Goal: Information Seeking & Learning: Learn about a topic

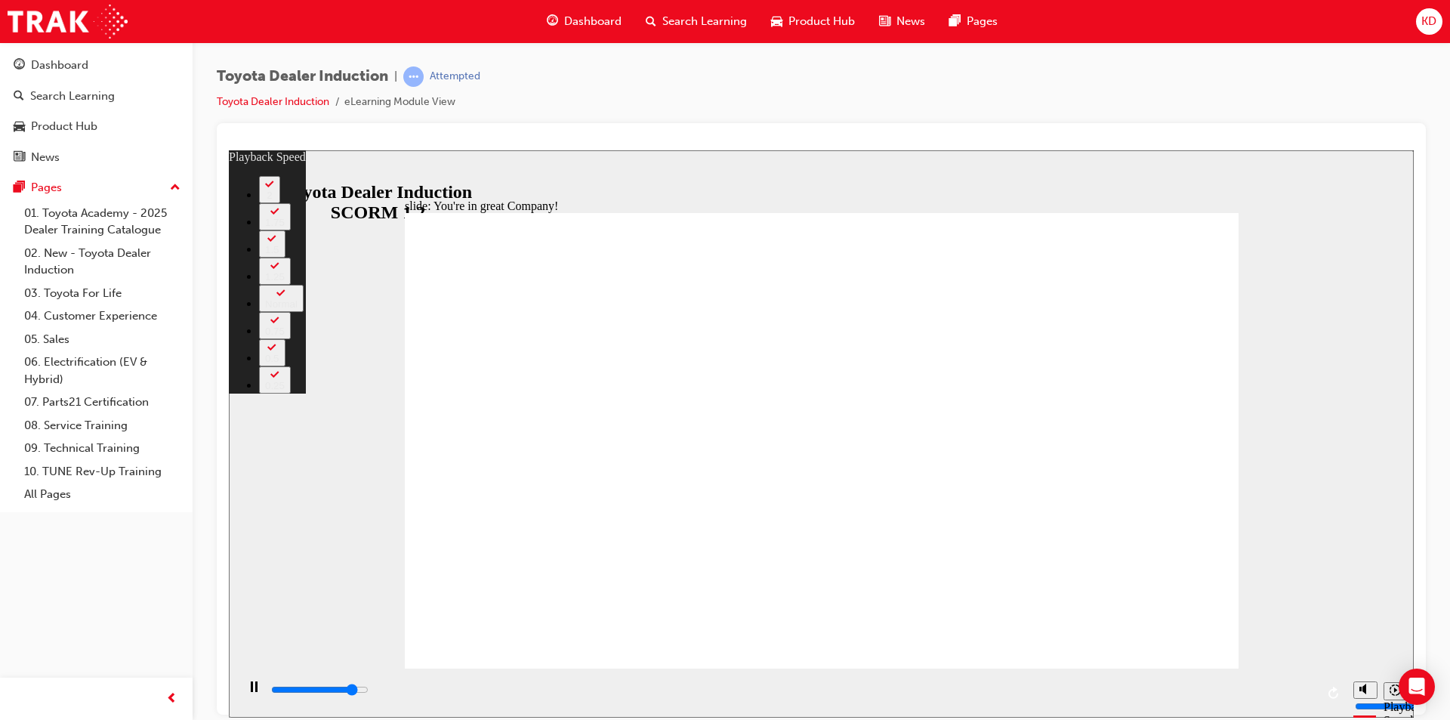
type input "6600"
type input "0"
type input "6800"
type input "0"
type input "7100"
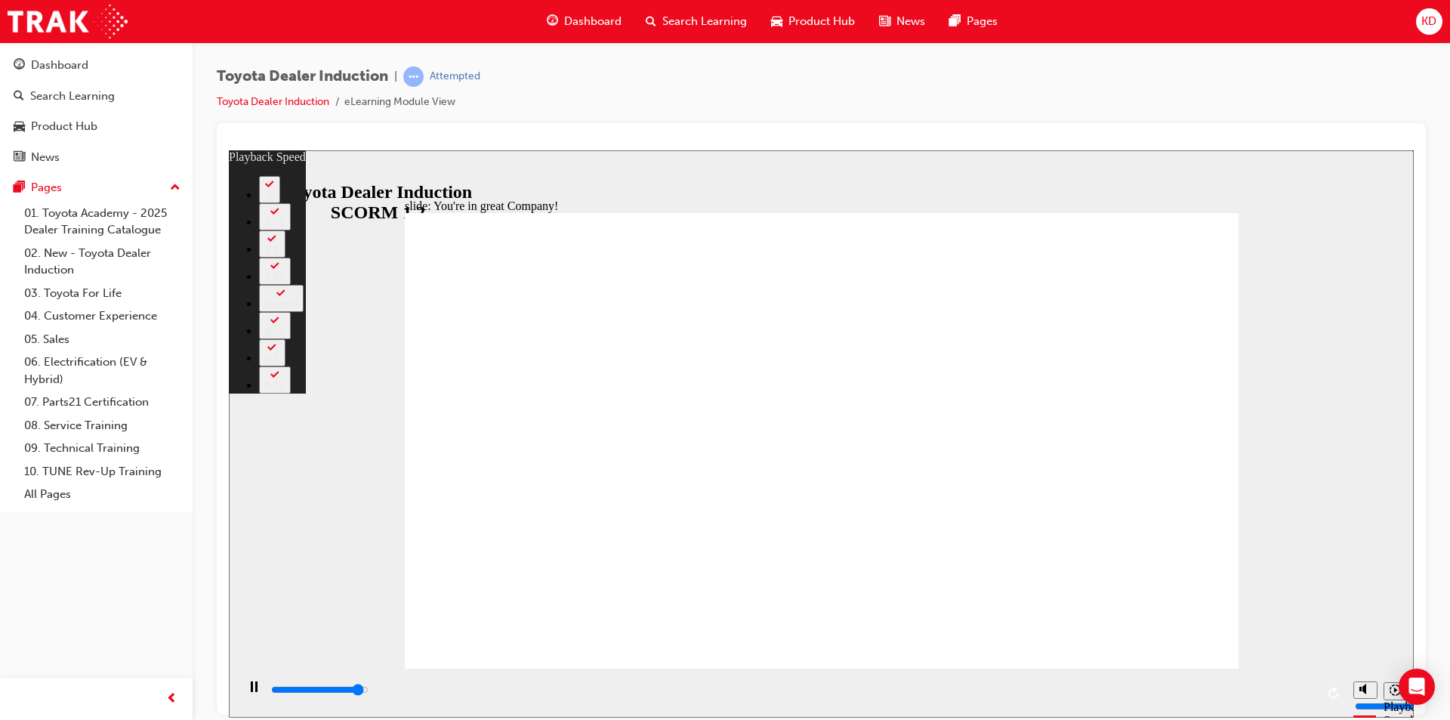
type input "1"
type input "7400"
type input "1"
type input "7400"
type input "1"
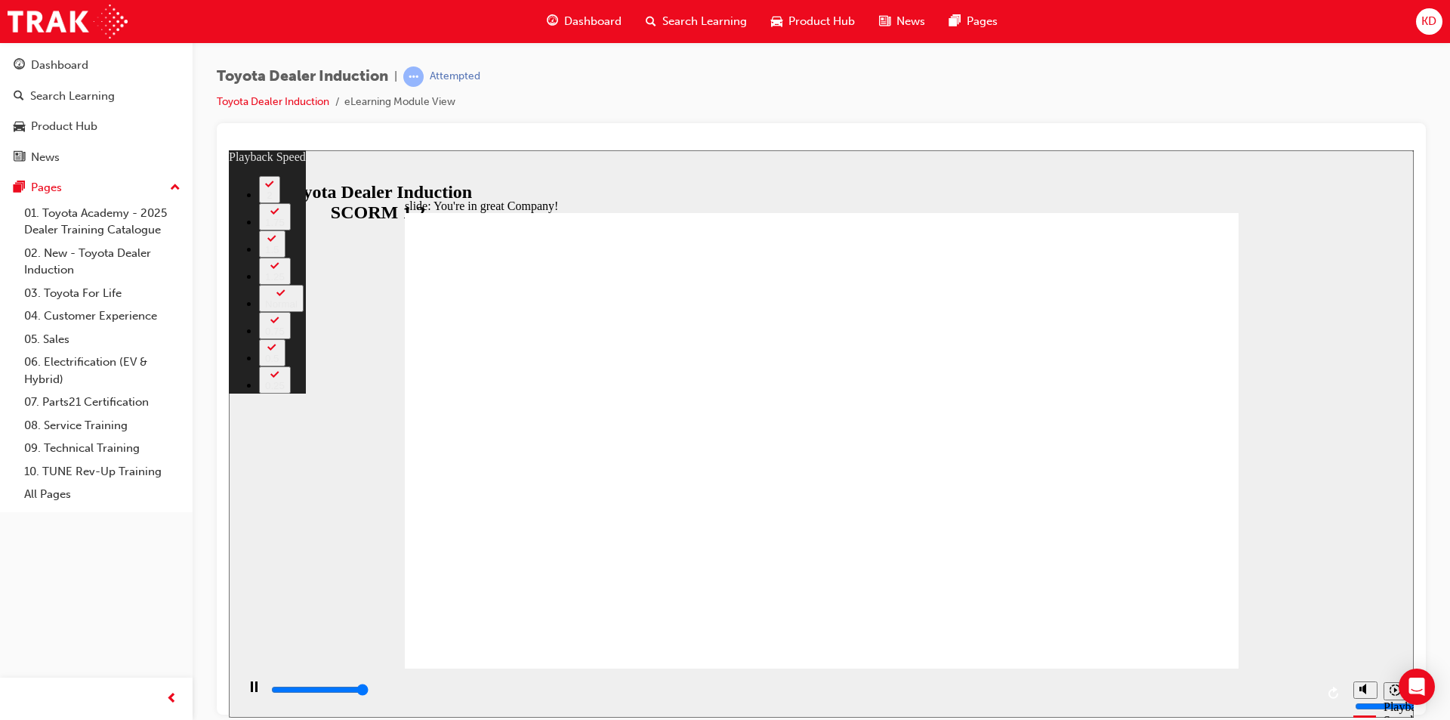
type input "7500"
drag, startPoint x: 424, startPoint y: 633, endPoint x: 1226, endPoint y: 636, distance: 802.7
type input "156"
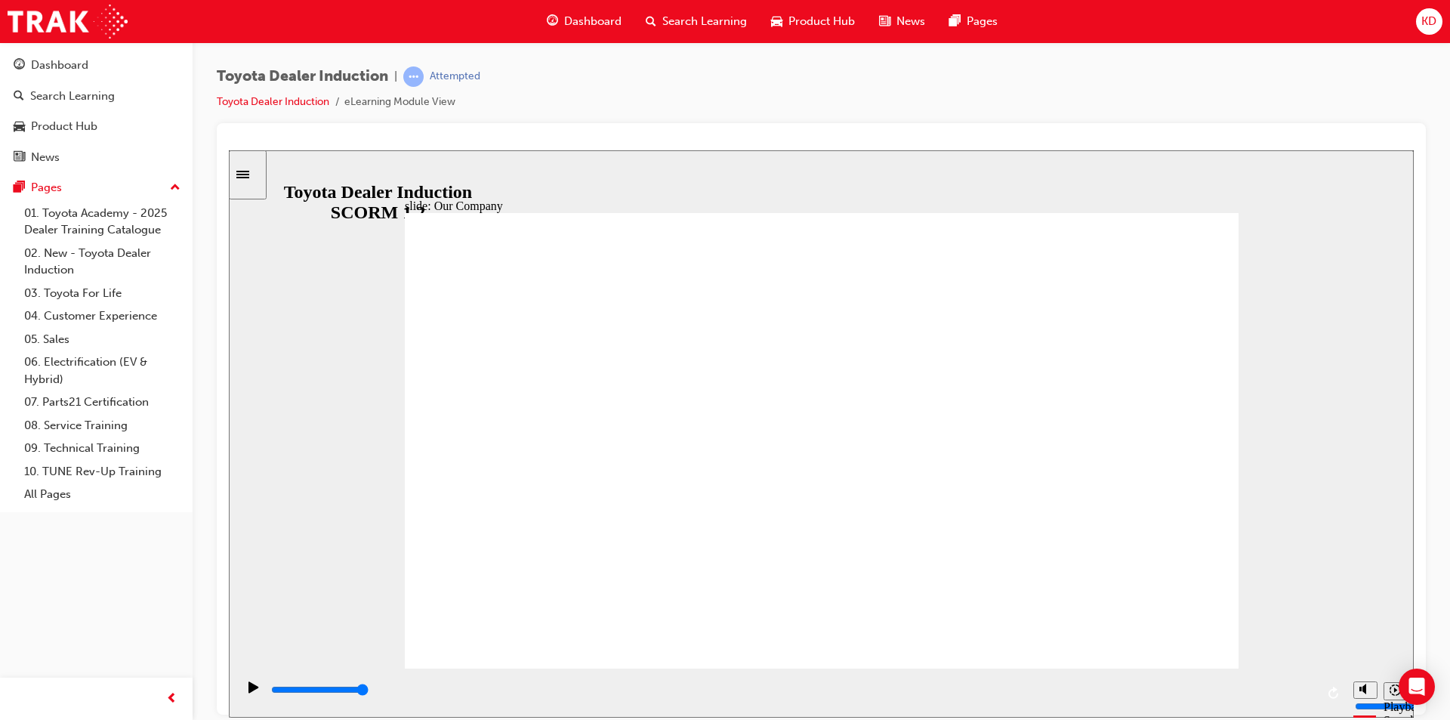
drag, startPoint x: 578, startPoint y: 572, endPoint x: 819, endPoint y: 585, distance: 240.5
drag, startPoint x: 813, startPoint y: 578, endPoint x: 1108, endPoint y: 590, distance: 294.7
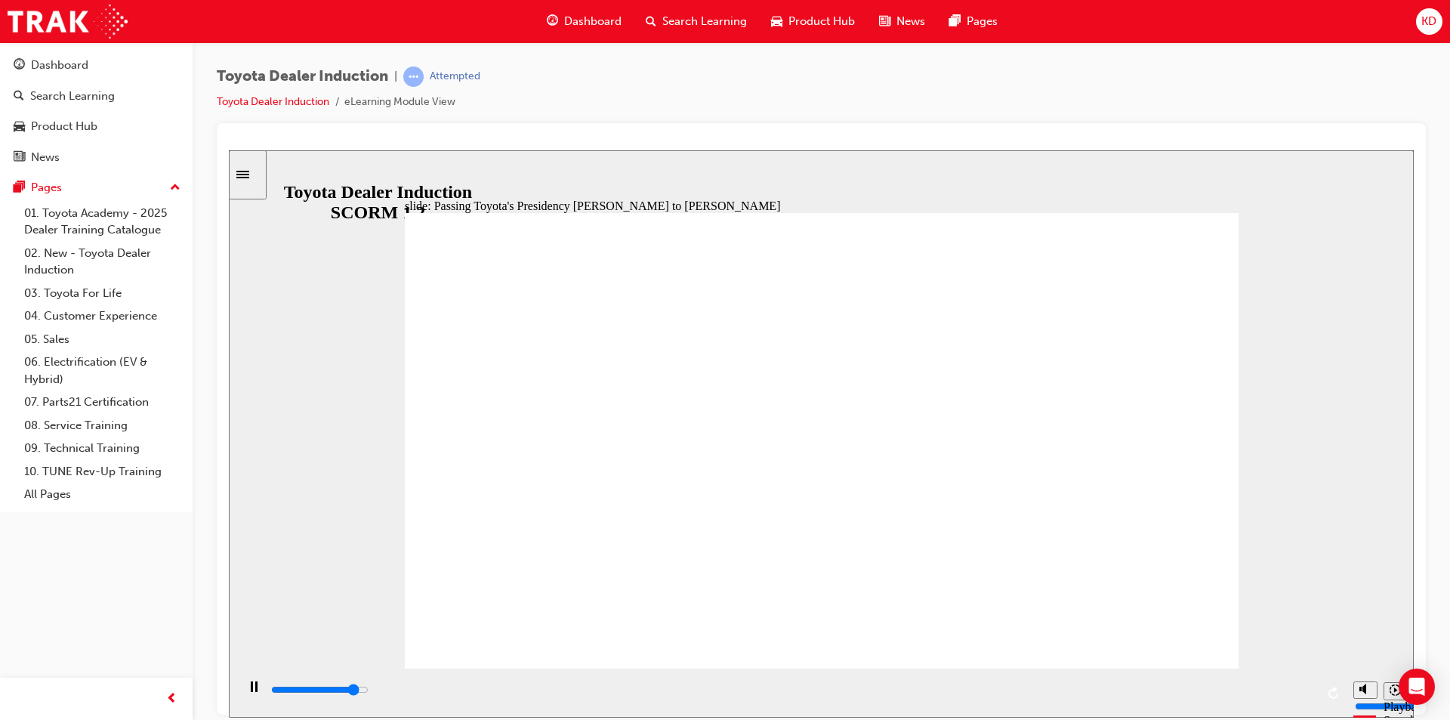
type input "2800"
radio input "true"
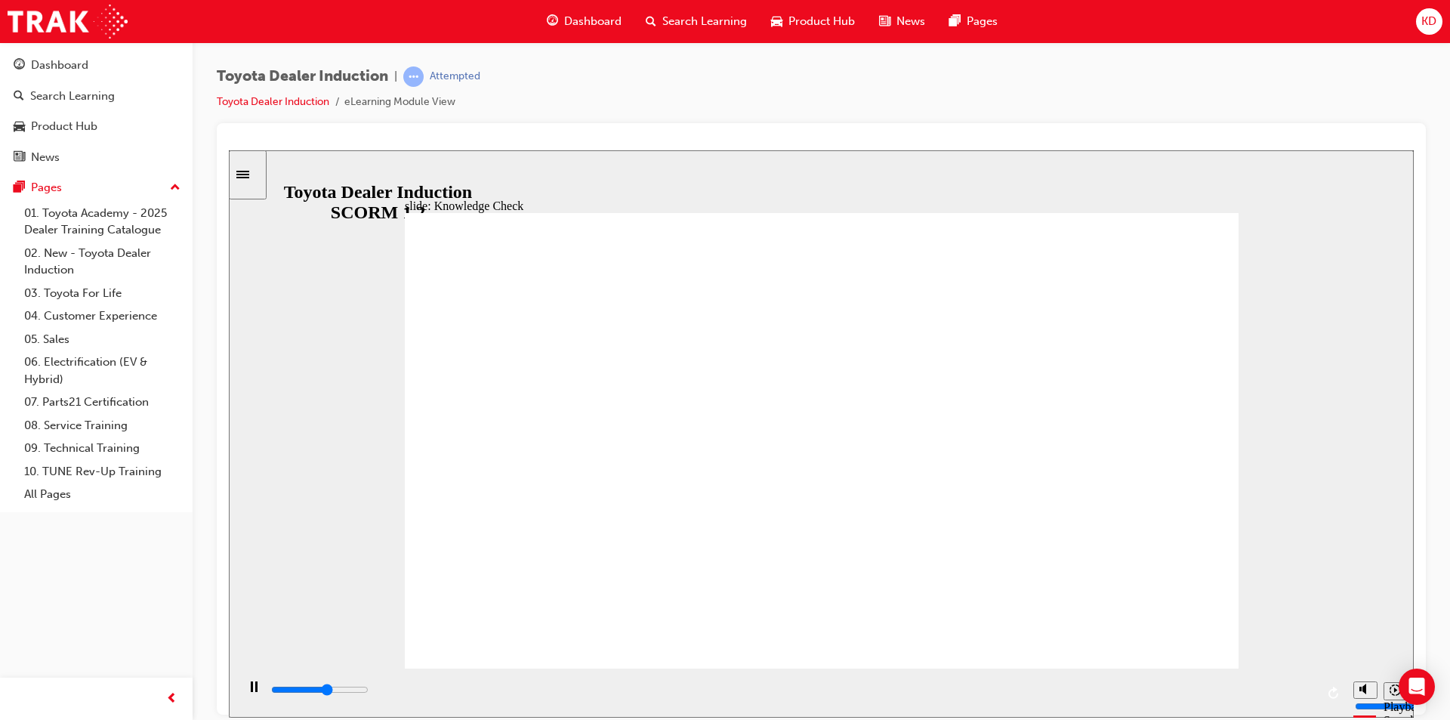
type input "2900"
radio input "true"
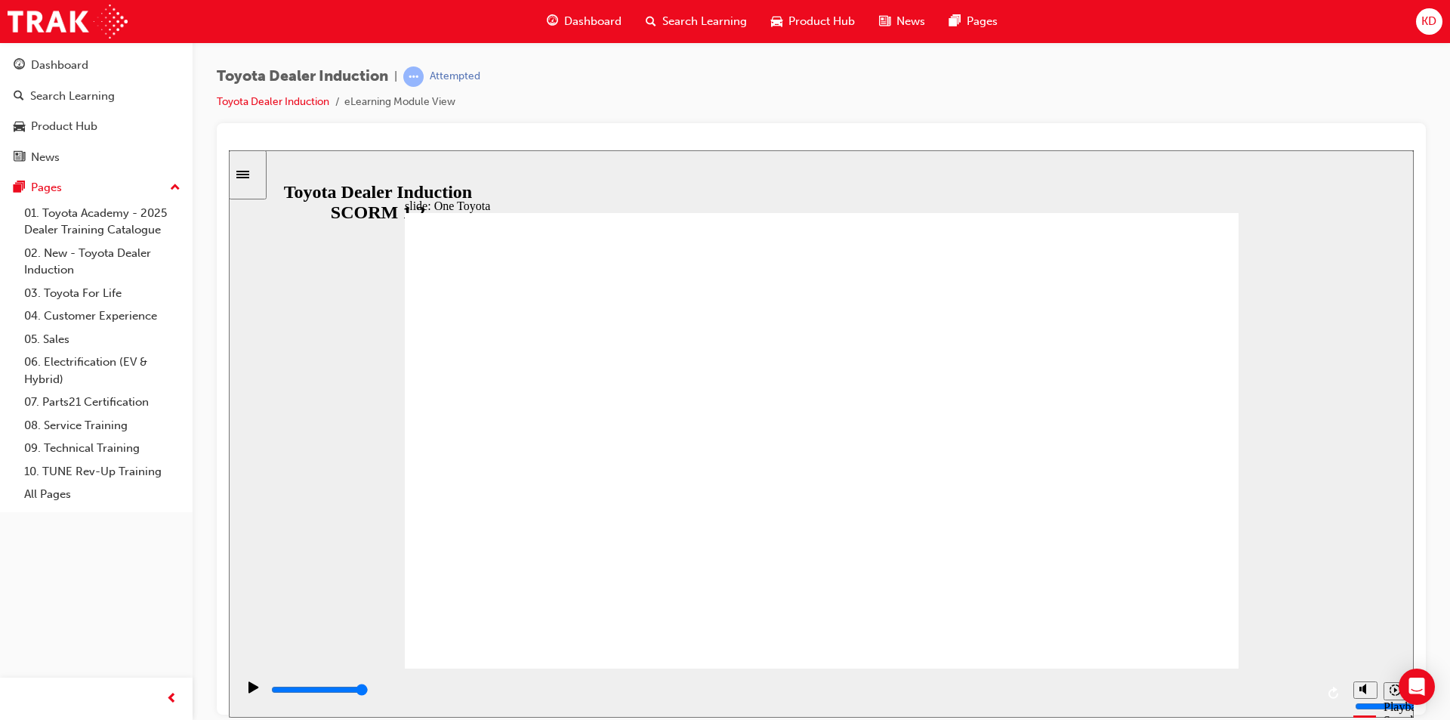
type input "15300"
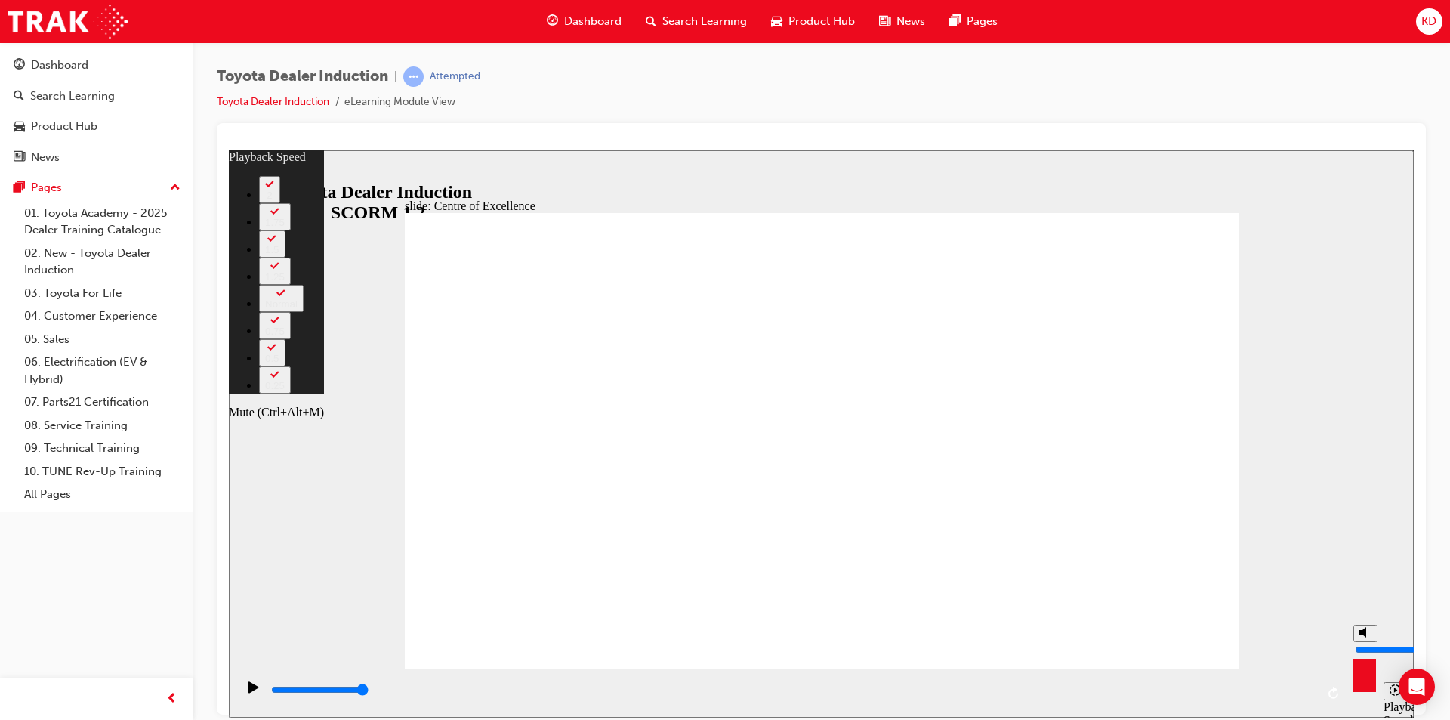
type input "26"
click at [1359, 637] on icon "Mute (Ctrl+Alt+M)" at bounding box center [1365, 631] width 12 height 11
type input "0"
type input "26"
type input "0"
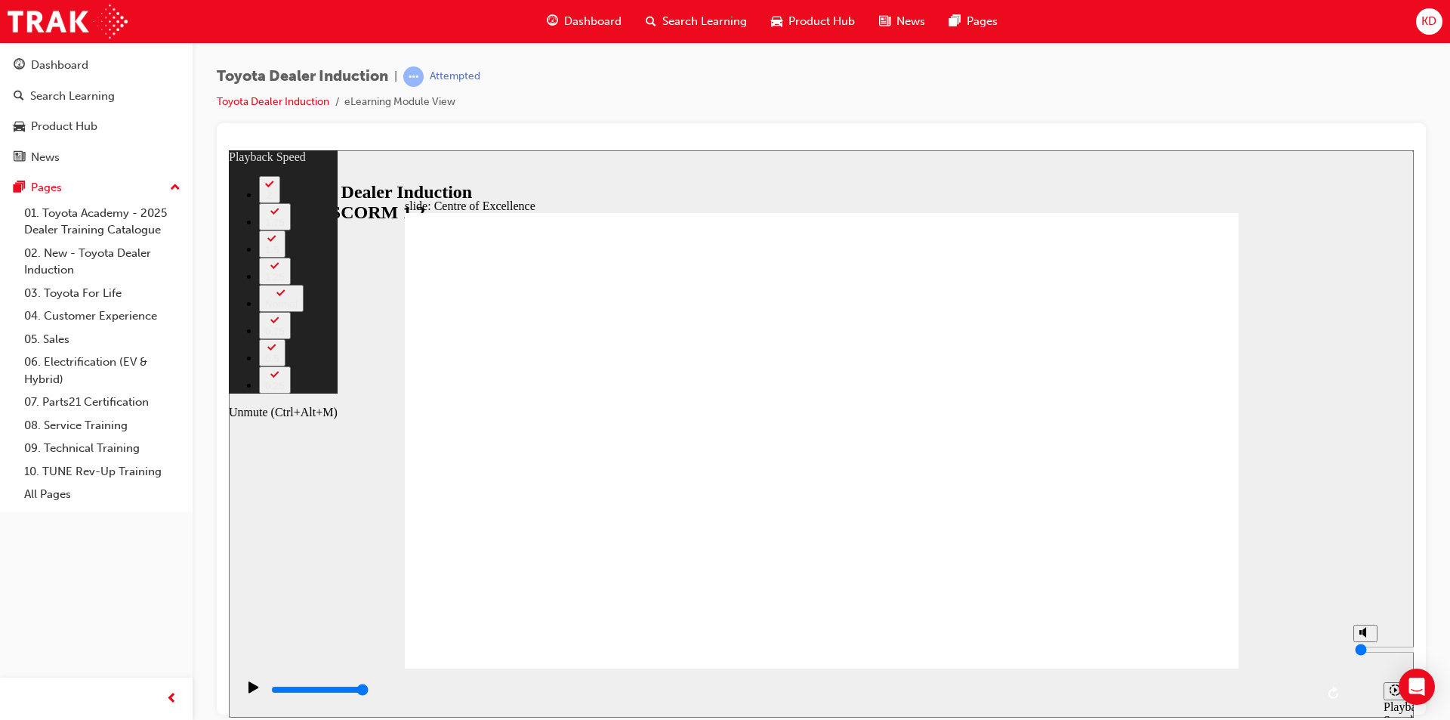
type input "27"
type input "7"
type input "27"
type input "7"
type input "27"
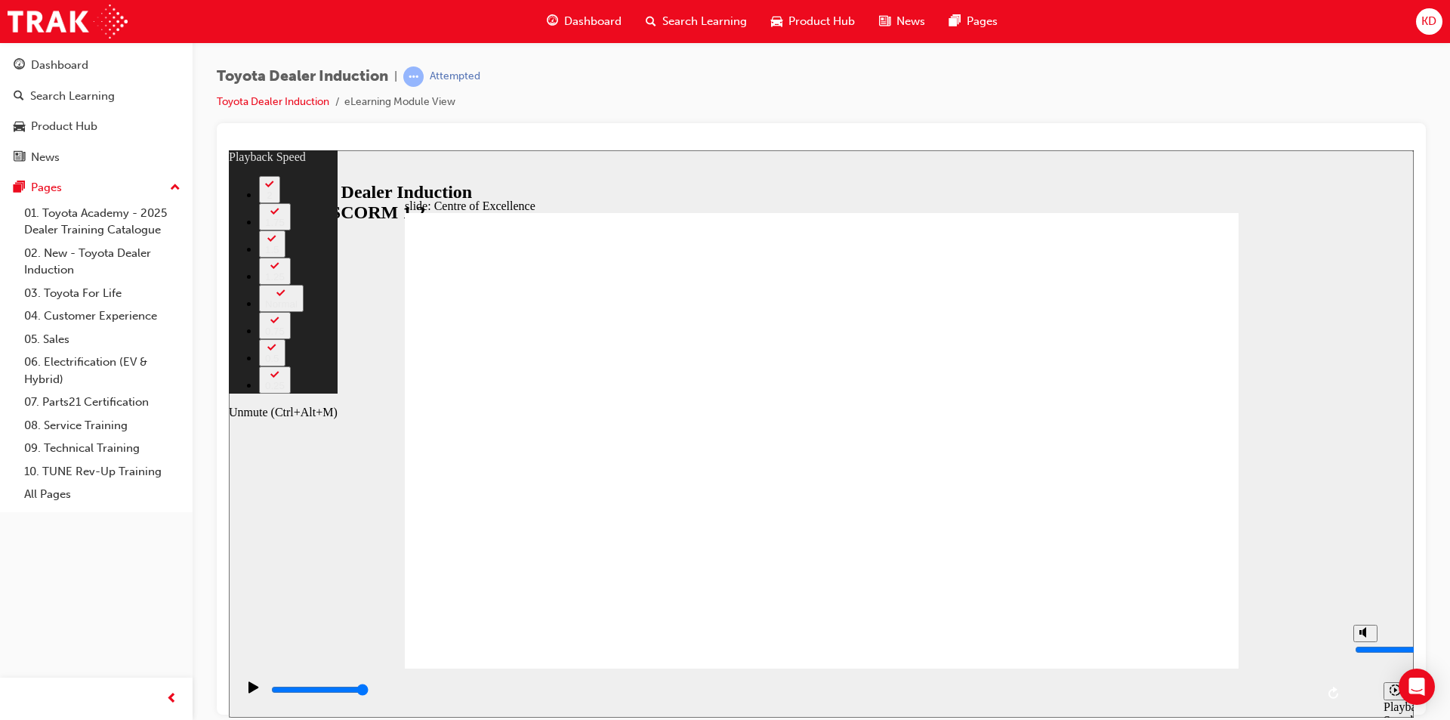
type input "7"
click at [1364, 643] on input "volume" at bounding box center [1403, 649] width 97 height 12
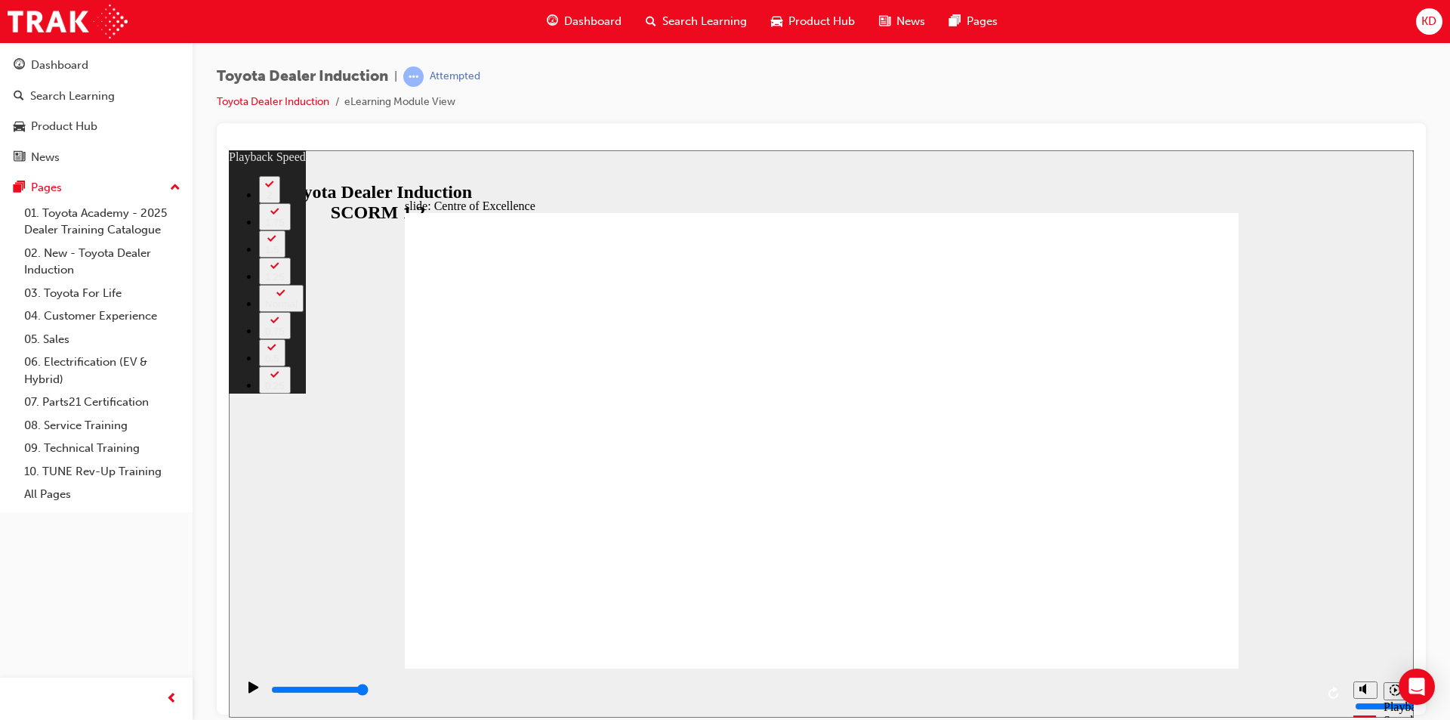
type input "248"
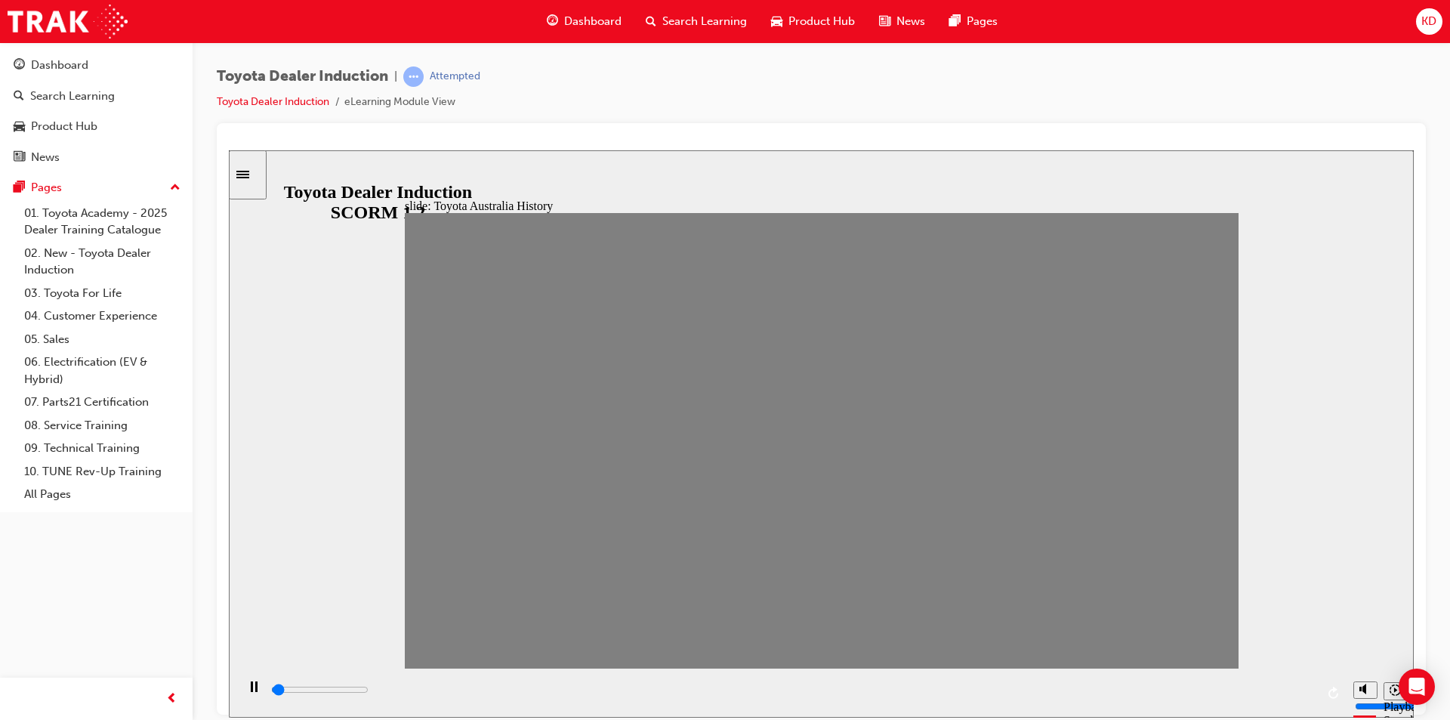
drag, startPoint x: 468, startPoint y: 449, endPoint x: 529, endPoint y: 454, distance: 60.6
type input "100"
type input "2"
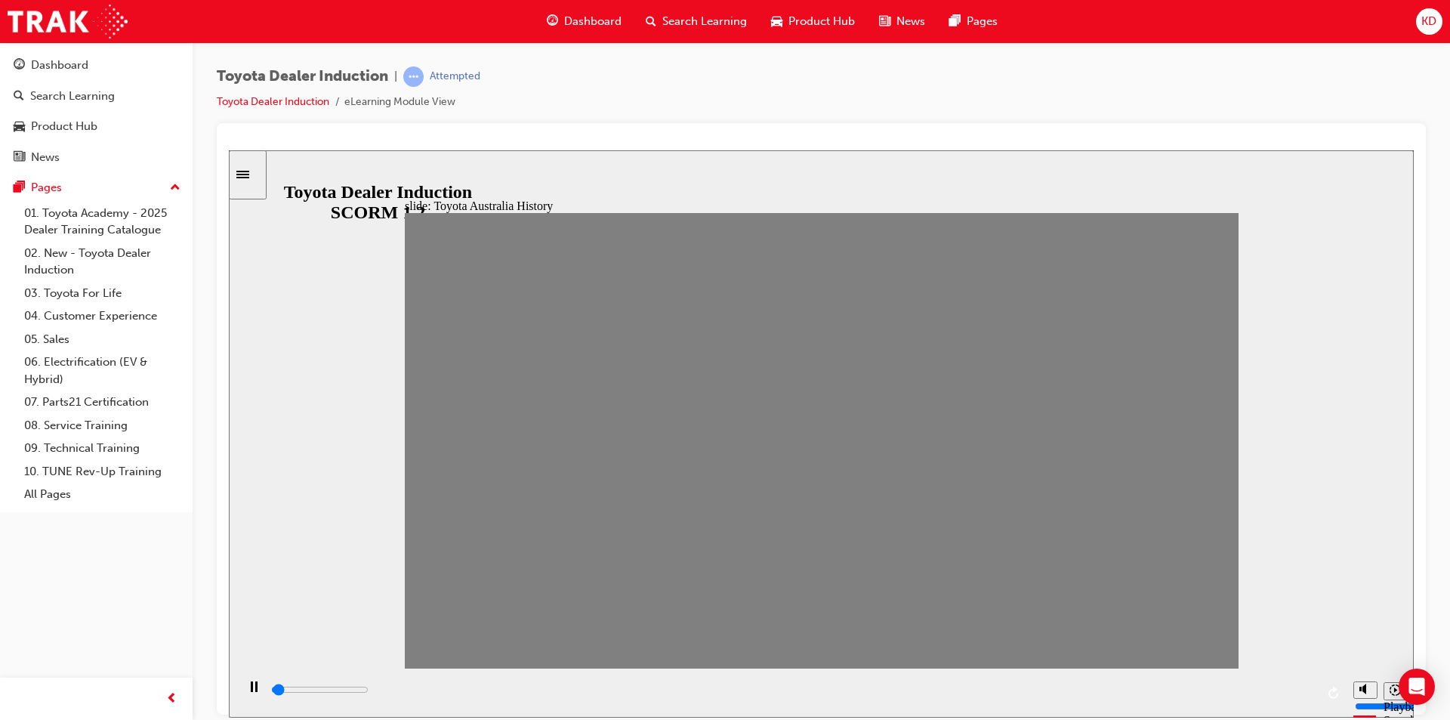
drag, startPoint x: 541, startPoint y: 446, endPoint x: 507, endPoint y: 457, distance: 35.6
type input "100"
type input "3"
drag, startPoint x: 507, startPoint y: 453, endPoint x: 546, endPoint y: 459, distance: 39.0
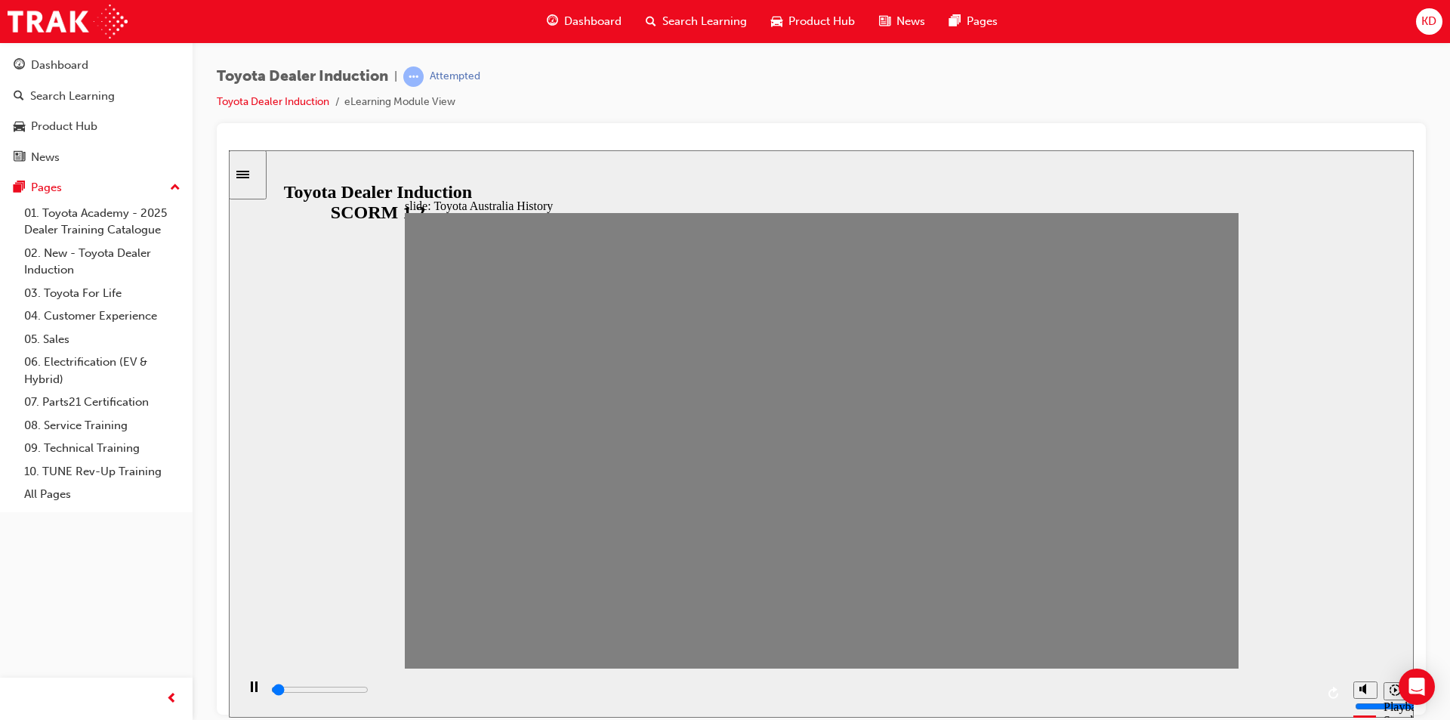
drag, startPoint x: 544, startPoint y: 455, endPoint x: 586, endPoint y: 454, distance: 42.3
drag, startPoint x: 581, startPoint y: 451, endPoint x: 620, endPoint y: 458, distance: 39.2
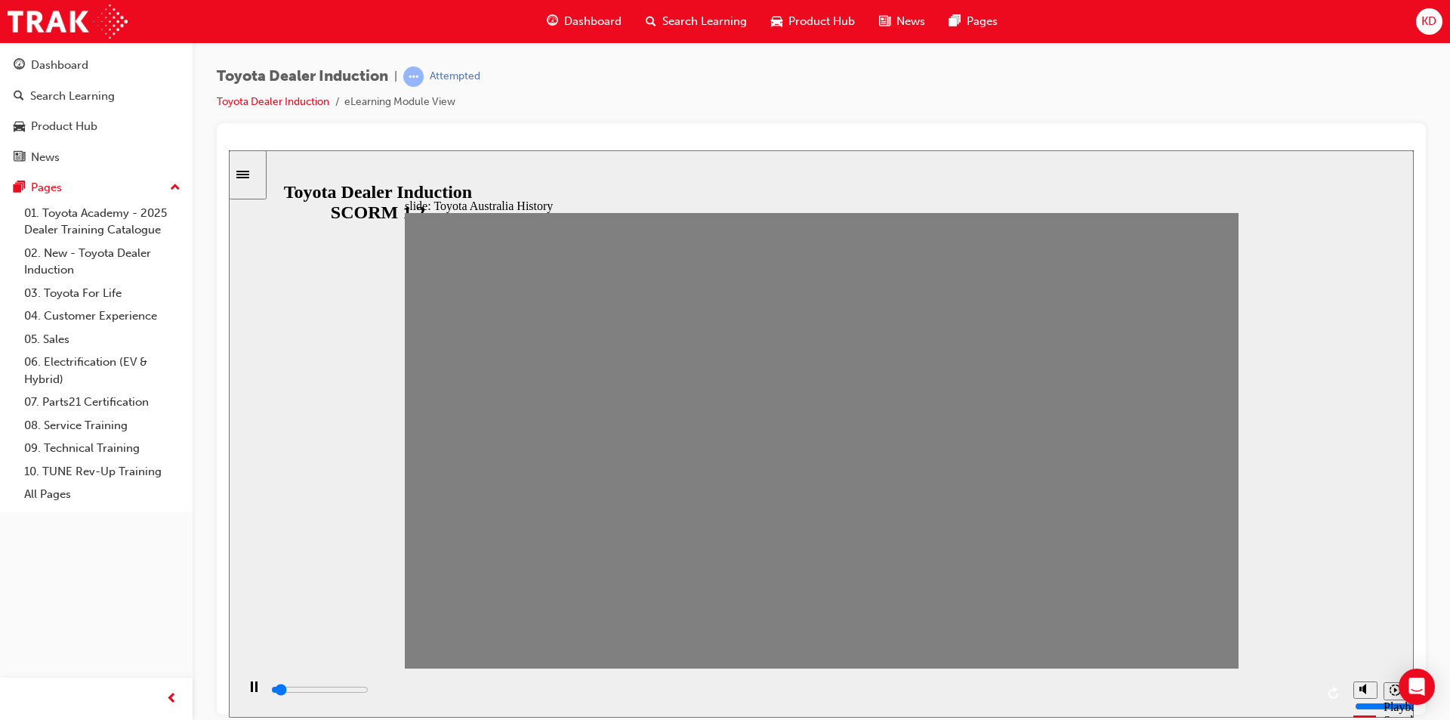
drag, startPoint x: 620, startPoint y: 449, endPoint x: 654, endPoint y: 451, distance: 34.0
drag, startPoint x: 661, startPoint y: 446, endPoint x: 692, endPoint y: 449, distance: 30.4
drag, startPoint x: 701, startPoint y: 449, endPoint x: 734, endPoint y: 463, distance: 35.5
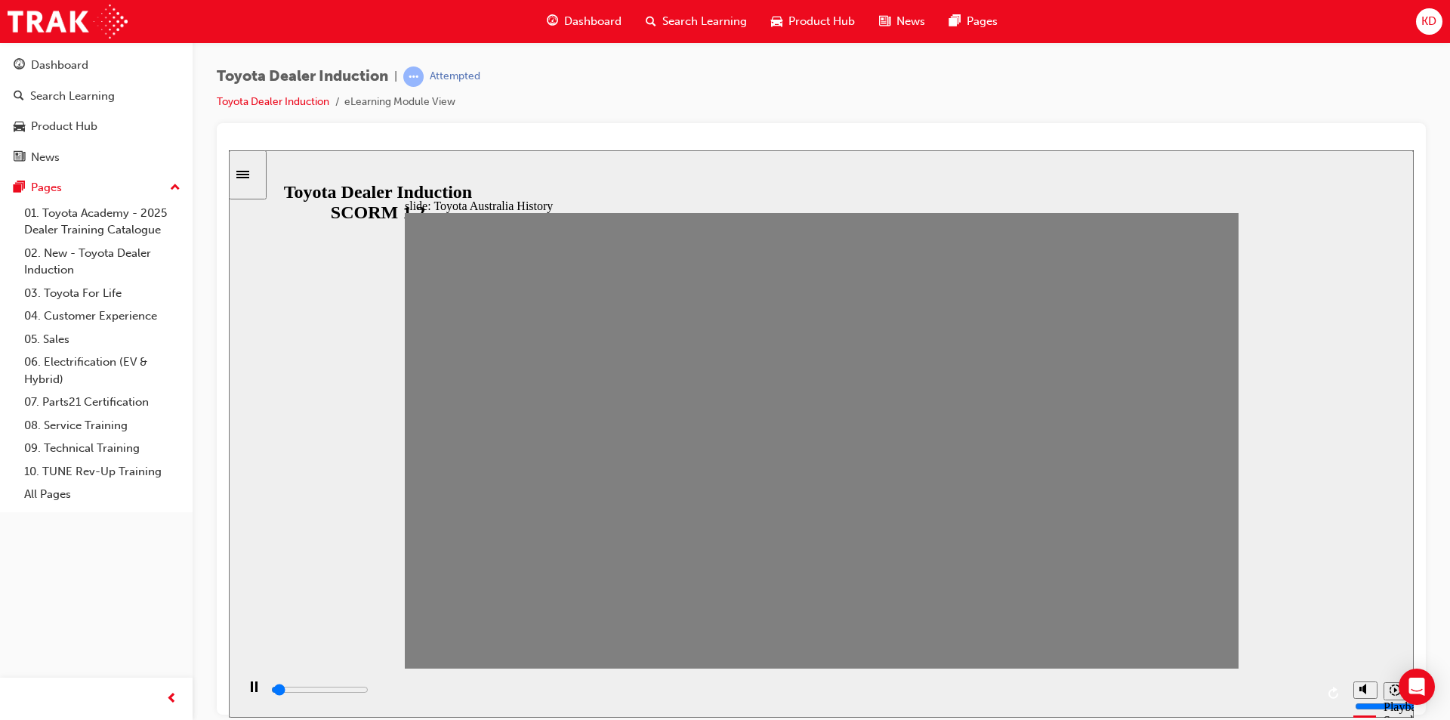
drag, startPoint x: 746, startPoint y: 441, endPoint x: 769, endPoint y: 449, distance: 24.8
drag, startPoint x: 771, startPoint y: 449, endPoint x: 816, endPoint y: 452, distance: 45.4
drag, startPoint x: 816, startPoint y: 454, endPoint x: 849, endPoint y: 453, distance: 32.5
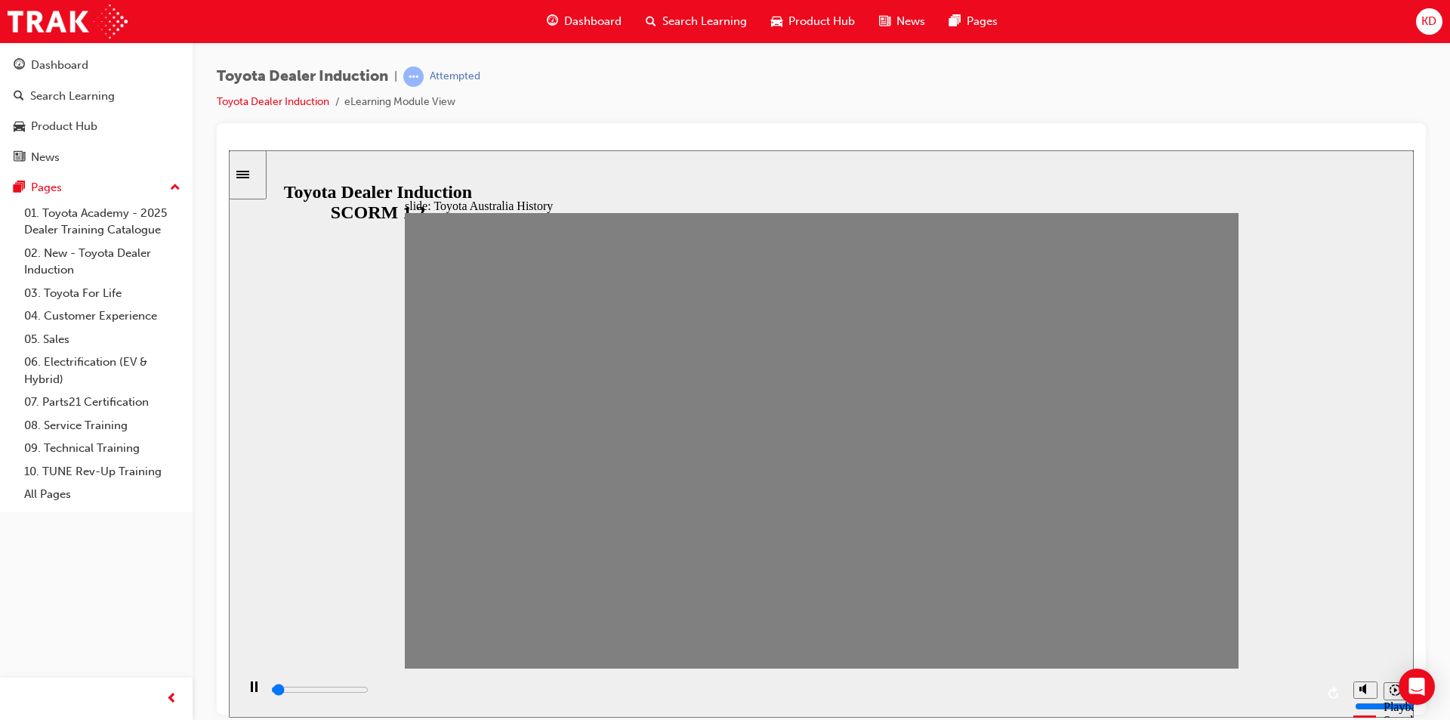
drag, startPoint x: 849, startPoint y: 453, endPoint x: 883, endPoint y: 461, distance: 35.7
drag, startPoint x: 884, startPoint y: 450, endPoint x: 935, endPoint y: 462, distance: 52.0
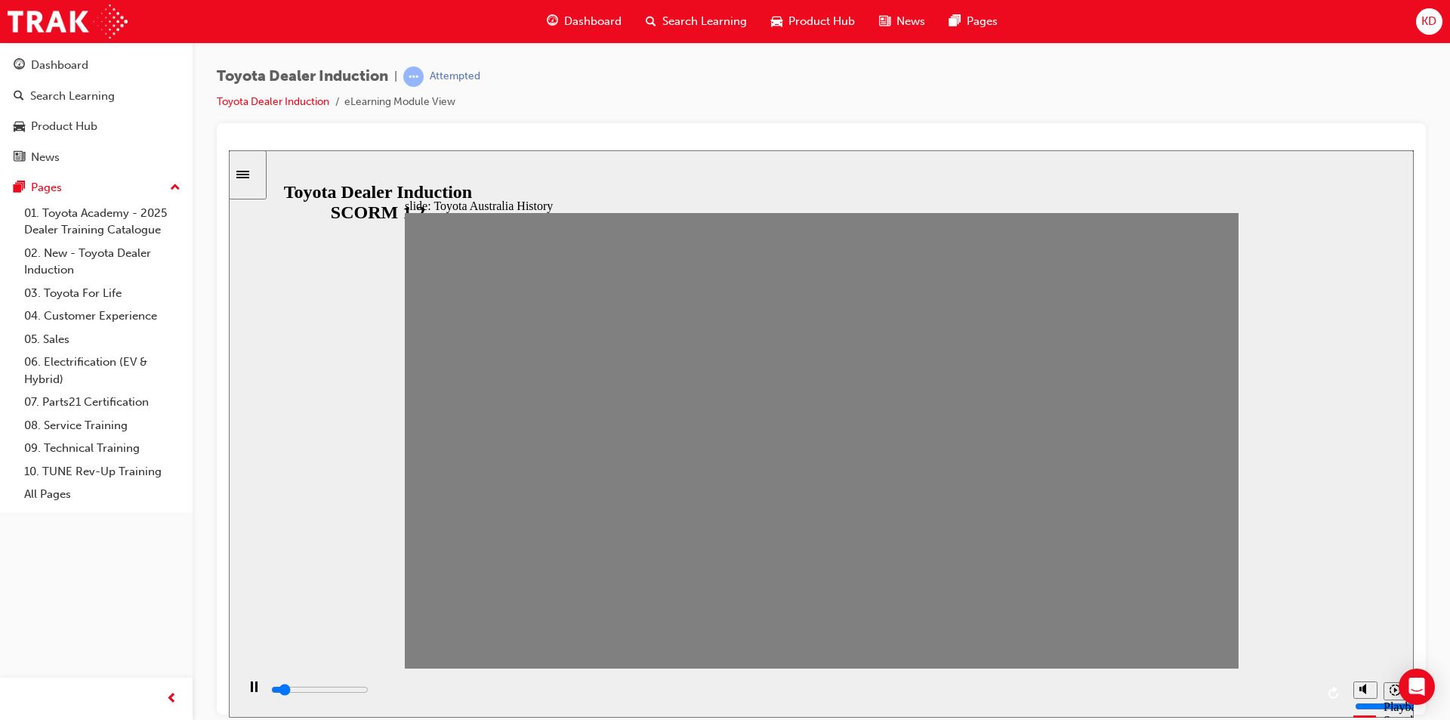
drag, startPoint x: 924, startPoint y: 450, endPoint x: 972, endPoint y: 451, distance: 47.6
drag, startPoint x: 972, startPoint y: 451, endPoint x: 1005, endPoint y: 457, distance: 33.8
drag, startPoint x: 999, startPoint y: 440, endPoint x: 1042, endPoint y: 462, distance: 48.3
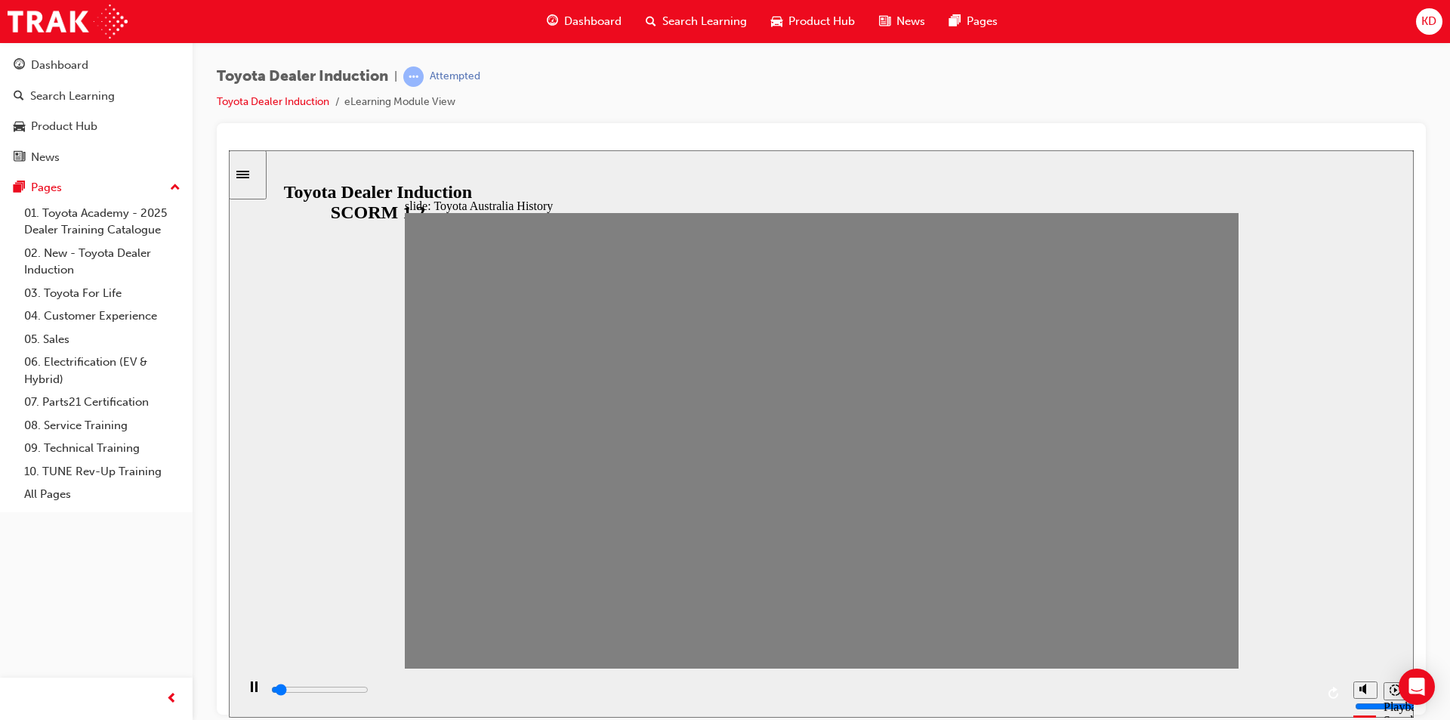
drag, startPoint x: 1051, startPoint y: 456, endPoint x: 1108, endPoint y: 460, distance: 56.8
drag, startPoint x: 1084, startPoint y: 454, endPoint x: 1130, endPoint y: 452, distance: 45.4
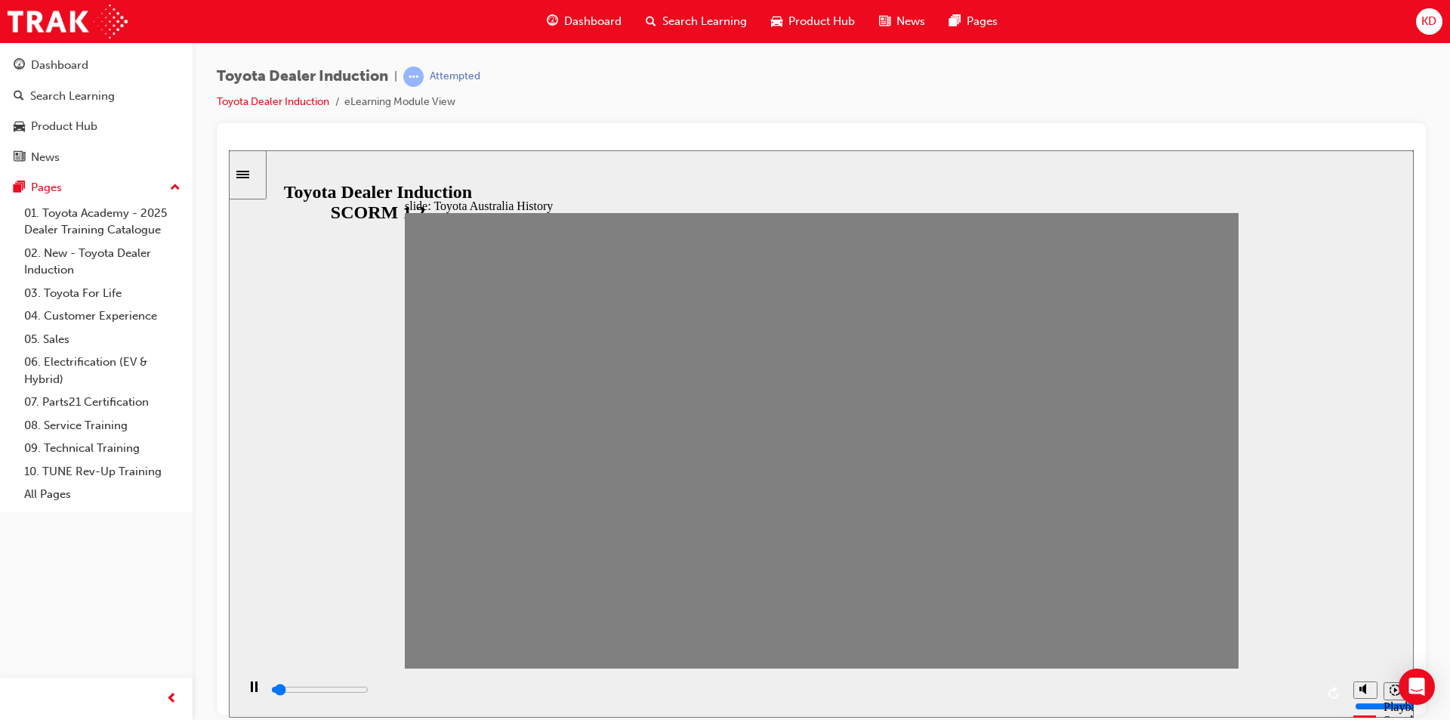
drag, startPoint x: 1127, startPoint y: 452, endPoint x: 1164, endPoint y: 449, distance: 36.4
drag, startPoint x: 1160, startPoint y: 451, endPoint x: 1188, endPoint y: 445, distance: 28.6
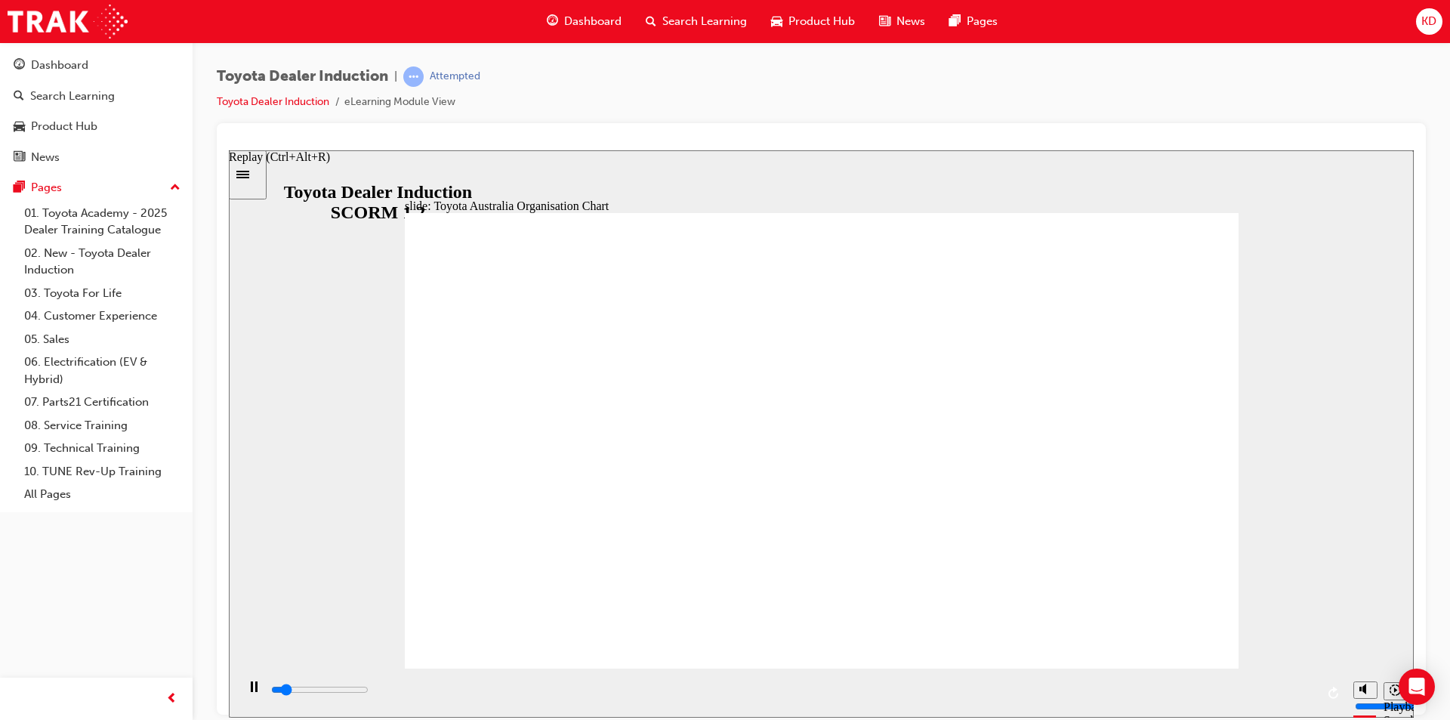
click at [1331, 689] on icon "Replay (Ctrl+Alt+R)" at bounding box center [1333, 692] width 10 height 12
click at [1364, 637] on polygon "Mute (Ctrl+Alt+M)" at bounding box center [1364, 631] width 4 height 11
type input "5400"
type input "0"
type input "6300"
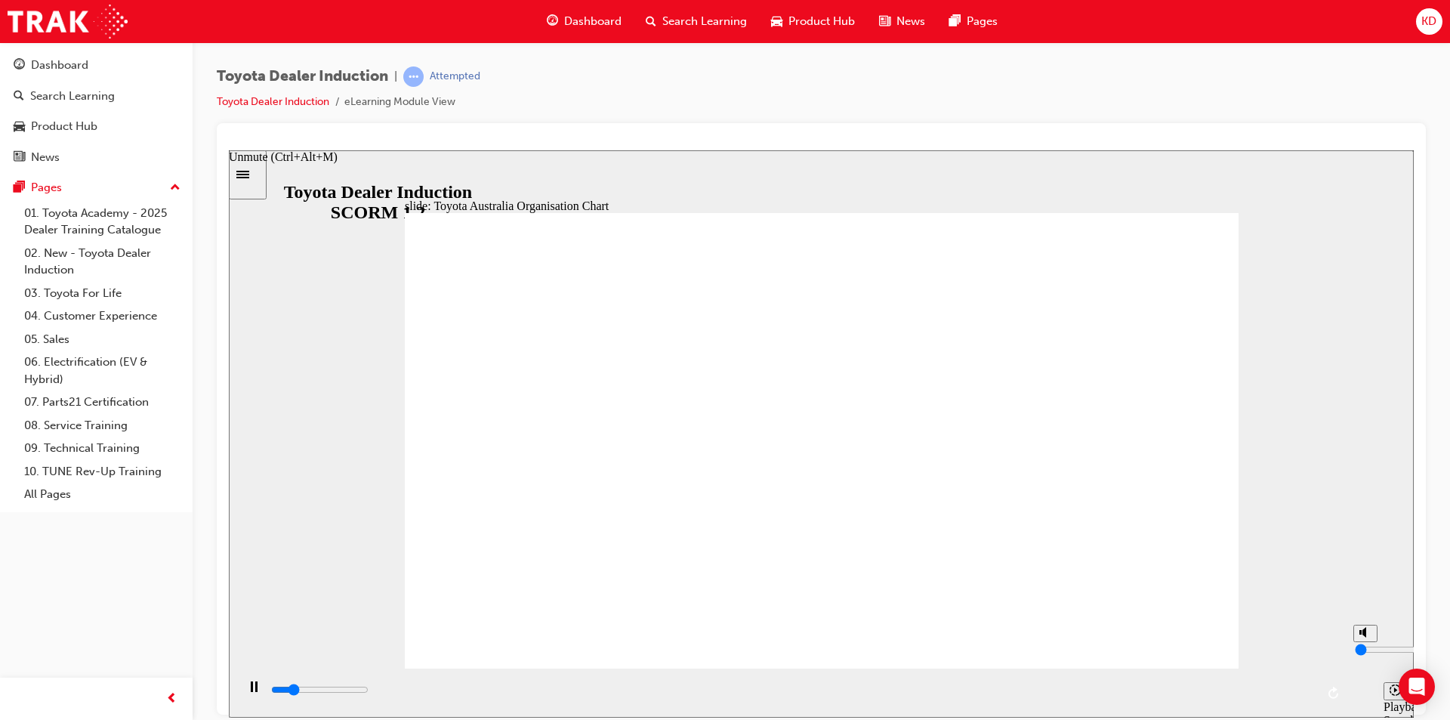
type input "4"
type input "6300"
type input "4"
click at [1363, 648] on input "volume" at bounding box center [1403, 649] width 97 height 12
click at [1363, 643] on input "volume" at bounding box center [1403, 649] width 97 height 12
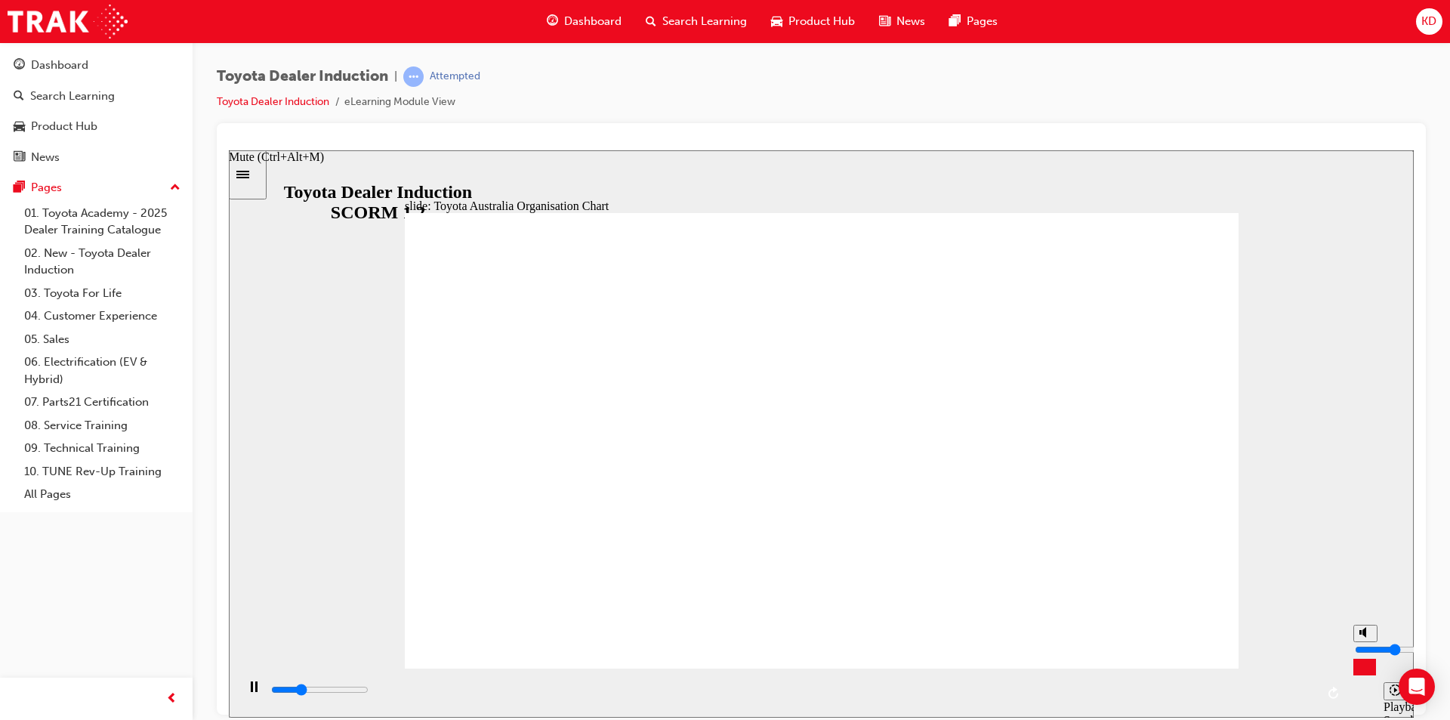
click at [1363, 644] on input "volume" at bounding box center [1403, 649] width 97 height 12
type input "10000"
type input "3"
type input "10000"
type input "4"
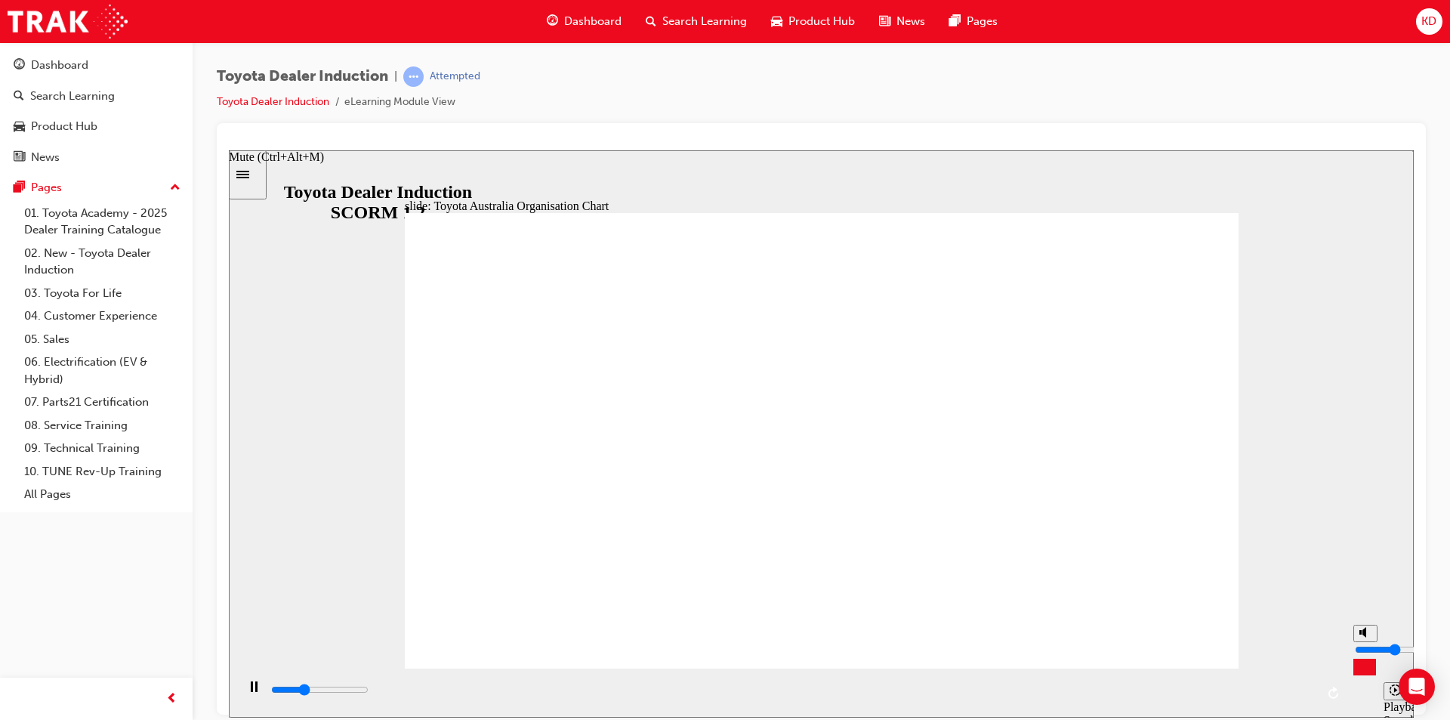
type input "10200"
type input "5"
type input "10500"
type input "6"
type input "11000"
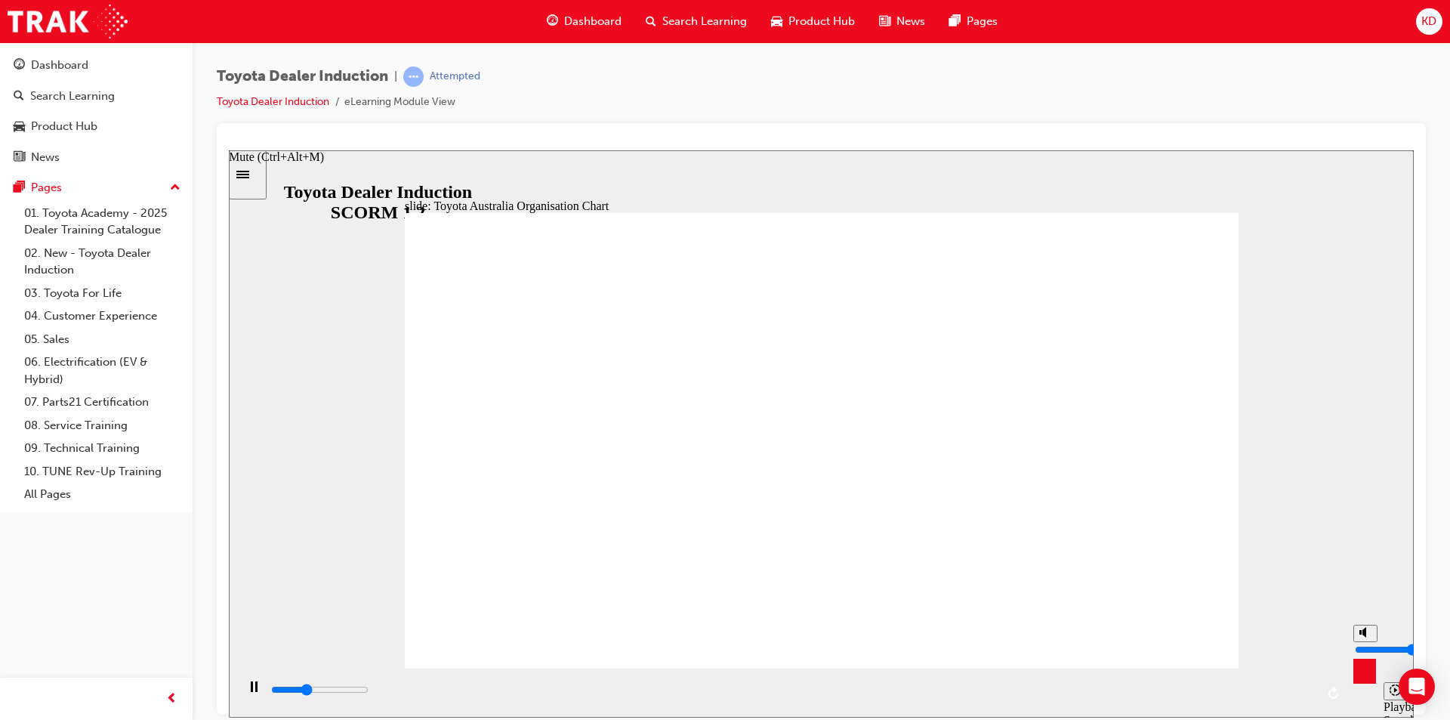
drag, startPoint x: 1361, startPoint y: 654, endPoint x: 1361, endPoint y: 643, distance: 10.6
type input "6"
click at [1361, 643] on input "volume" at bounding box center [1403, 649] width 97 height 12
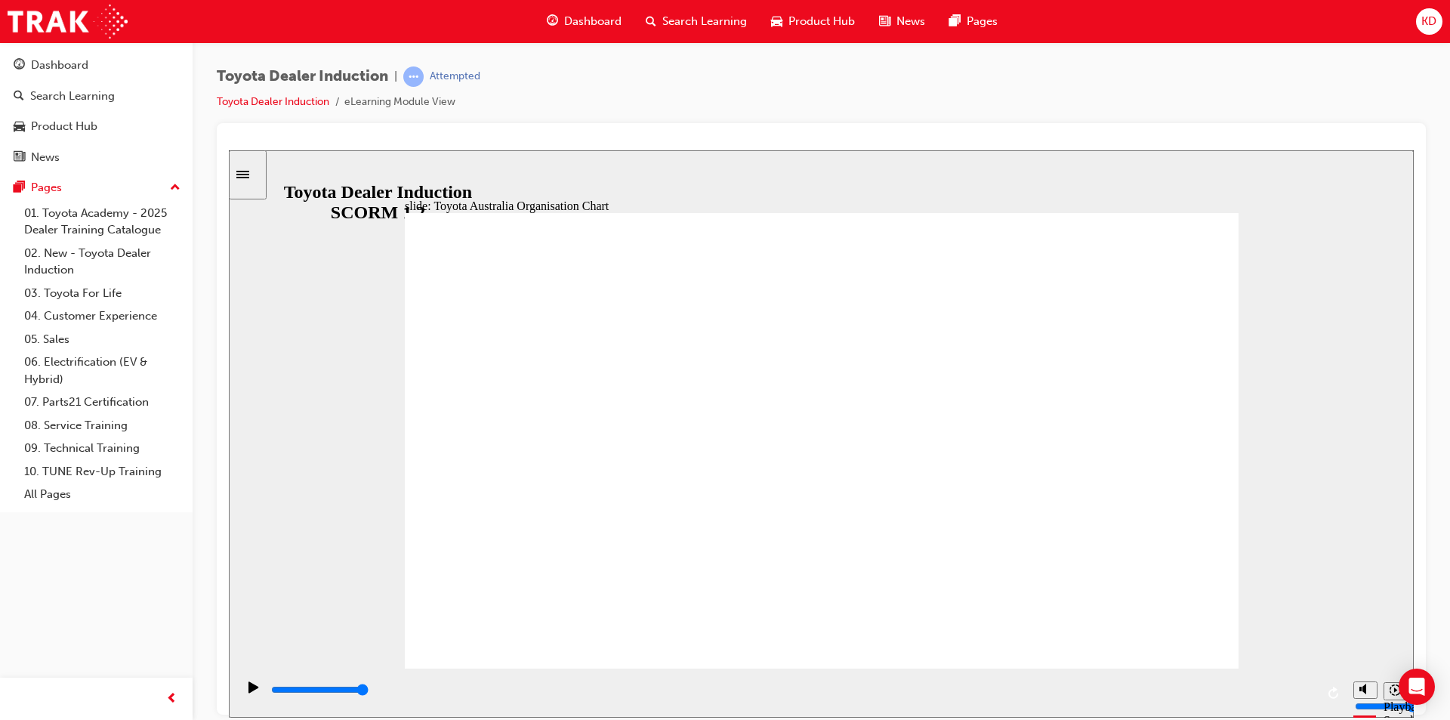
type input "5000"
radio input "true"
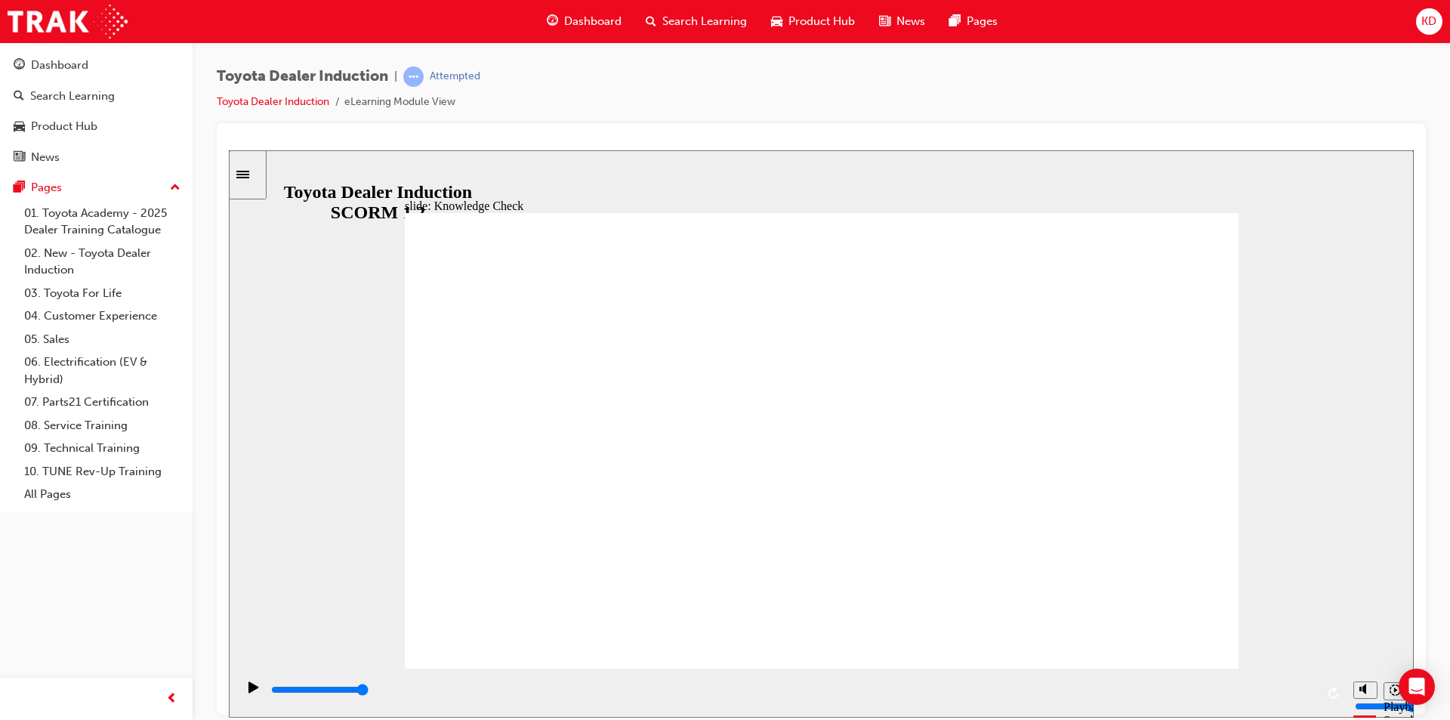
type input "5000"
radio input "true"
type input "5000"
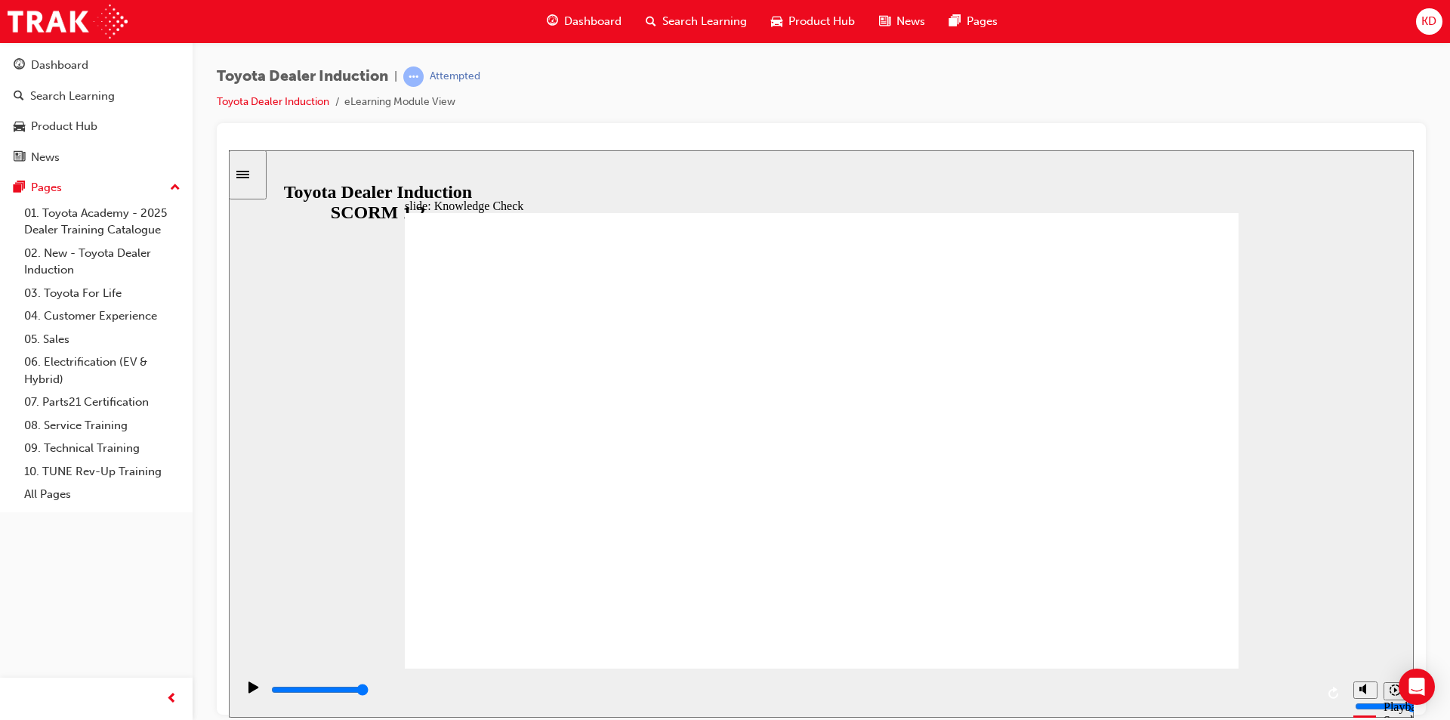
radio input "true"
drag, startPoint x: 664, startPoint y: 470, endPoint x: 1161, endPoint y: 242, distance: 545.7
type input "9200"
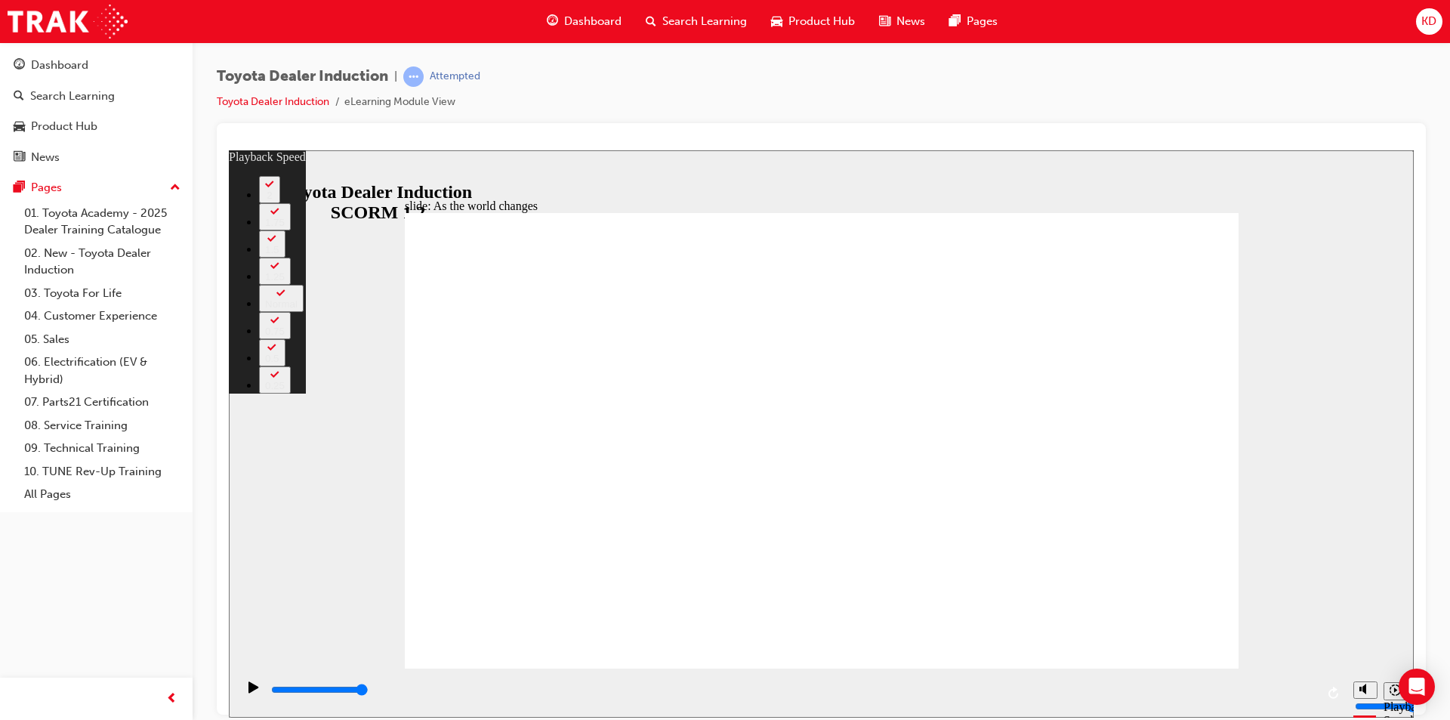
type input "22"
type input "6"
type input "22"
type input "6"
type input "22"
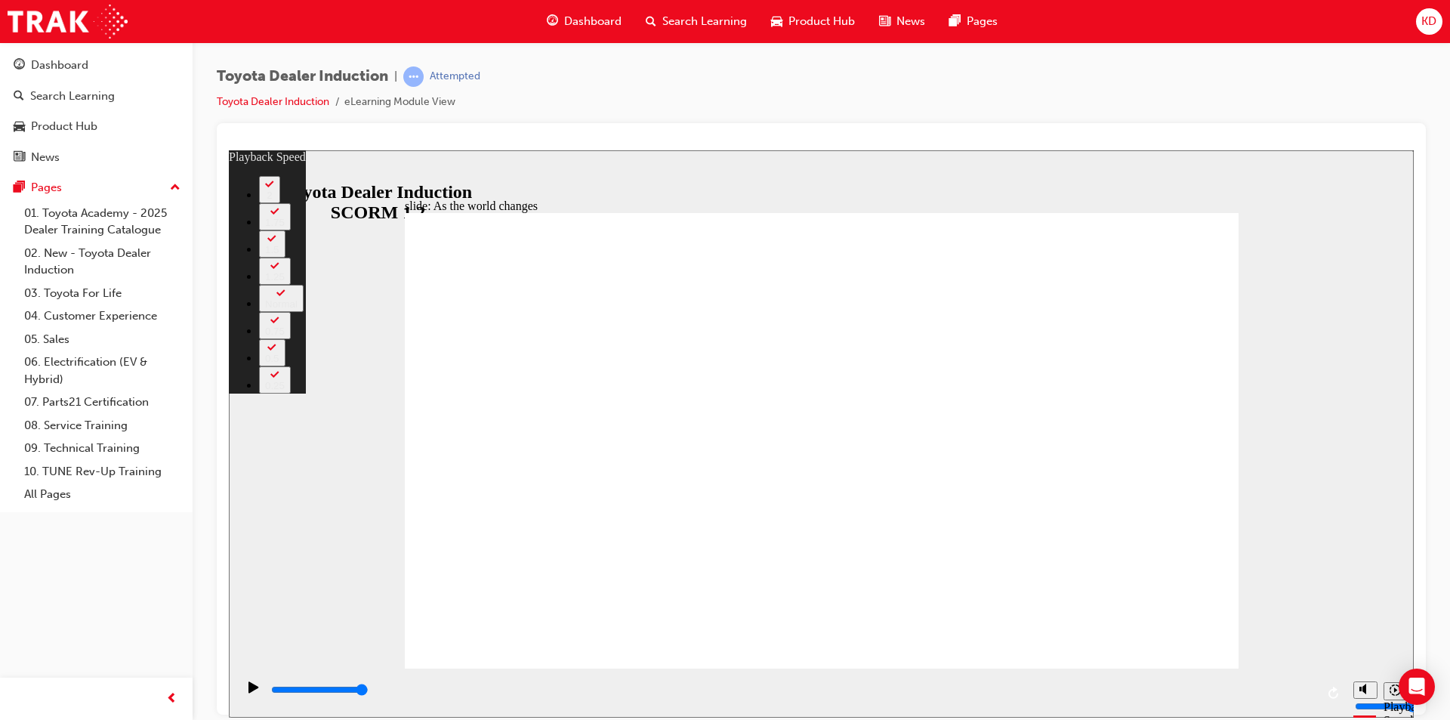
type input "6"
type input "22"
type input "6"
type input "22"
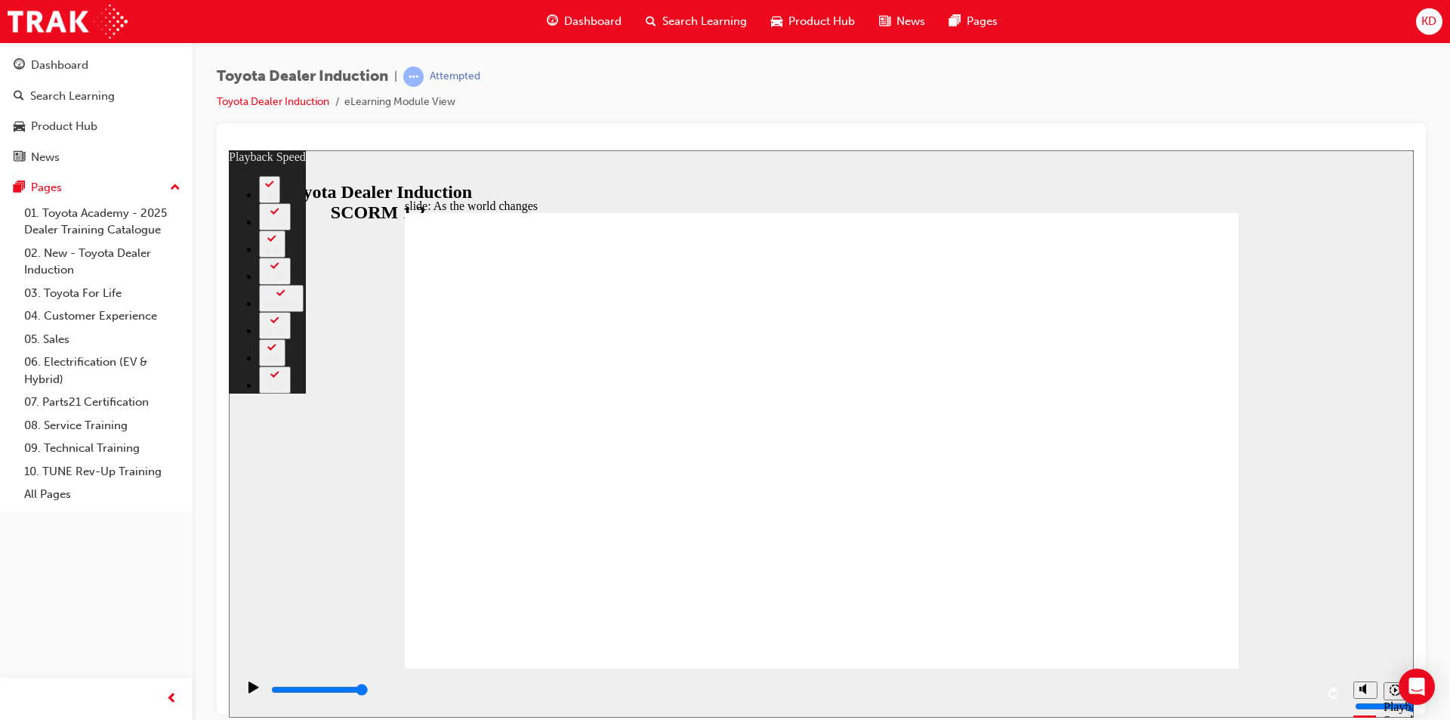
type input "6"
type input "7"
type input "22"
type input "7"
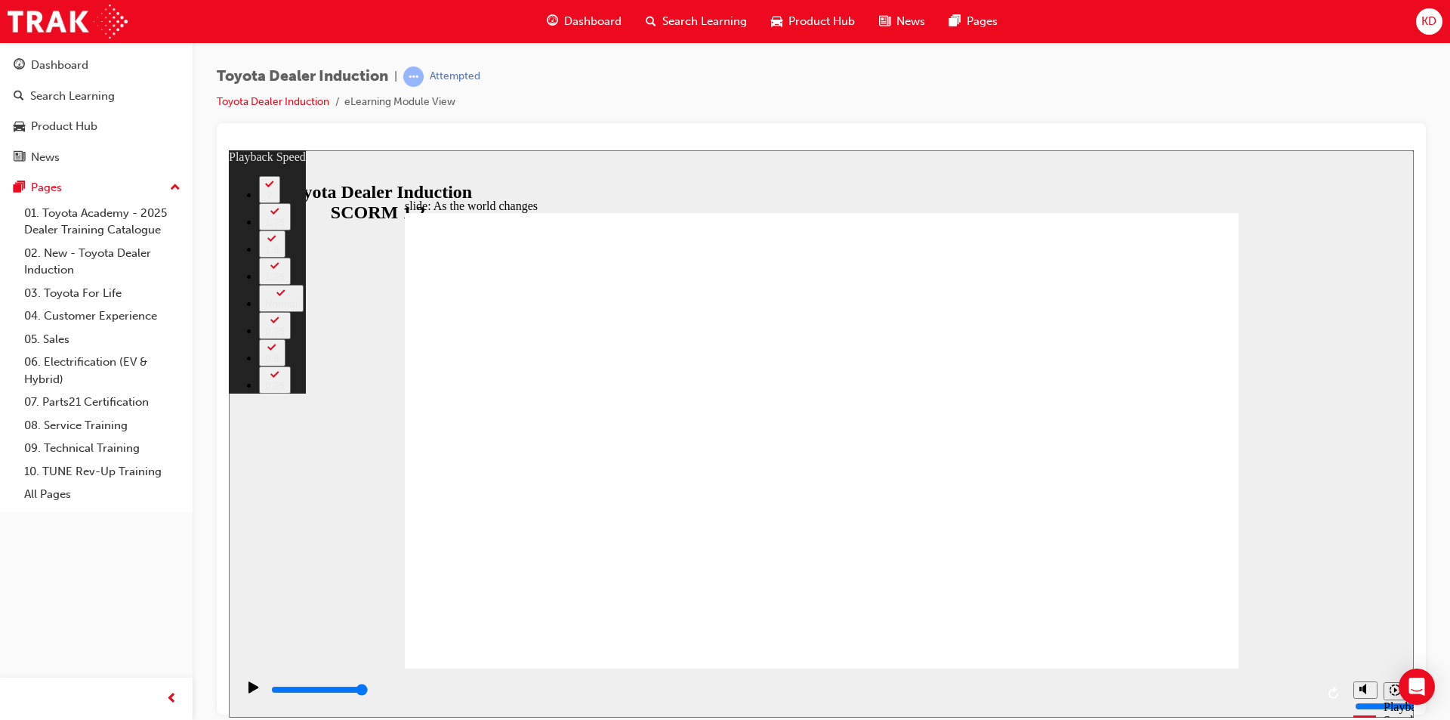
type input "22"
type input "7"
type input "8"
type input "22"
type input "8"
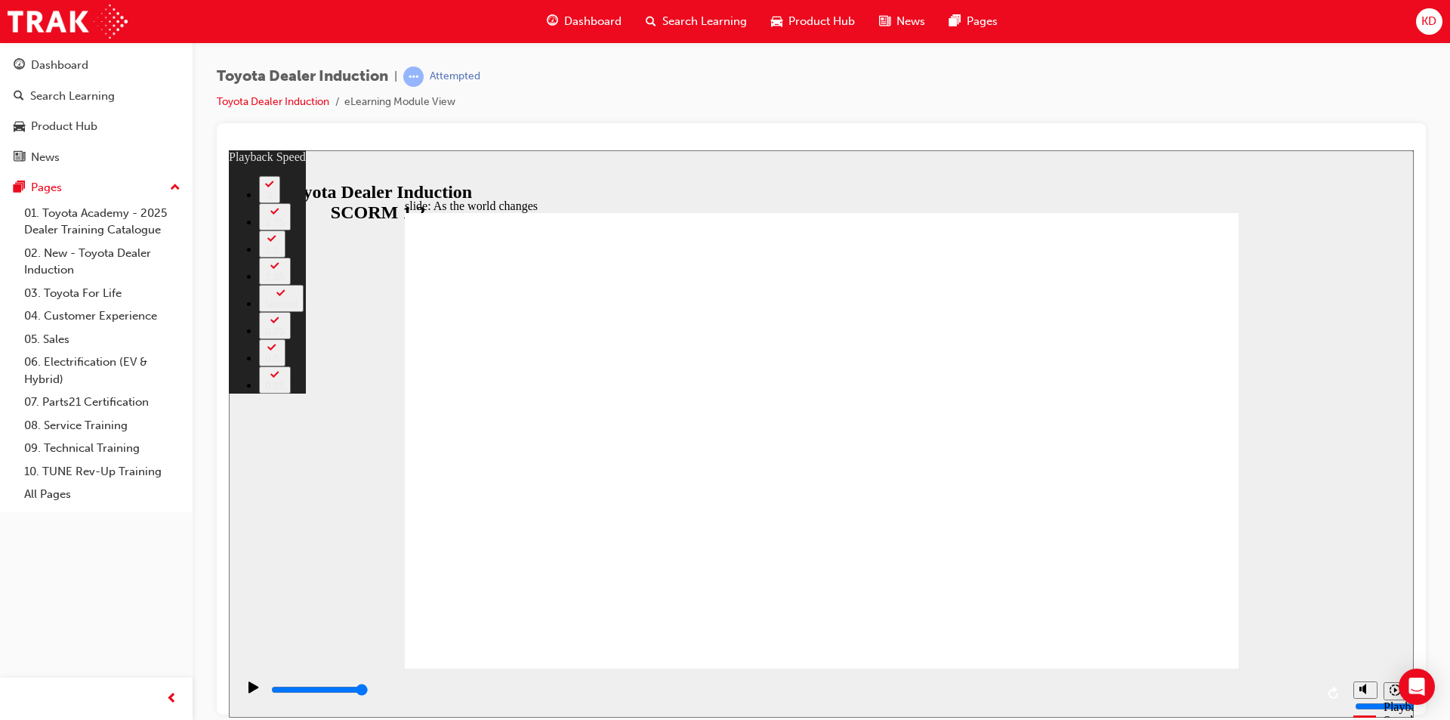
type input "8"
type input "22"
type input "8"
type input "22"
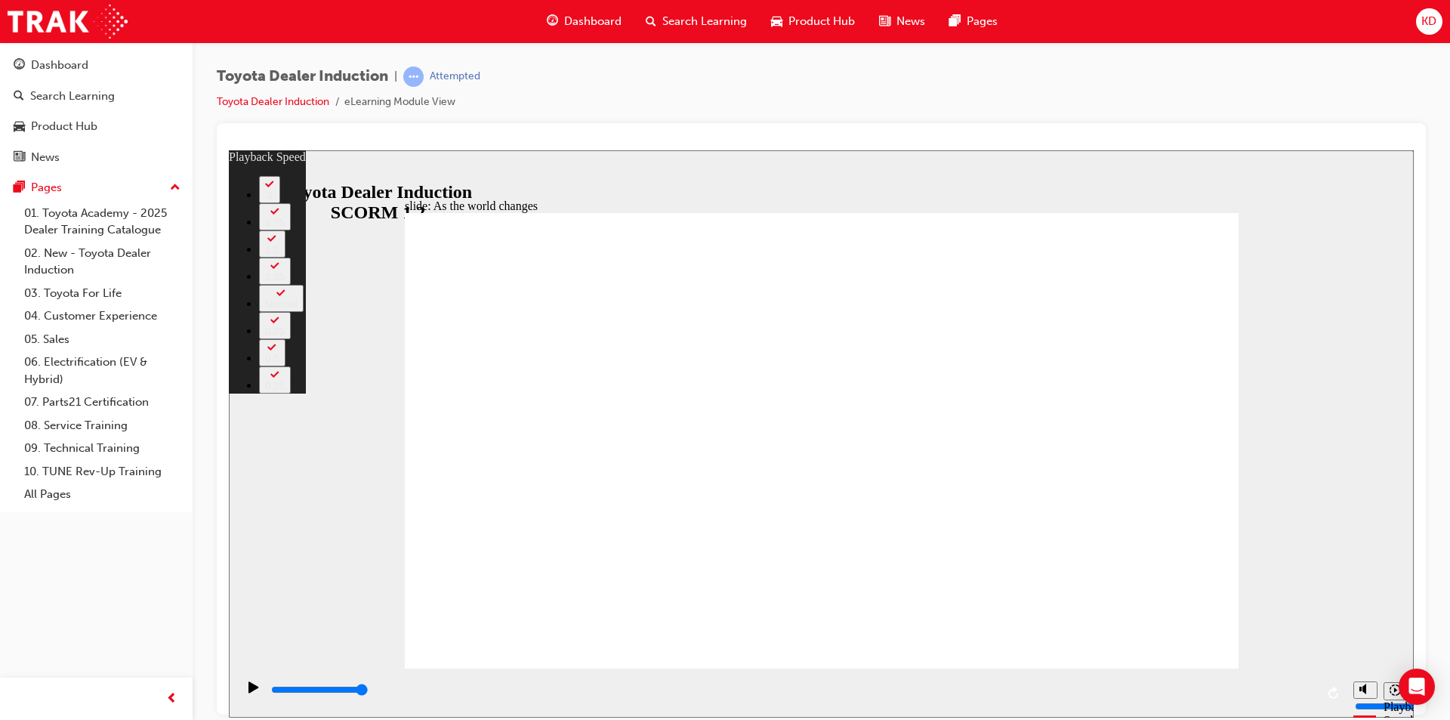
type input "8"
type input "22"
type input "8"
type input "22"
type input "8"
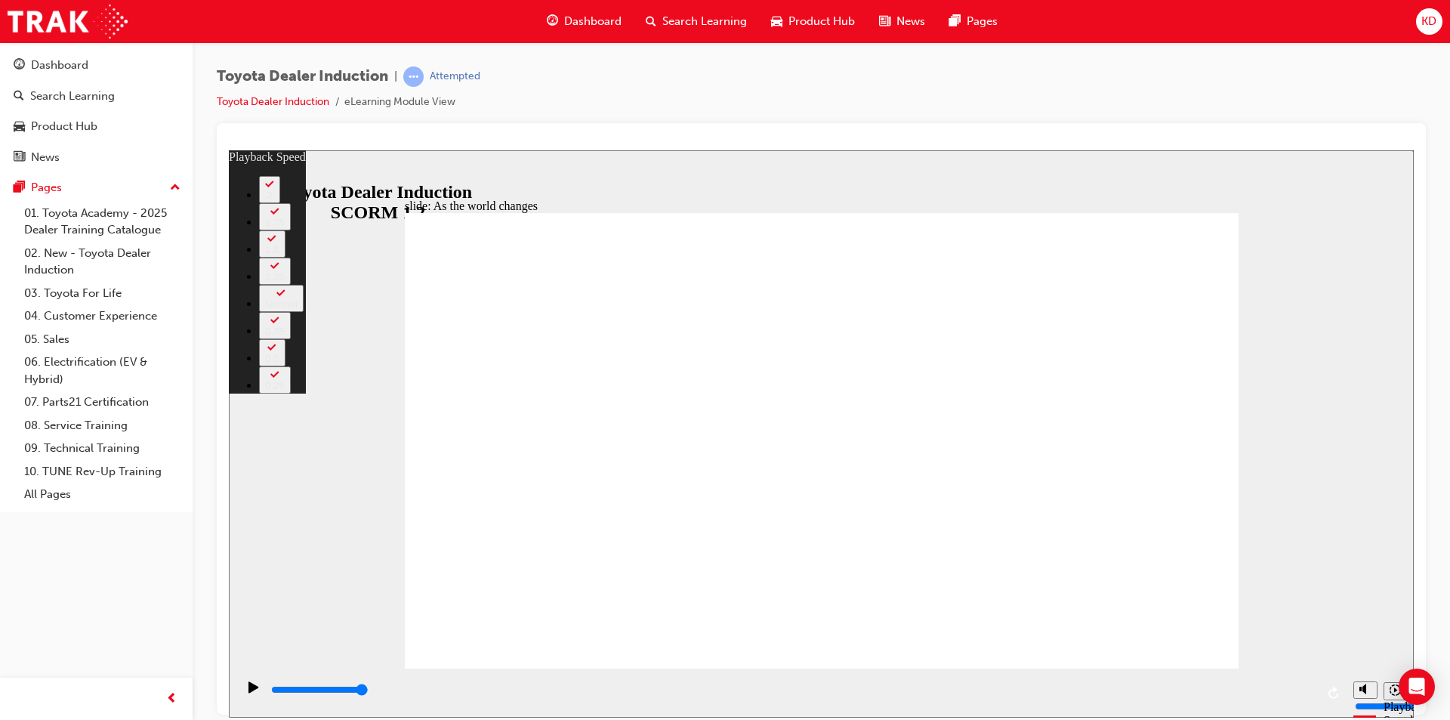
type input "22"
type input "9"
type input "22"
type input "9"
drag, startPoint x: 1108, startPoint y: 605, endPoint x: 1108, endPoint y: 594, distance: 11.3
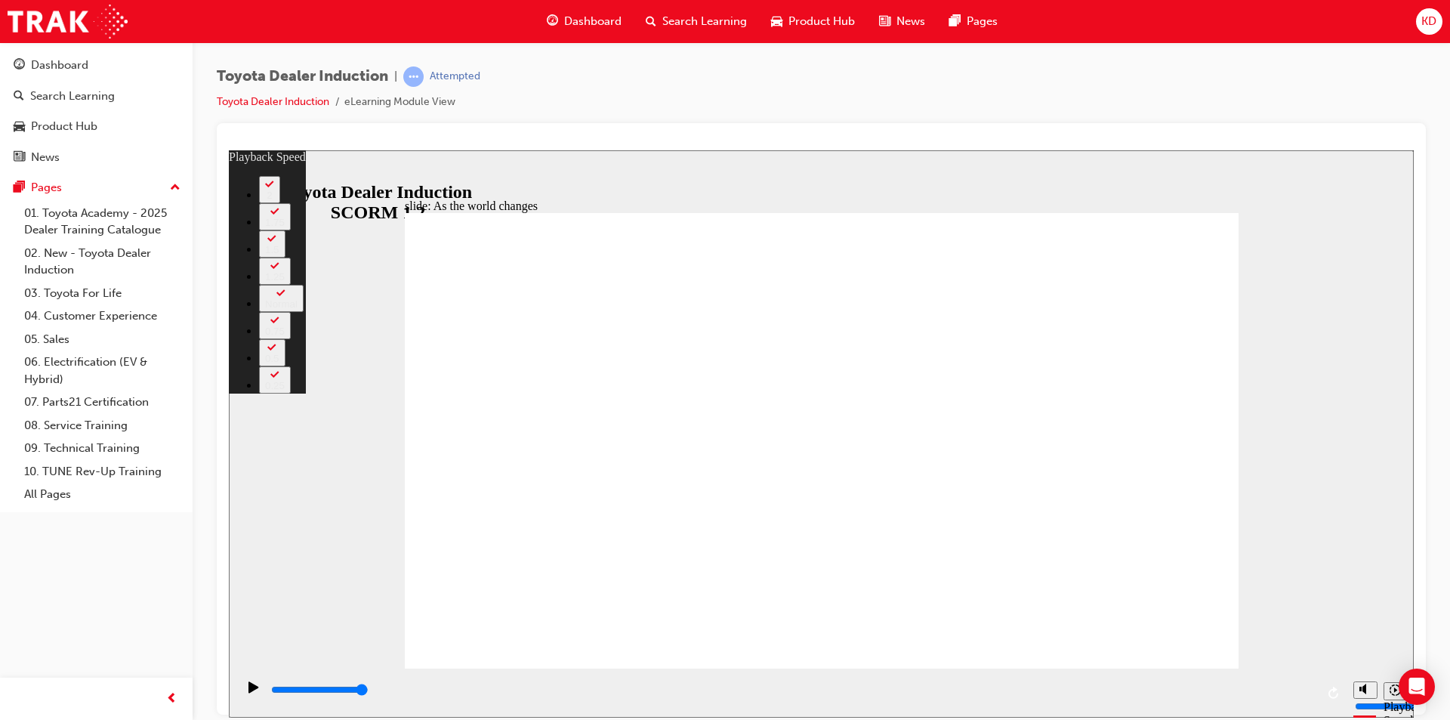
type input "23"
type input "9"
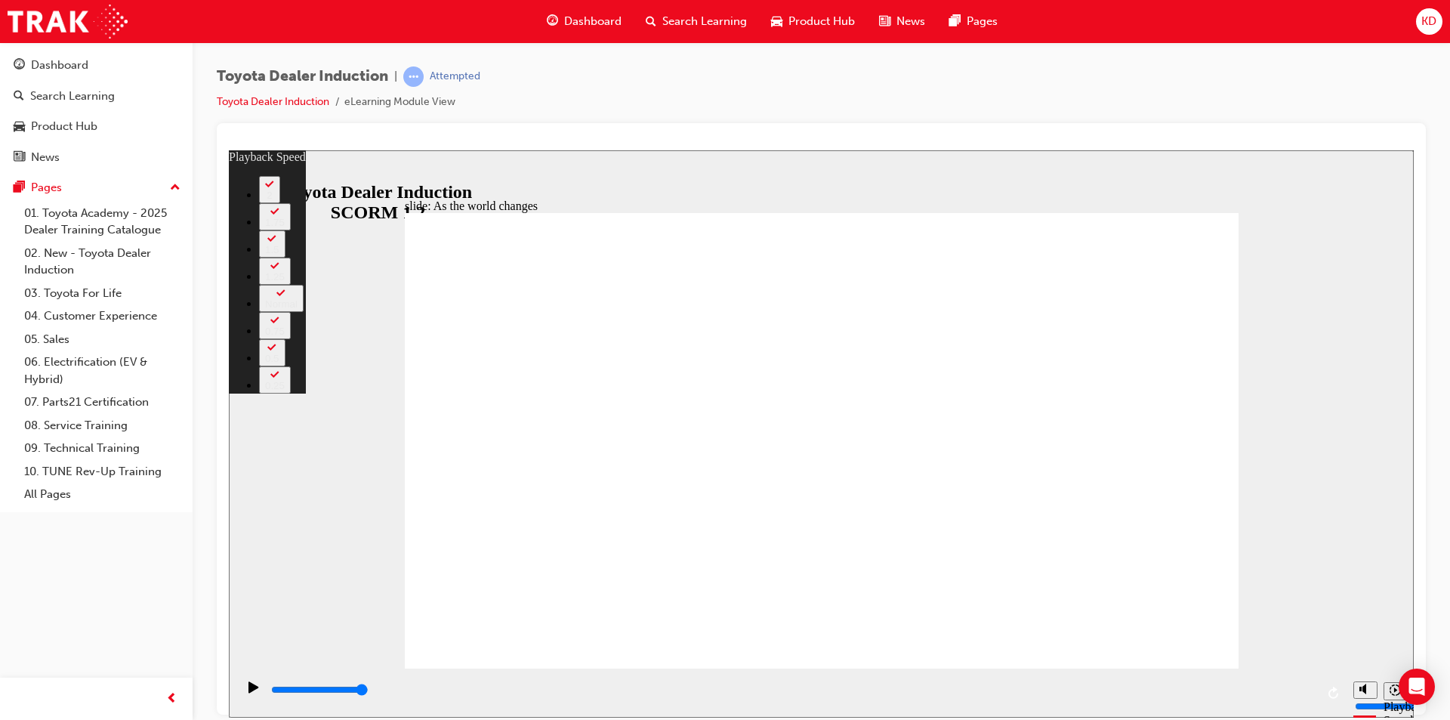
type input "128"
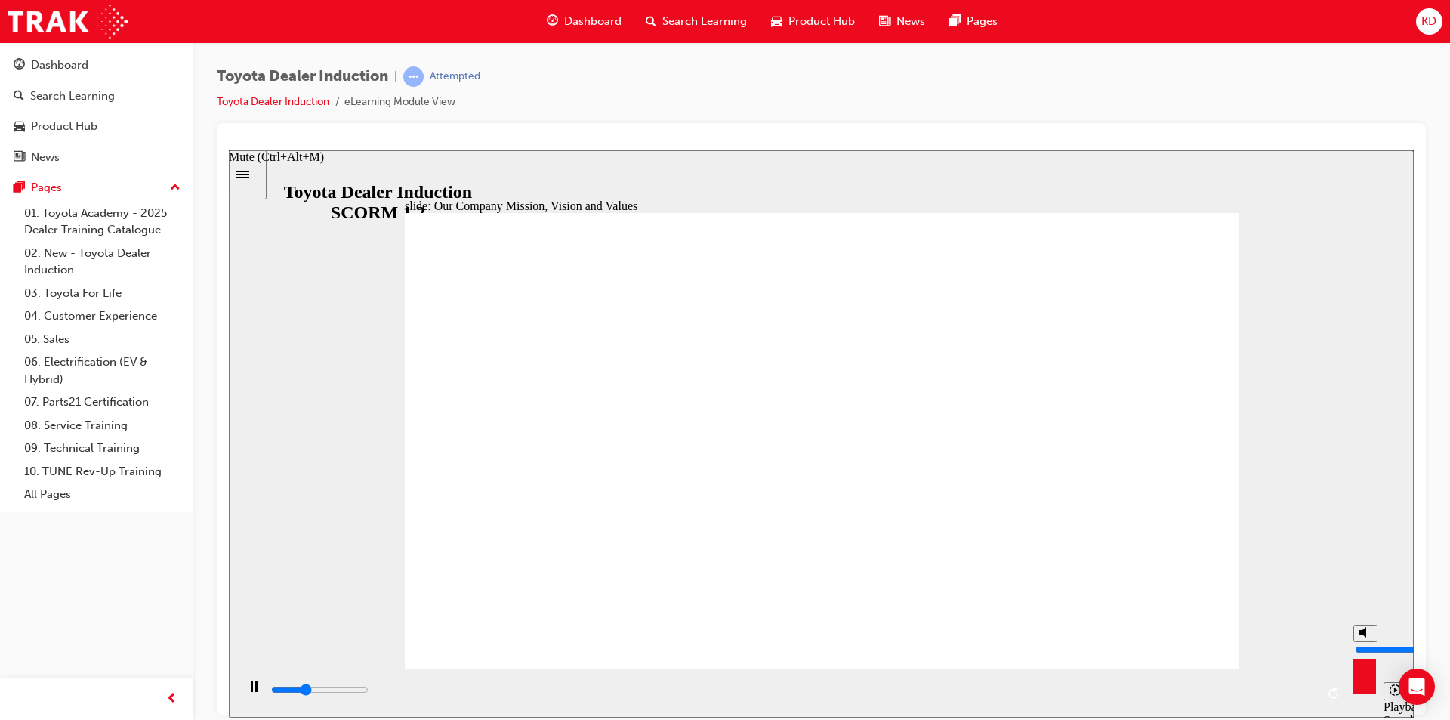
type input "33700"
type input "8"
type input "34600"
type input "7"
type input "35100"
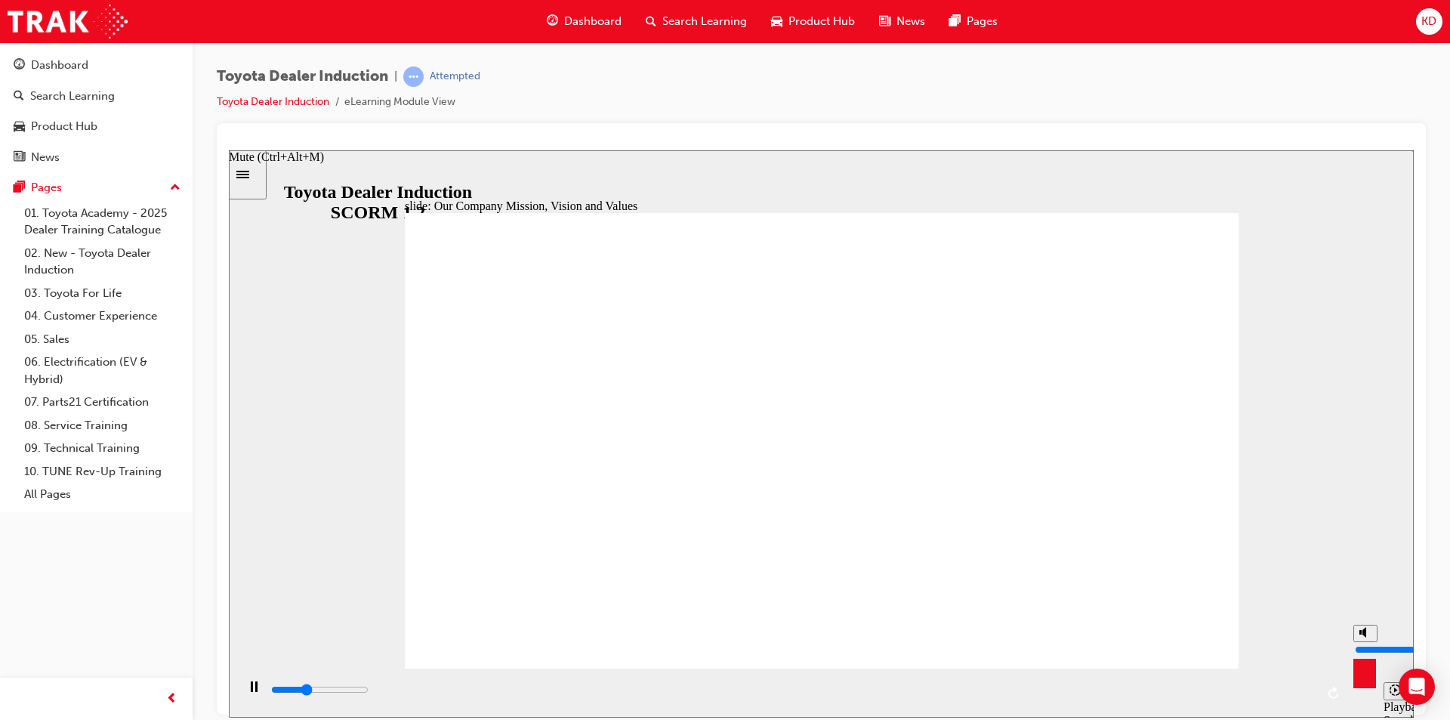
type input "7"
click at [1366, 643] on input "volume" at bounding box center [1403, 649] width 97 height 12
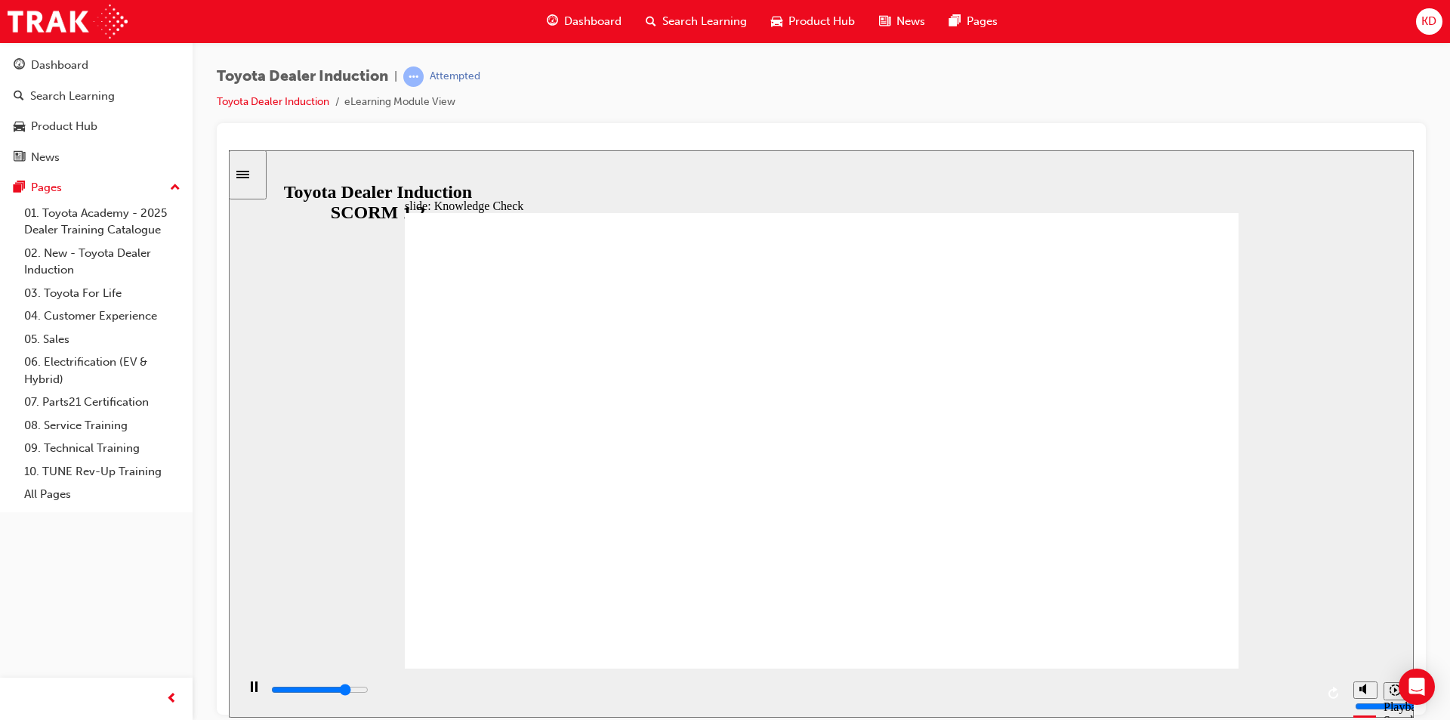
click at [1330, 693] on icon "Replay (Ctrl+Alt+R)" at bounding box center [1334, 692] width 12 height 12
type input "5000"
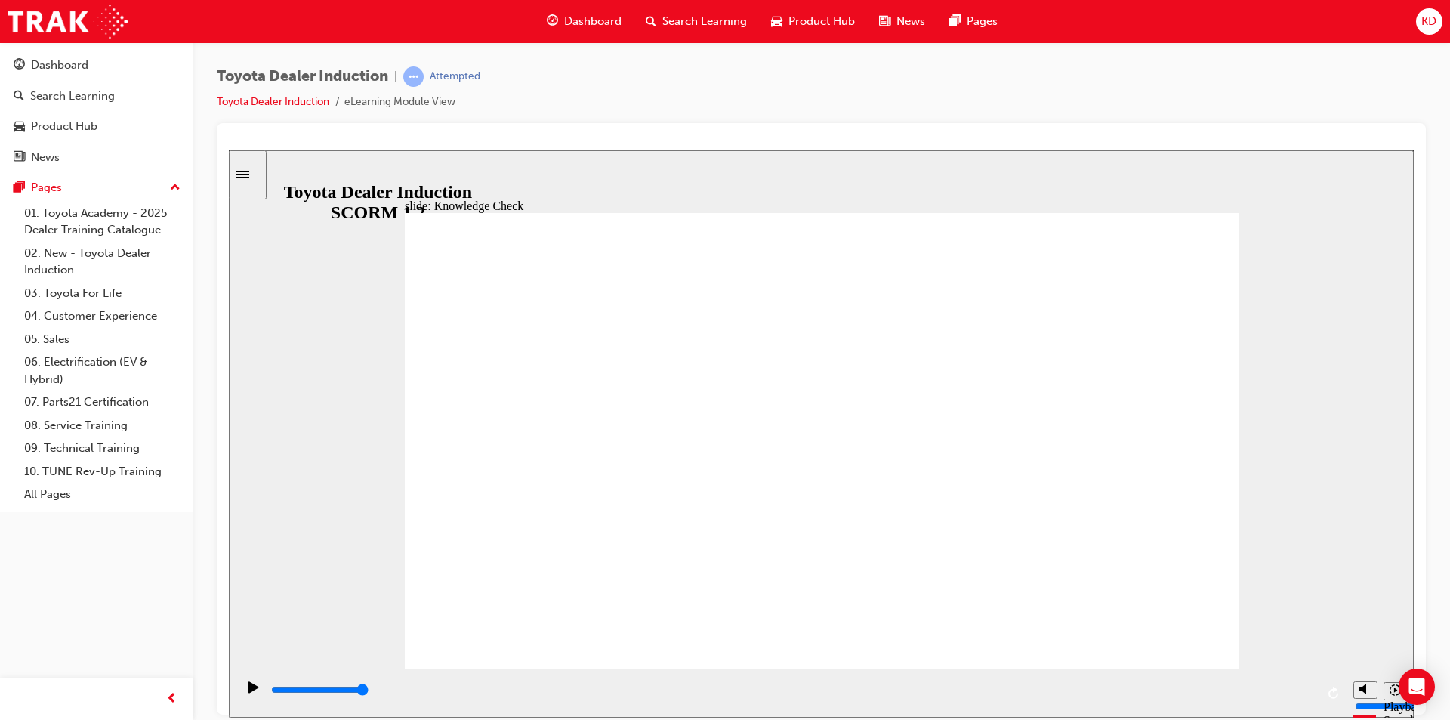
type input "H"
type input "Ha"
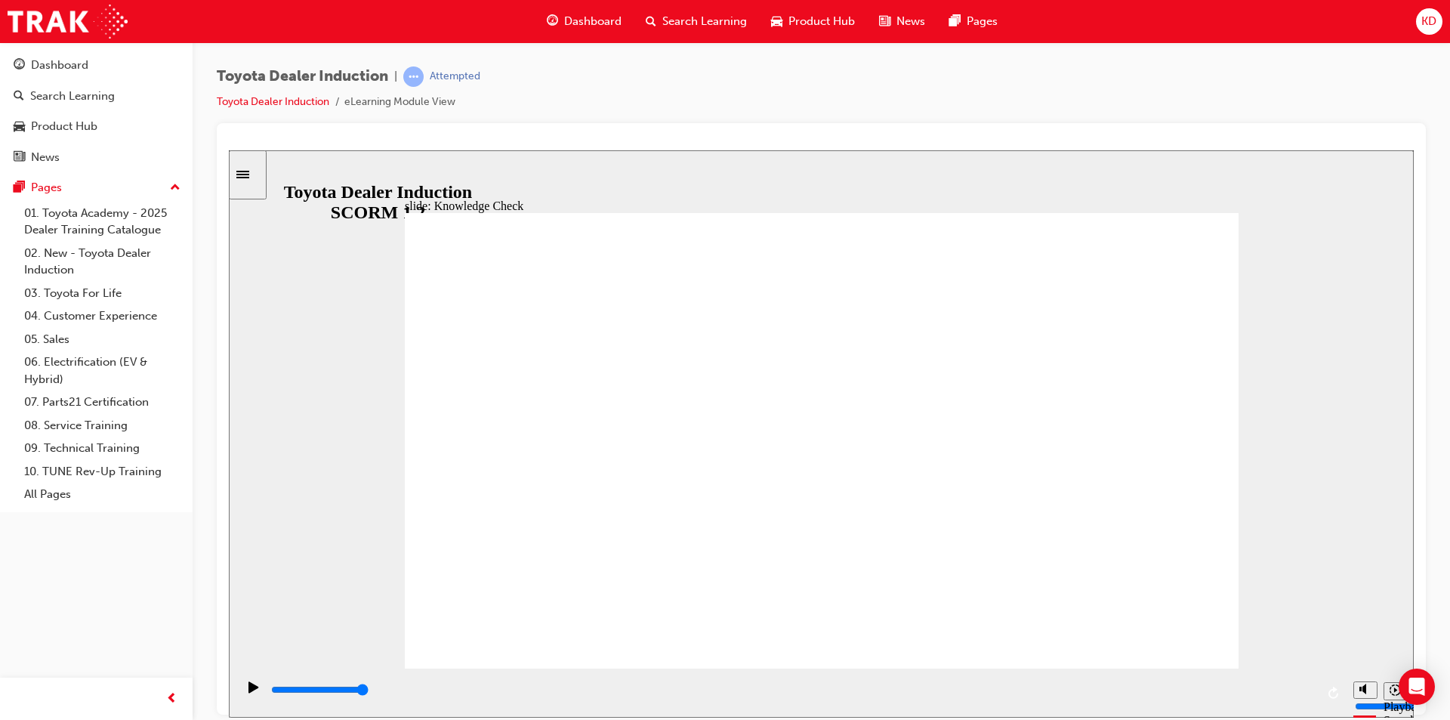
type input "Hap"
type input "Happ"
type input "Happi"
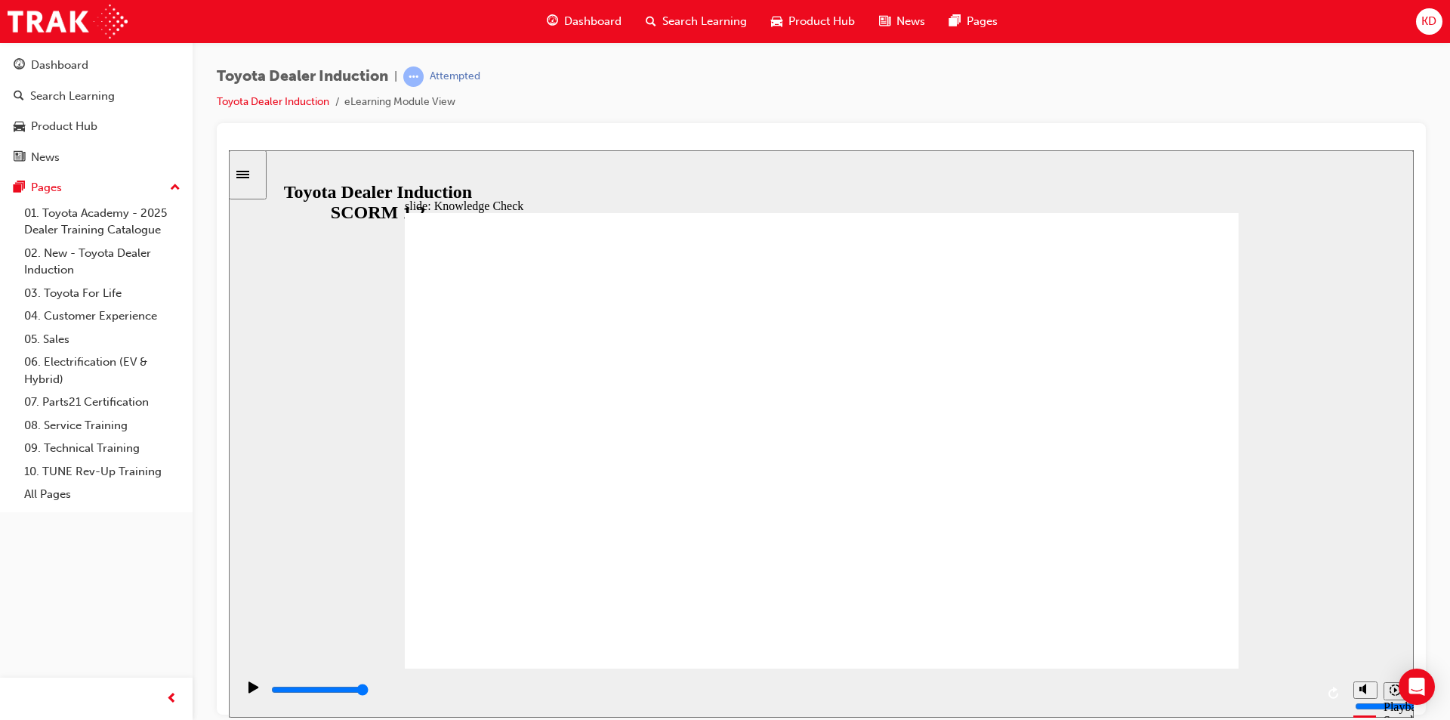
type input "Happi"
type input "Happin"
type input "Happine"
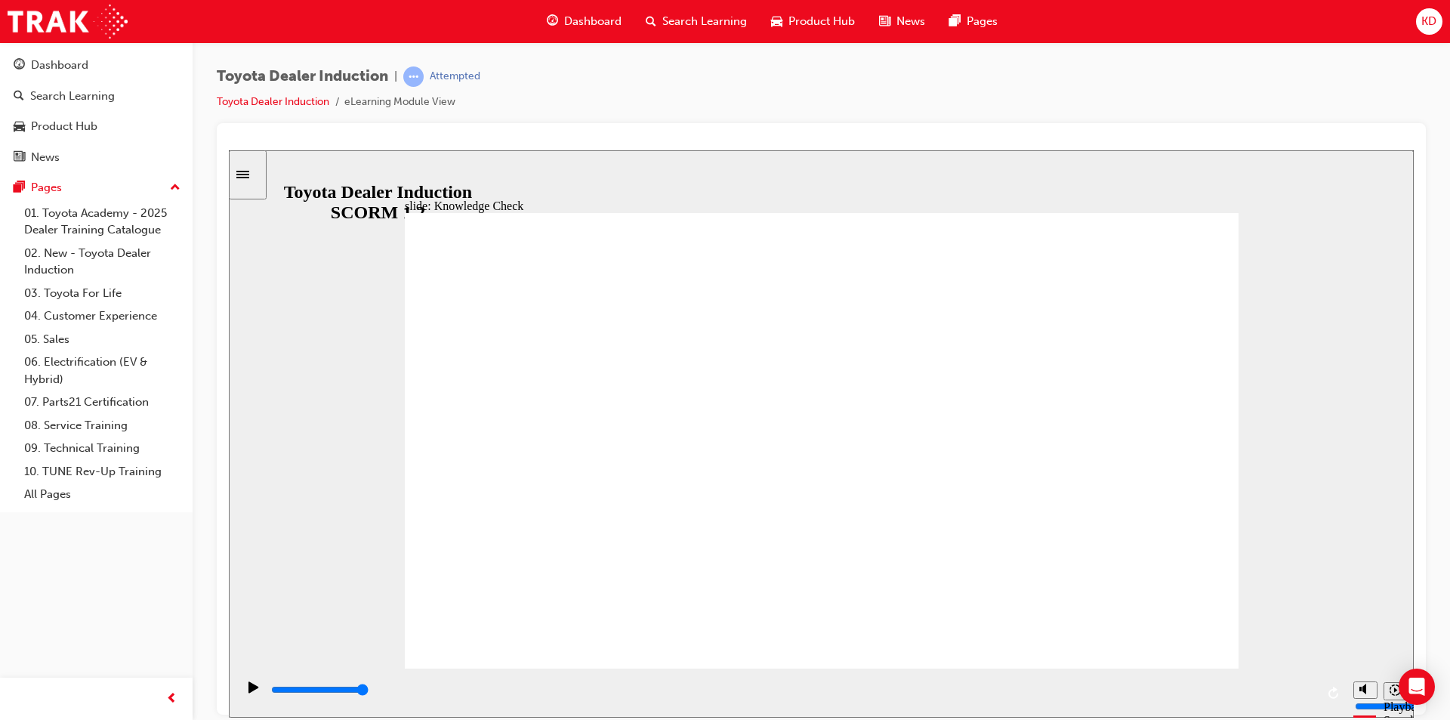
type input "Happines"
type input "Happiness"
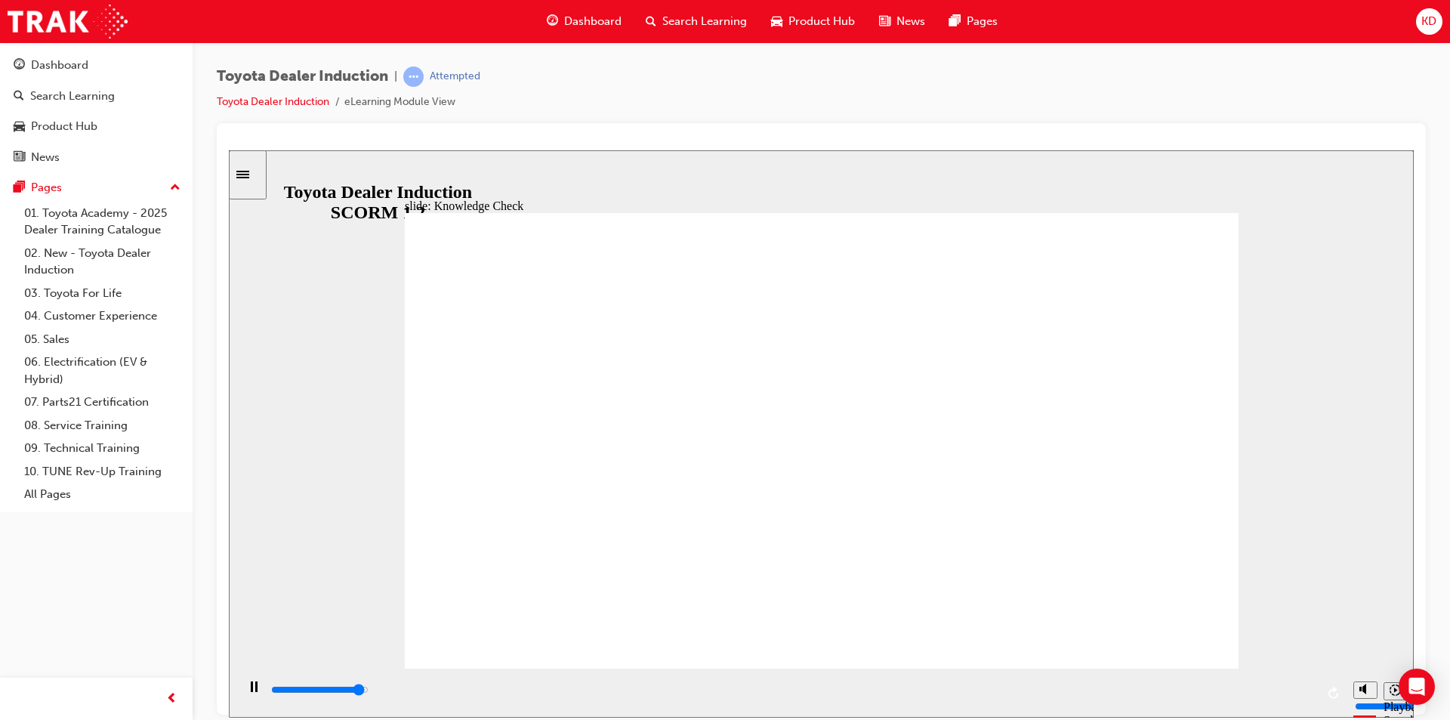
drag, startPoint x: 646, startPoint y: 386, endPoint x: 695, endPoint y: 392, distance: 49.5
type input "5000"
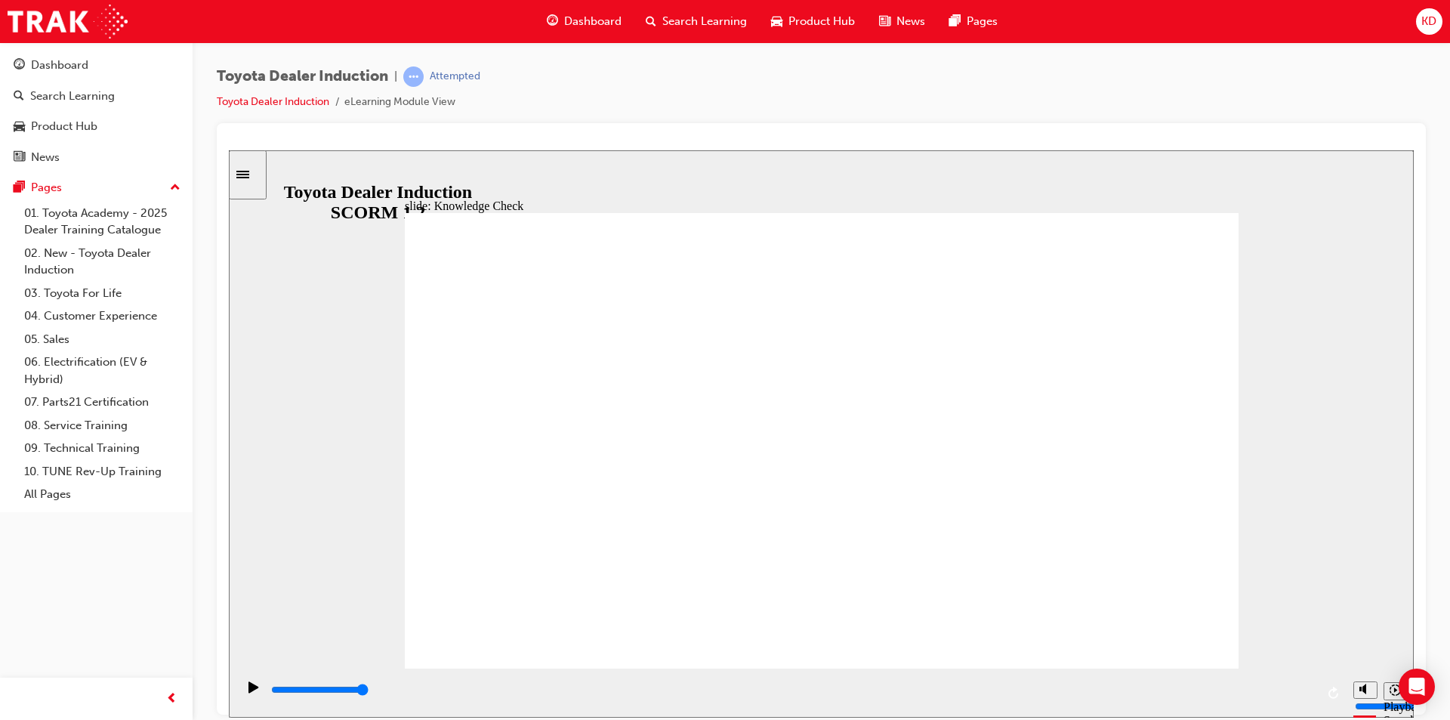
drag, startPoint x: 685, startPoint y: 390, endPoint x: 1007, endPoint y: 392, distance: 321.7
drag, startPoint x: 1007, startPoint y: 392, endPoint x: 889, endPoint y: 380, distance: 118.4
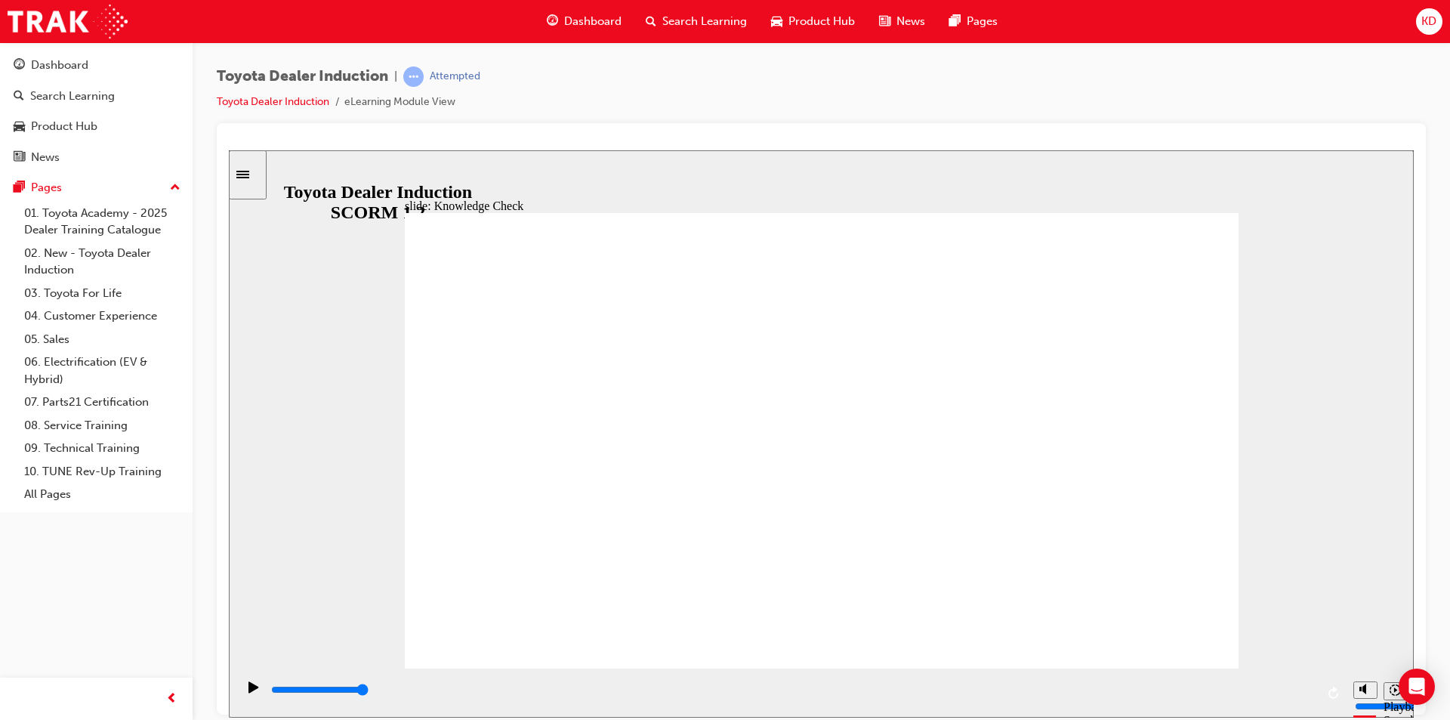
drag, startPoint x: 889, startPoint y: 380, endPoint x: 681, endPoint y: 375, distance: 207.7
type input "m"
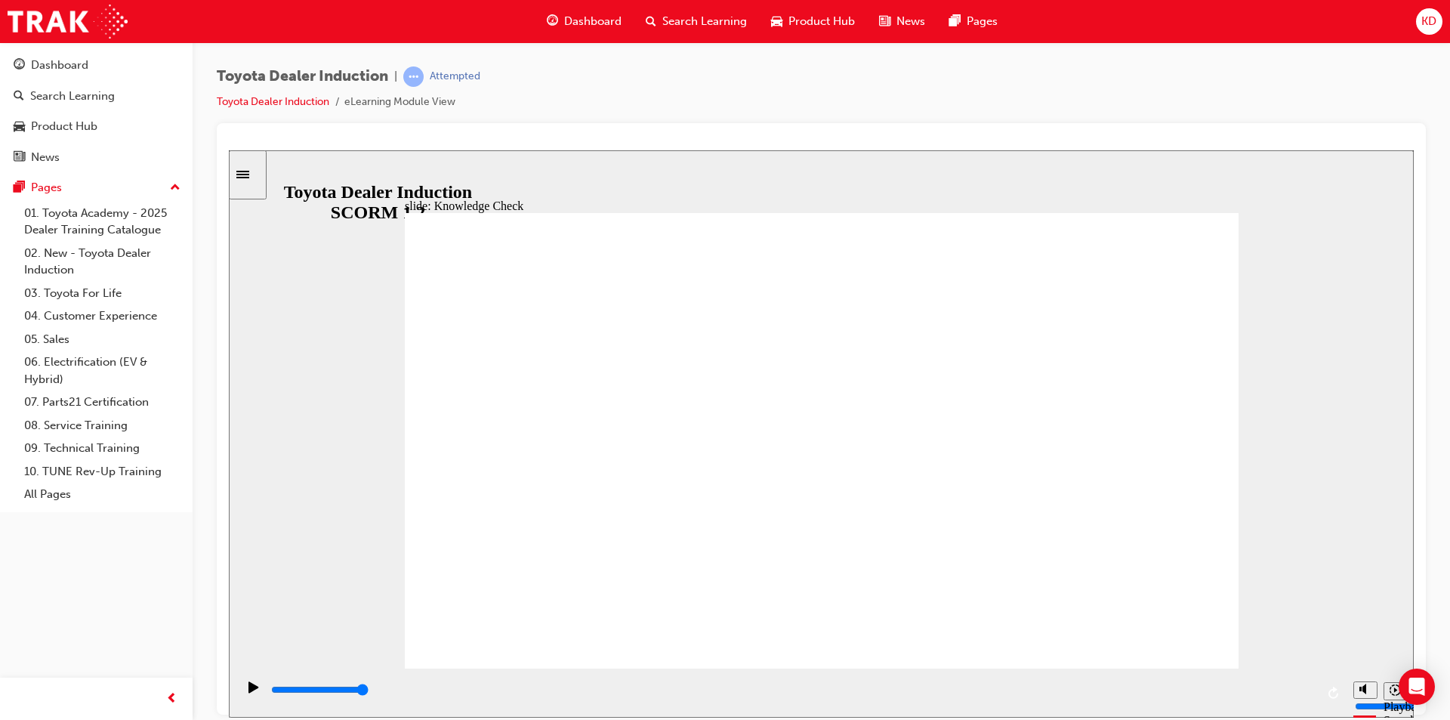
type input "mo"
type input "mov"
type input "move"
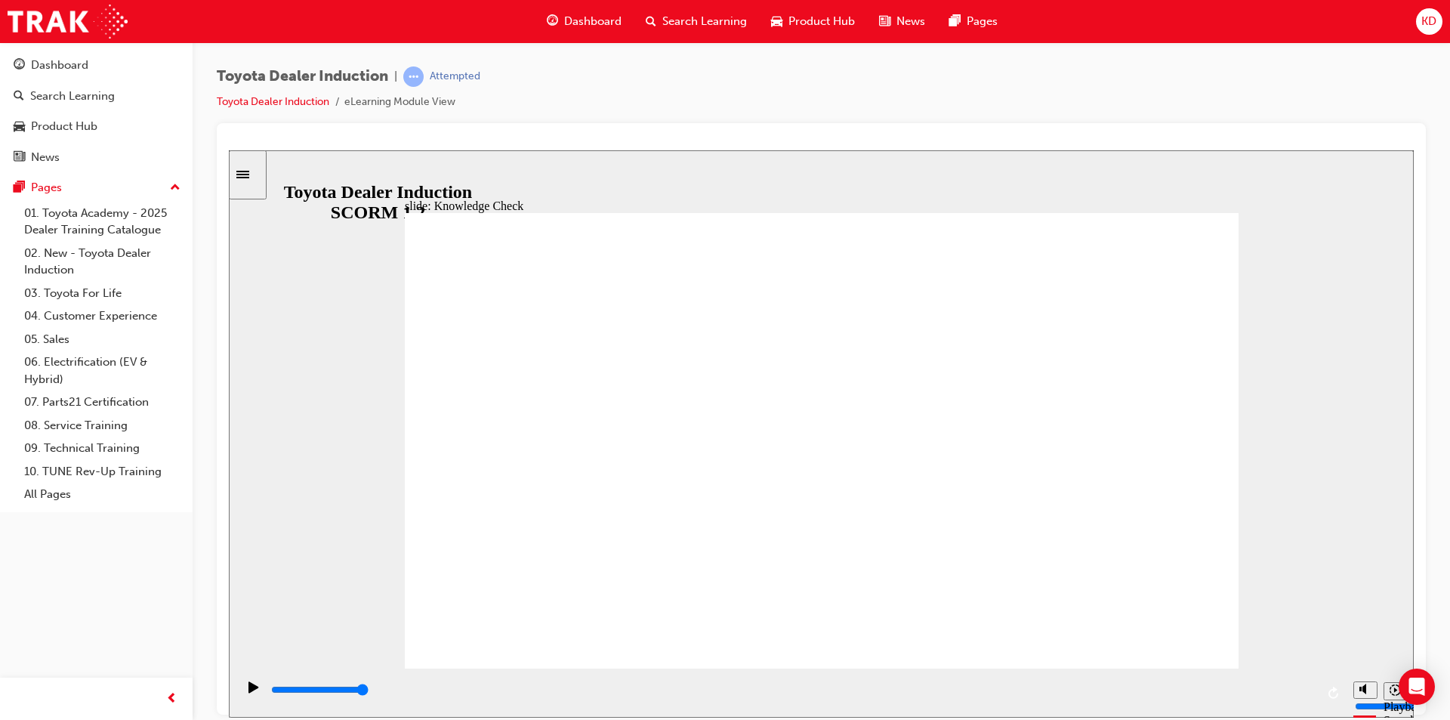
type input "move"
type input "moved"
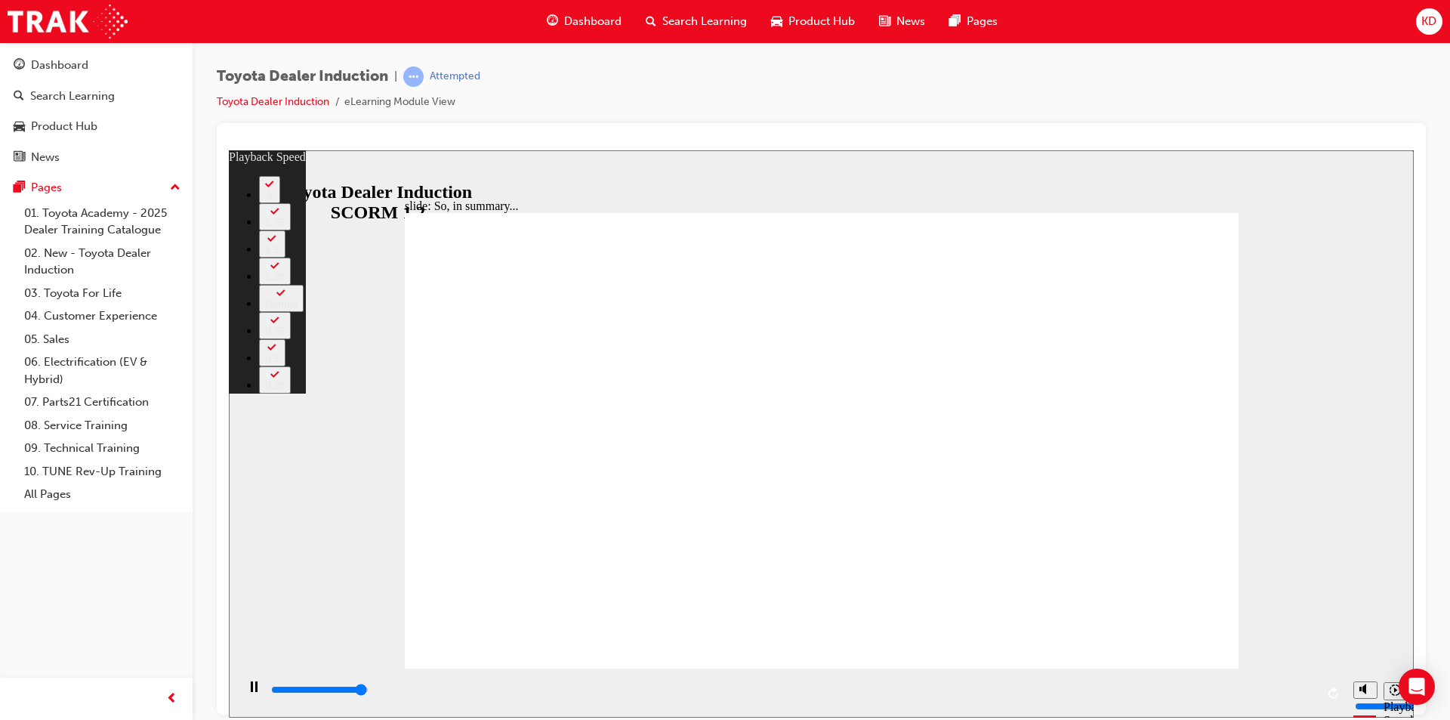
type input "6500"
type input "0"
type input "6500"
type input "5"
type input "6"
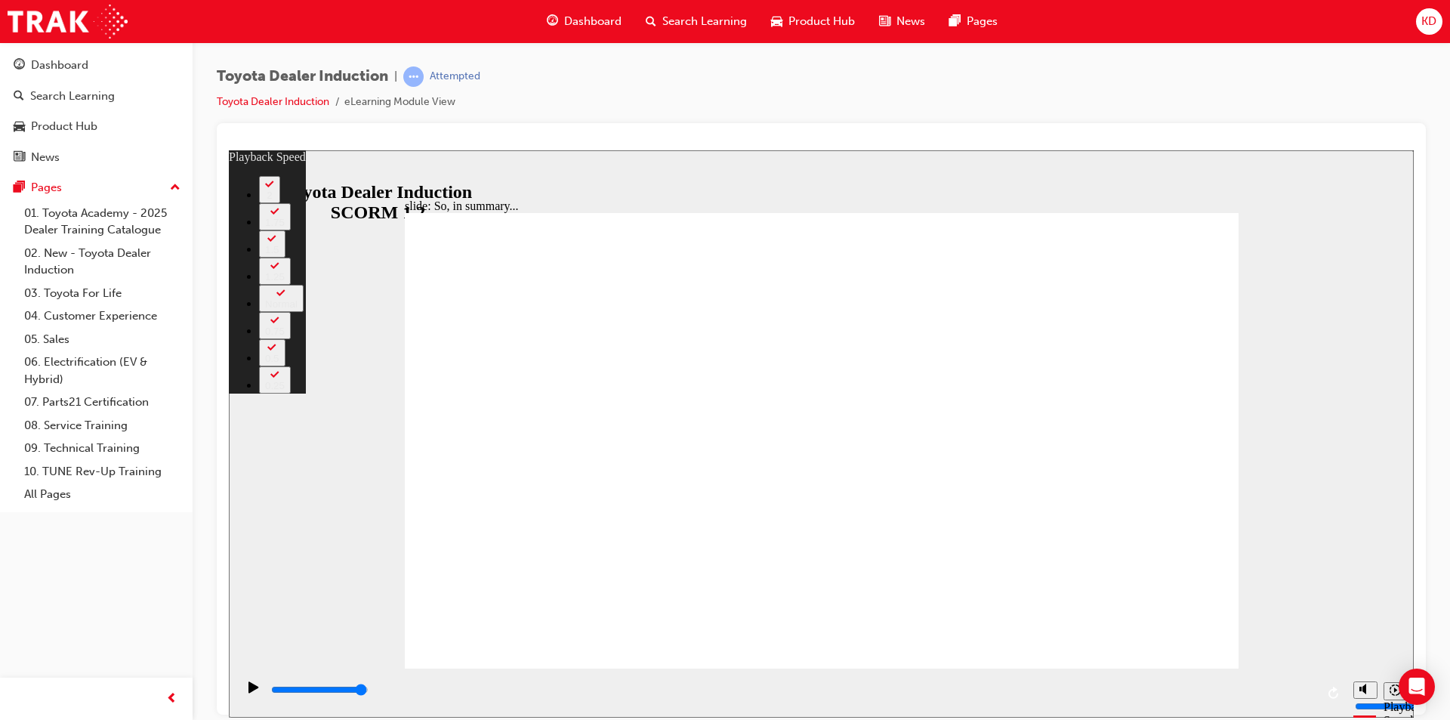
type input "5"
type input "6"
type input "5"
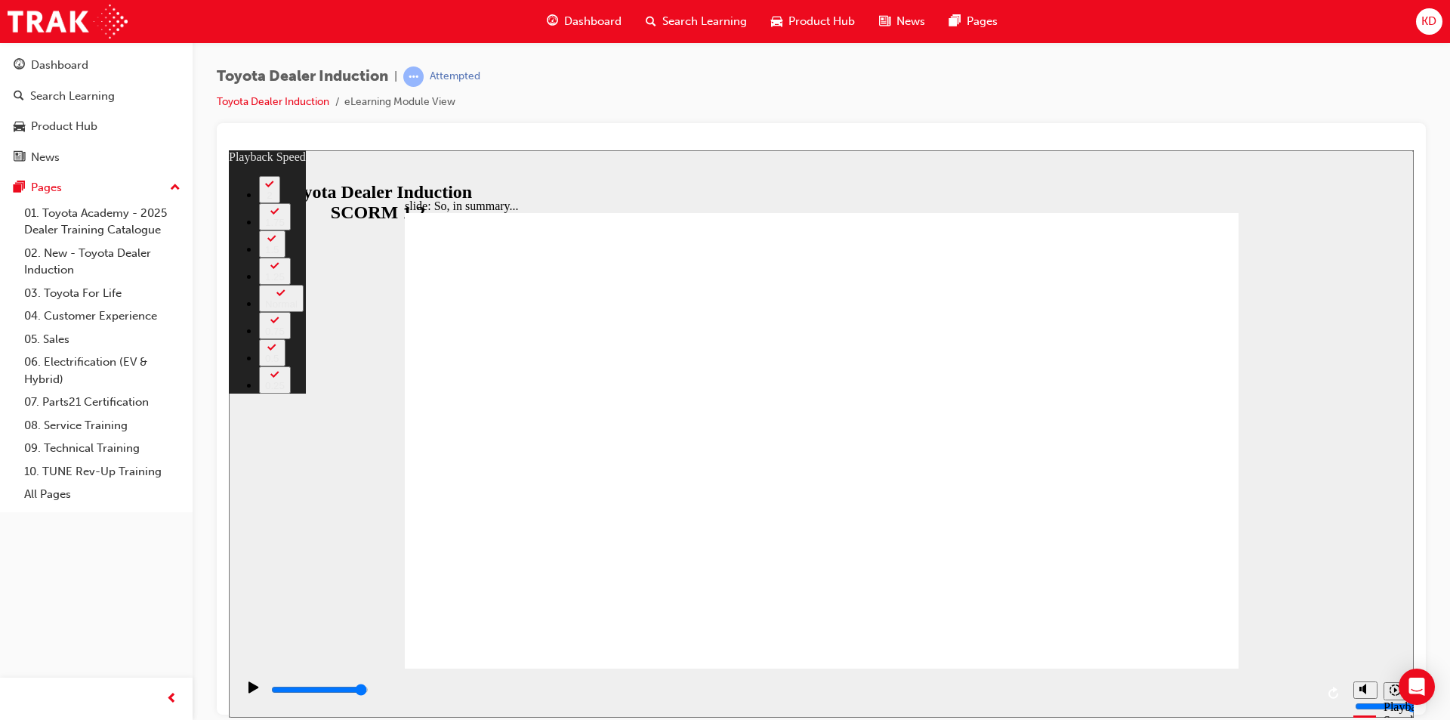
type input "6"
type input "5"
type input "19"
type input "3"
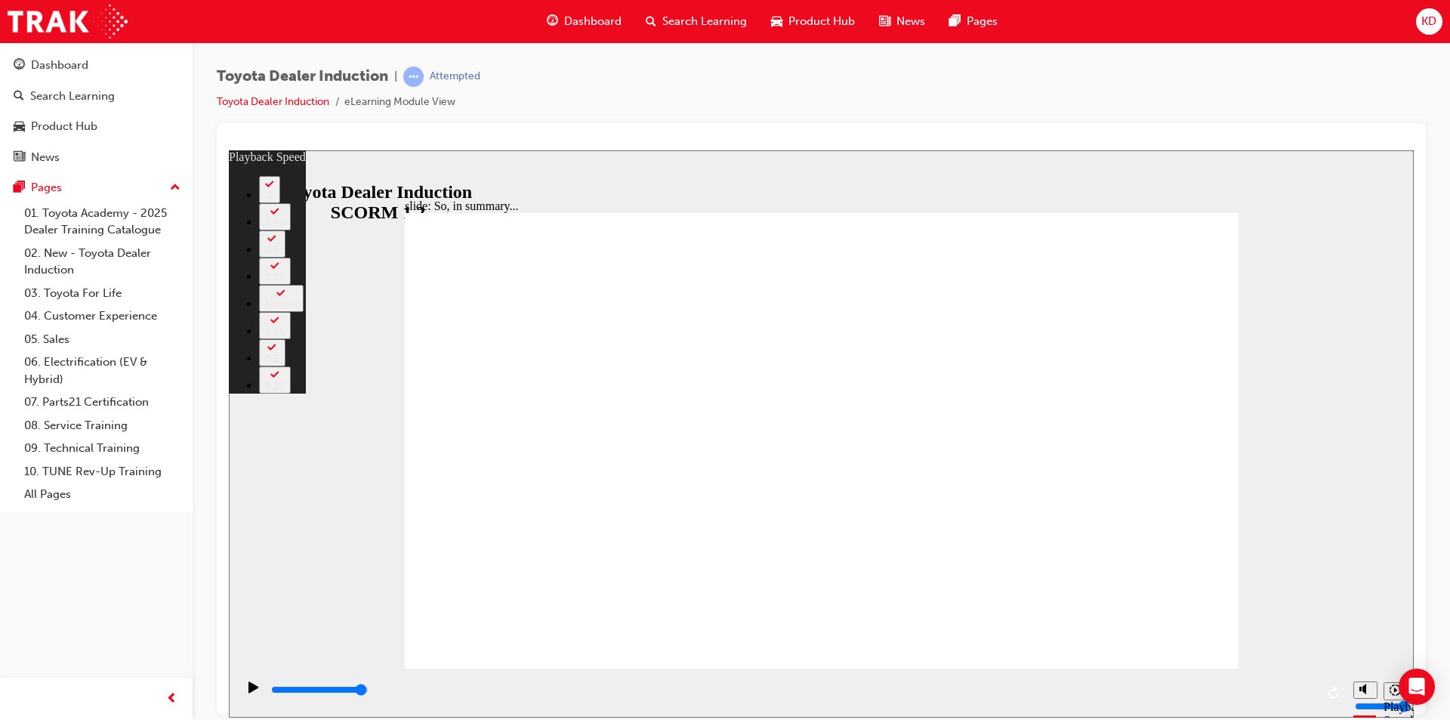
type input "19"
type input "3"
type input "20"
type input "2"
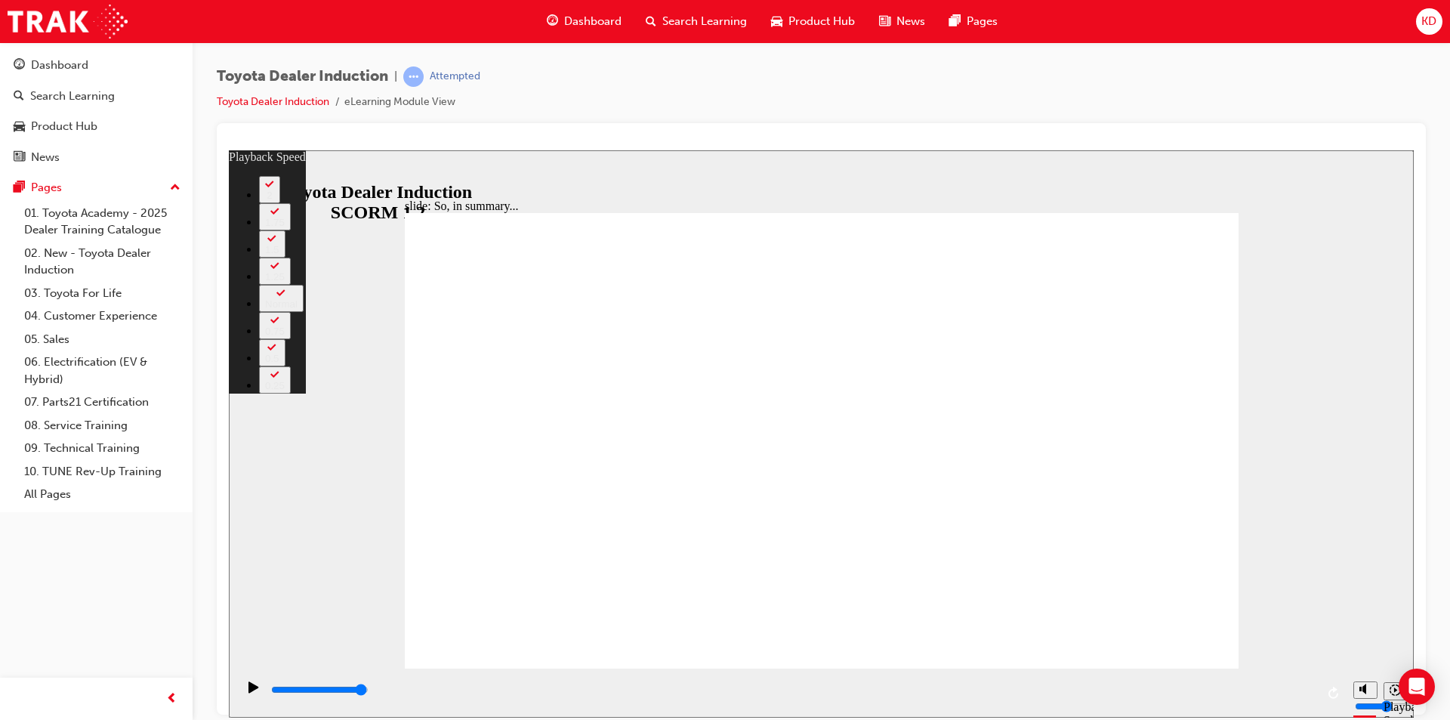
type input "20"
type input "2"
drag, startPoint x: 1058, startPoint y: 634, endPoint x: 1175, endPoint y: 637, distance: 117.1
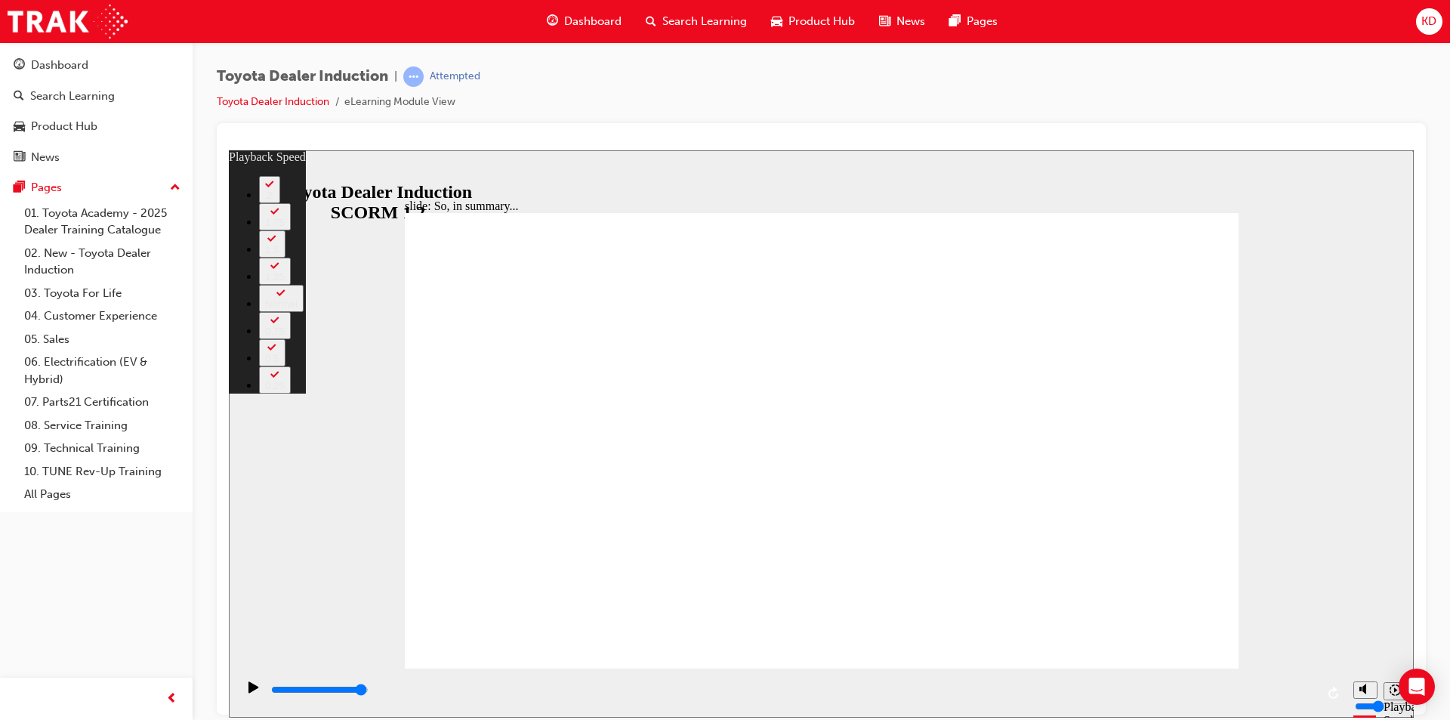
drag, startPoint x: 1176, startPoint y: 634, endPoint x: 1225, endPoint y: 633, distance: 48.3
type input "128"
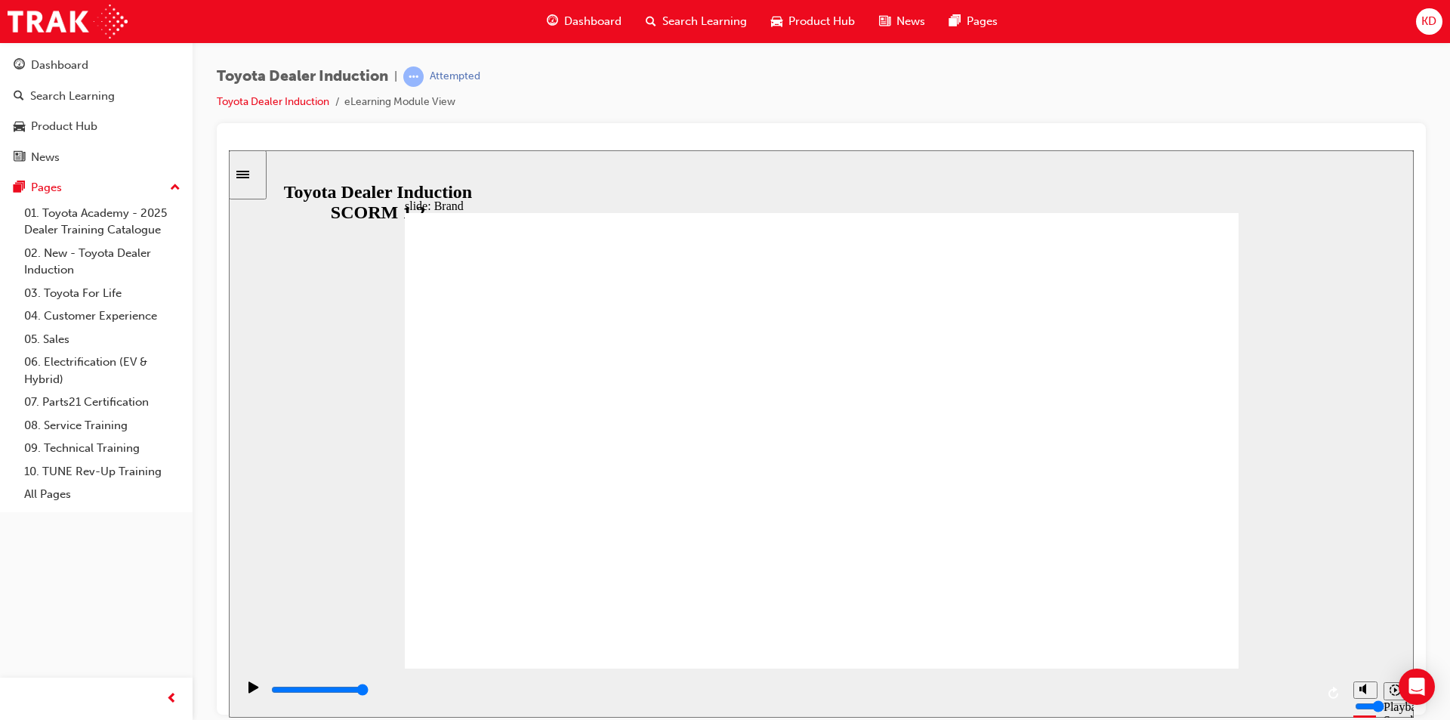
click at [1367, 634] on circle "Mute (Ctrl+Alt+M)" at bounding box center [1366, 631] width 5 height 5
type input "3400"
type input "0"
type input "3900"
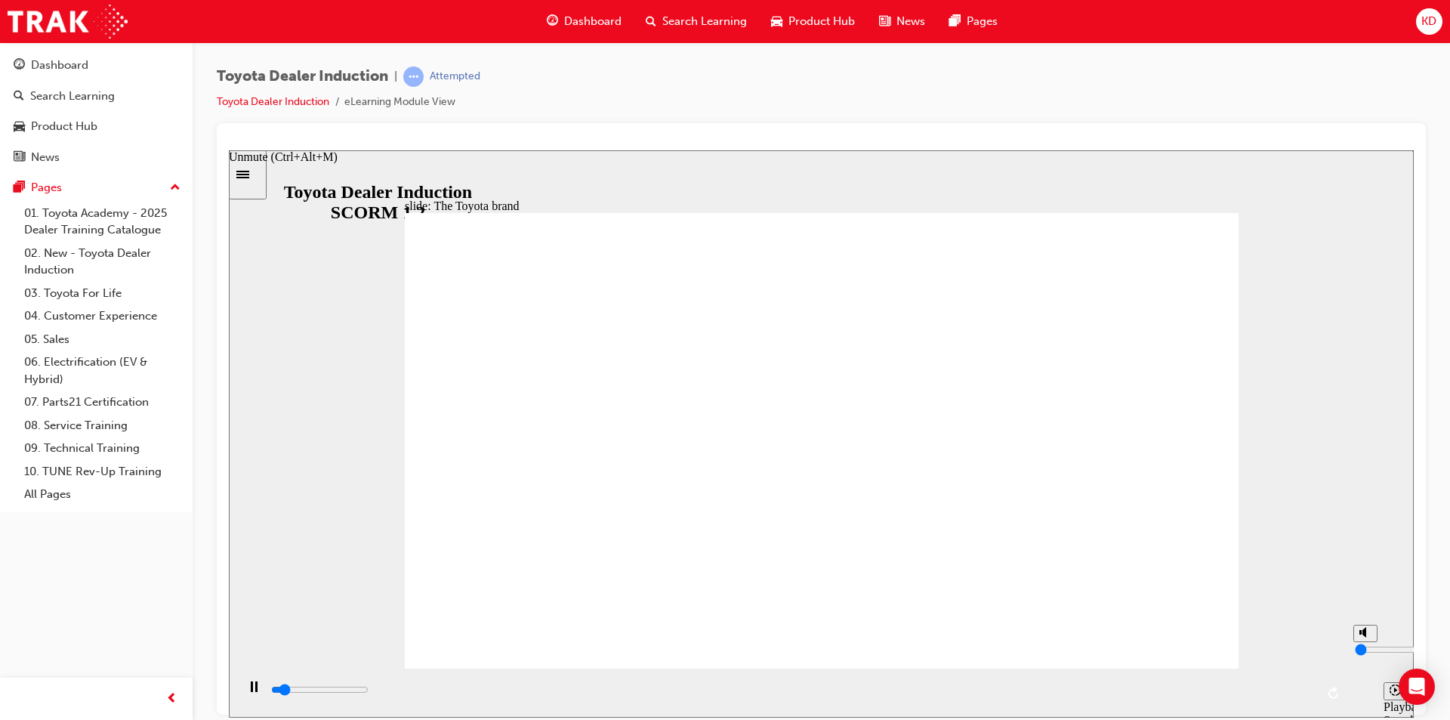
type input "8"
type input "3900"
type input "8"
click at [1365, 643] on input "volume" at bounding box center [1403, 649] width 97 height 12
type input "6000"
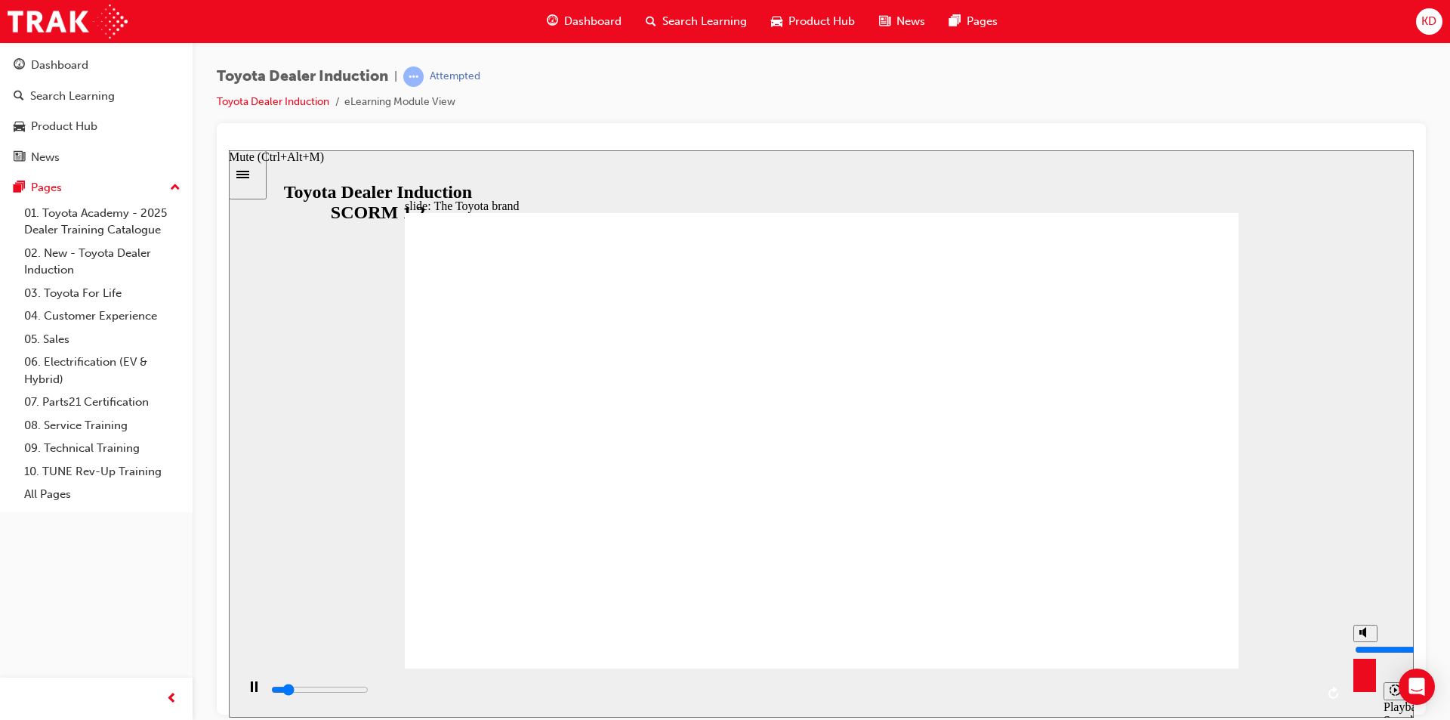
type input "6"
type input "6100"
type input "6"
click at [1364, 643] on input "volume" at bounding box center [1403, 649] width 97 height 12
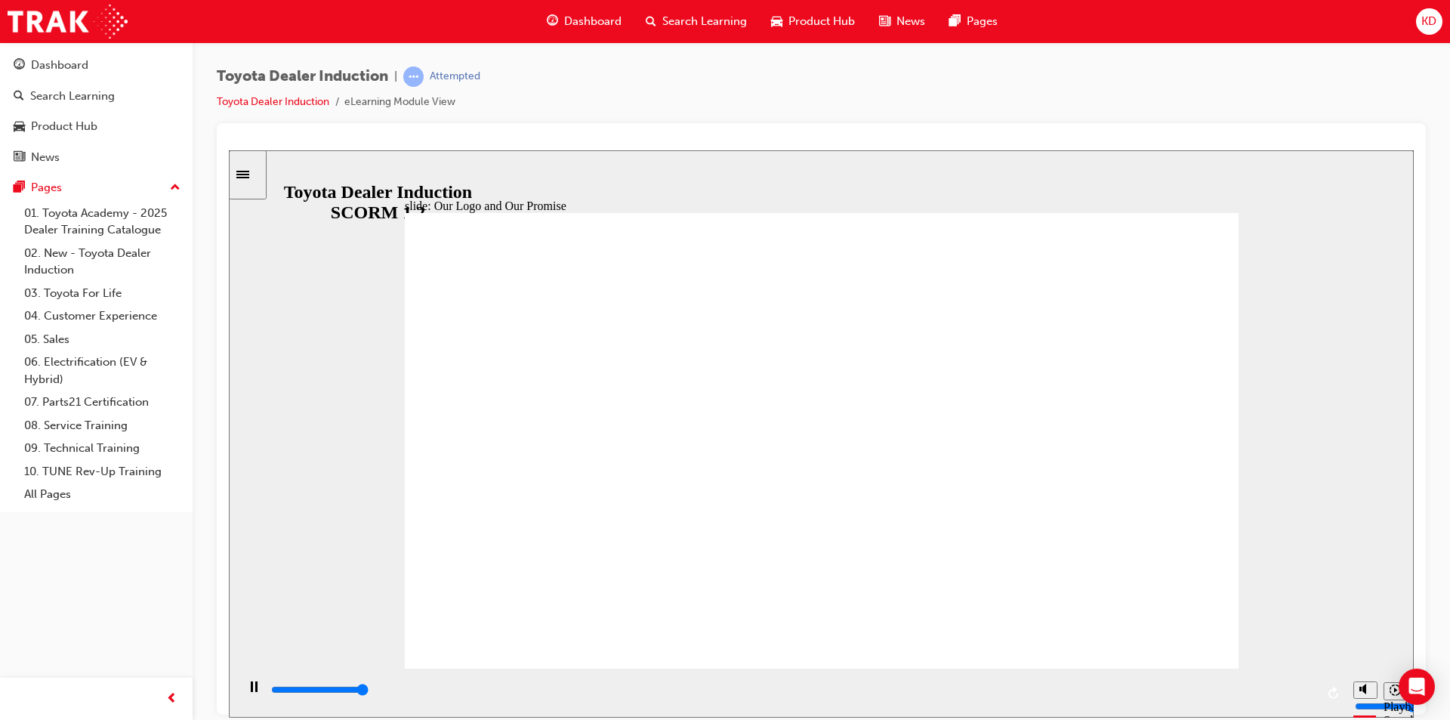
type input "56700"
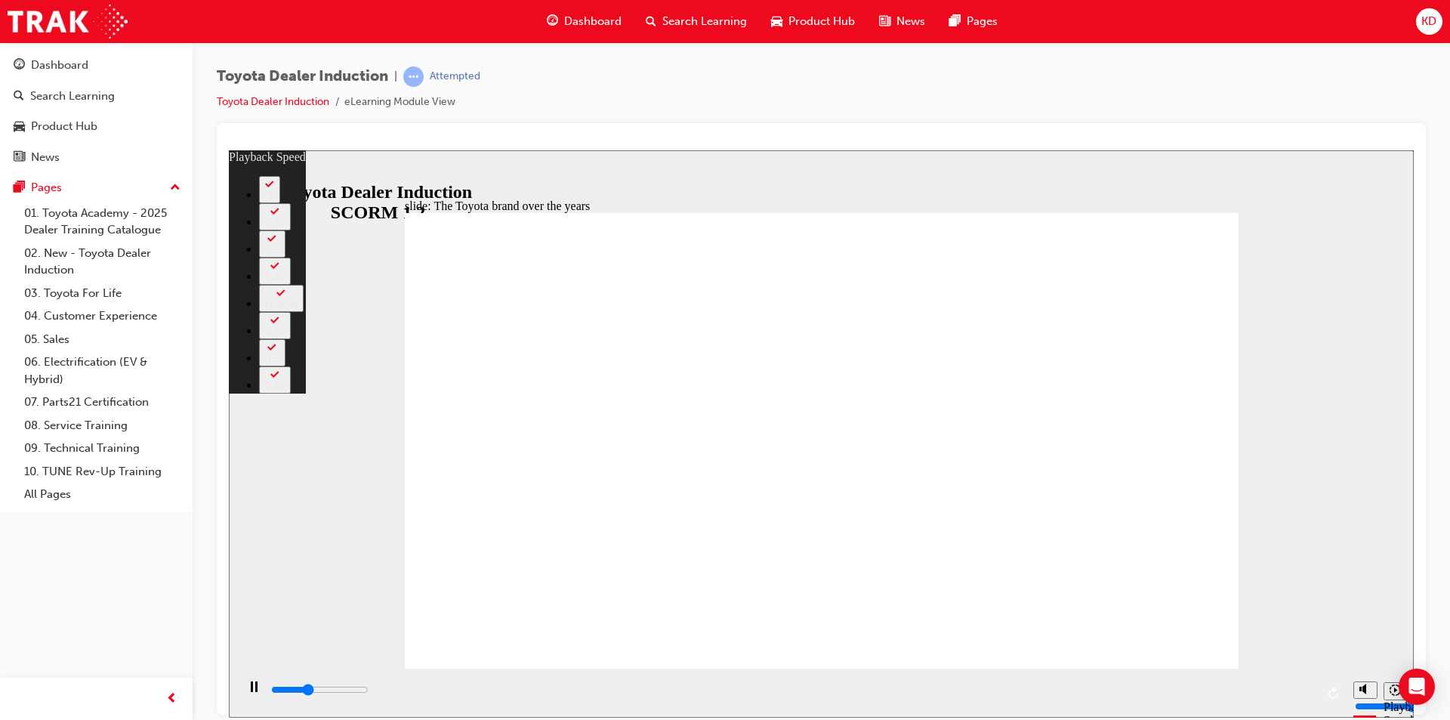
type input "3100"
type input "0"
type input "3100"
type input "0"
type input "3400"
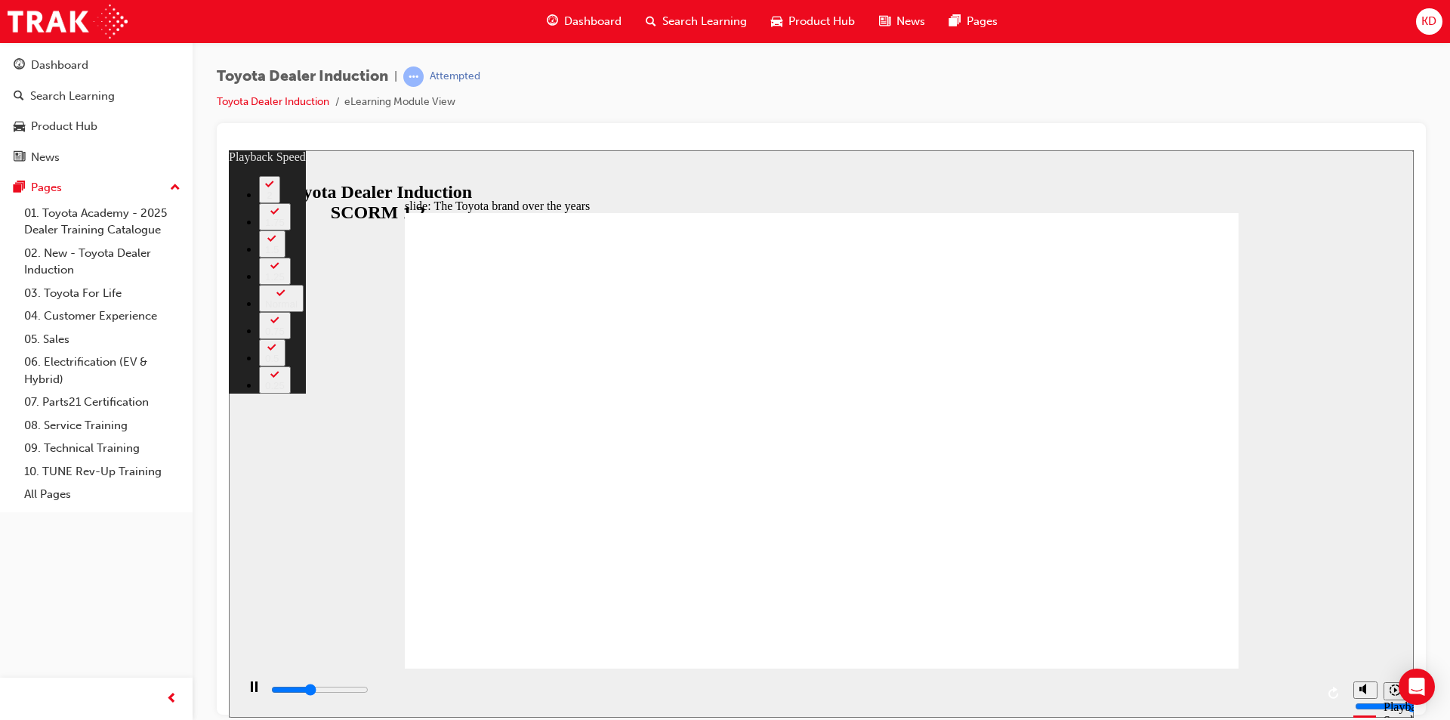
type input "0"
type input "3600"
type input "1"
type input "3900"
type input "1"
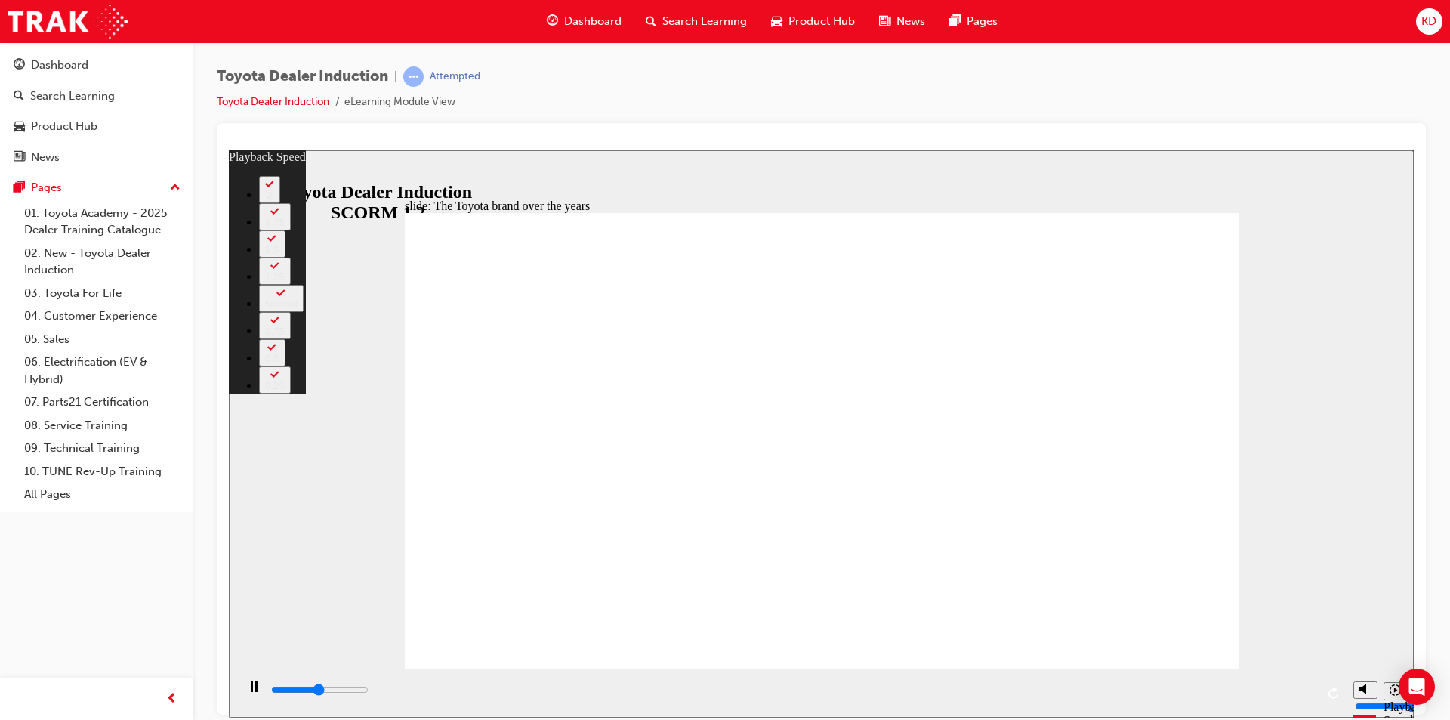
type input "4200"
type input "1"
type input "4400"
type input "1"
type input "4700"
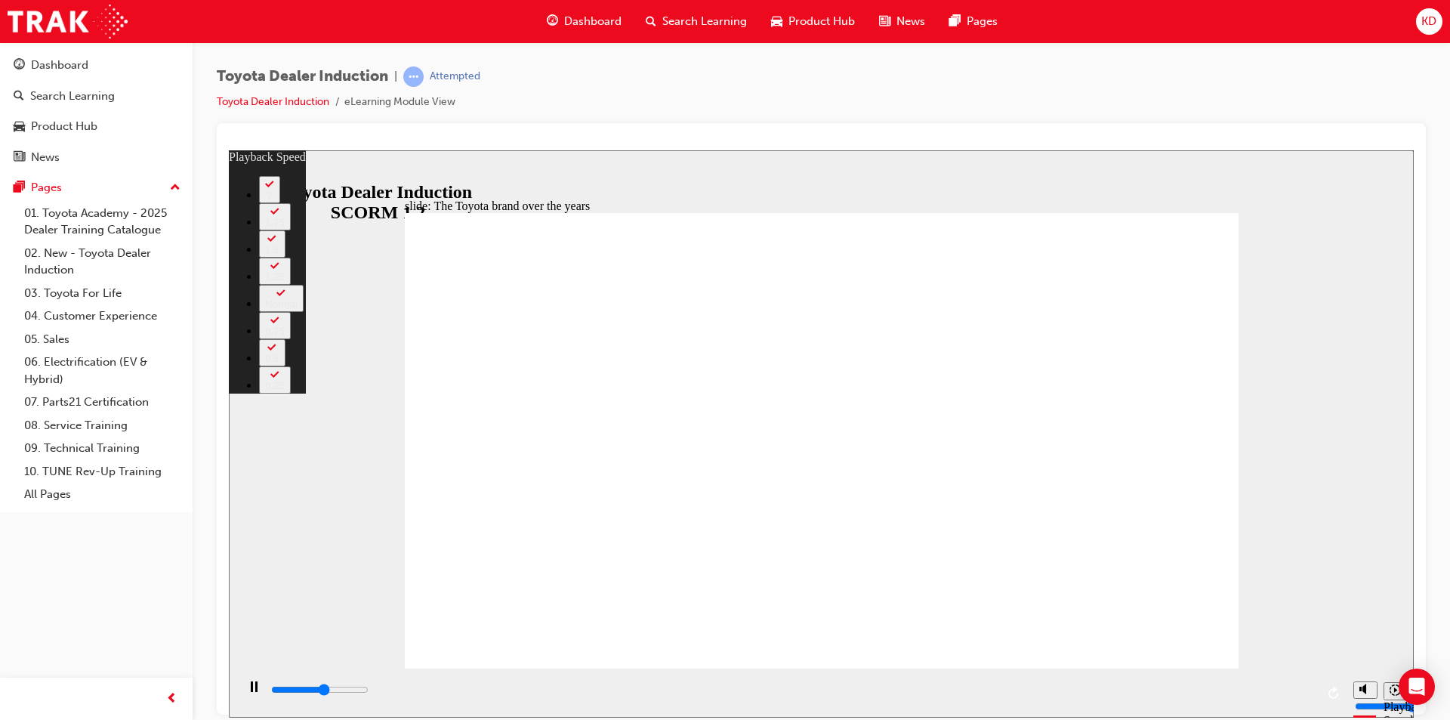
type input "2"
type input "4900"
type input "2"
type input "5200"
type input "2"
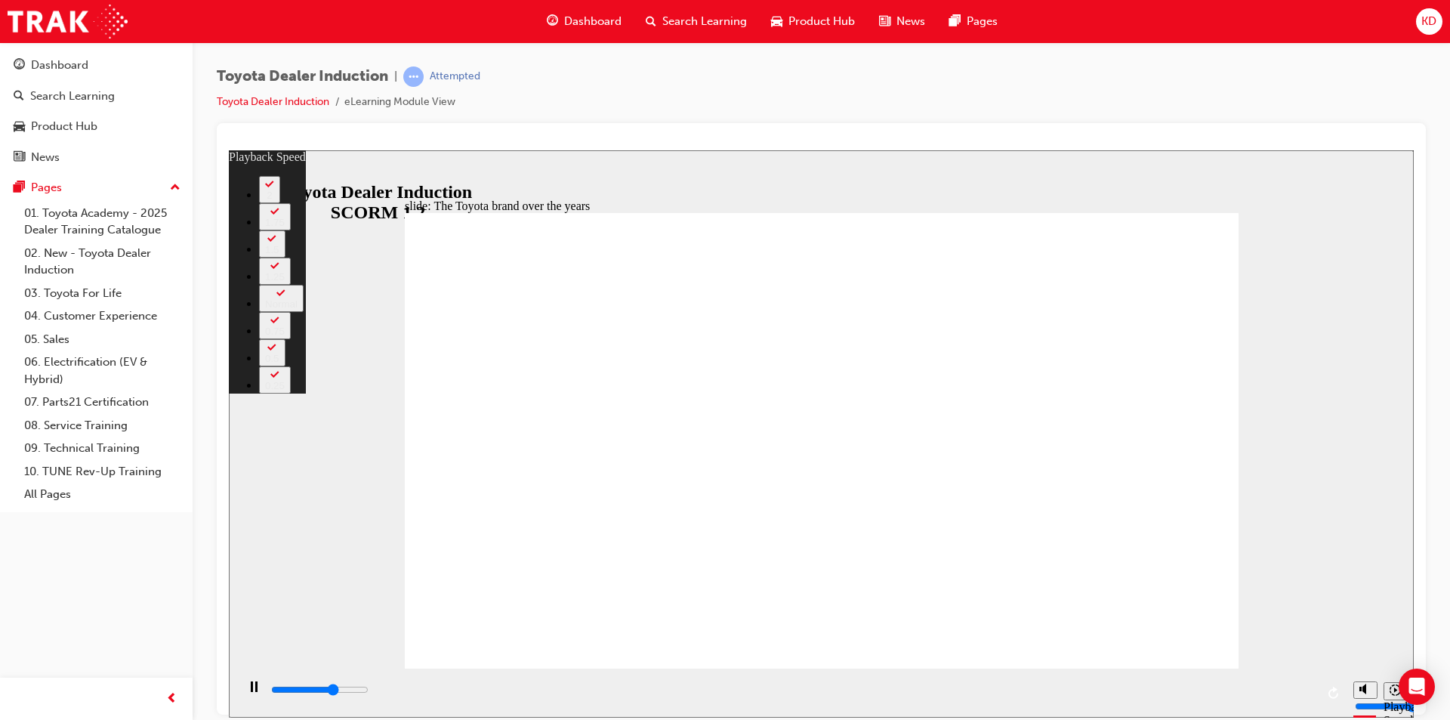
type input "5500"
type input "2"
type input "5800"
type input "3"
type input "6000"
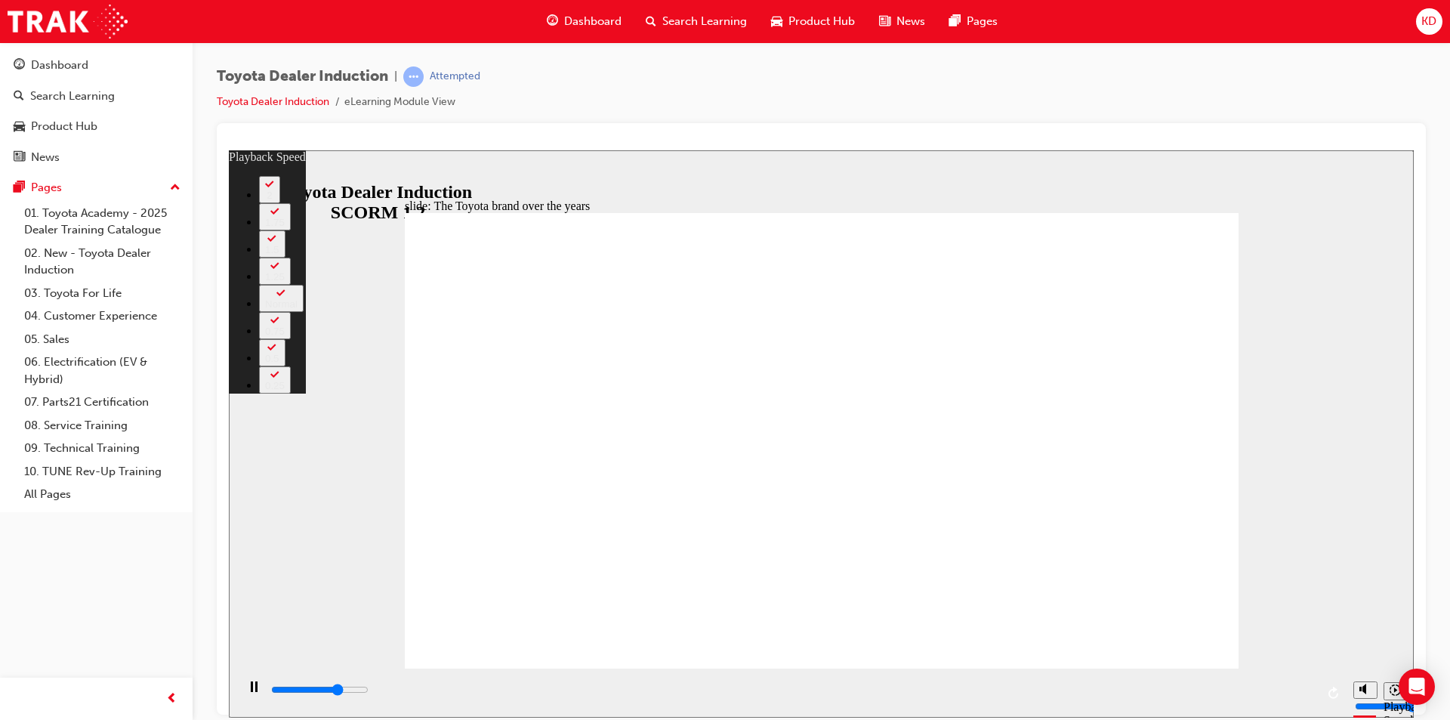
type input "3"
type input "6300"
type input "3"
type input "6600"
type input "3"
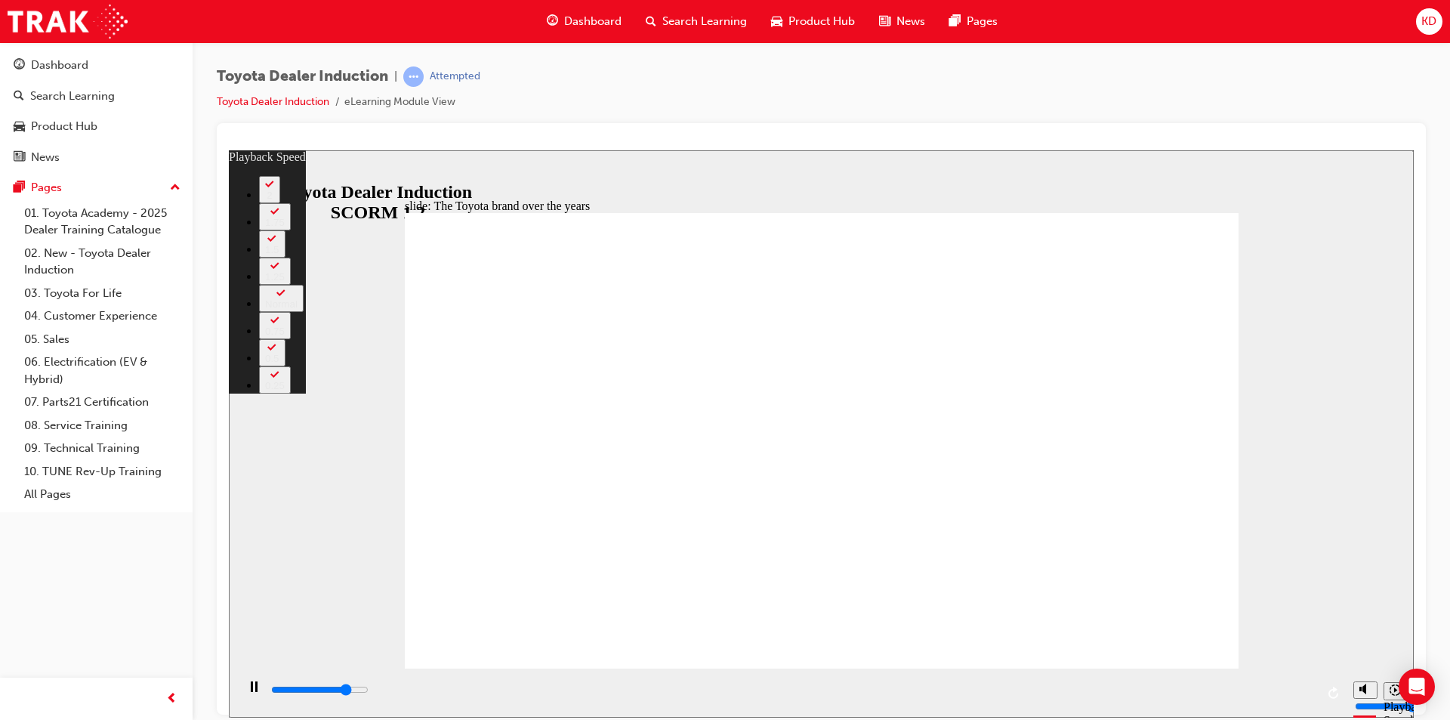
type input "6800"
type input "4"
type input "7100"
type input "4"
type input "7400"
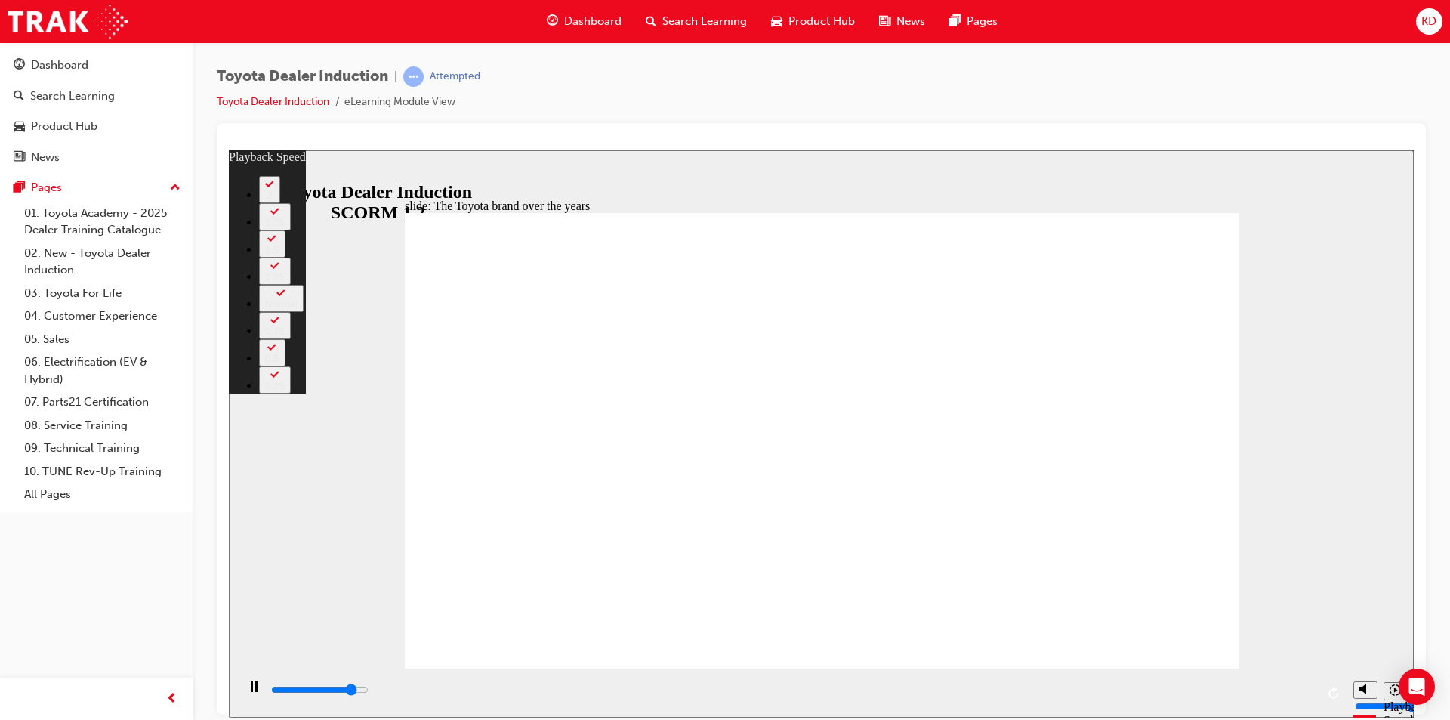
type input "4"
type input "7600"
type input "5"
type input "7900"
type input "5"
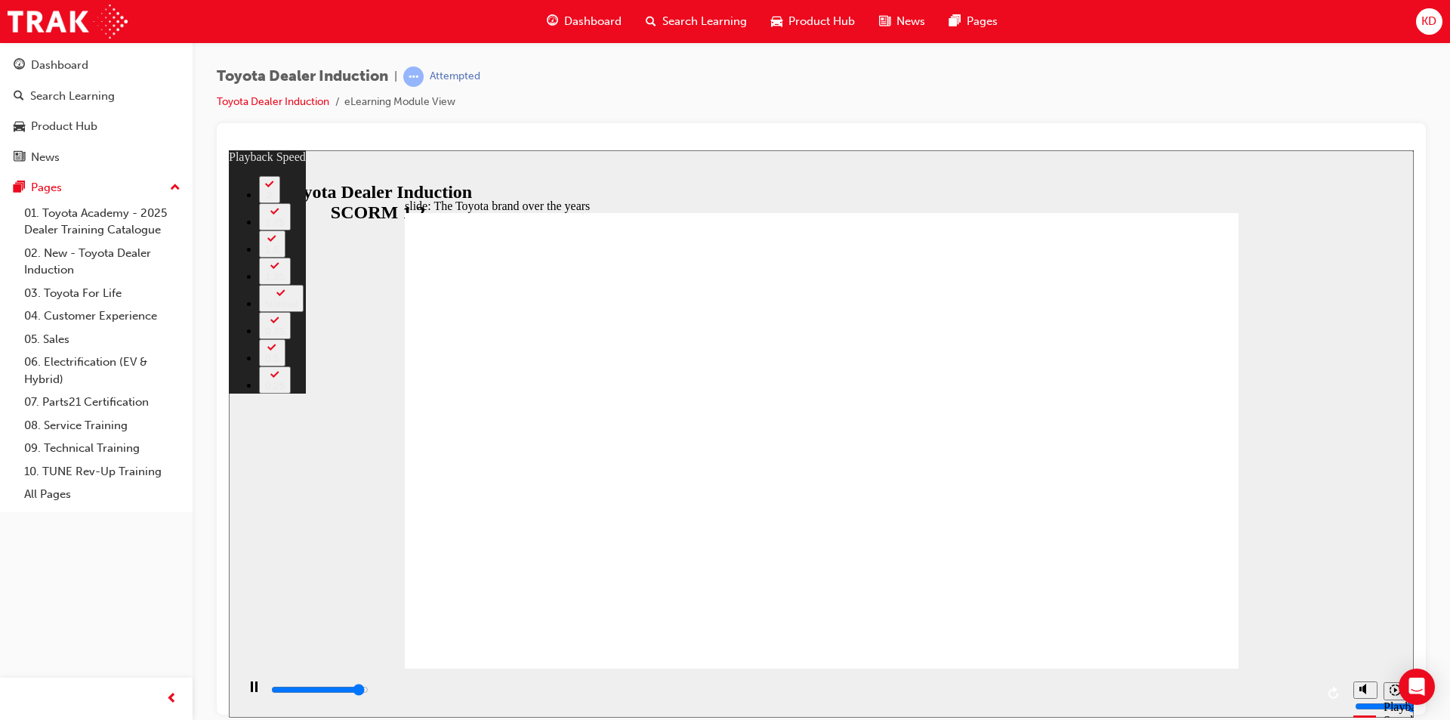
type input "8200"
type input "5"
type input "8400"
type input "76"
click at [251, 691] on icon "Play (Ctrl+Alt+P)" at bounding box center [253, 685] width 10 height 11
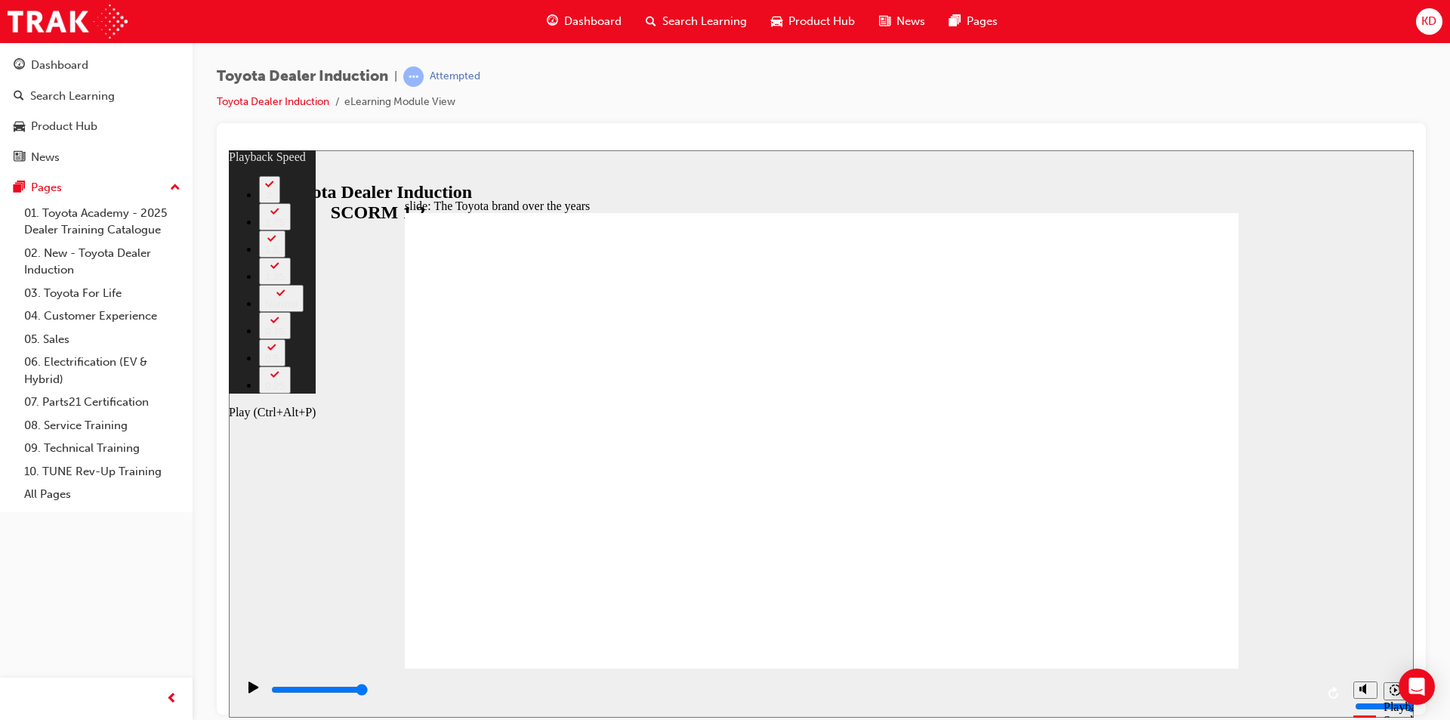
type input "8400"
drag, startPoint x: 433, startPoint y: 651, endPoint x: 452, endPoint y: 650, distance: 18.9
type input "125"
click at [248, 692] on icon "Play (Ctrl+Alt+P)" at bounding box center [253, 685] width 10 height 11
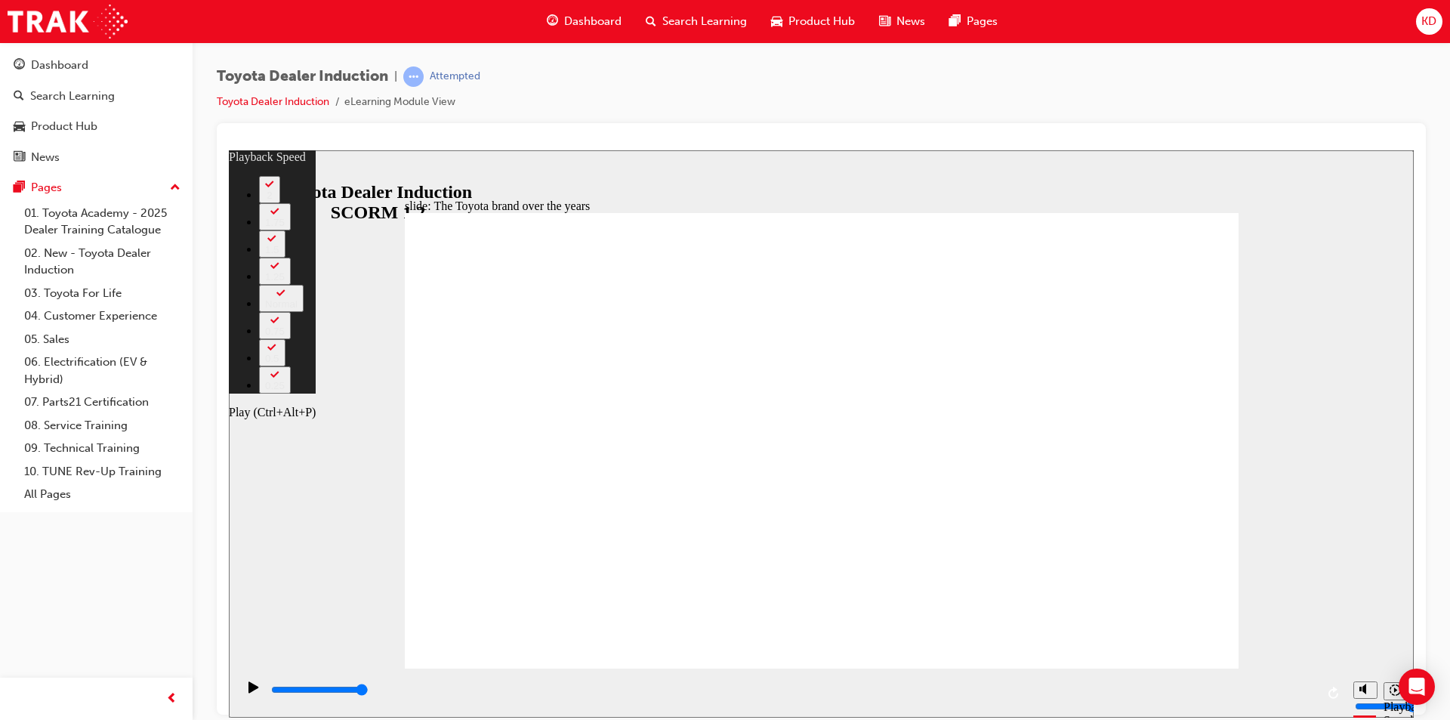
type input "8400"
type input "165"
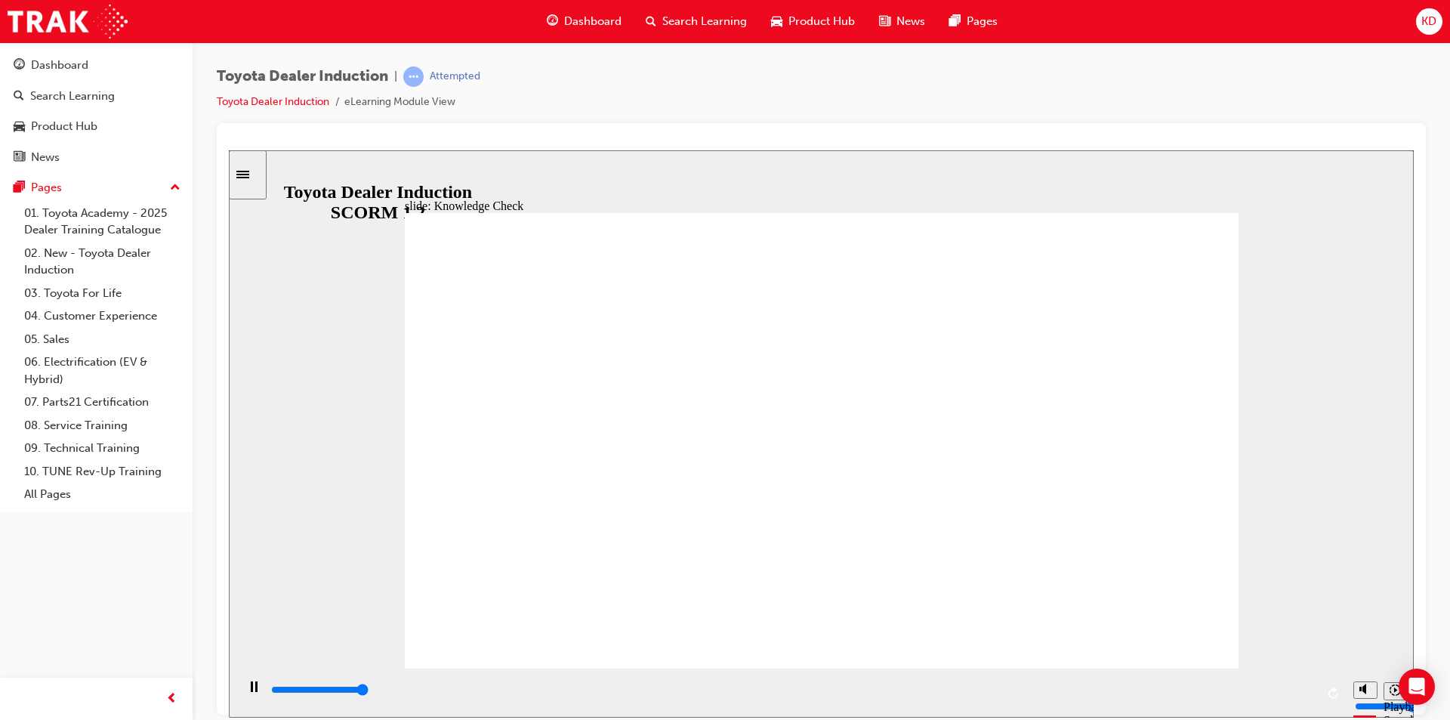
type input "5000"
radio input "true"
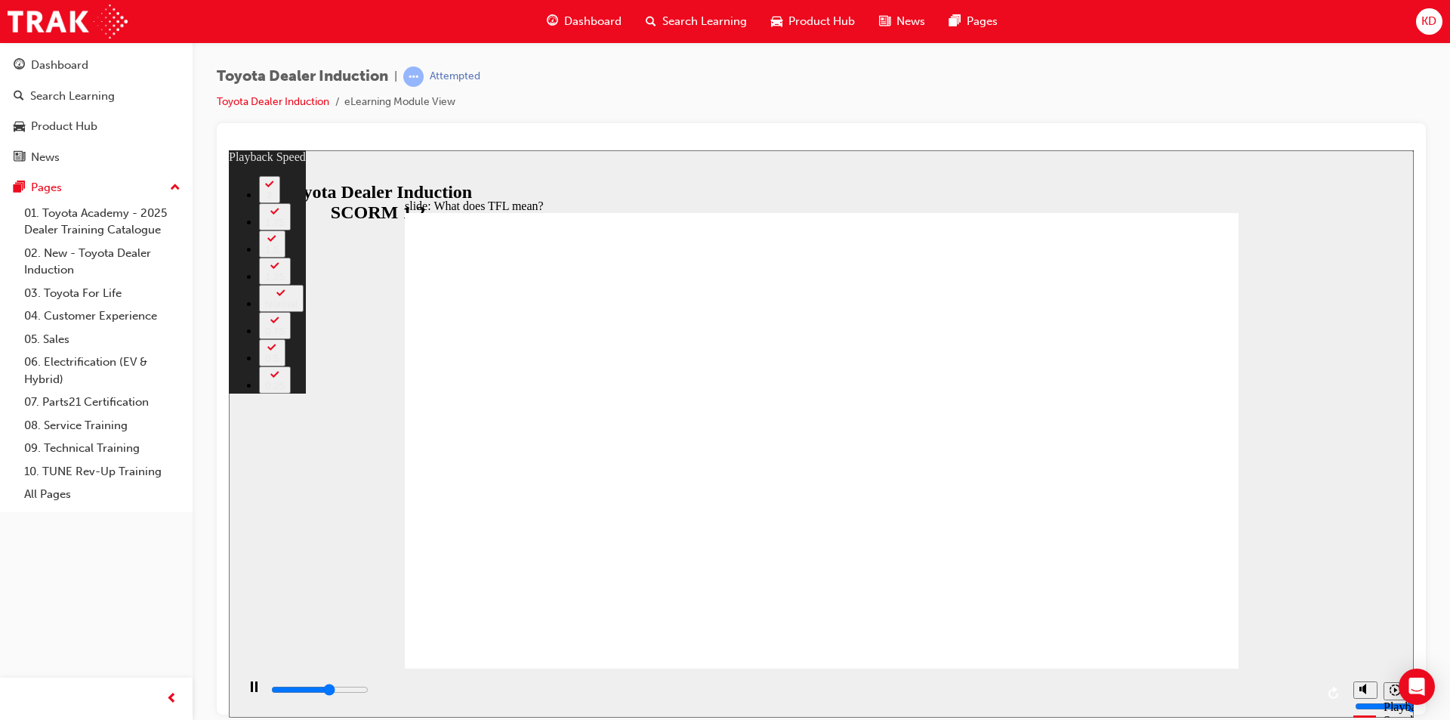
type input "6600"
type input "0"
type input "6600"
type input "0"
type input "7200"
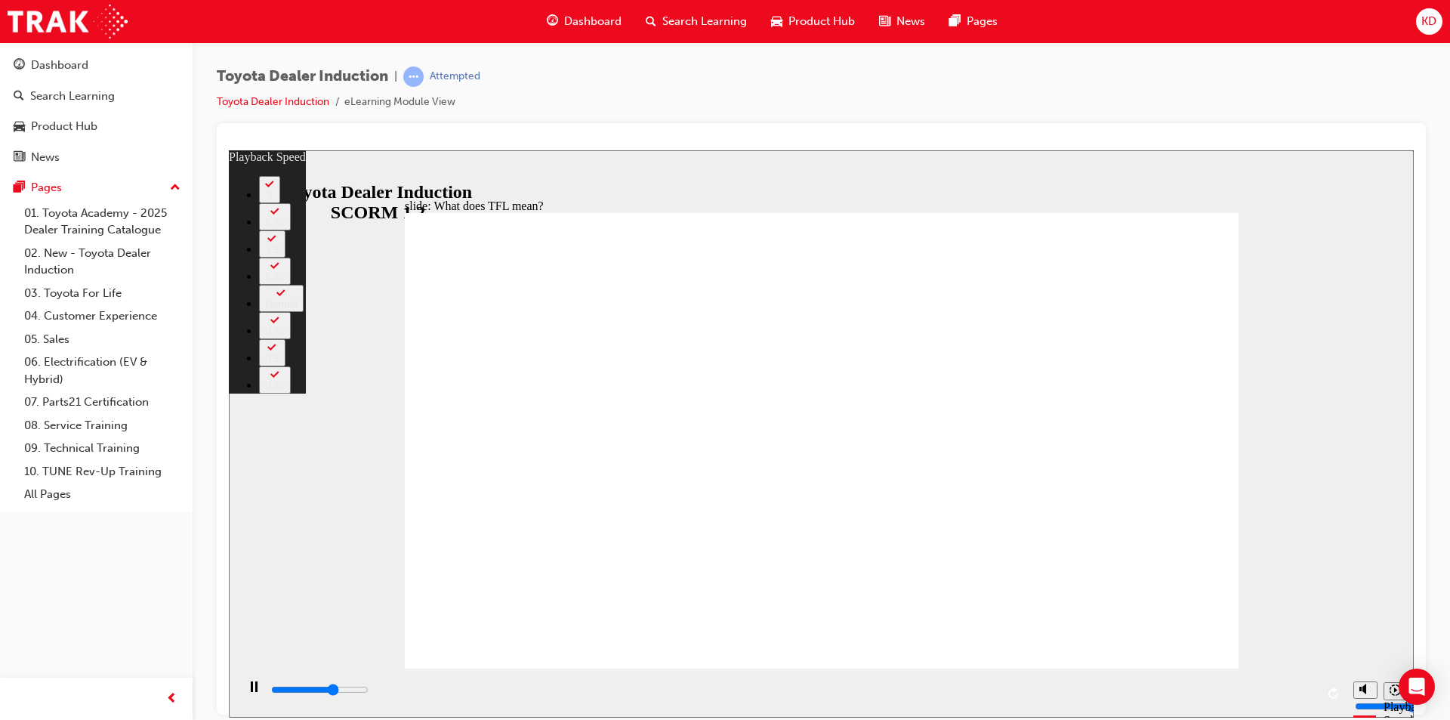
type input "1"
type input "7400"
type input "1"
type input "7700"
type input "1"
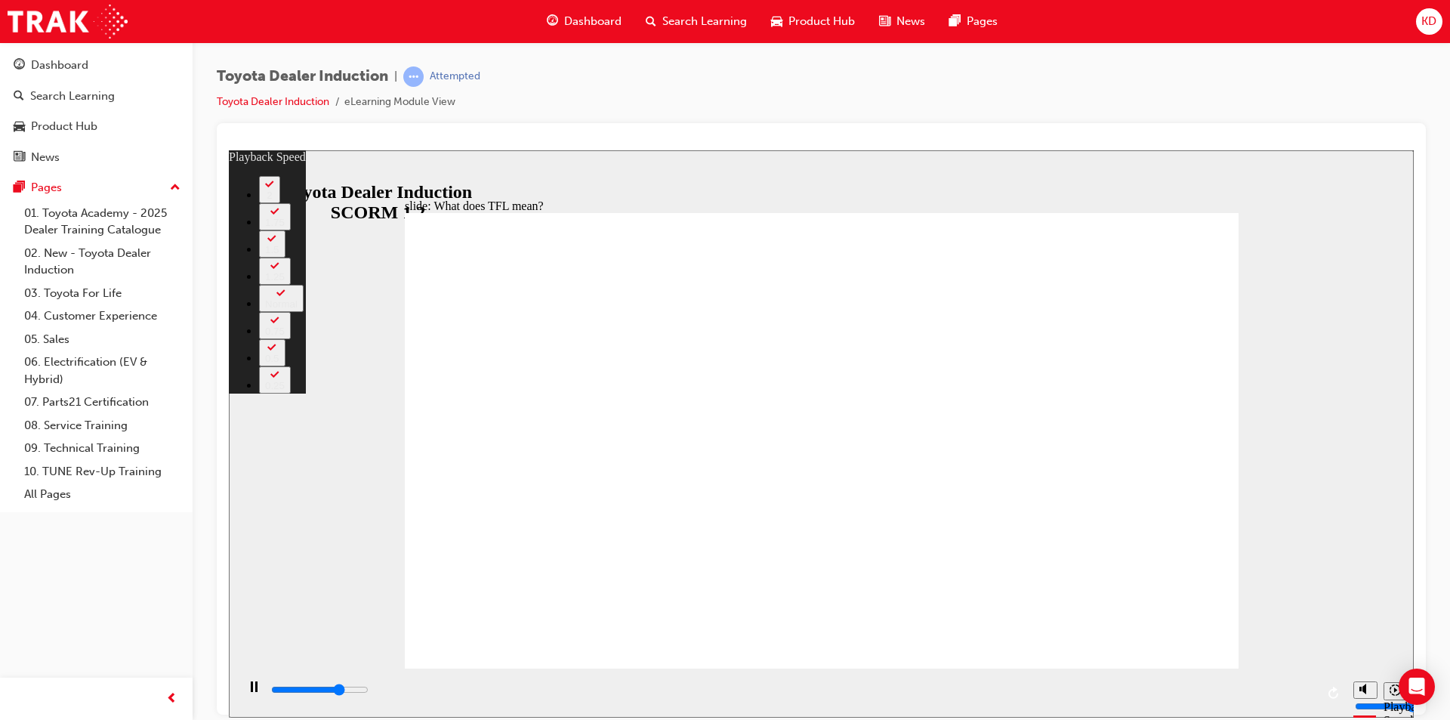
type input "8000"
type input "1"
type input "8200"
type input "2"
type input "8500"
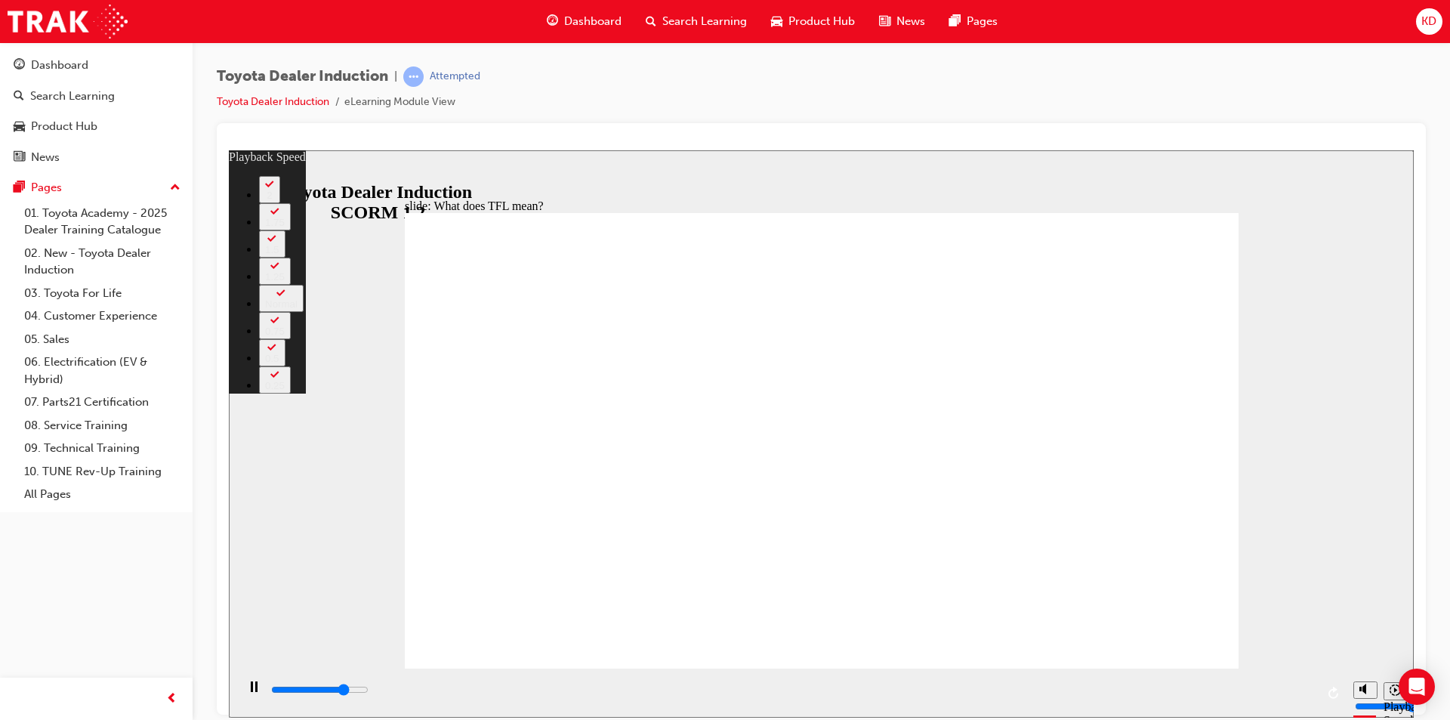
type input "2"
type input "8800"
type input "2"
type input "9000"
type input "2"
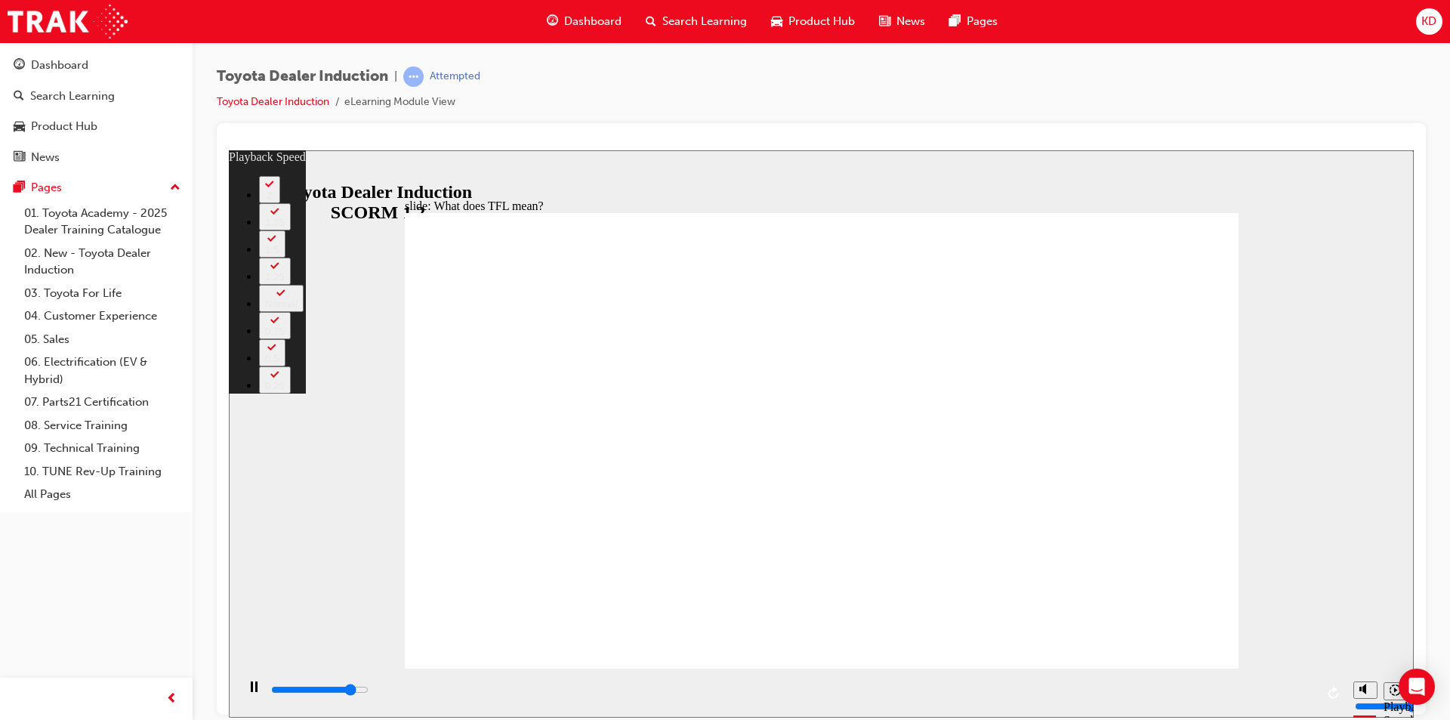
type input "9300"
type input "3"
type input "9600"
type input "3"
type input "9800"
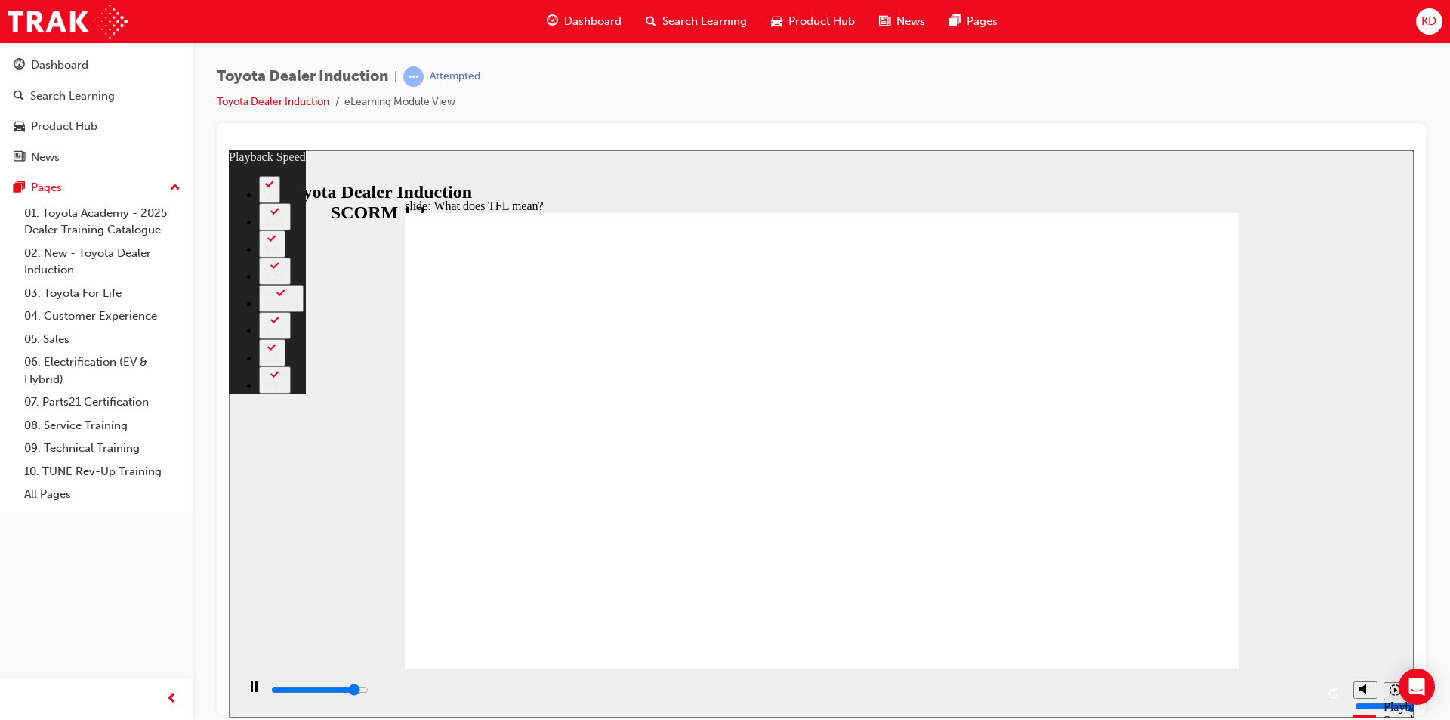
type input "3"
type input "10100"
type input "4"
type input "10400"
type input "4"
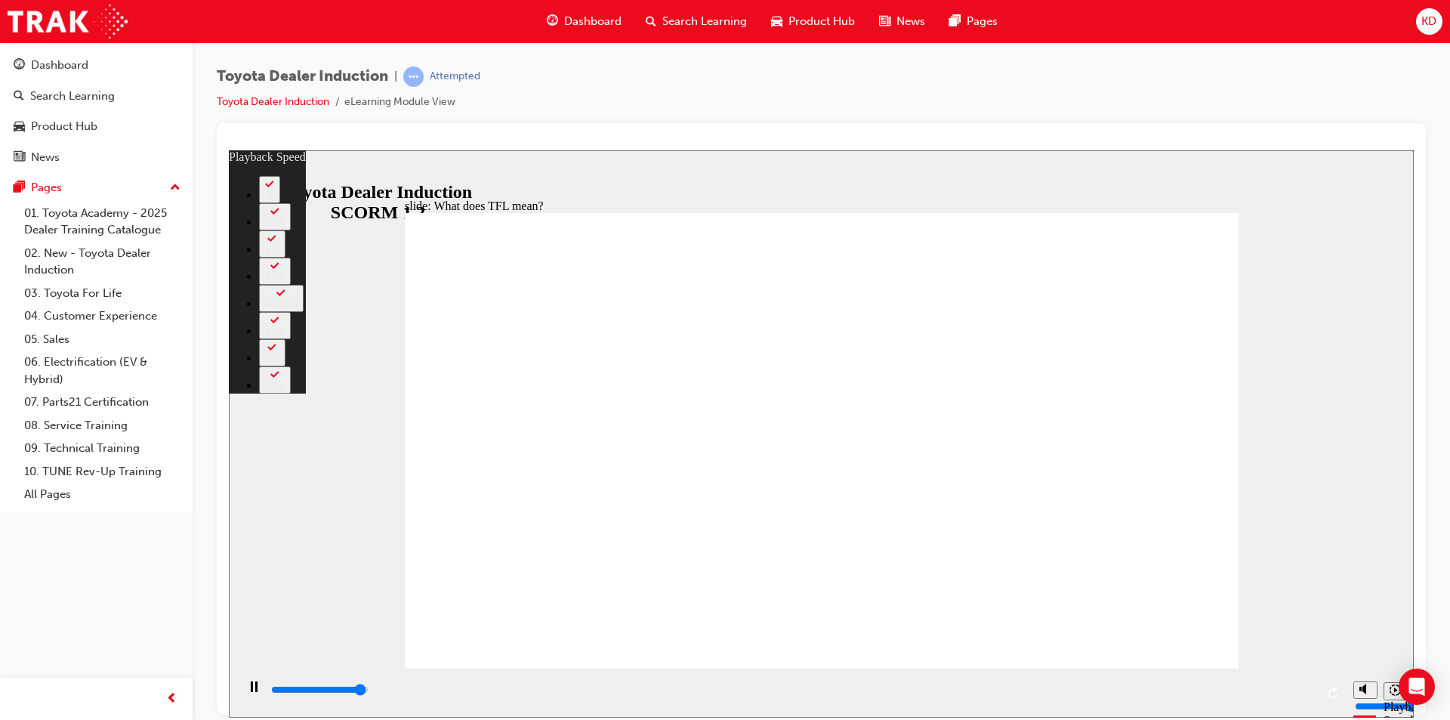
type input "10600"
type input "4"
type input "10800"
type input "61"
click at [241, 695] on div "Play (Ctrl+Alt+P)" at bounding box center [254, 693] width 26 height 26
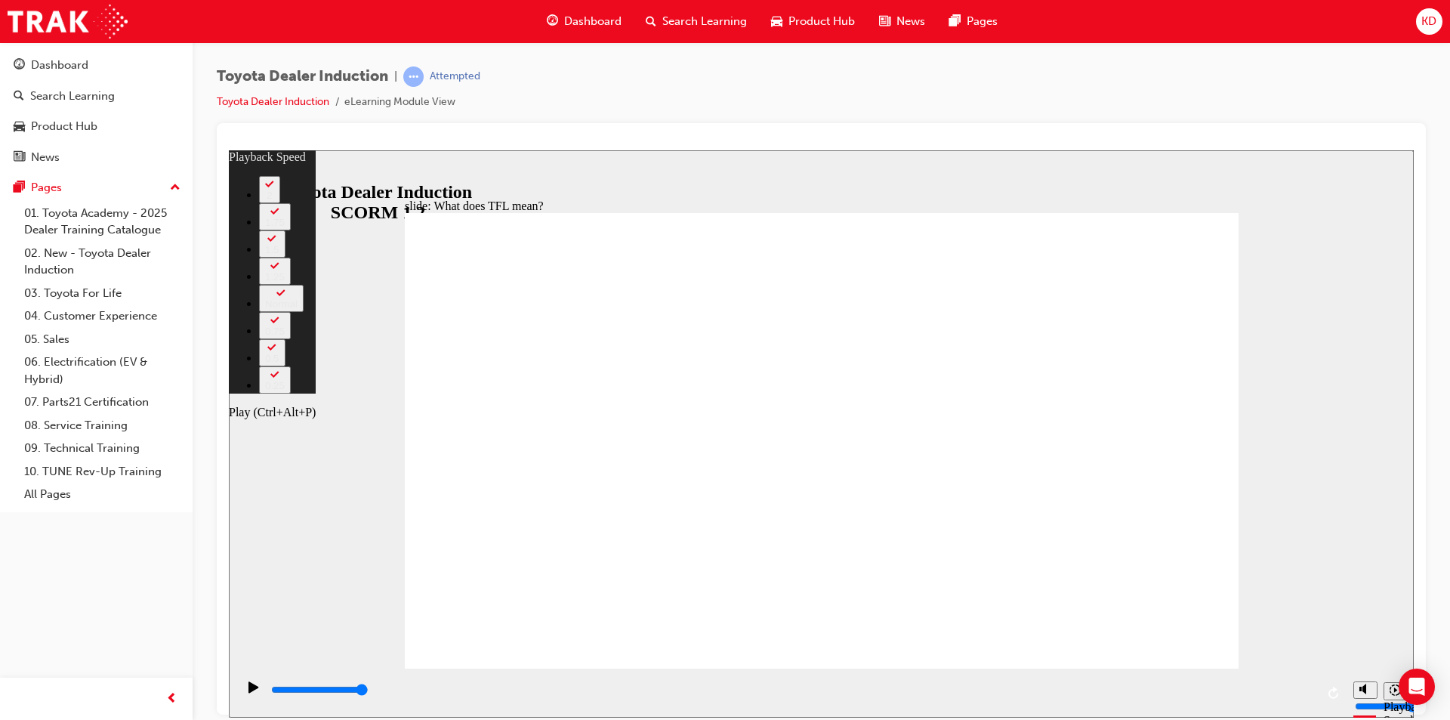
type input "10800"
type input "139"
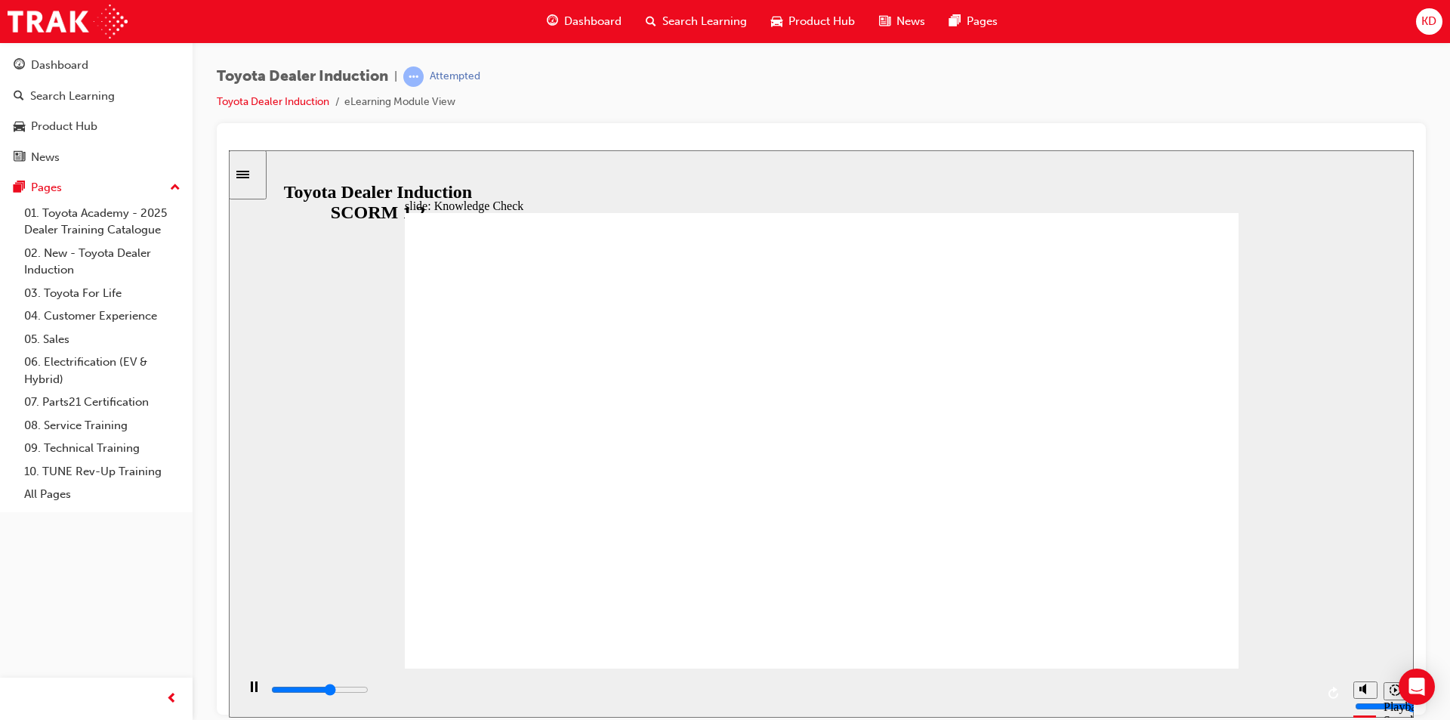
type input "3100"
radio input "true"
click at [252, 685] on icon "Pause (Ctrl+Alt+P)" at bounding box center [254, 685] width 7 height 11
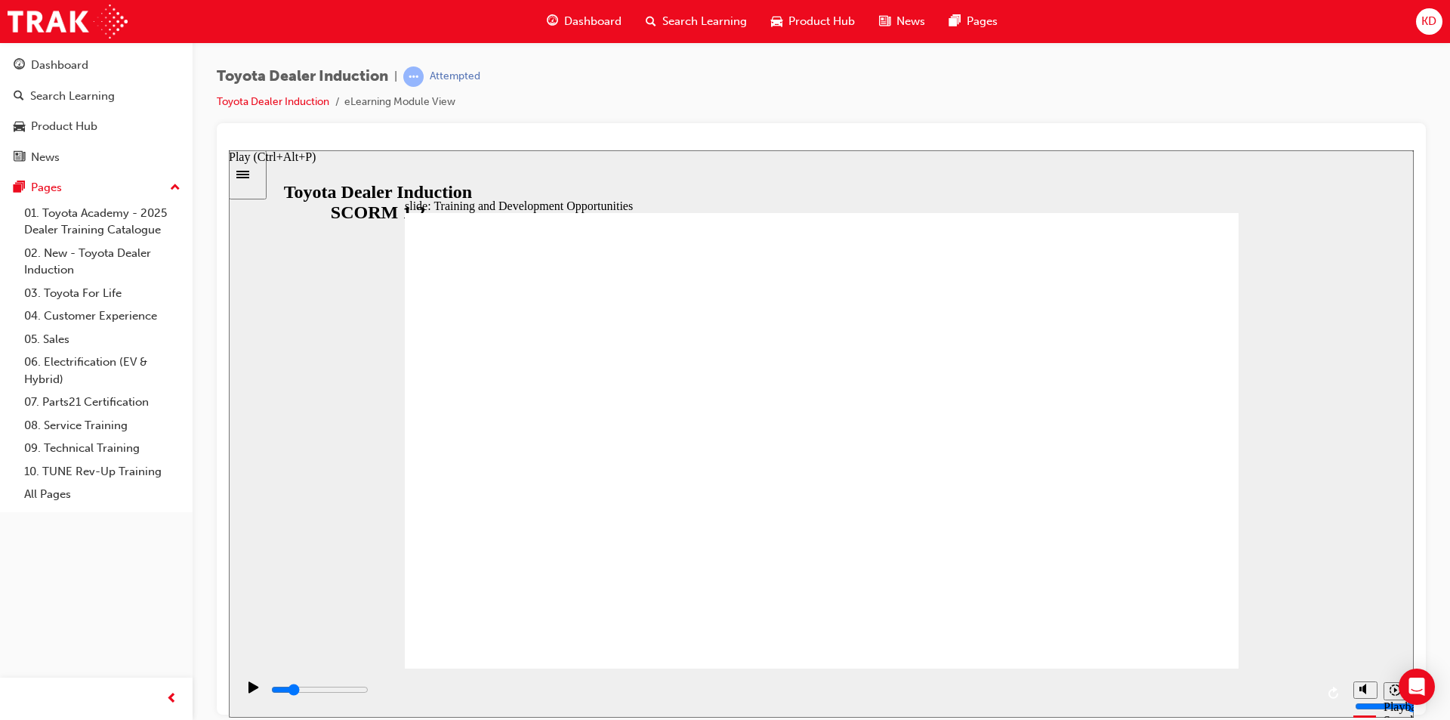
click at [242, 692] on div "Play (Ctrl+Alt+P)" at bounding box center [254, 693] width 26 height 26
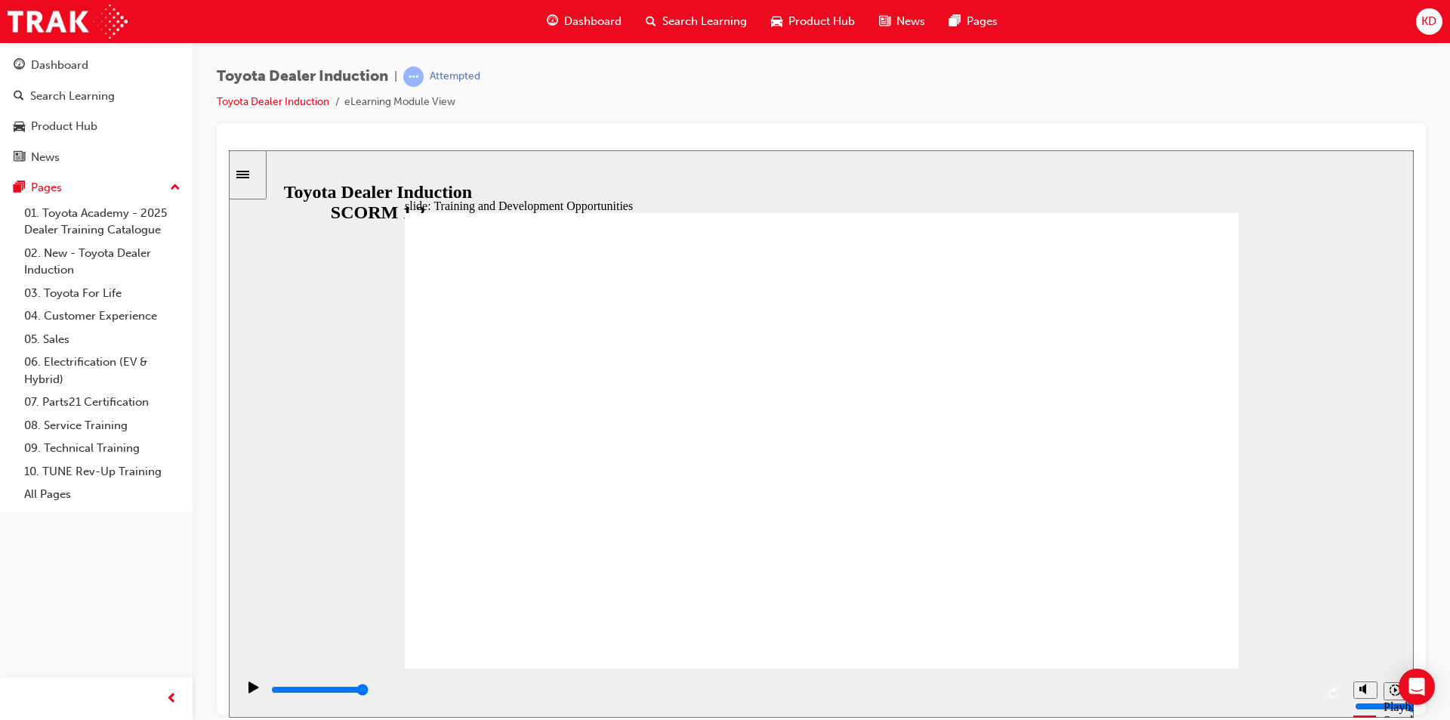
click at [251, 691] on icon "Pause (Ctrl+Alt+P)" at bounding box center [254, 685] width 7 height 11
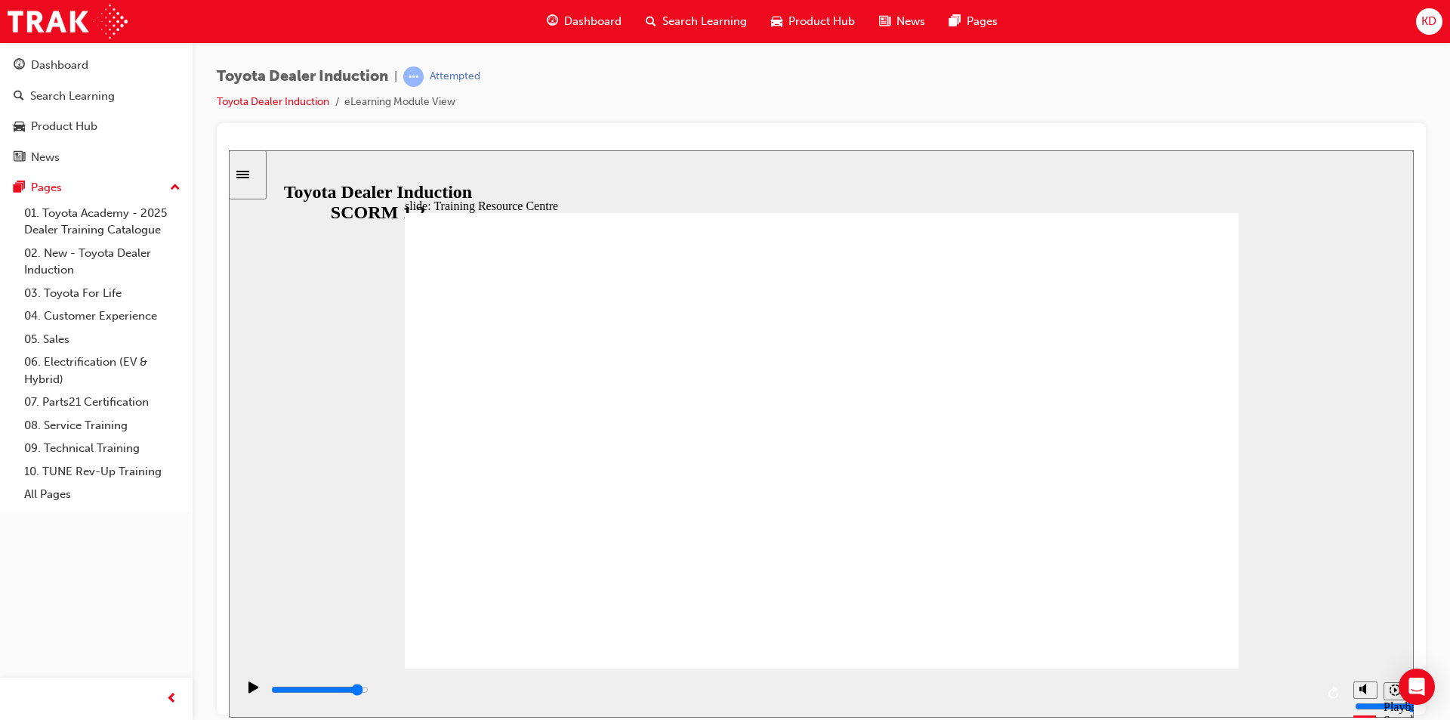
drag, startPoint x: 239, startPoint y: 684, endPoint x: 368, endPoint y: 649, distance: 133.0
click at [241, 684] on div "Play (Ctrl+Alt+P)" at bounding box center [254, 693] width 26 height 26
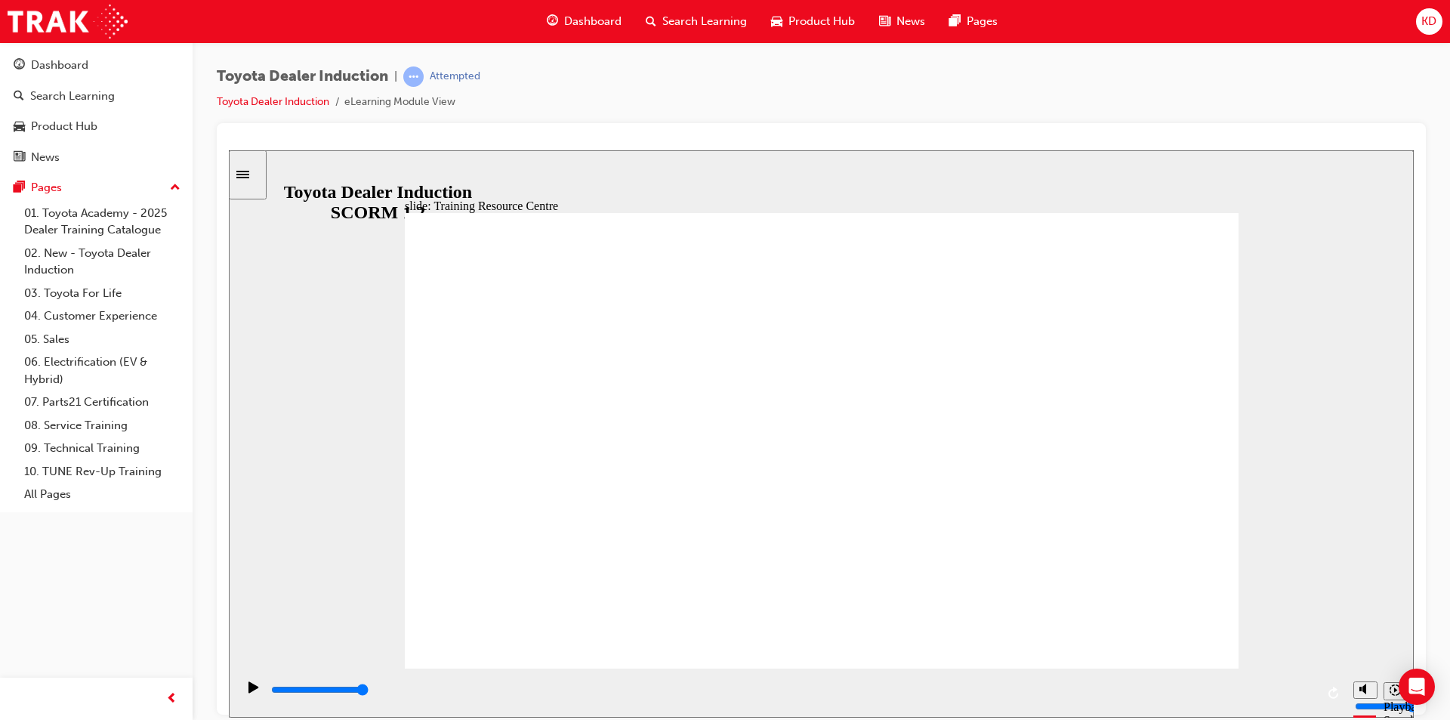
type input "4900"
radio input "true"
drag, startPoint x: 663, startPoint y: 538, endPoint x: 1219, endPoint y: 221, distance: 639.5
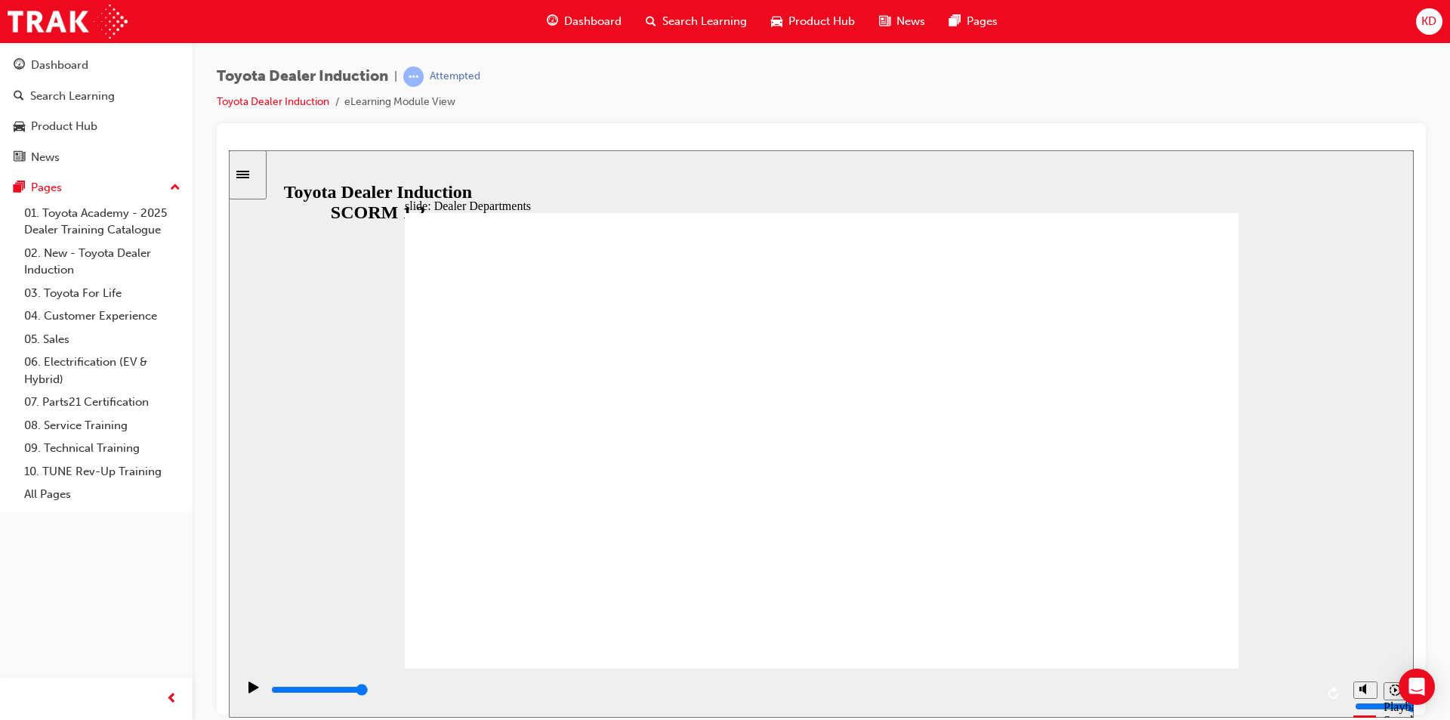
type input "64400"
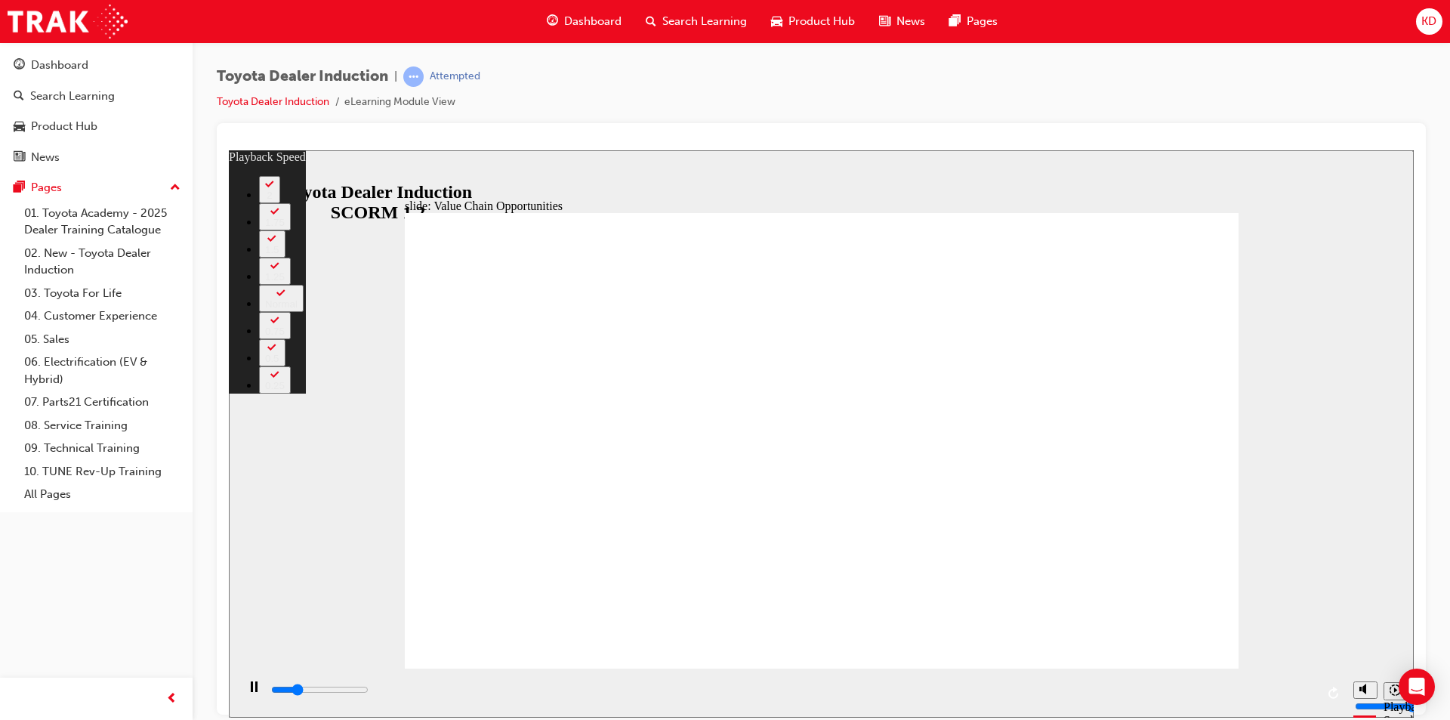
type input "3000"
type input "0"
type input "3200"
type input "1"
type input "3500"
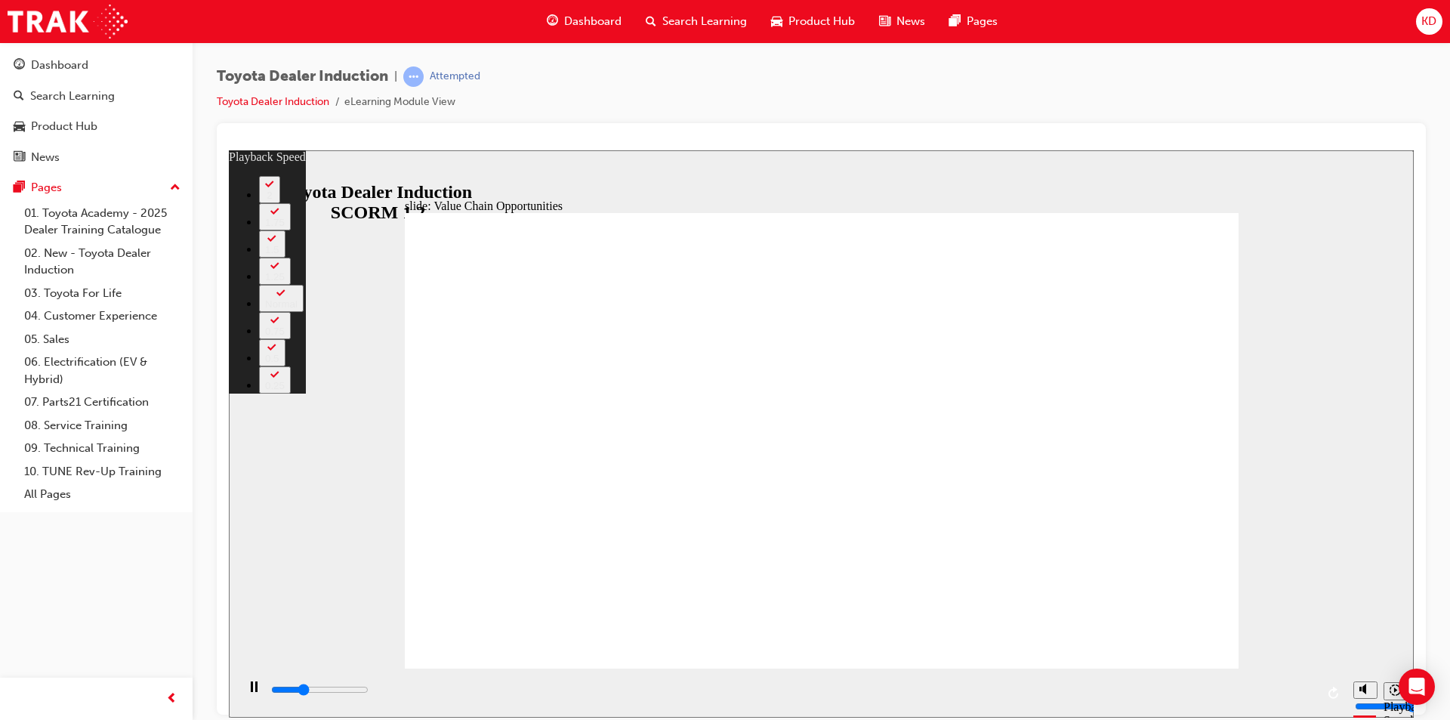
type input "1"
type input "3800"
type input "1"
type input "4400"
type input "2"
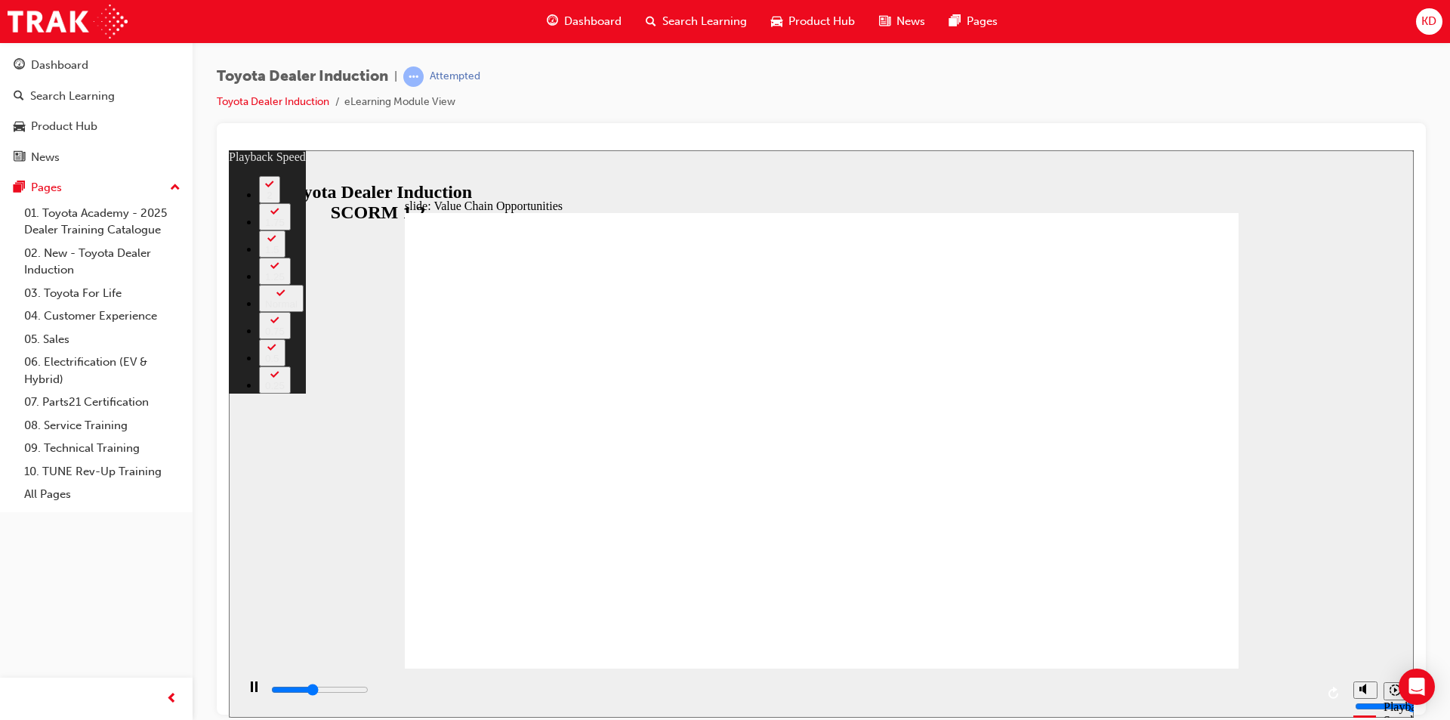
type input "4700"
type input "2"
type input "5000"
type input "2"
type input "5300"
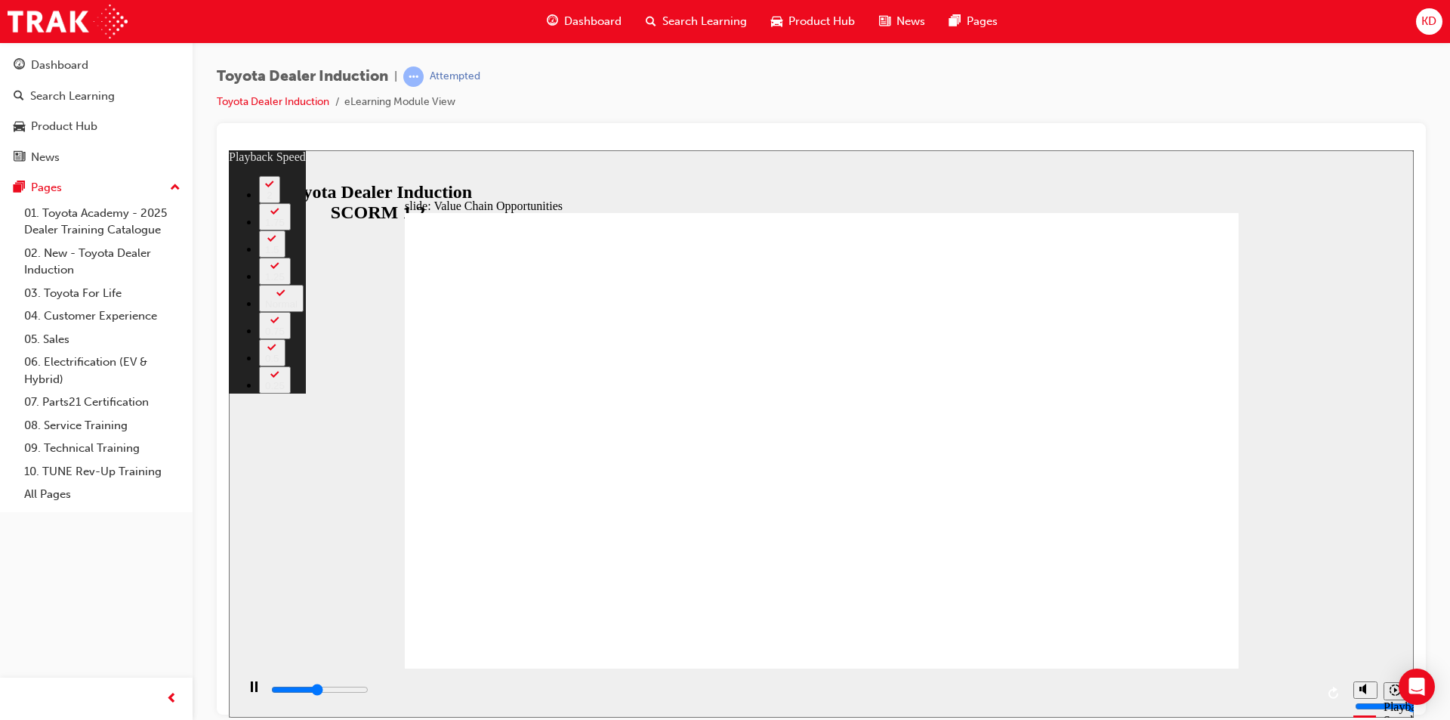
type input "3"
type input "6100"
type input "3"
type input "6200"
type input "4"
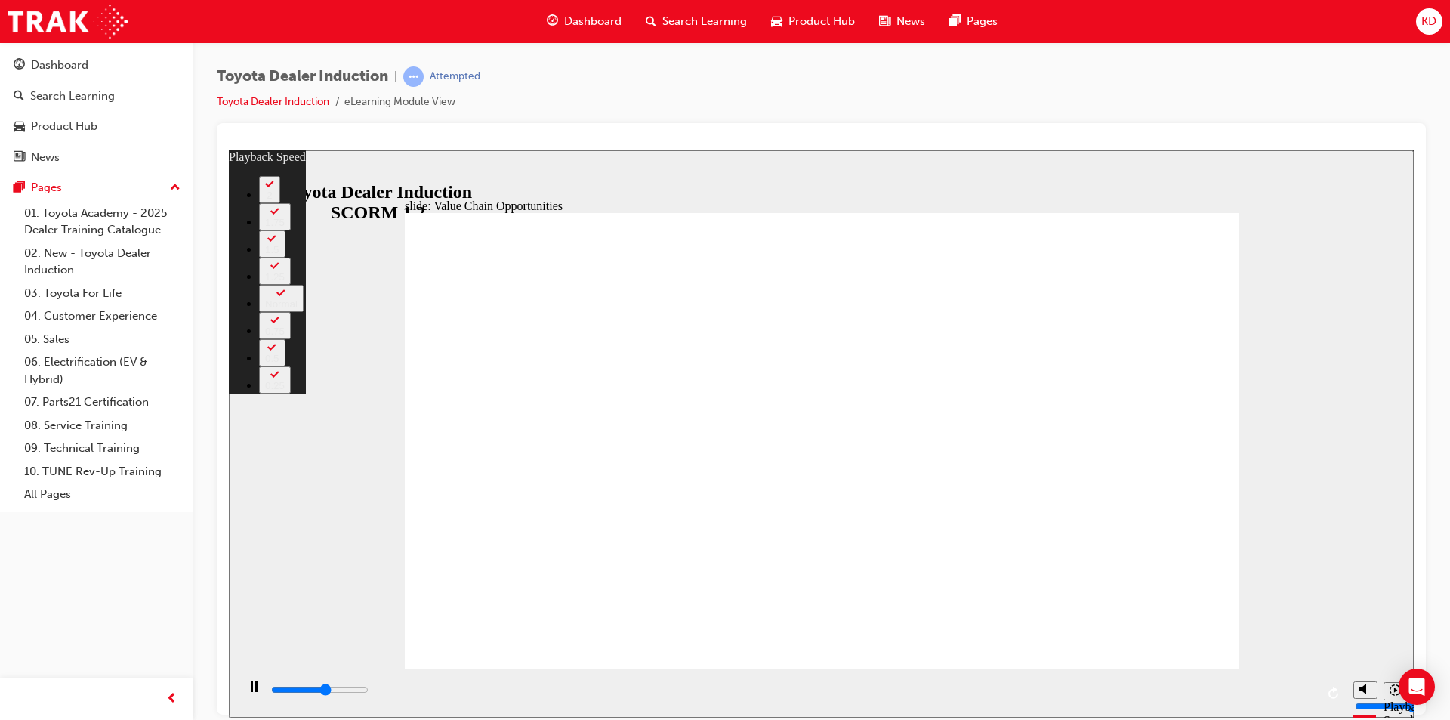
type input "6400"
type input "4"
type input "6600"
type input "4"
type input "6900"
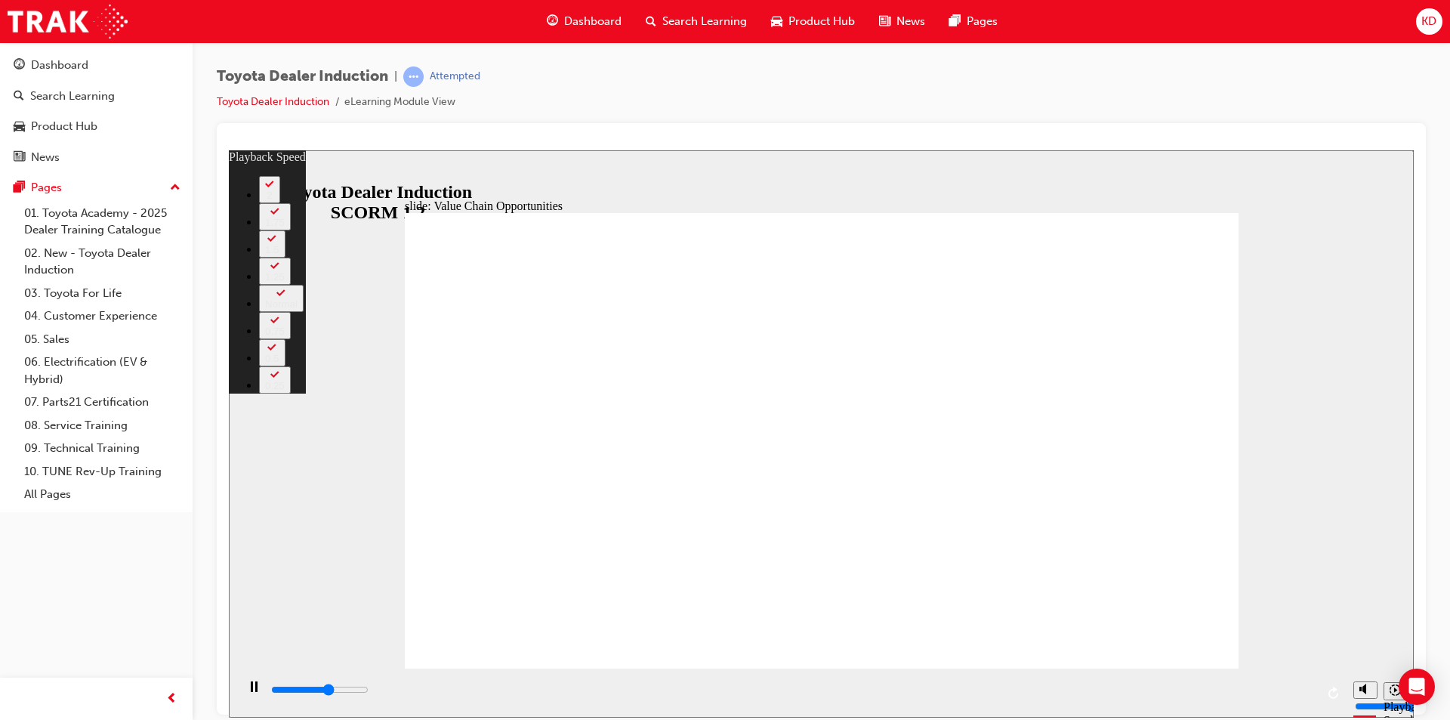
type input "4"
type input "7300"
type input "5"
type input "7700"
type input "5"
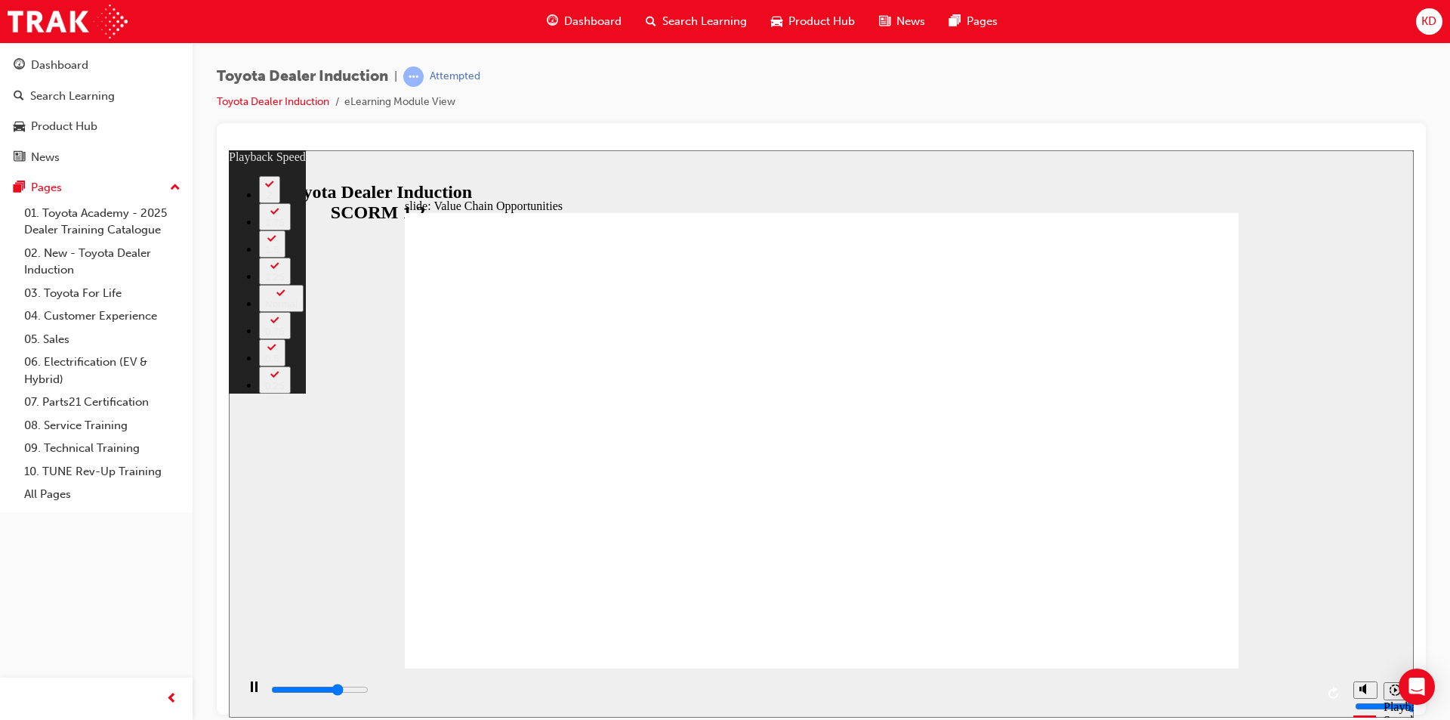
type input "8000"
type input "6"
type input "8400"
type input "6"
type input "8900"
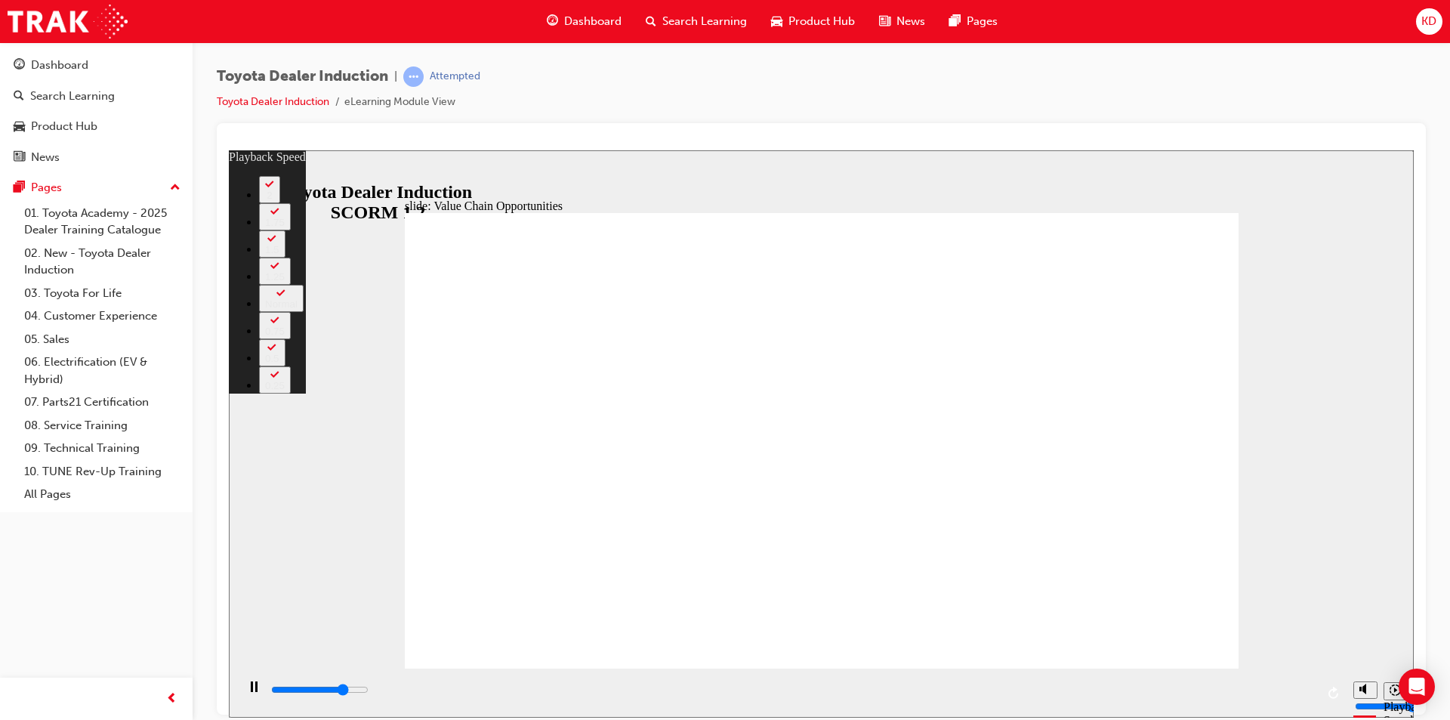
type input "6"
type input "9300"
type input "7"
type input "9600"
type input "7"
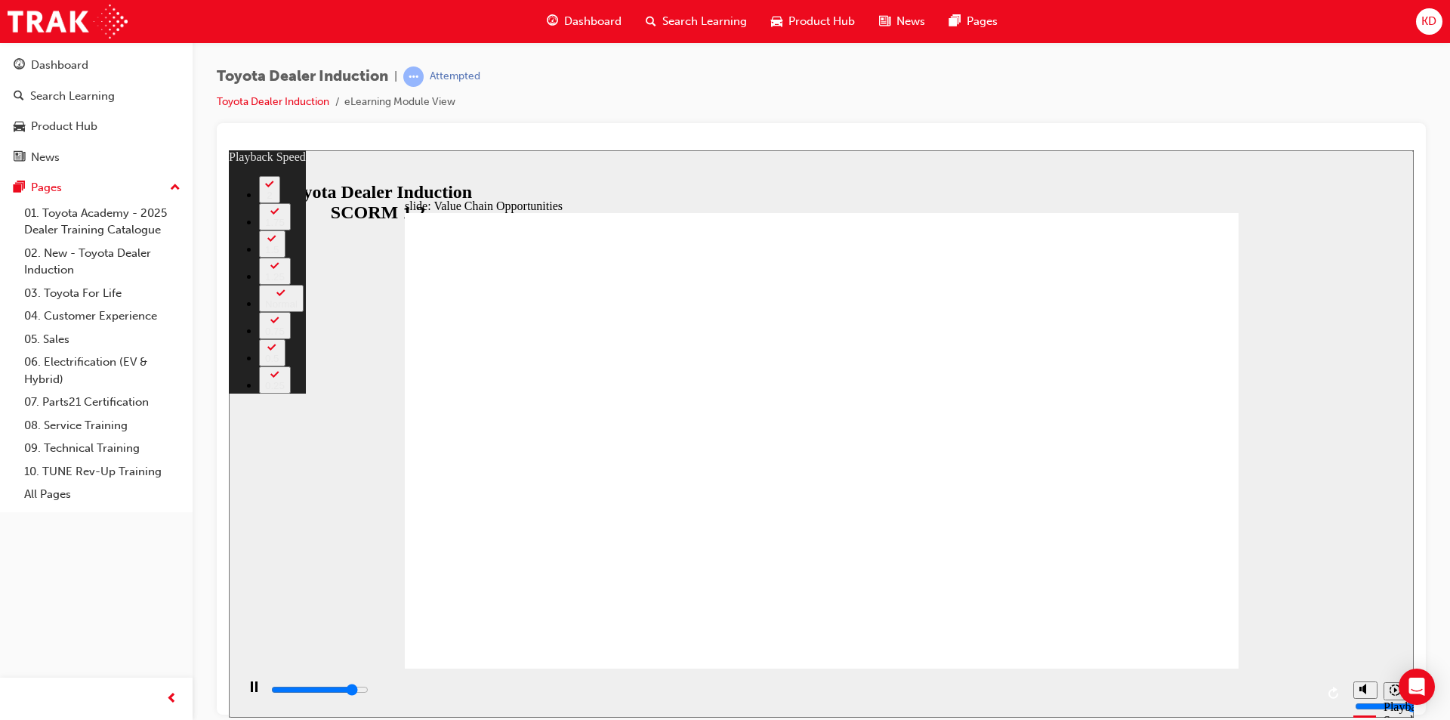
type input "9900"
type input "7"
type input "10600"
type input "8"
type input "10900"
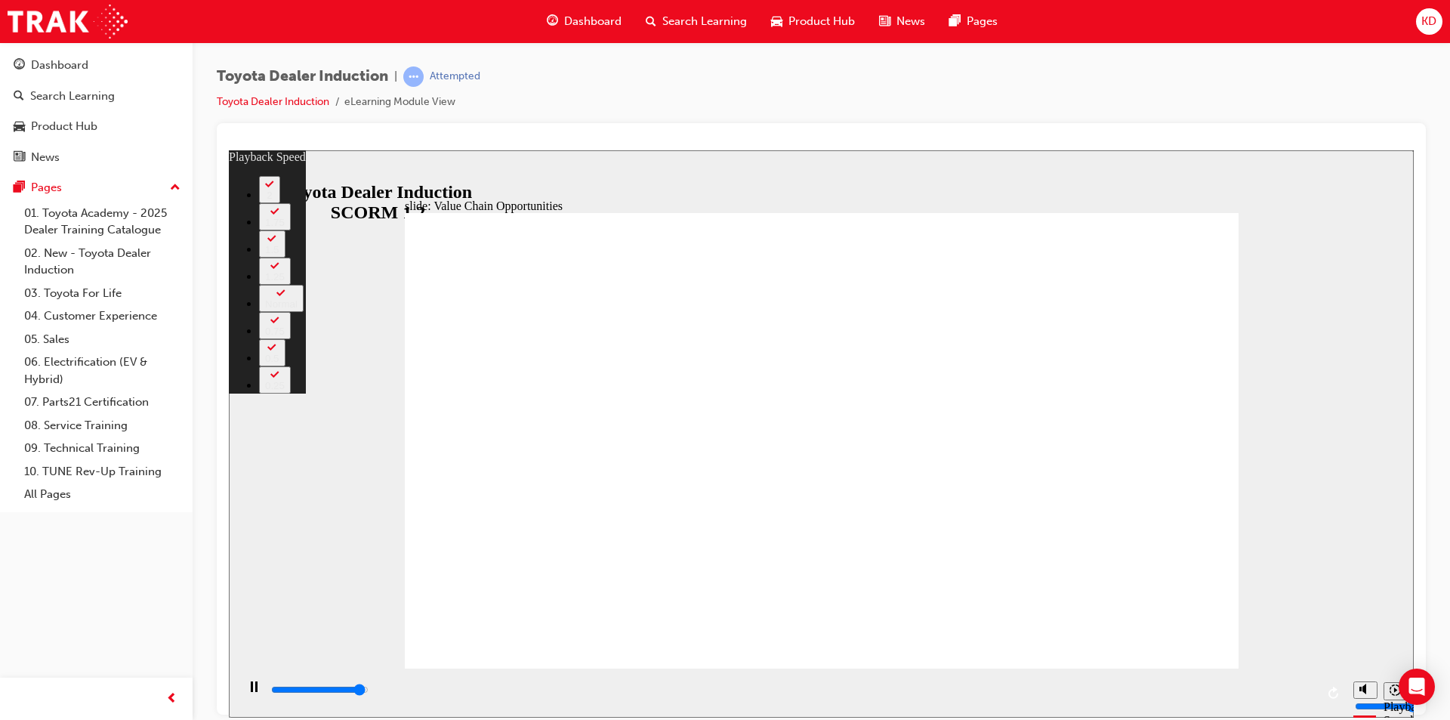
type input "8"
type input "11200"
type input "9"
type input "11300"
type input "30"
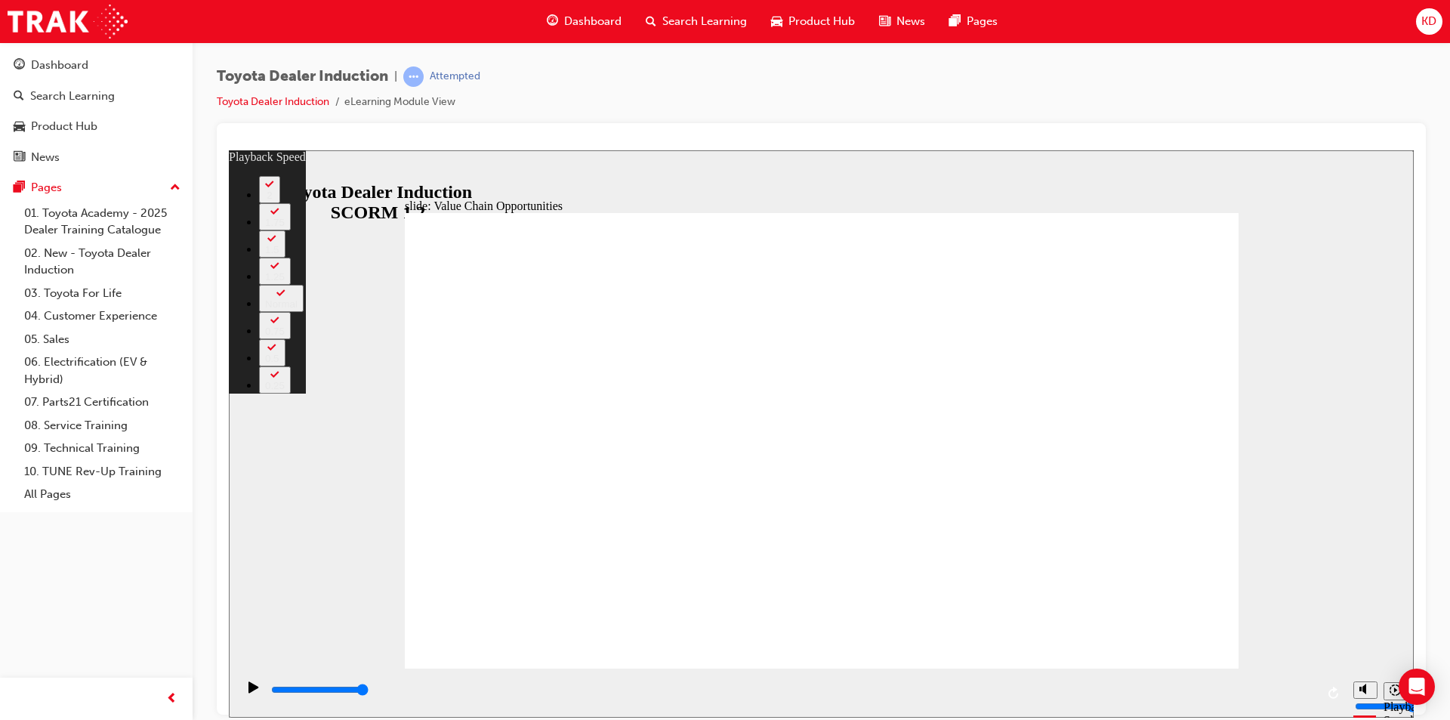
type input "3"
type input "30"
type input "3"
type input "31"
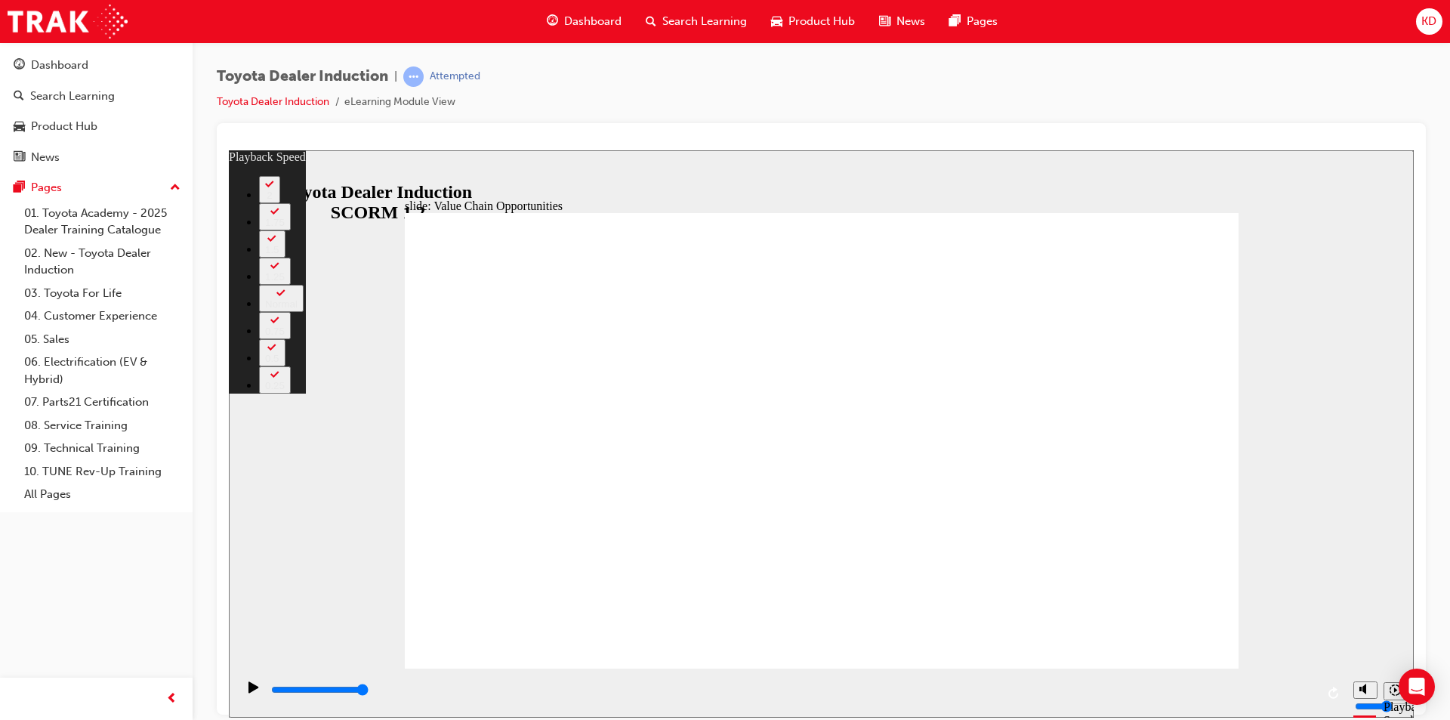
type input "3"
type input "31"
type input "3"
type input "50"
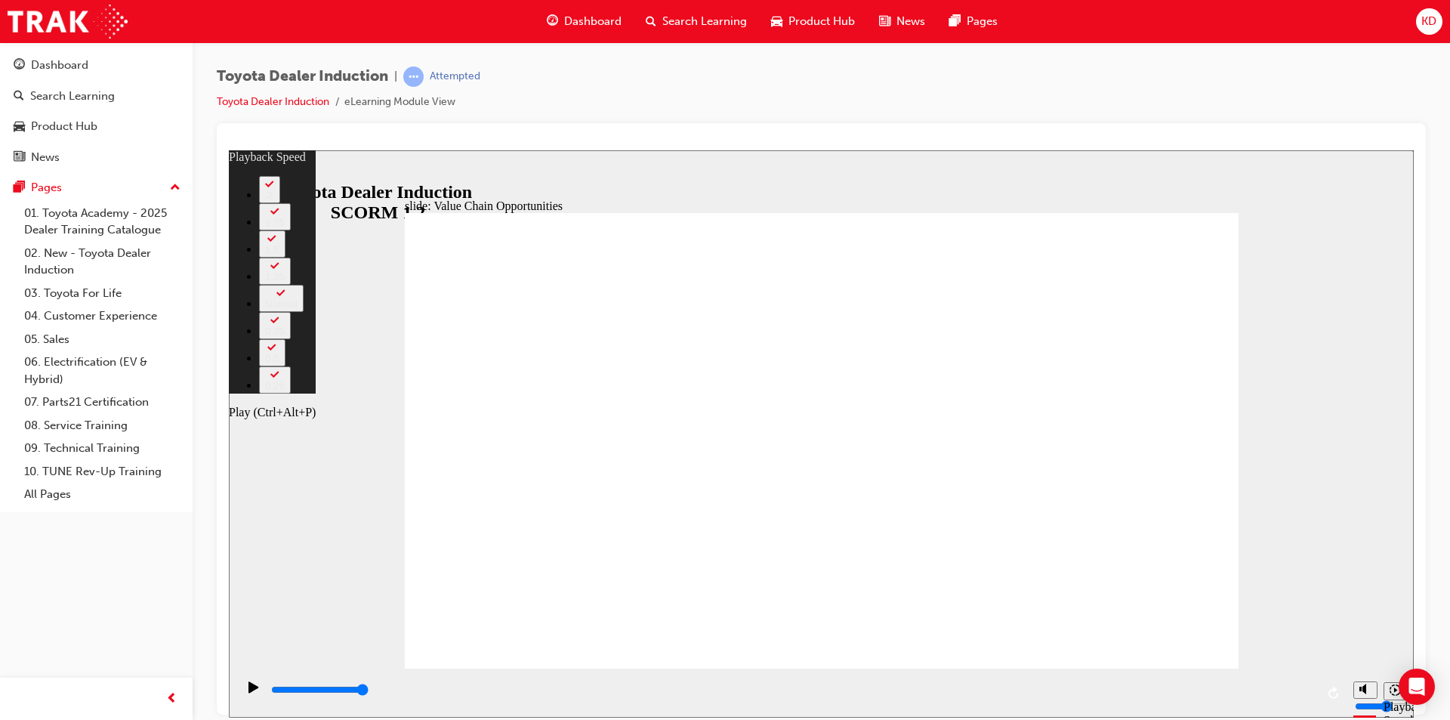
click at [248, 692] on icon "Play (Ctrl+Alt+P)" at bounding box center [253, 685] width 10 height 11
type input "11300"
type input "64"
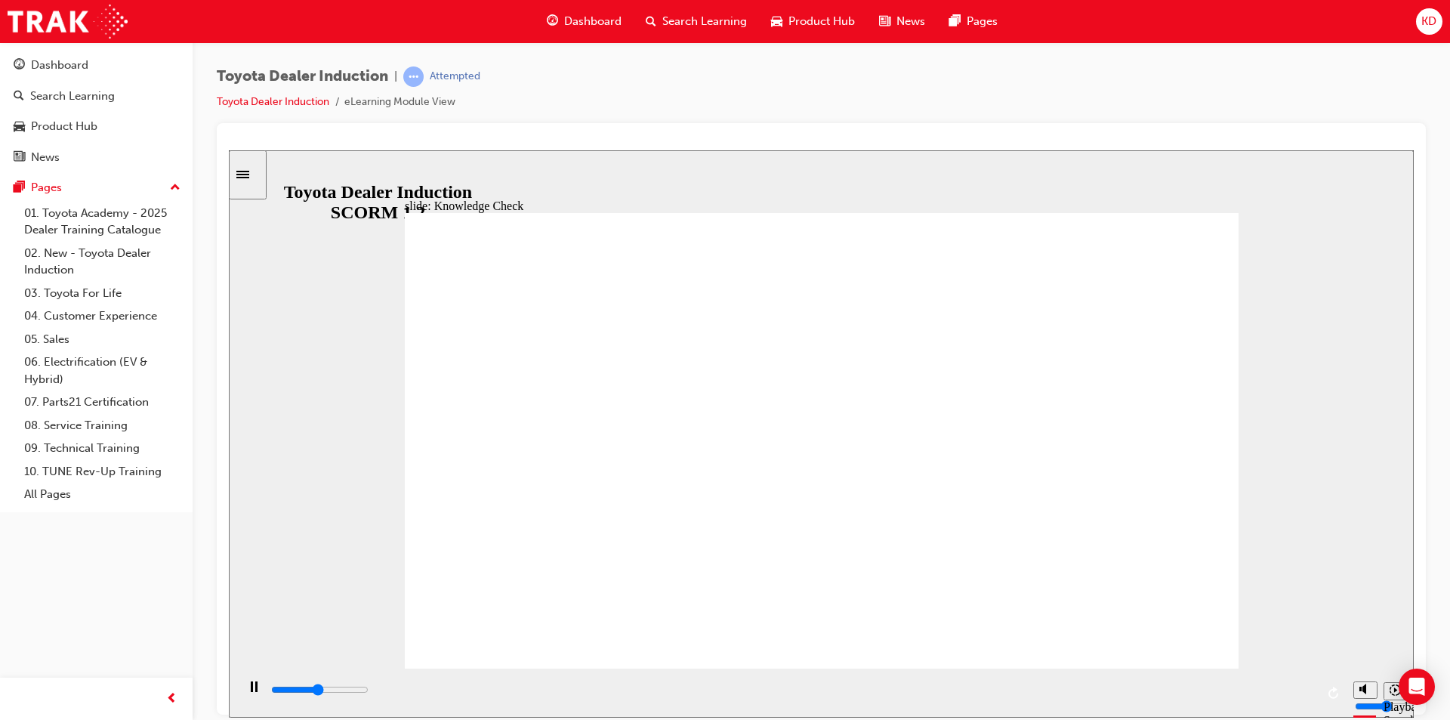
type input "2500"
radio input "true"
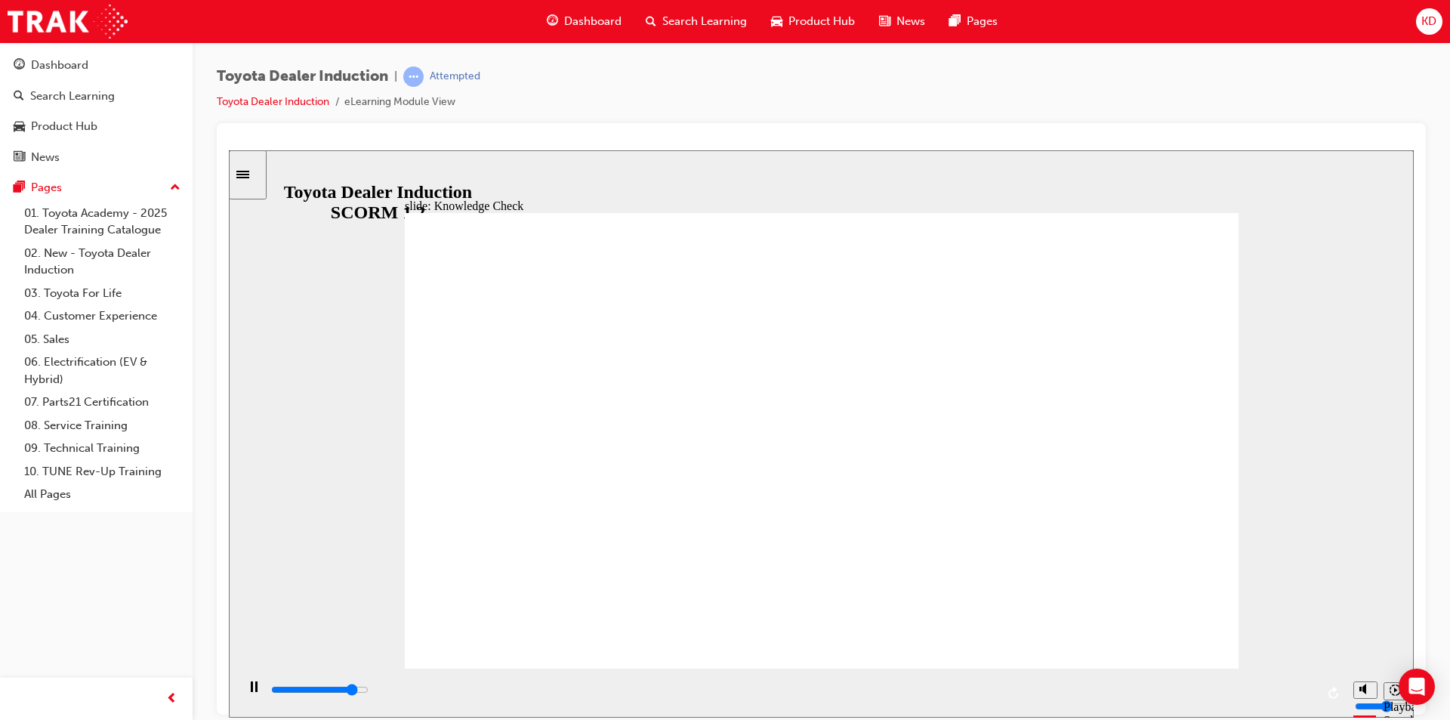
type input "5000"
radio input "true"
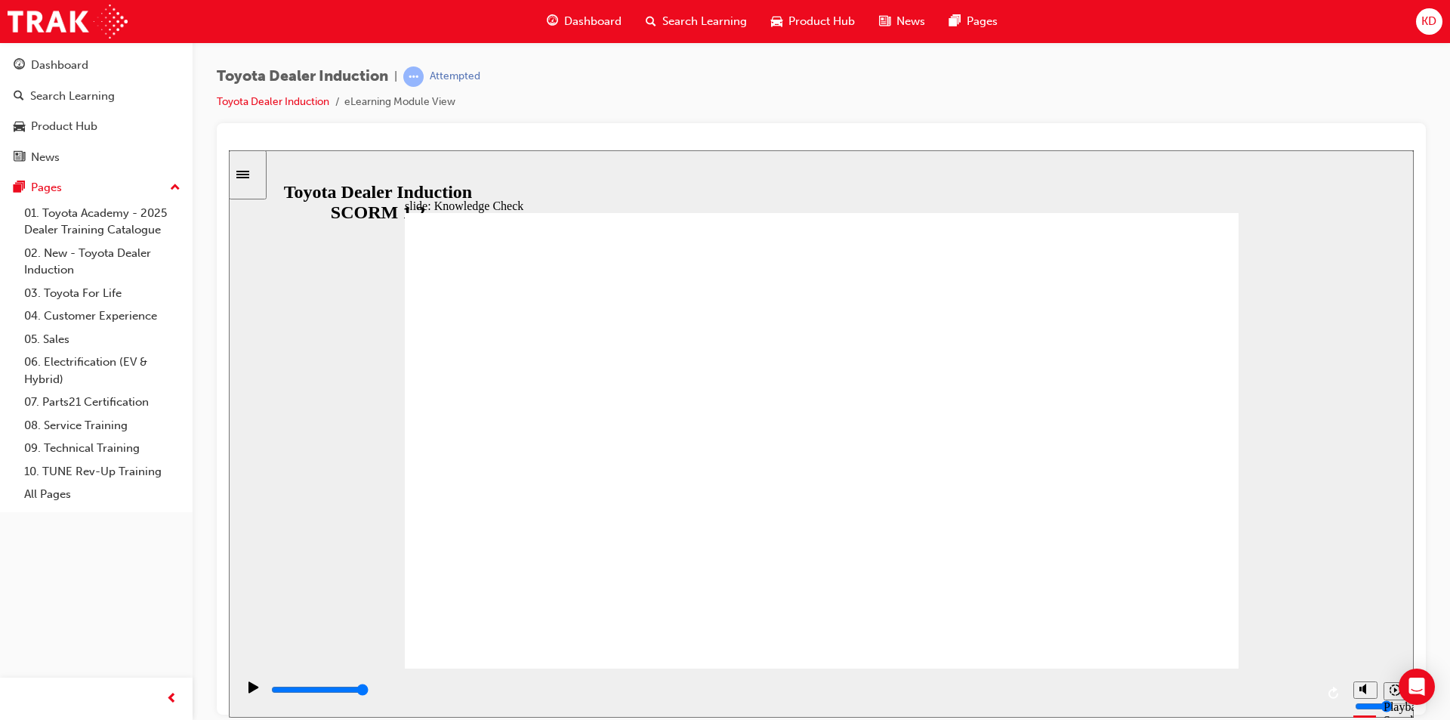
drag, startPoint x: 1144, startPoint y: 196, endPoint x: 1145, endPoint y: 207, distance: 11.4
click at [1145, 196] on div "slide: Knowledge Check Rectangle 1 BACK BACK SUBMIT SUBMIT Knowledge Check Cust…" at bounding box center [821, 433] width 1185 height 567
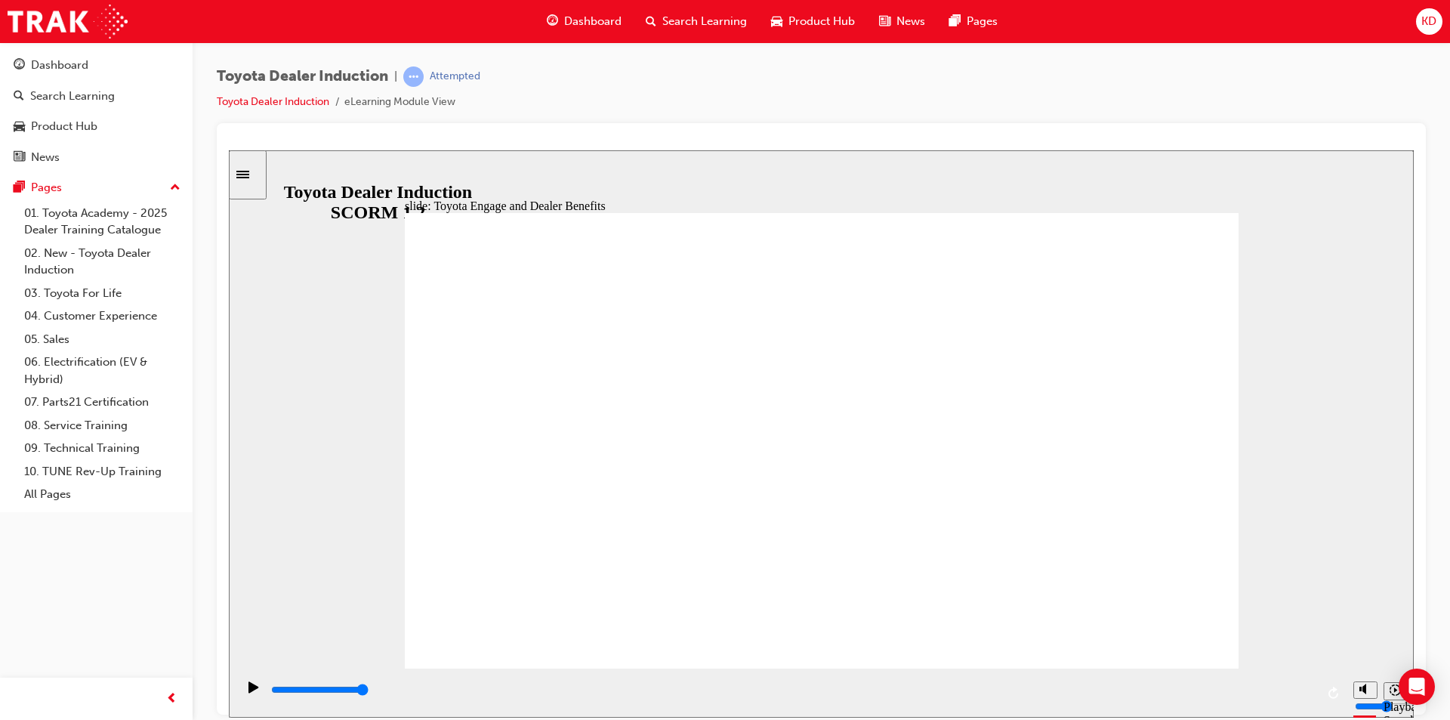
click at [251, 691] on icon "Pause (Ctrl+Alt+P)" at bounding box center [254, 685] width 7 height 11
type input "3900"
type input "4"
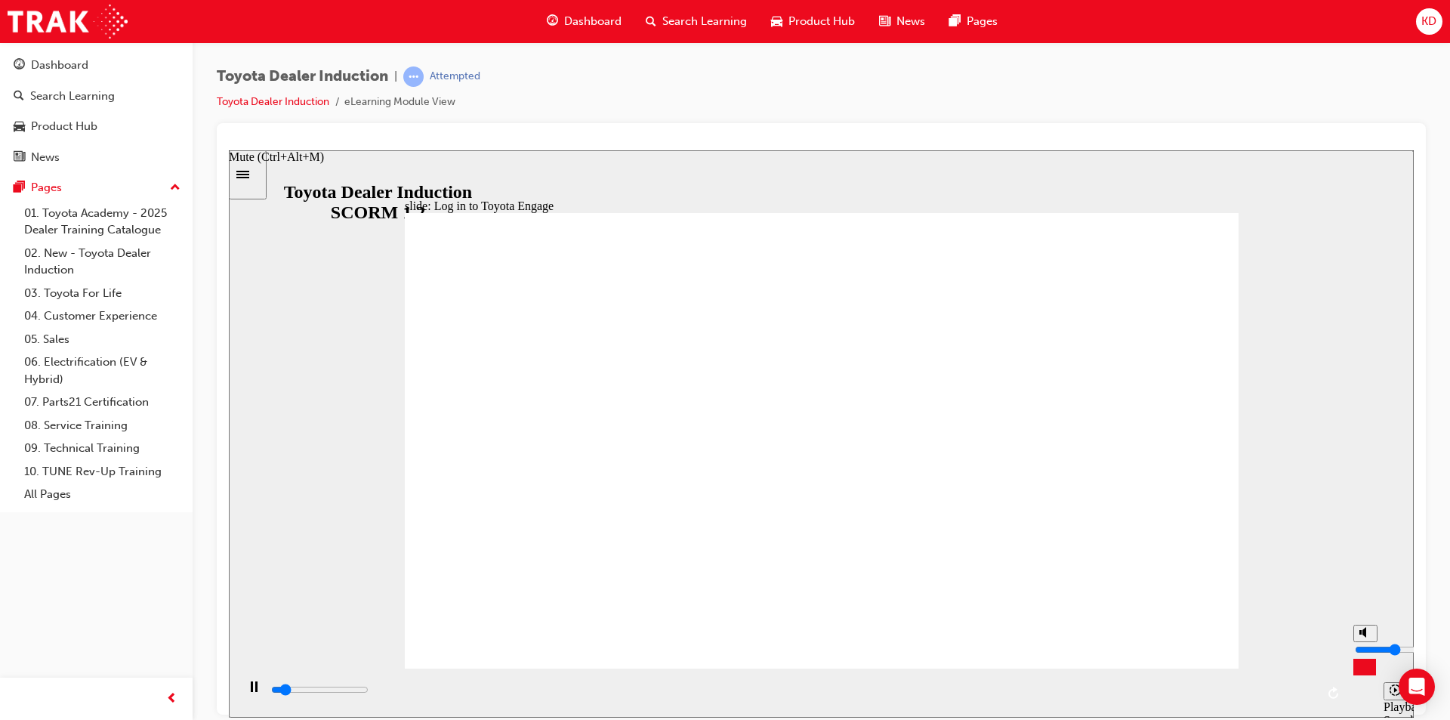
type input "3900"
type input "5"
type input "3900"
type input "6"
type input "4100"
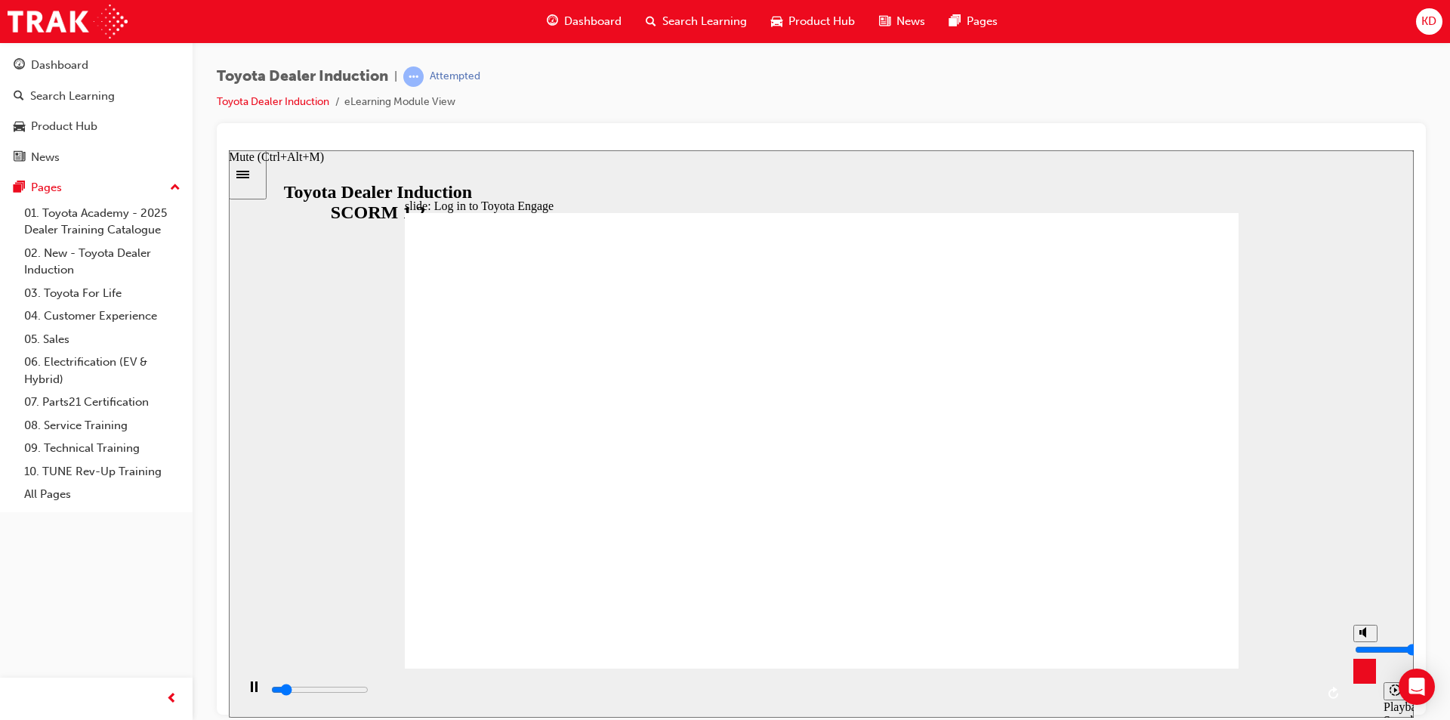
type input "7"
type input "5900"
type input "6"
type input "6700"
drag, startPoint x: 1363, startPoint y: 651, endPoint x: 1367, endPoint y: 642, distance: 9.8
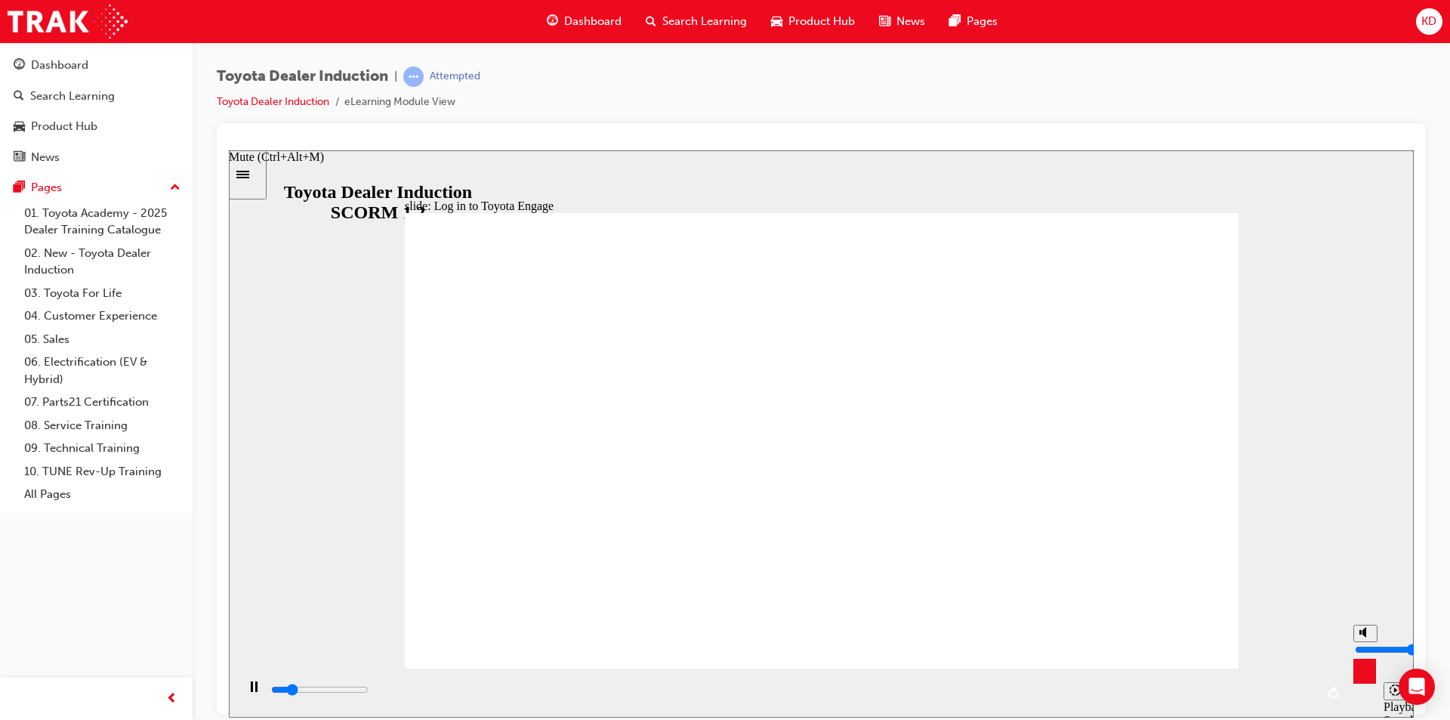
type input "6"
click at [1367, 643] on input "volume" at bounding box center [1403, 649] width 97 height 12
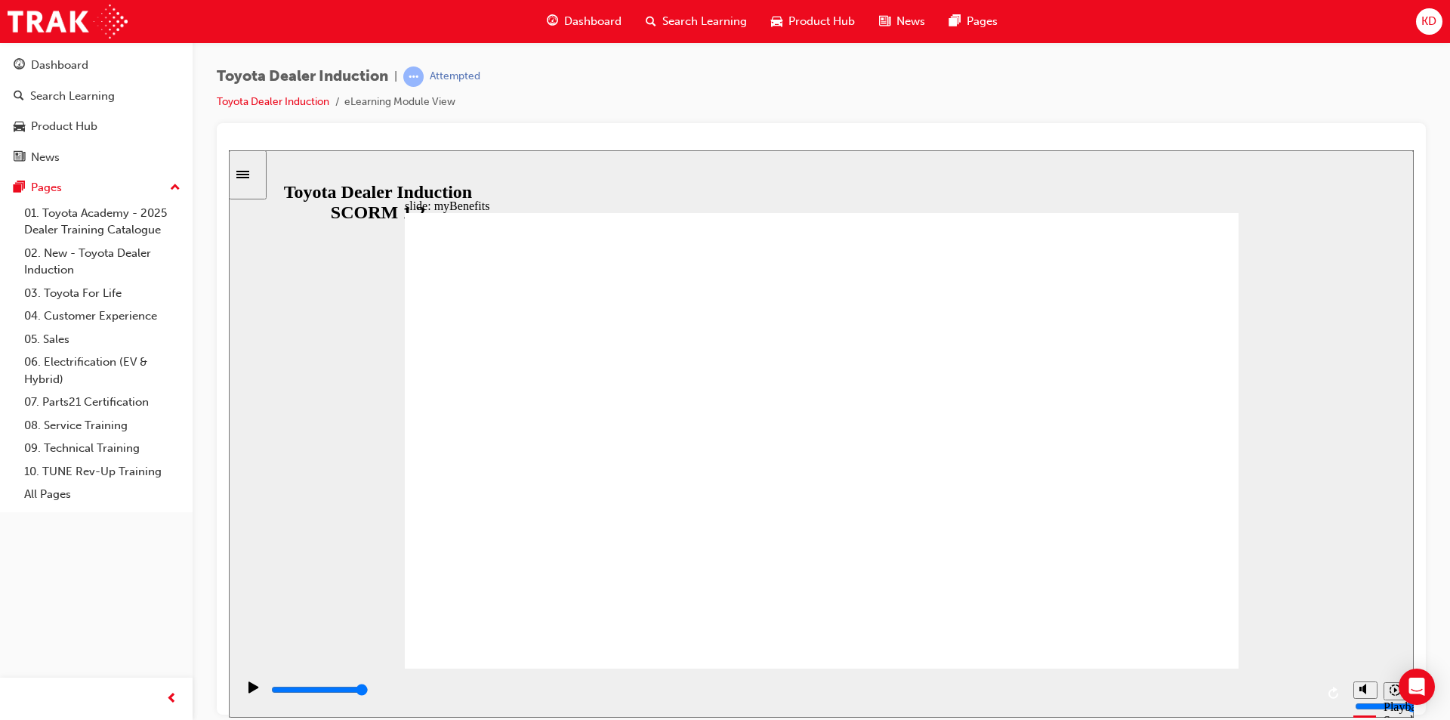
type input "5000"
type input "m"
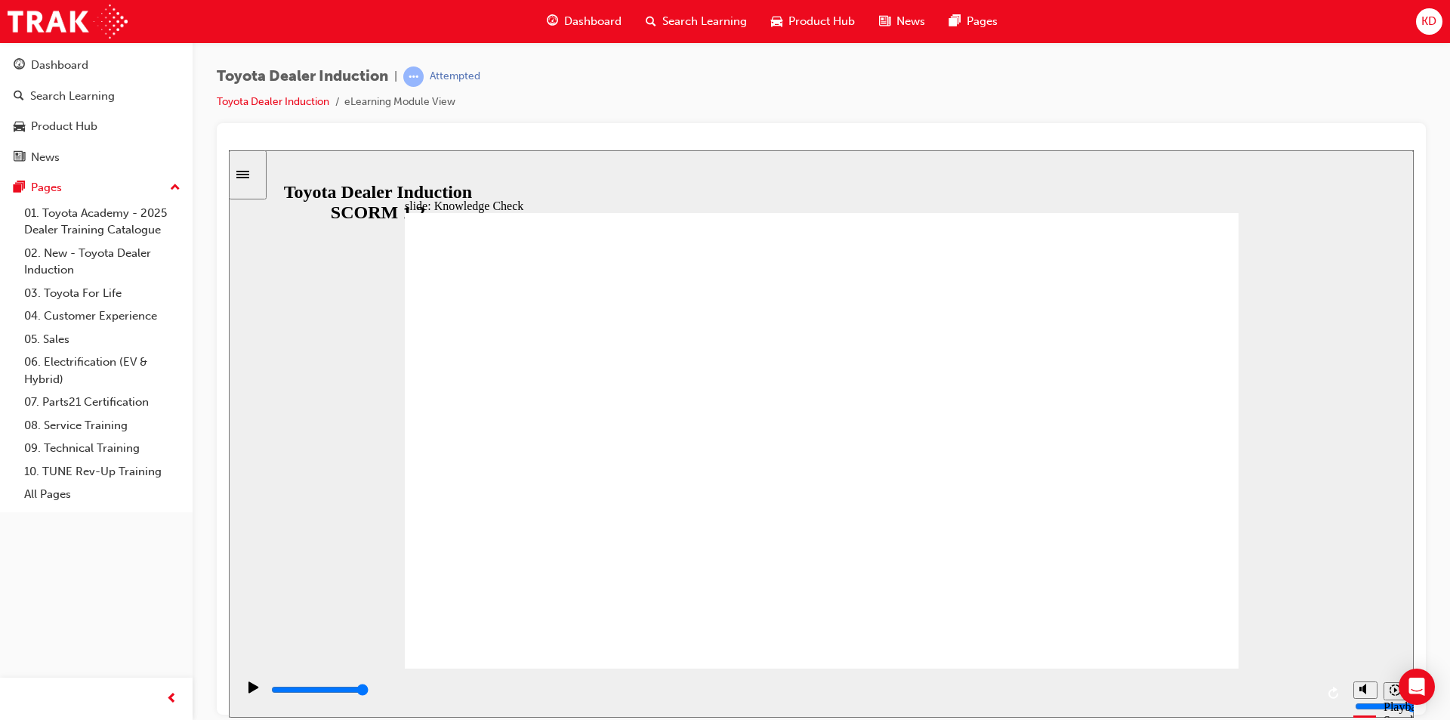
type input "m"
type input "my"
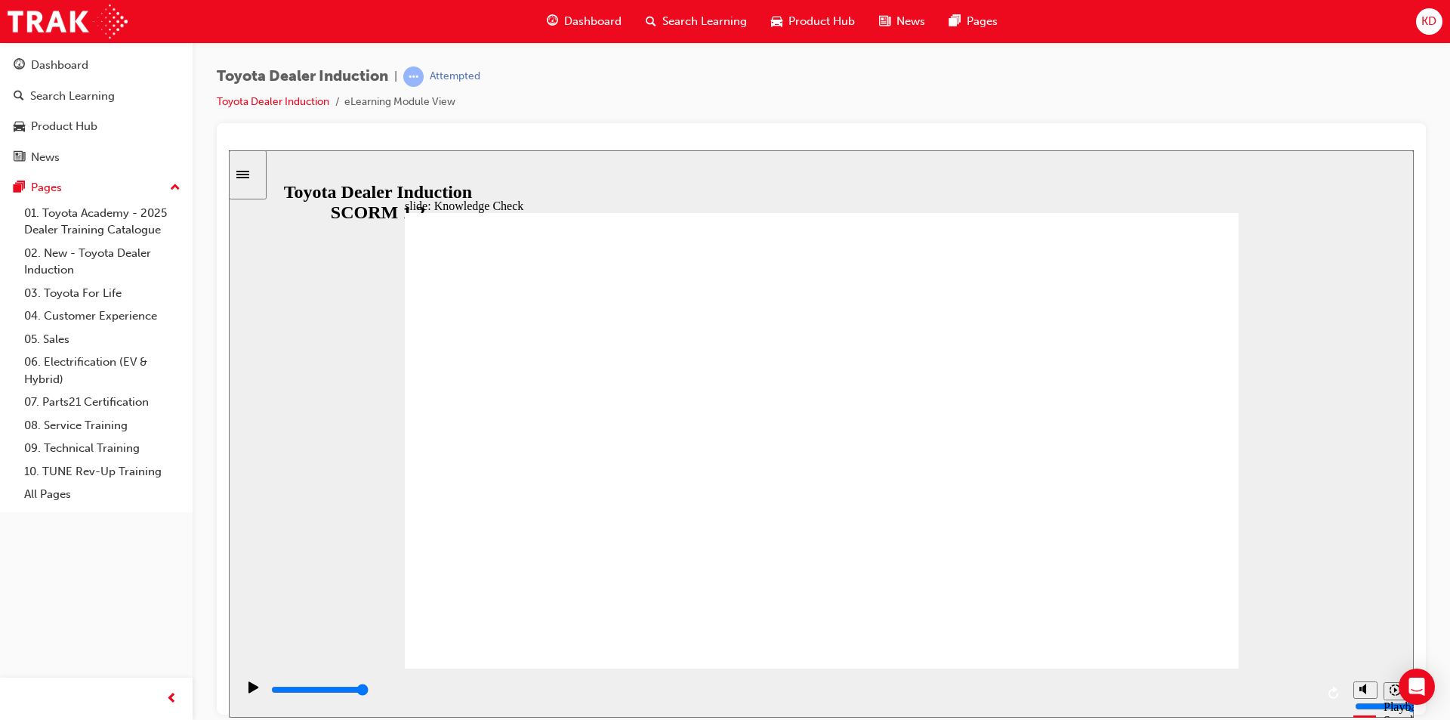
type input "my"
type input "mytp"
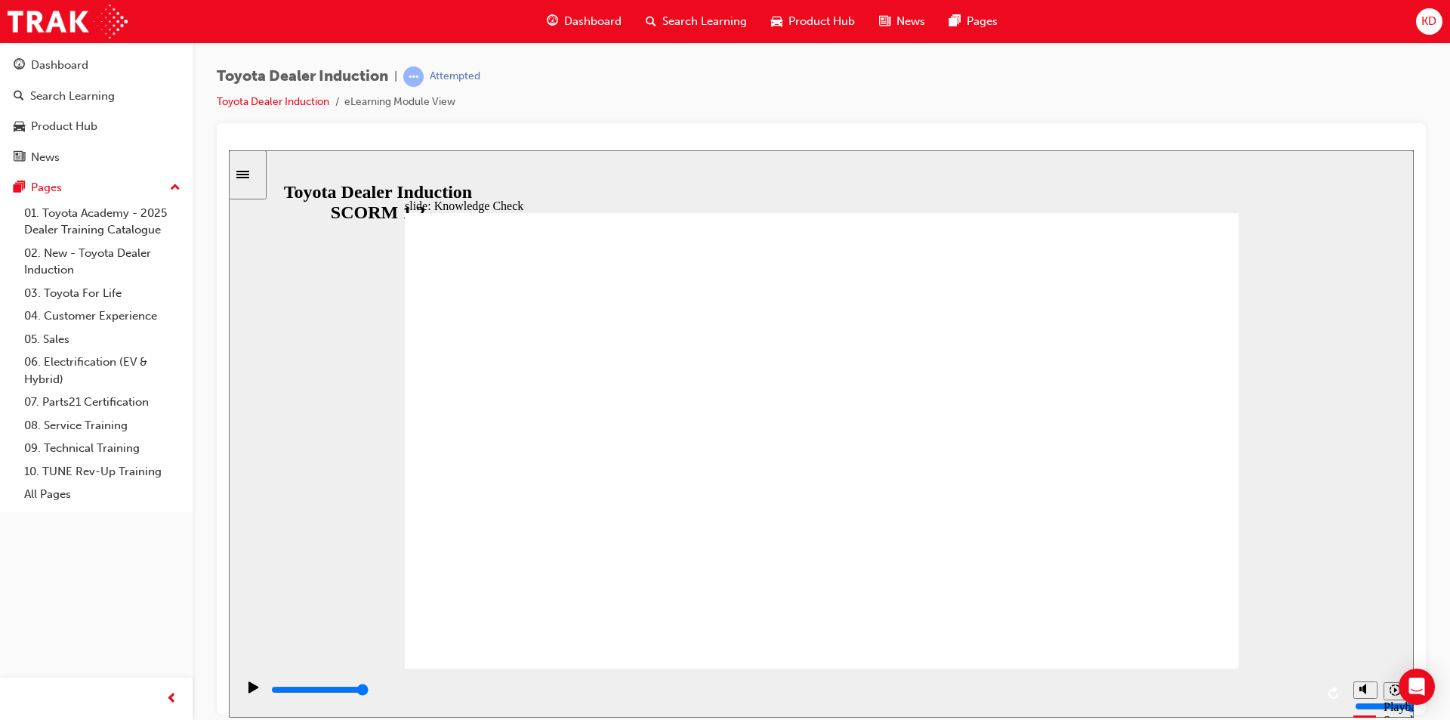
type input "mytp"
type input "myt"
type input "mytop"
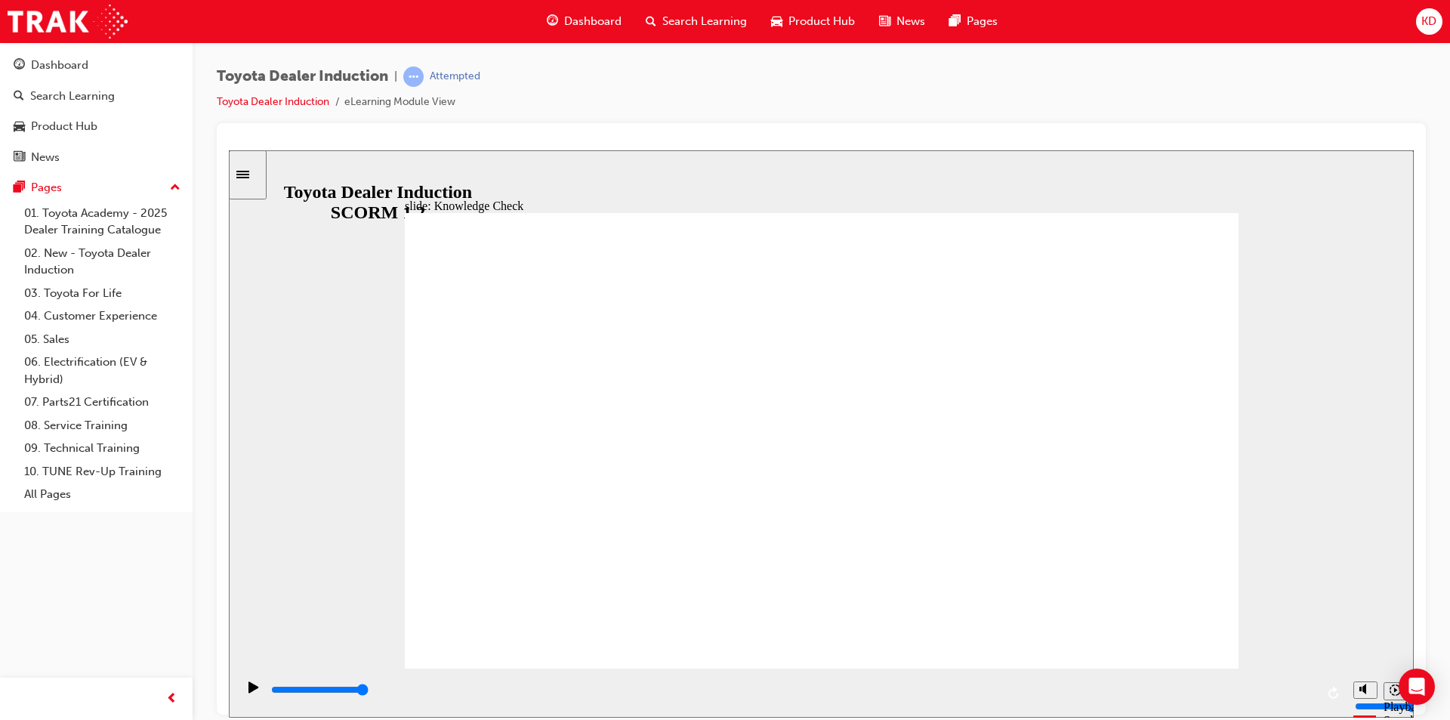
type input "myto"
type input "mytoy"
type input "mytoyot"
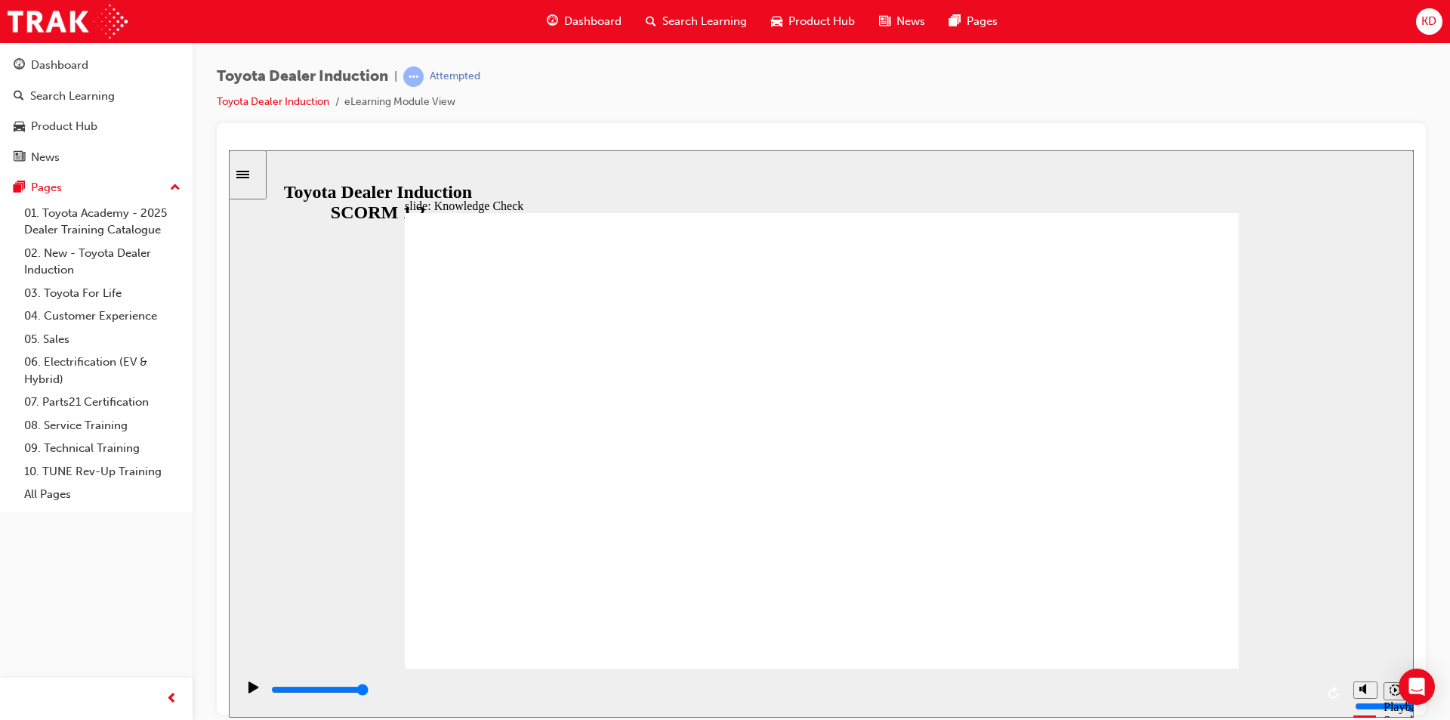
type input "mytoyot"
type input "mytoyota"
type input "mytoyota app"
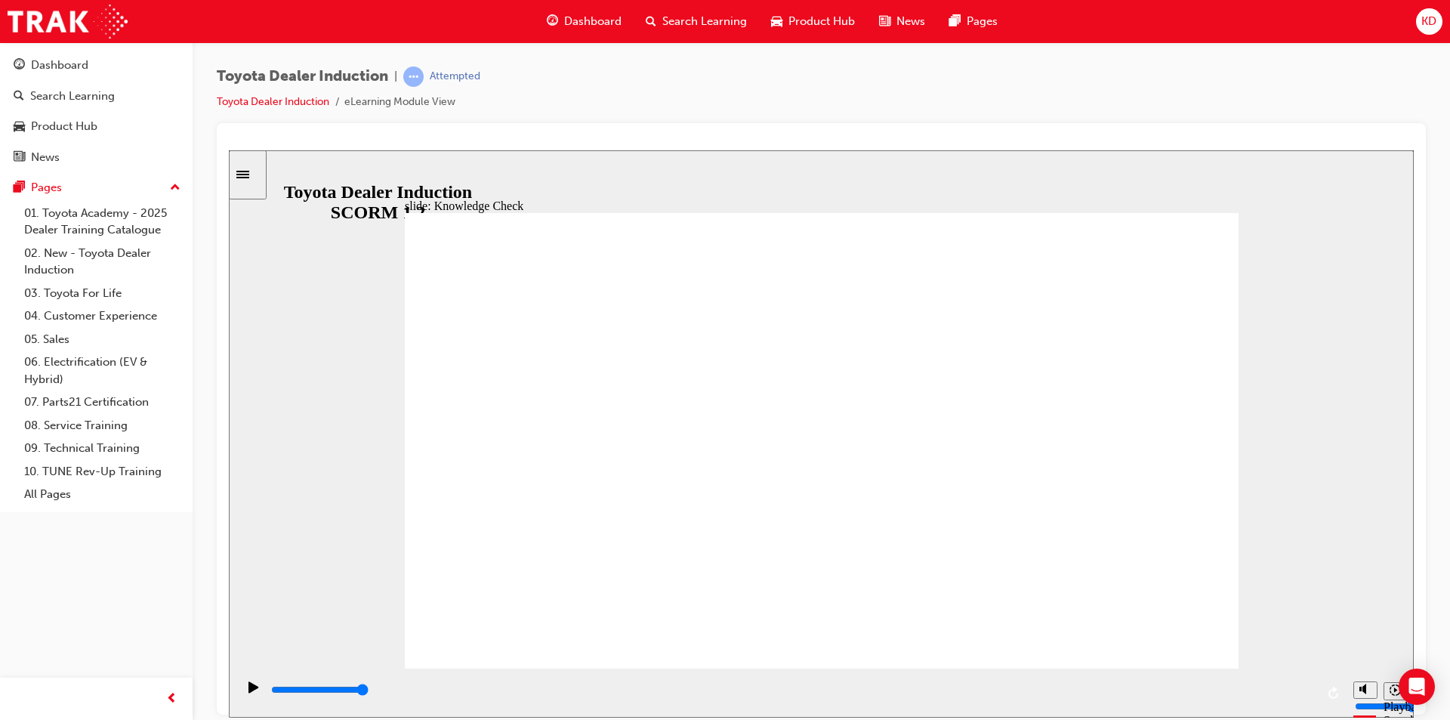
type input "mytoyota app"
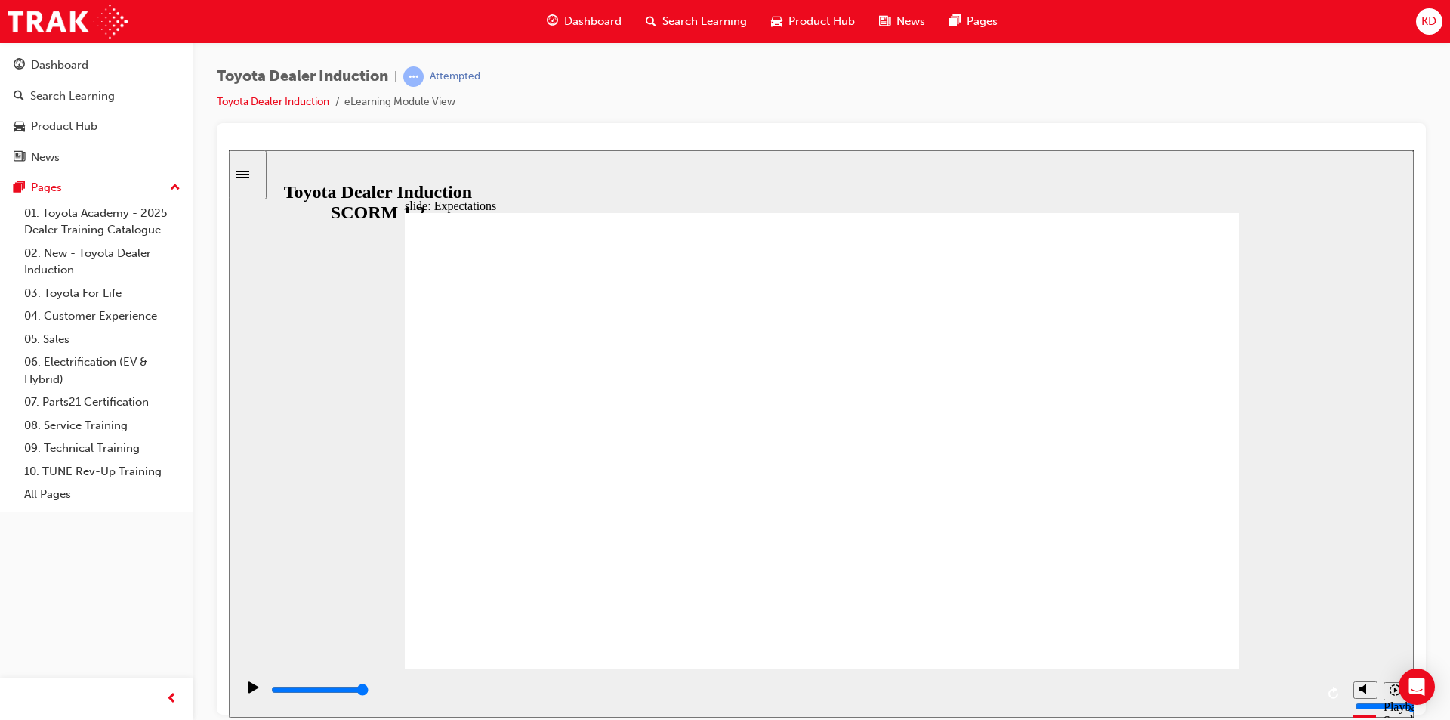
type input "6600"
checkbox input "true"
type input "7500"
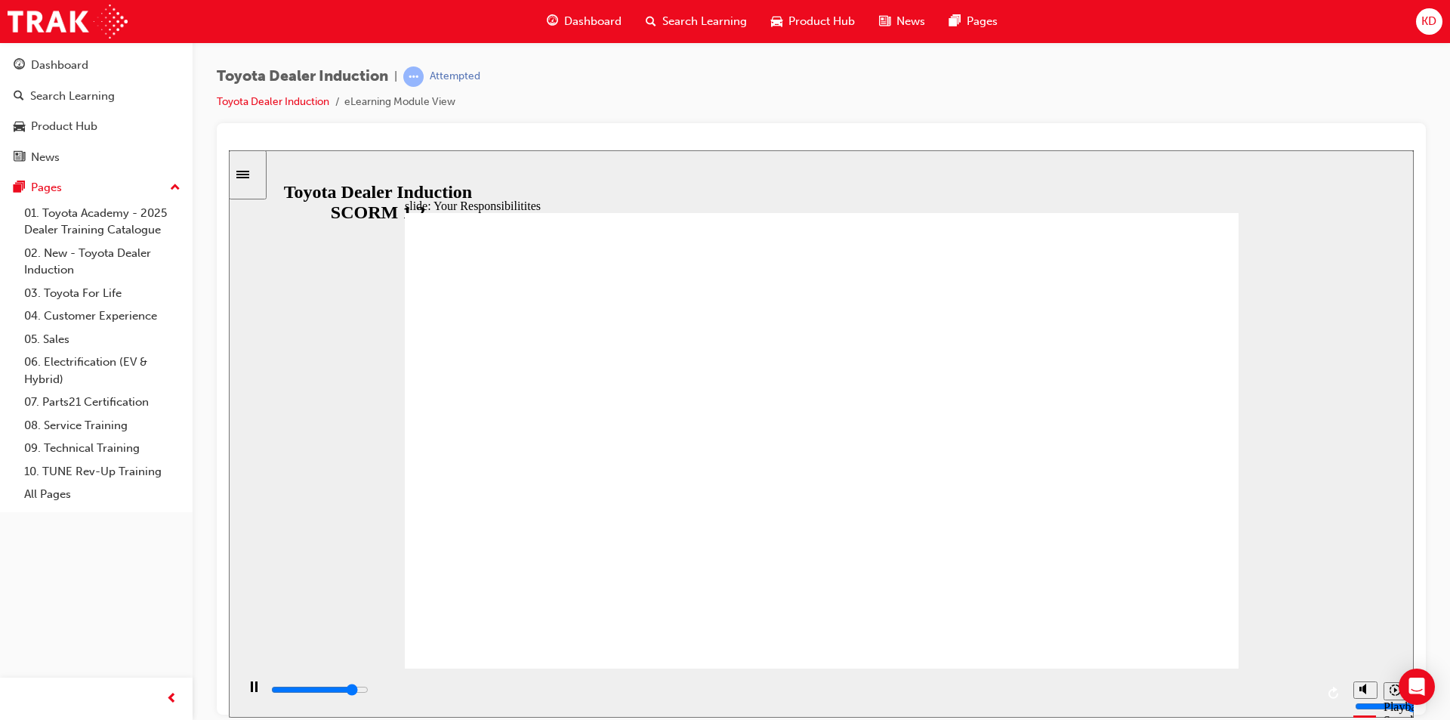
checkbox input "true"
type input "8100"
checkbox input "true"
type input "8200"
checkbox input "true"
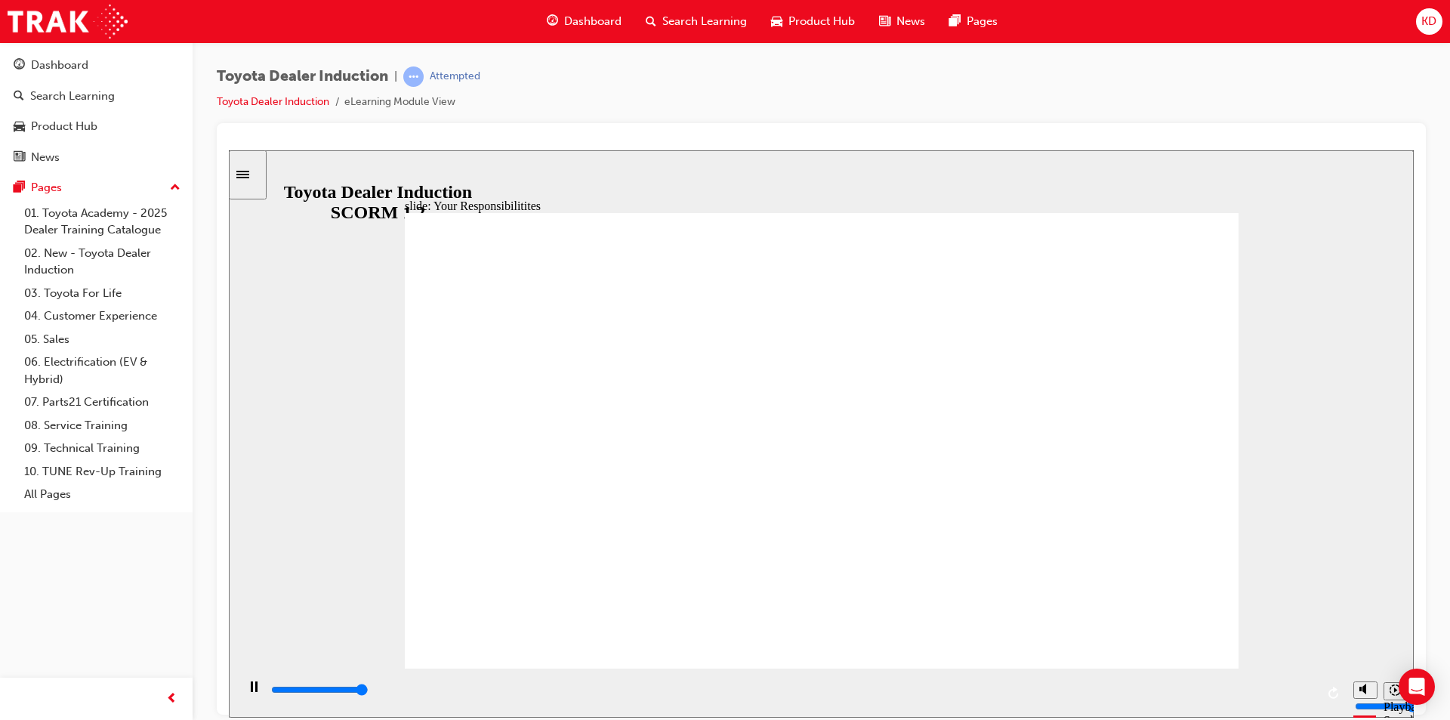
type input "8400"
checkbox input "true"
drag, startPoint x: 485, startPoint y: 460, endPoint x: 482, endPoint y: 482, distance: 22.1
checkbox input "true"
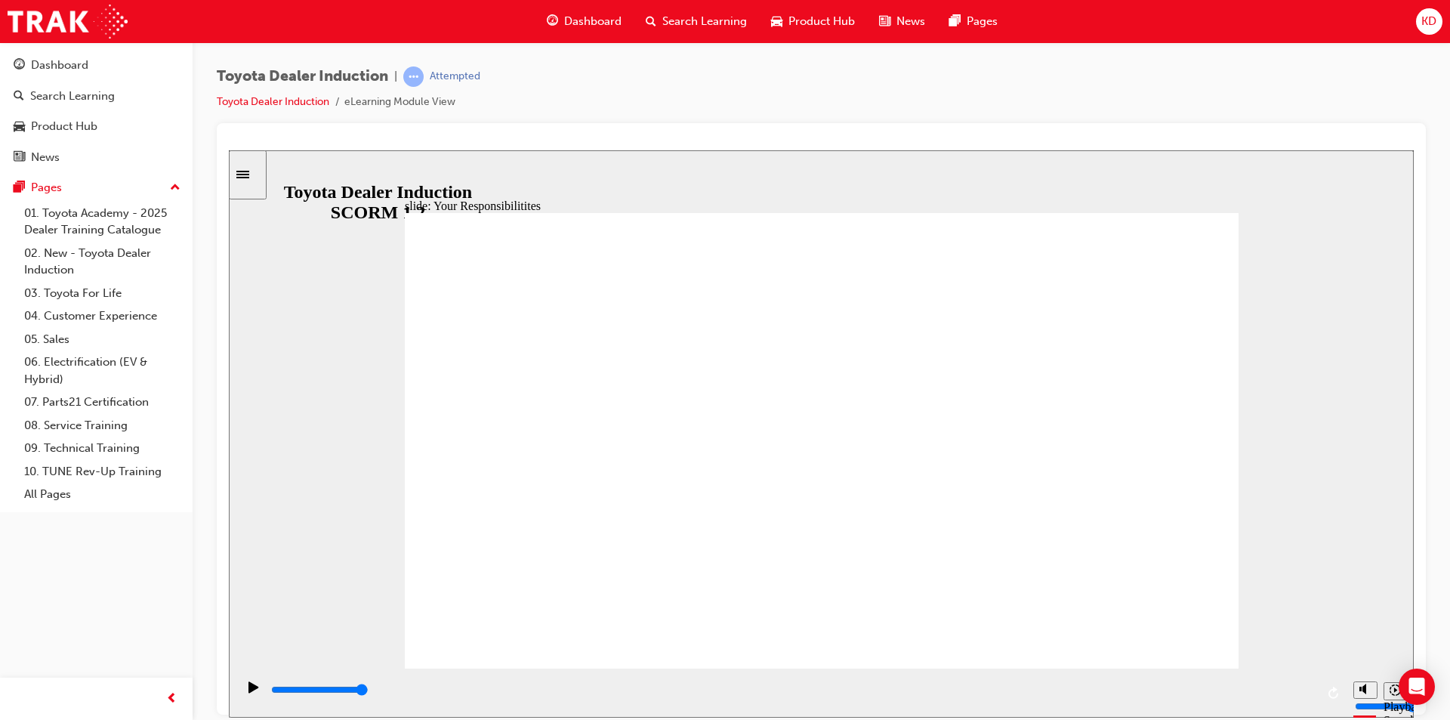
checkbox input "true"
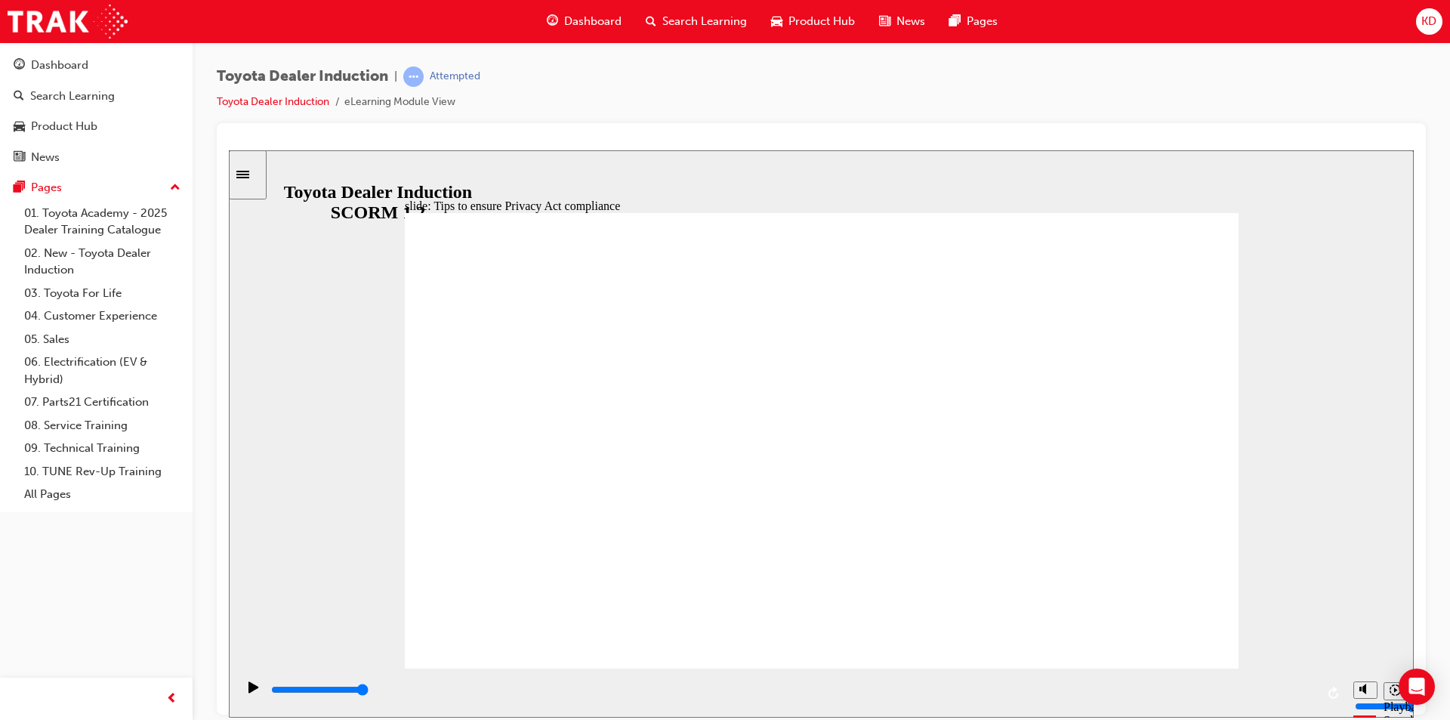
drag, startPoint x: 717, startPoint y: 386, endPoint x: 709, endPoint y: 409, distance: 24.6
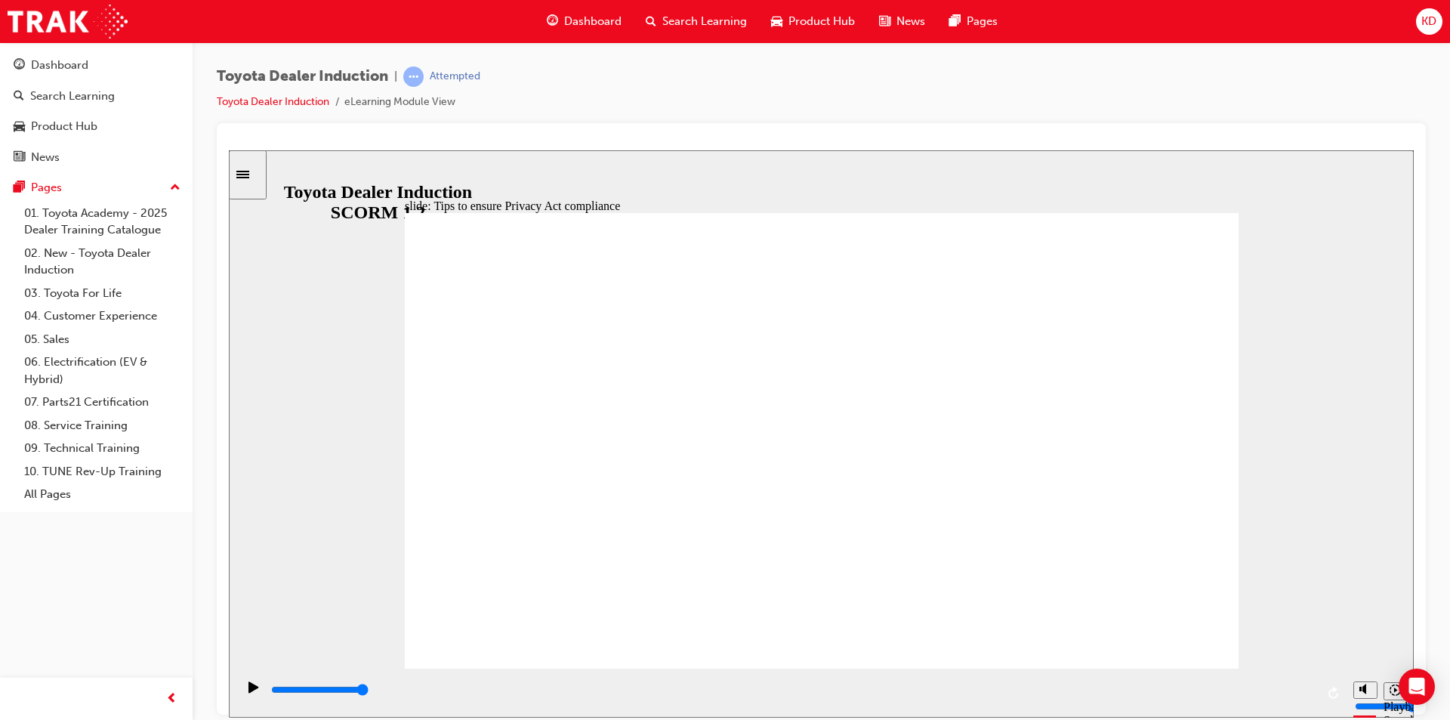
type input "11700"
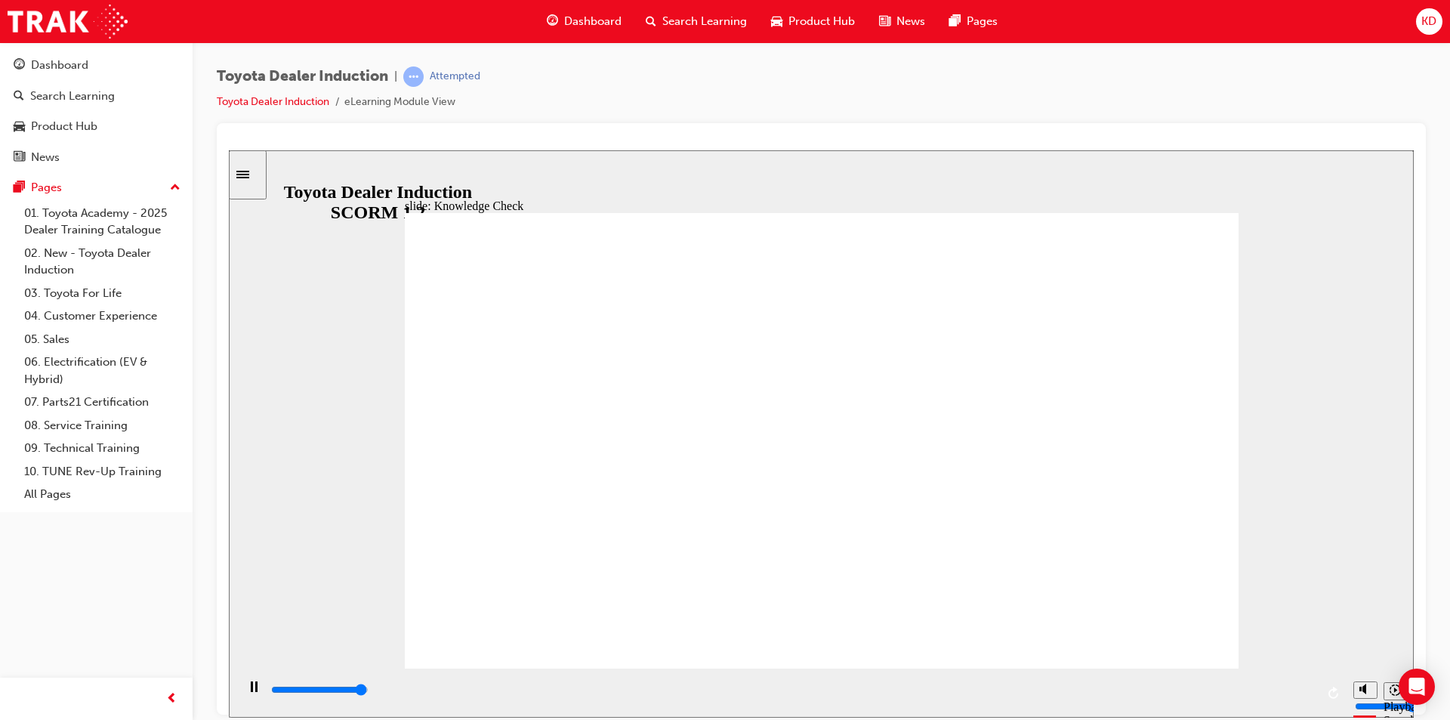
type input "5000"
checkbox input "true"
type input "5000"
checkbox input "true"
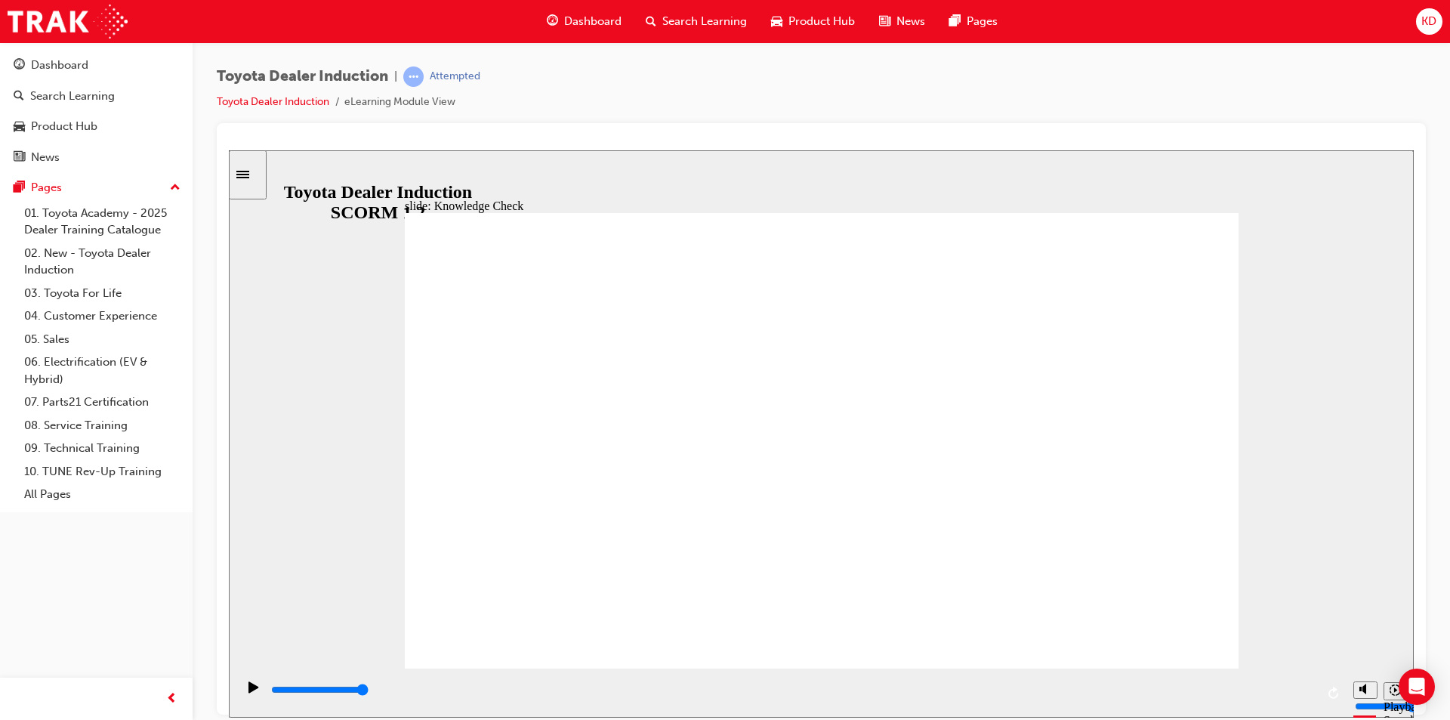
checkbox input "true"
type input "5000"
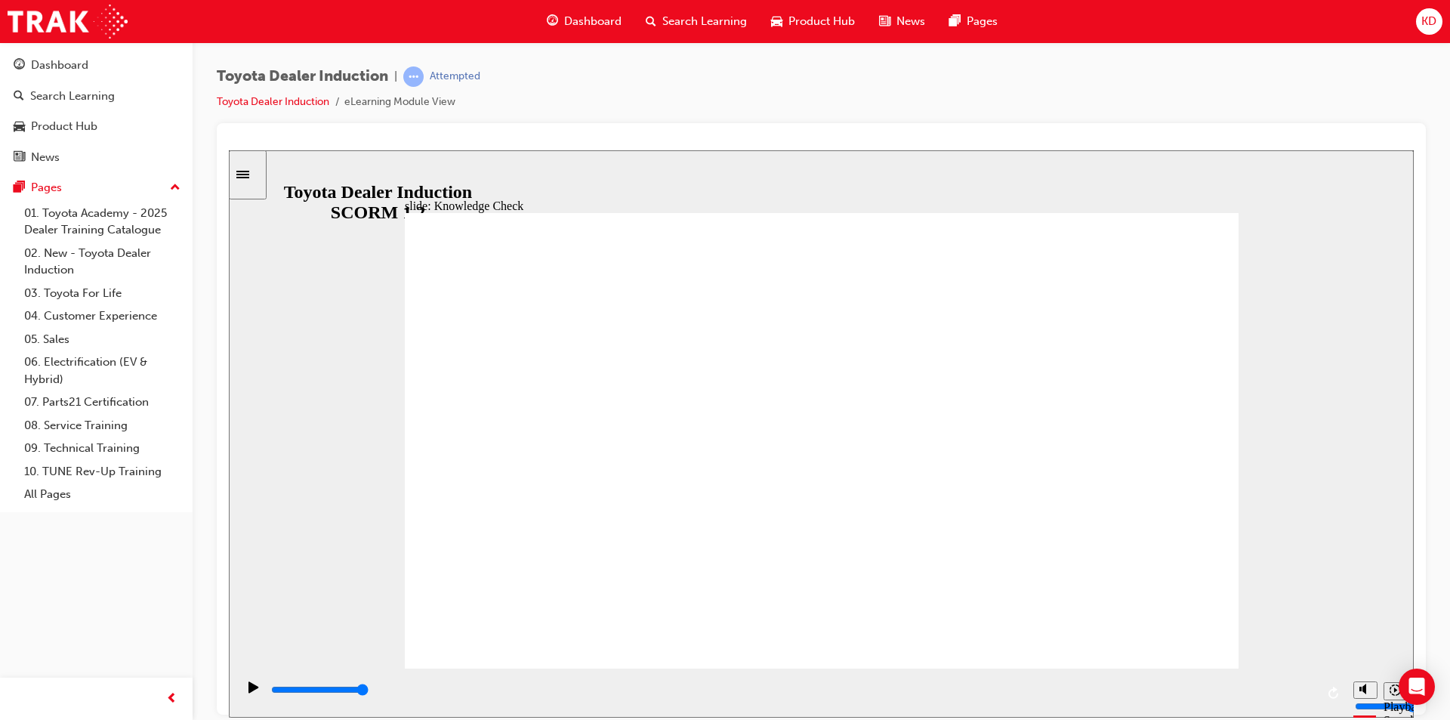
radio input "true"
type input "5000"
checkbox input "true"
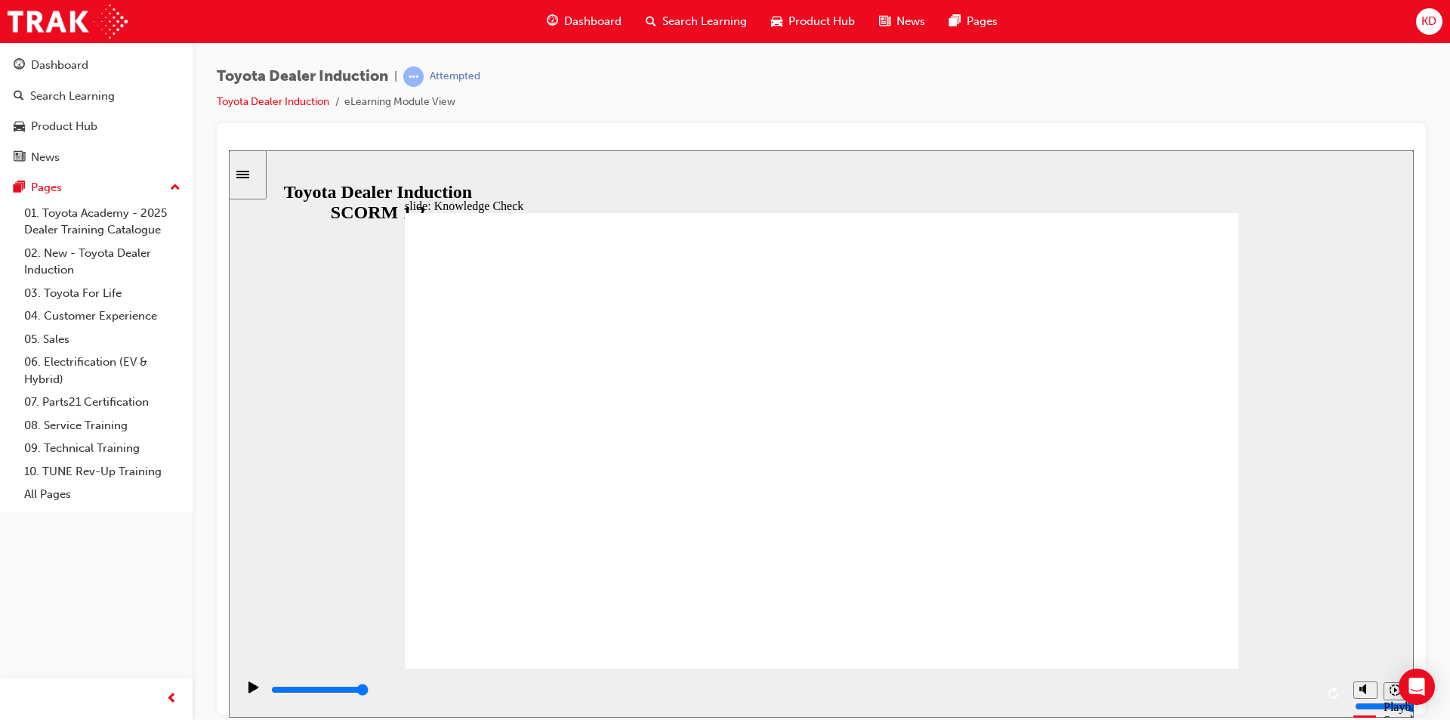
checkbox input "true"
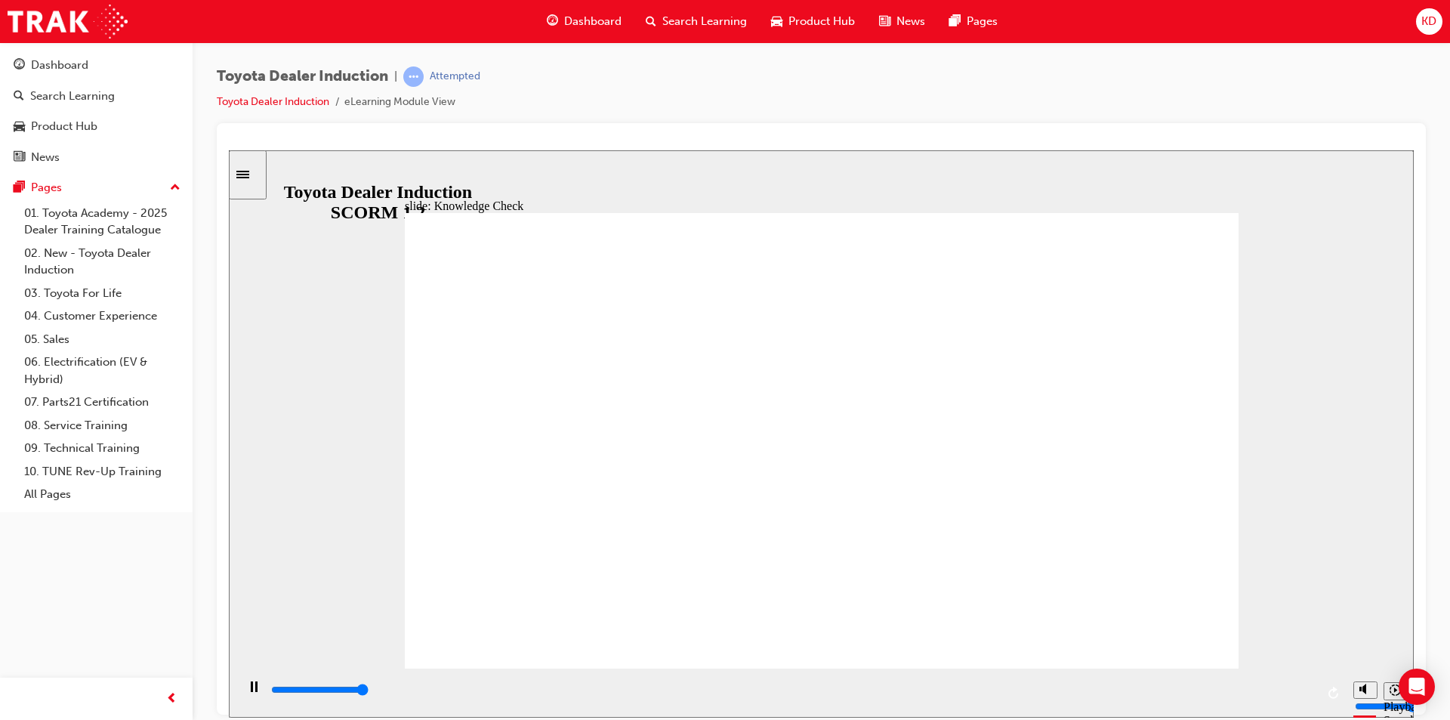
type input "5000"
checkbox input "true"
drag, startPoint x: 1153, startPoint y: 232, endPoint x: 1145, endPoint y: 246, distance: 16.2
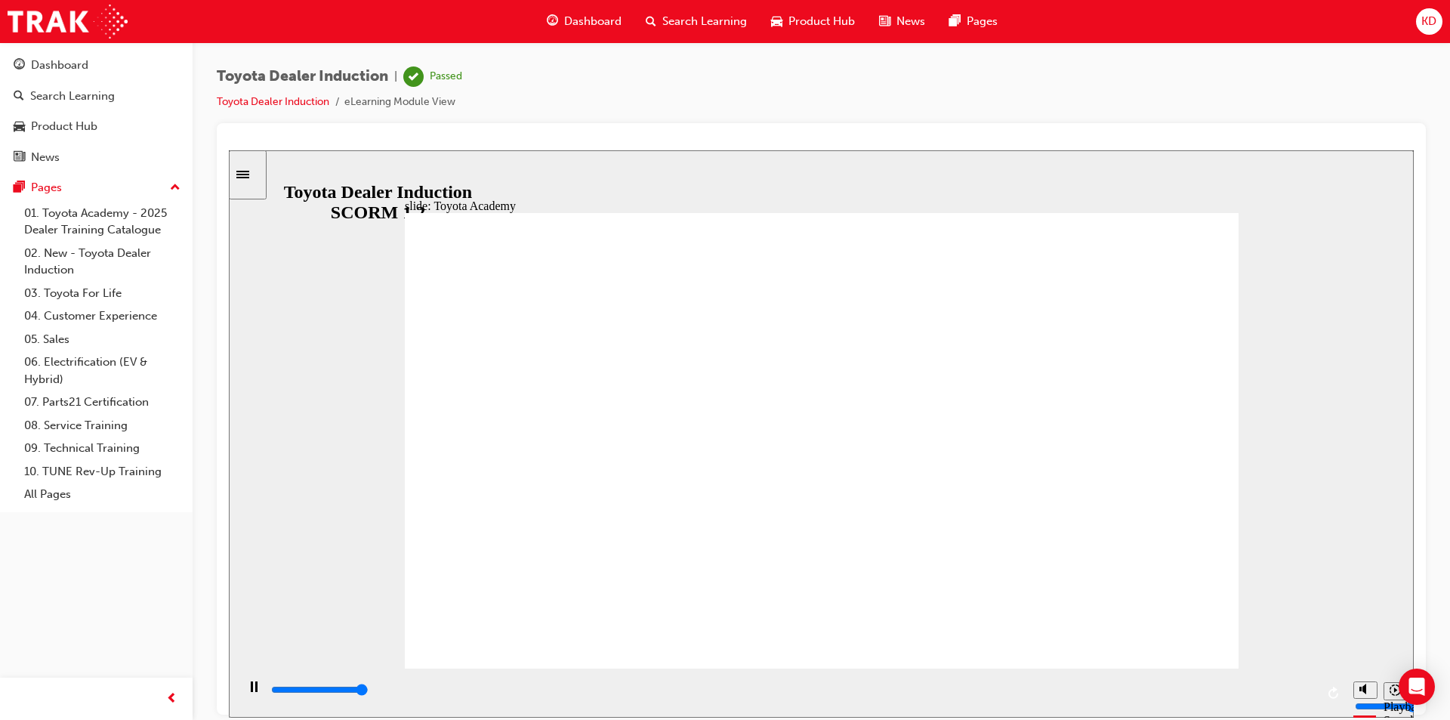
type input "9900"
click at [62, 80] on button "Dashboard Search Learning Product Hub News Pages" at bounding box center [96, 110] width 180 height 125
click at [76, 63] on div "Dashboard" at bounding box center [59, 65] width 57 height 17
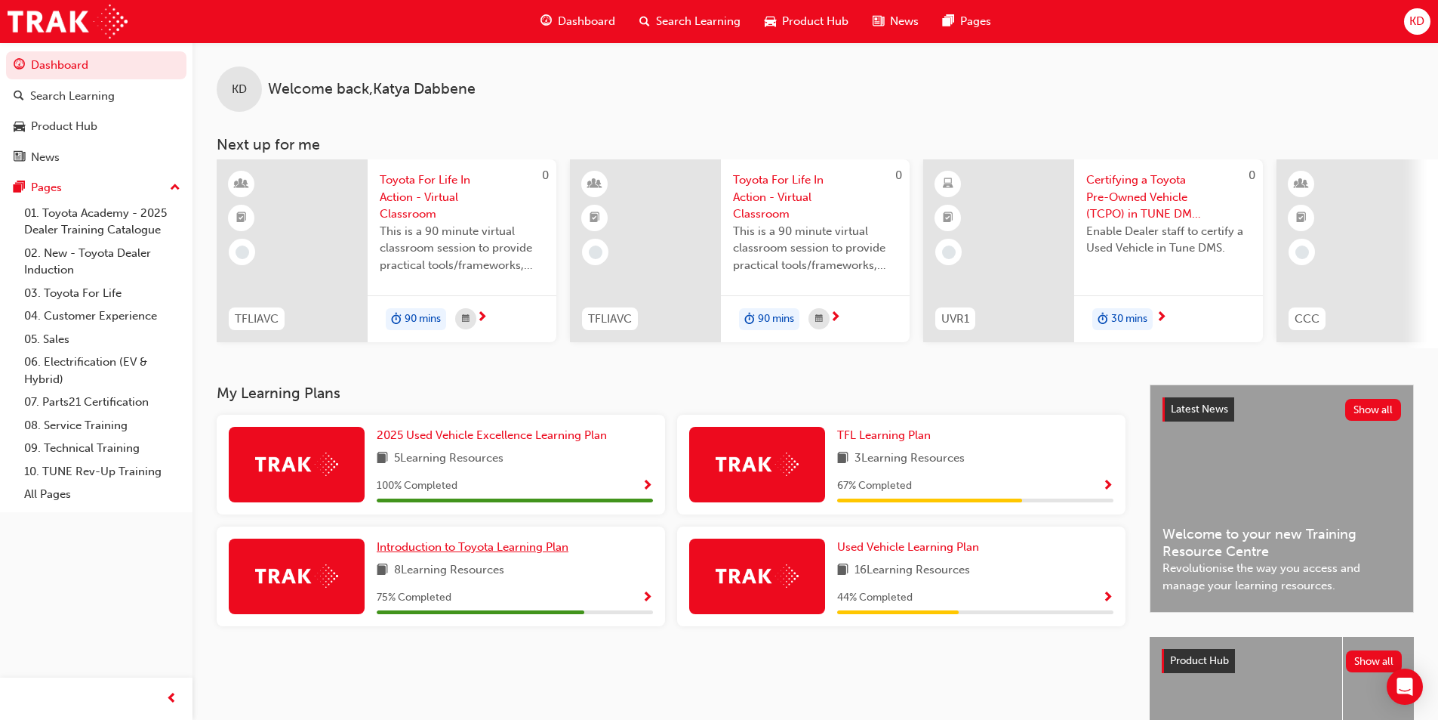
click at [495, 550] on span "Introduction to Toyota Learning Plan" at bounding box center [473, 547] width 192 height 14
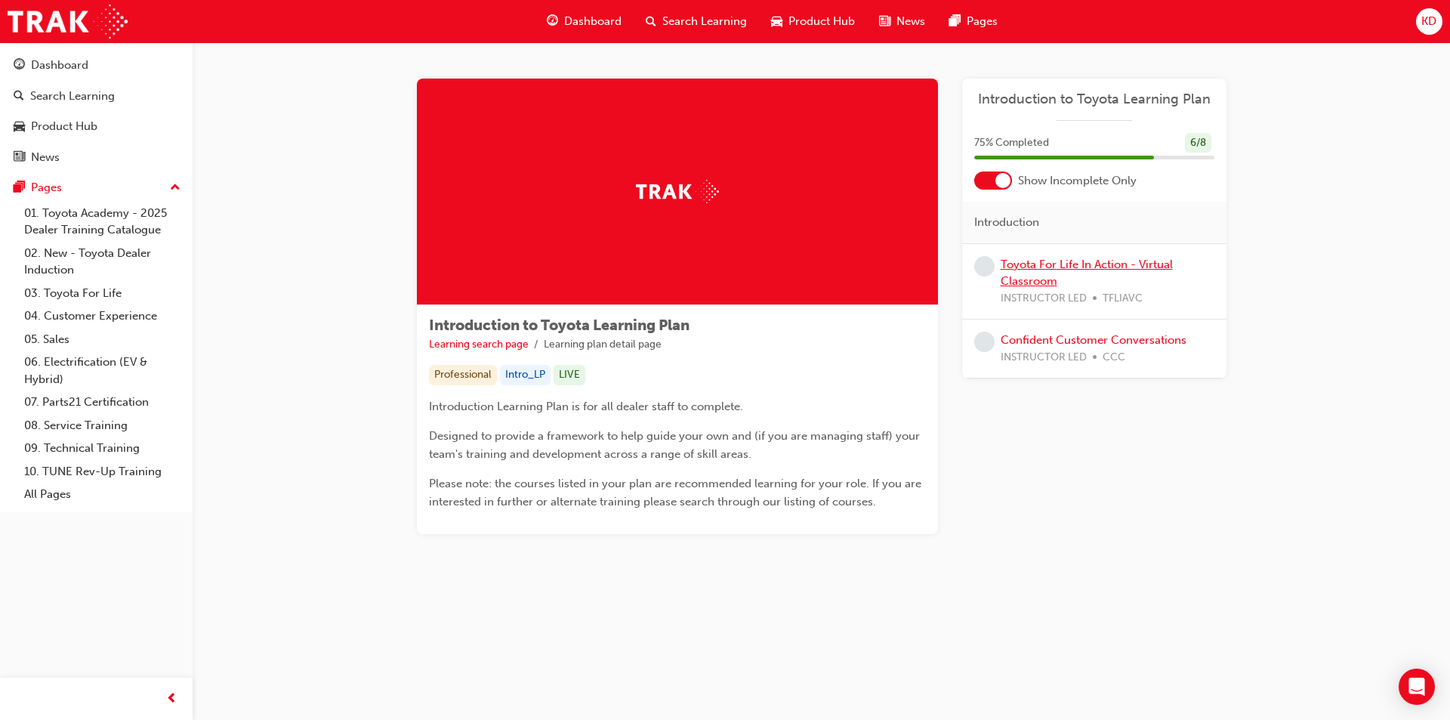
click at [1023, 266] on link "Toyota For Life In Action - Virtual Classroom" at bounding box center [1086, 272] width 172 height 31
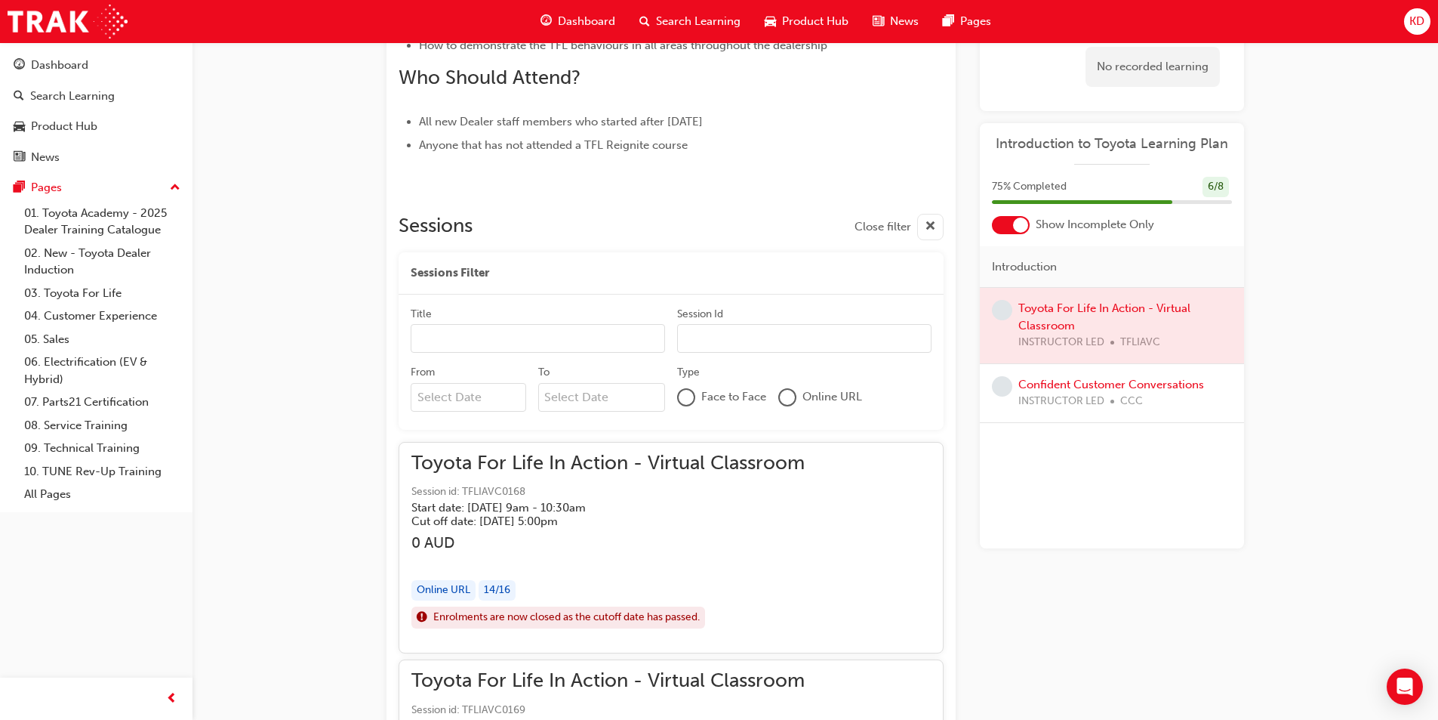
scroll to position [831, 0]
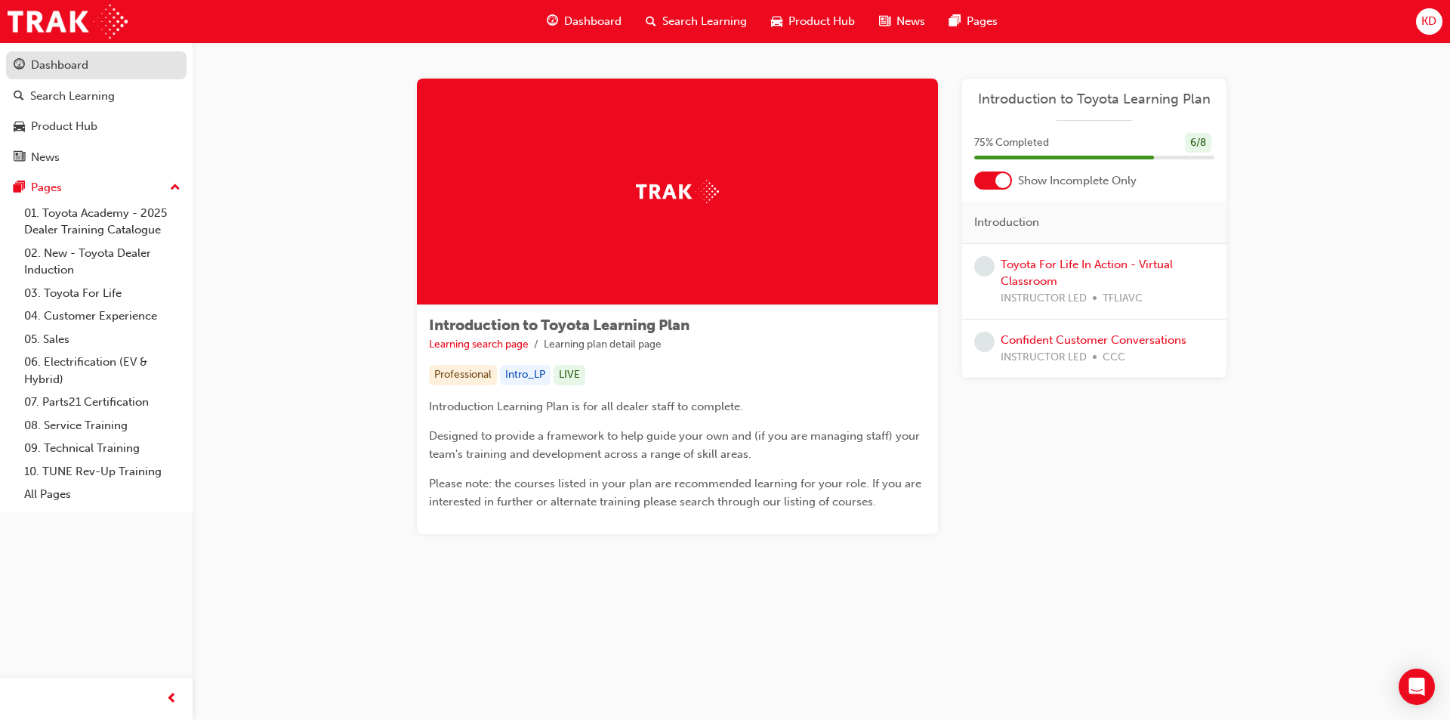
click at [77, 72] on div "Dashboard" at bounding box center [59, 65] width 57 height 17
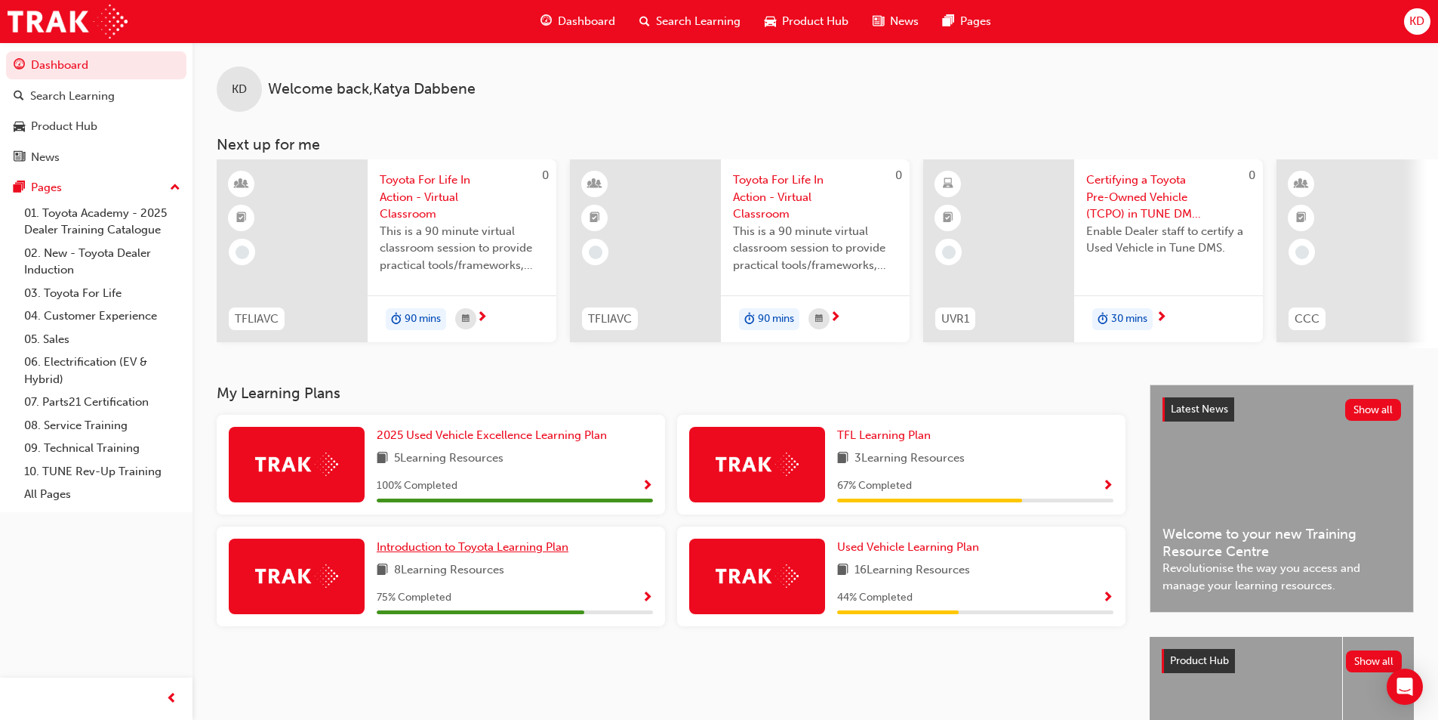
click at [454, 548] on span "Introduction to Toyota Learning Plan" at bounding box center [473, 547] width 192 height 14
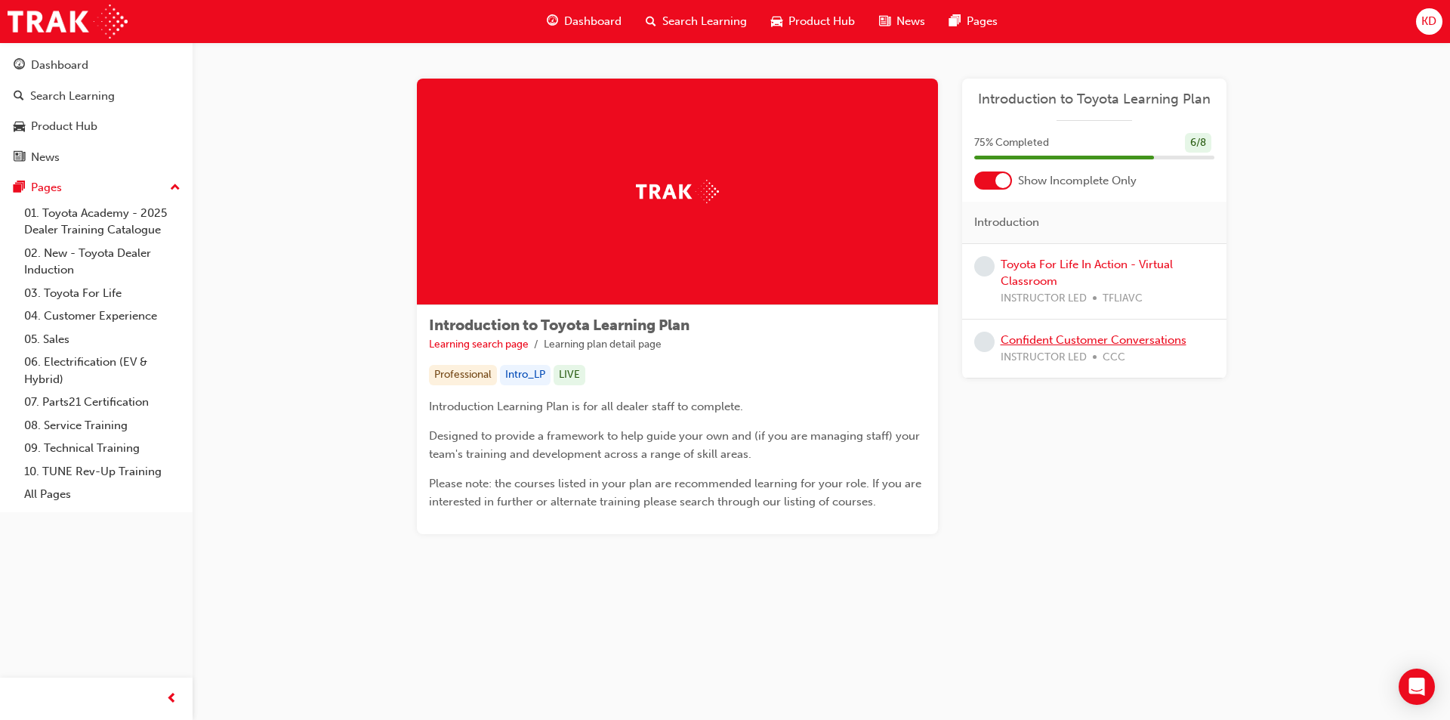
click at [1117, 341] on link "Confident Customer Conversations" at bounding box center [1093, 340] width 186 height 14
click at [82, 58] on div "Dashboard" at bounding box center [59, 65] width 57 height 17
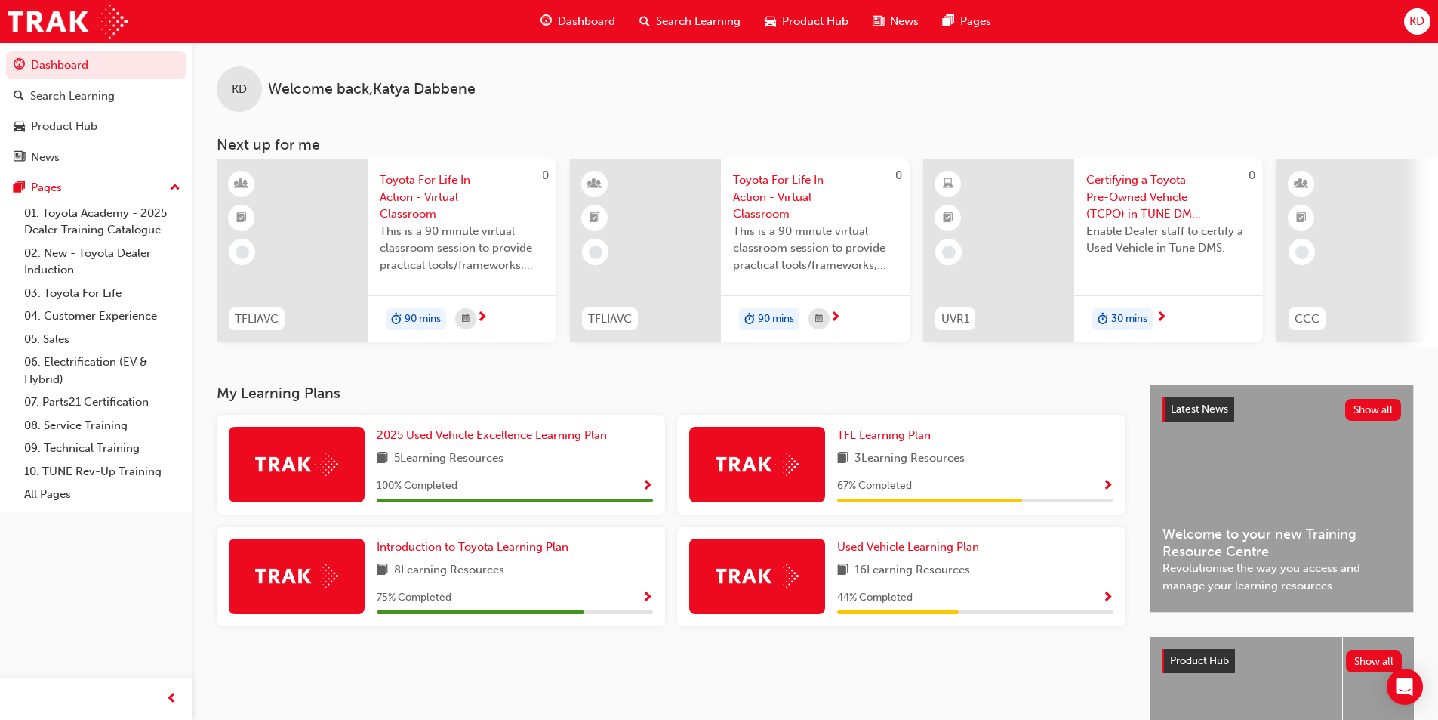
click at [902, 438] on span "TFL Learning Plan" at bounding box center [884, 435] width 94 height 14
click at [939, 550] on span "Used Vehicle Learning Plan" at bounding box center [908, 547] width 142 height 14
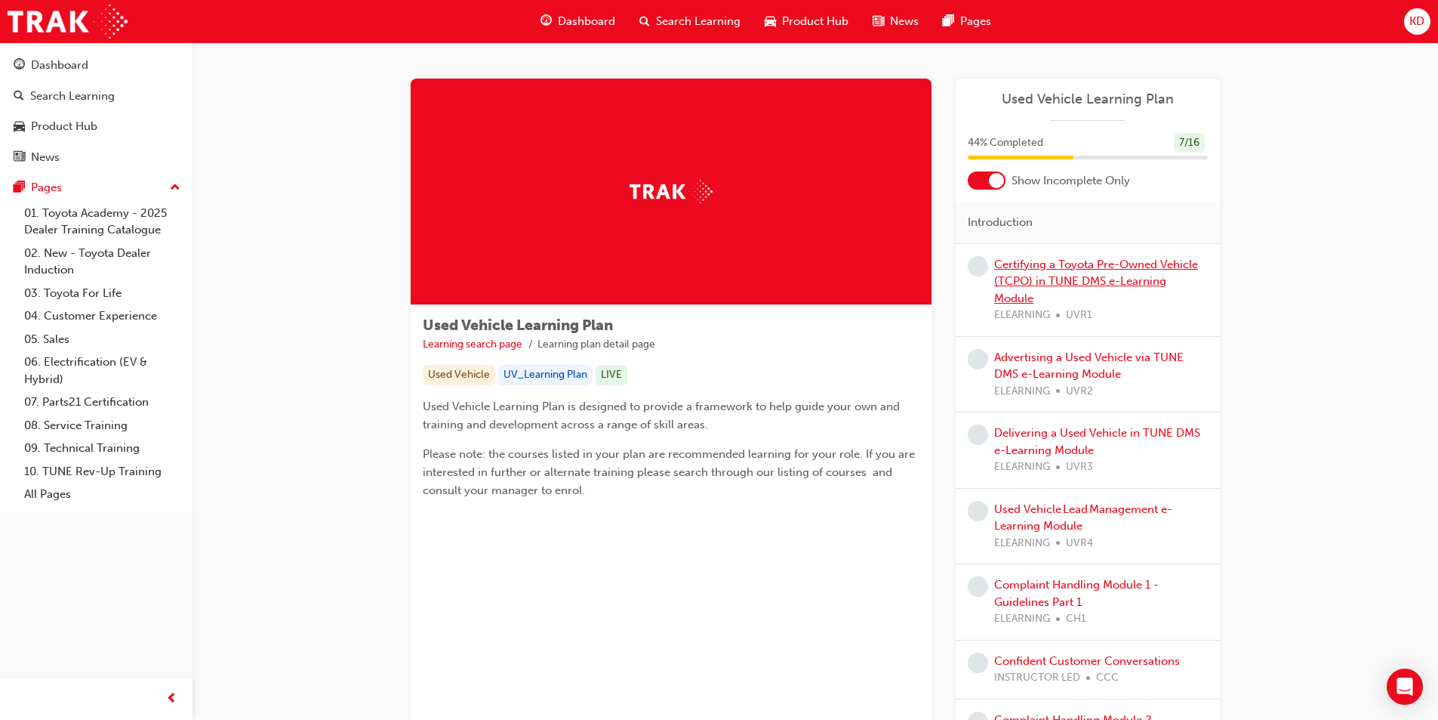
click at [1109, 276] on link "Certifying a Toyota Pre-Owned Vehicle (TCPO) in TUNE DMS e-Learning Module" at bounding box center [1096, 281] width 204 height 48
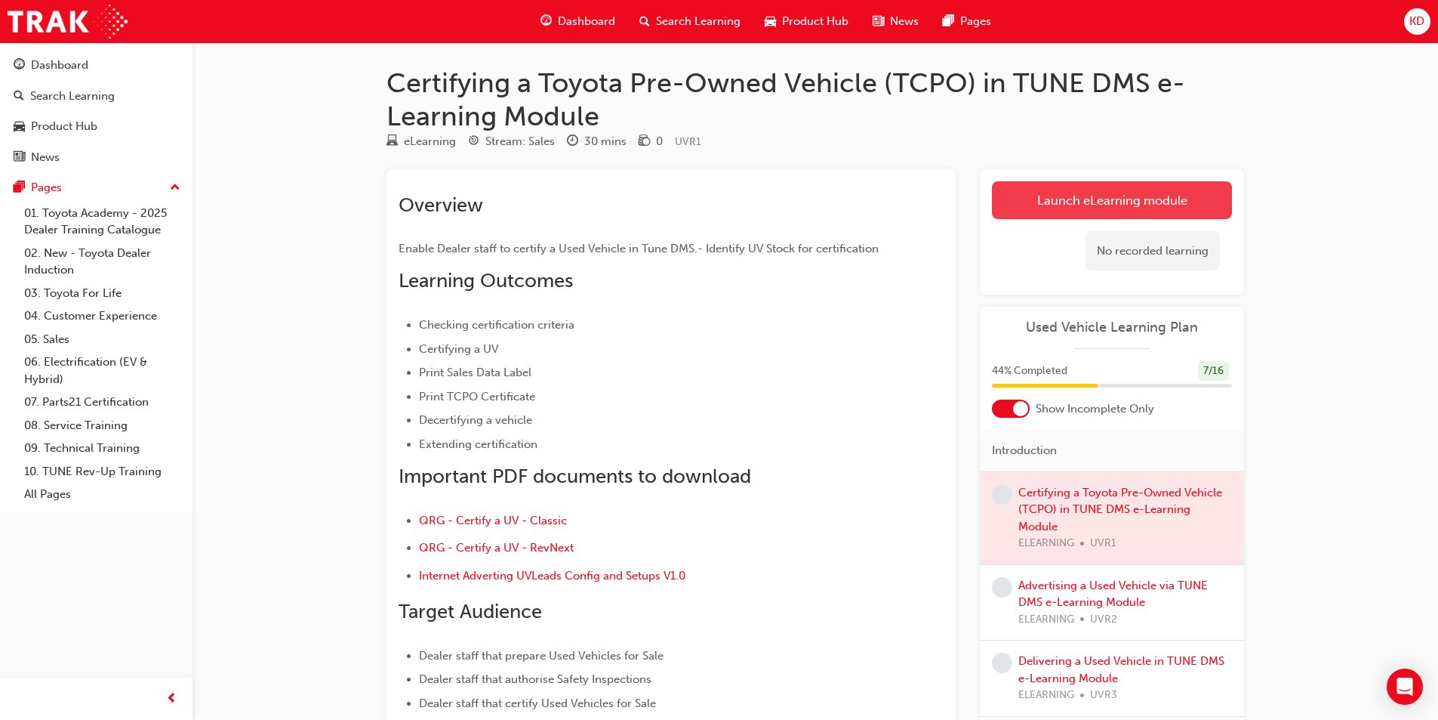
click at [1110, 205] on link "Launch eLearning module" at bounding box center [1112, 200] width 240 height 38
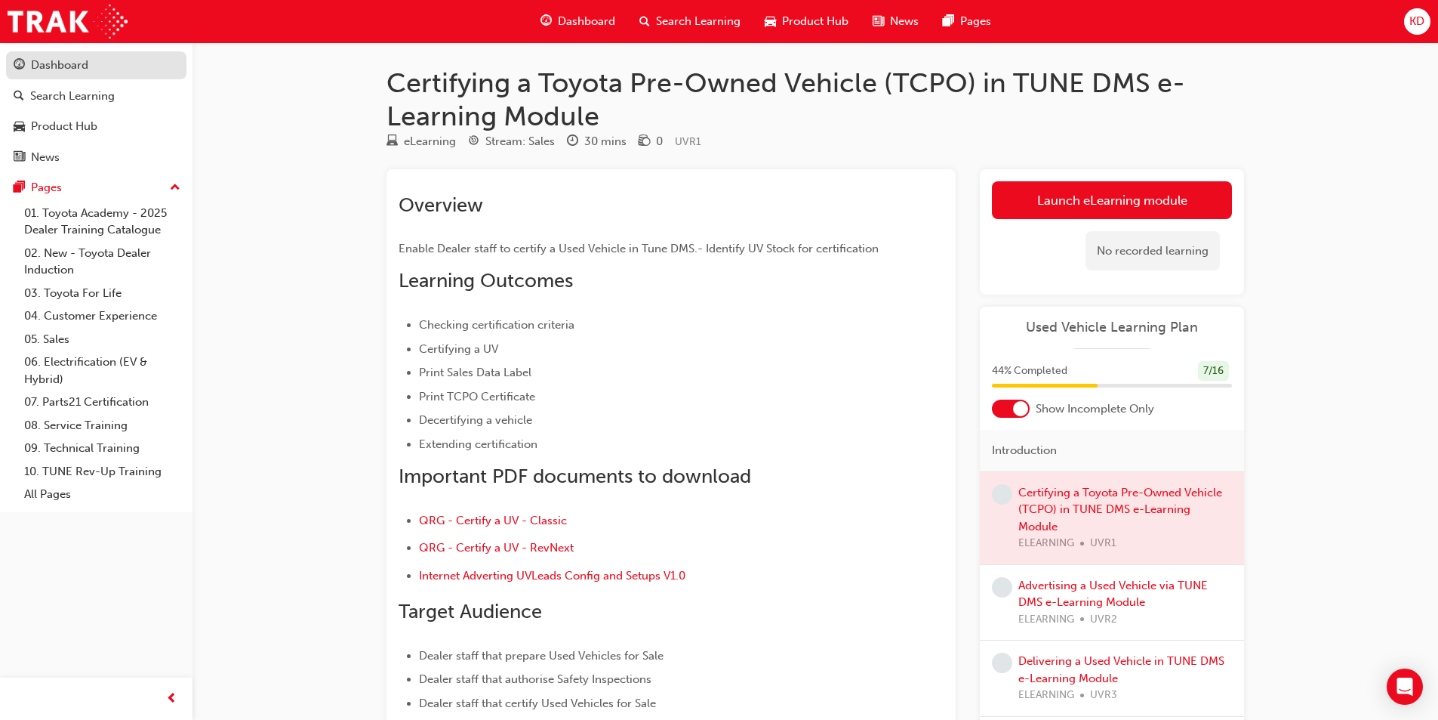
click at [56, 55] on link "Dashboard" at bounding box center [96, 65] width 180 height 28
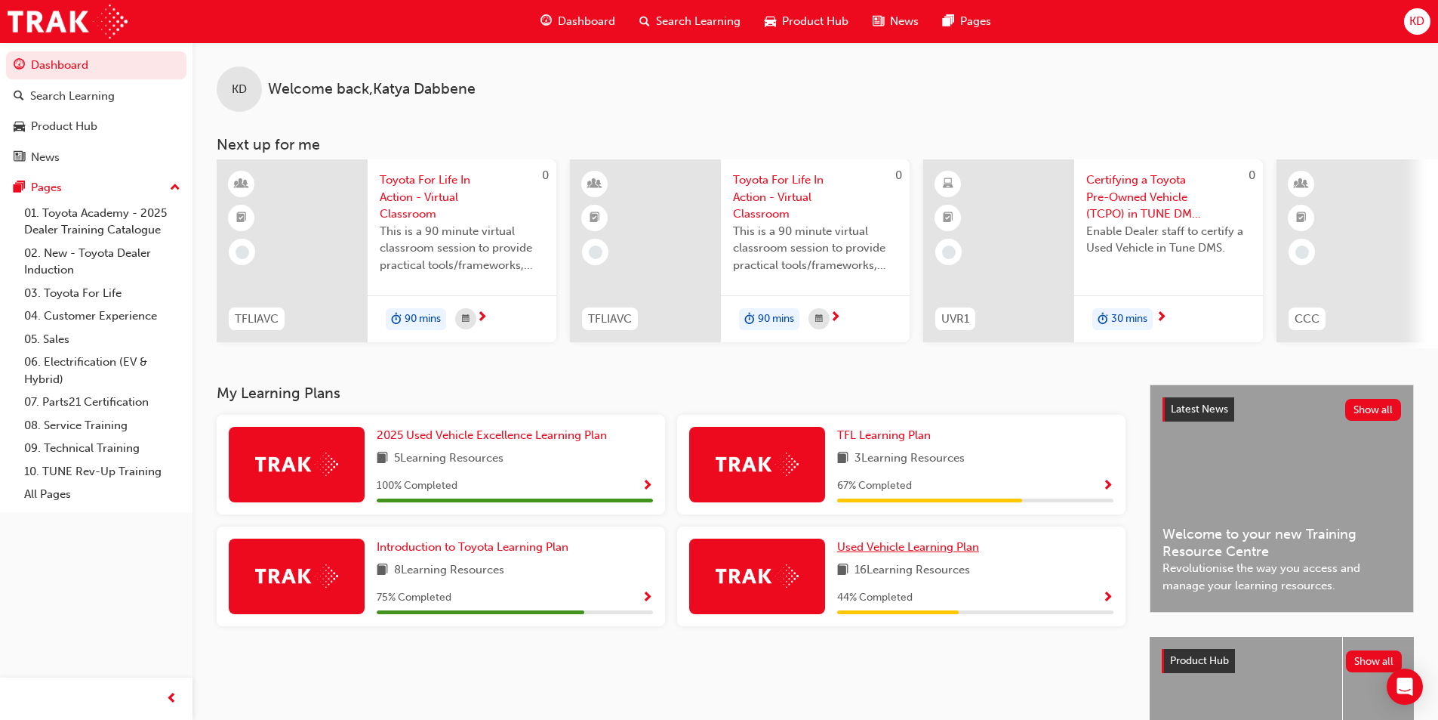
click at [920, 553] on span "Used Vehicle Learning Plan" at bounding box center [908, 547] width 142 height 14
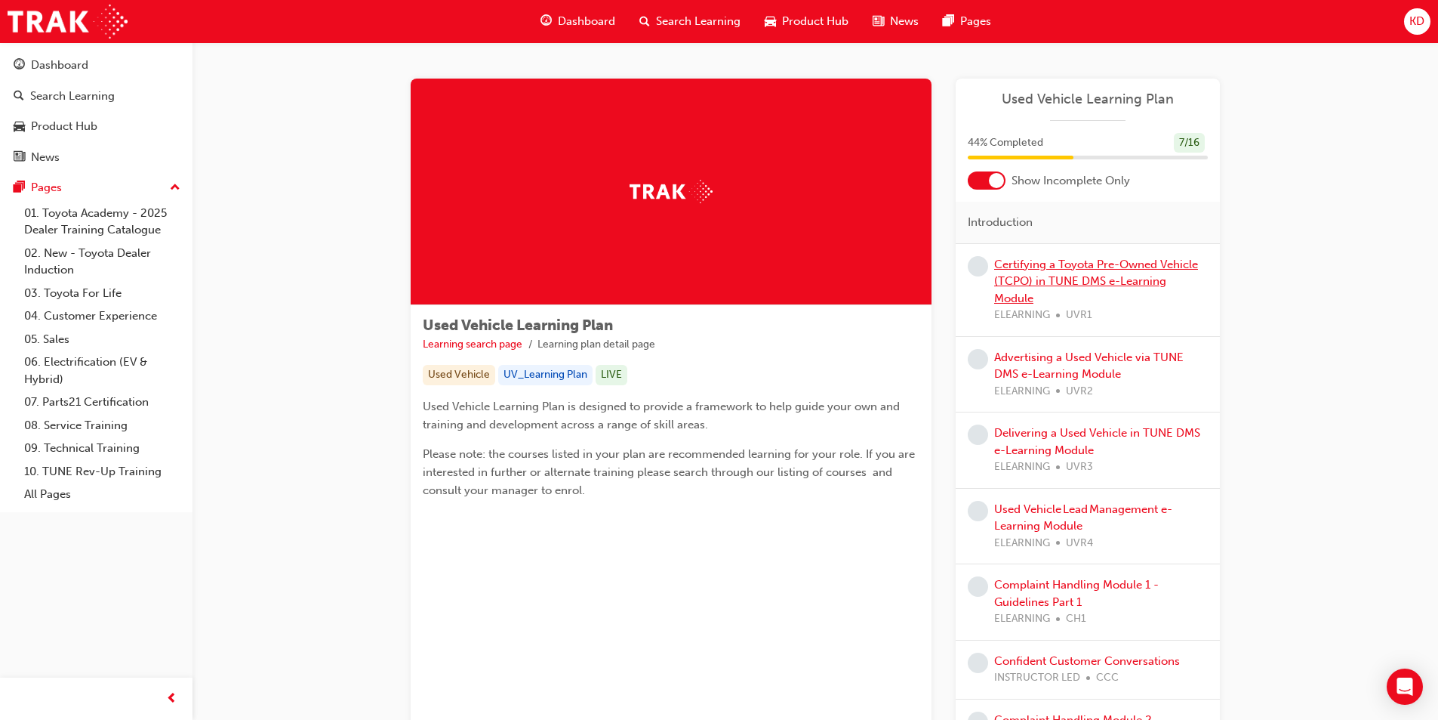
click at [1080, 264] on link "Certifying a Toyota Pre-Owned Vehicle (TCPO) in TUNE DMS e-Learning Module" at bounding box center [1096, 281] width 204 height 48
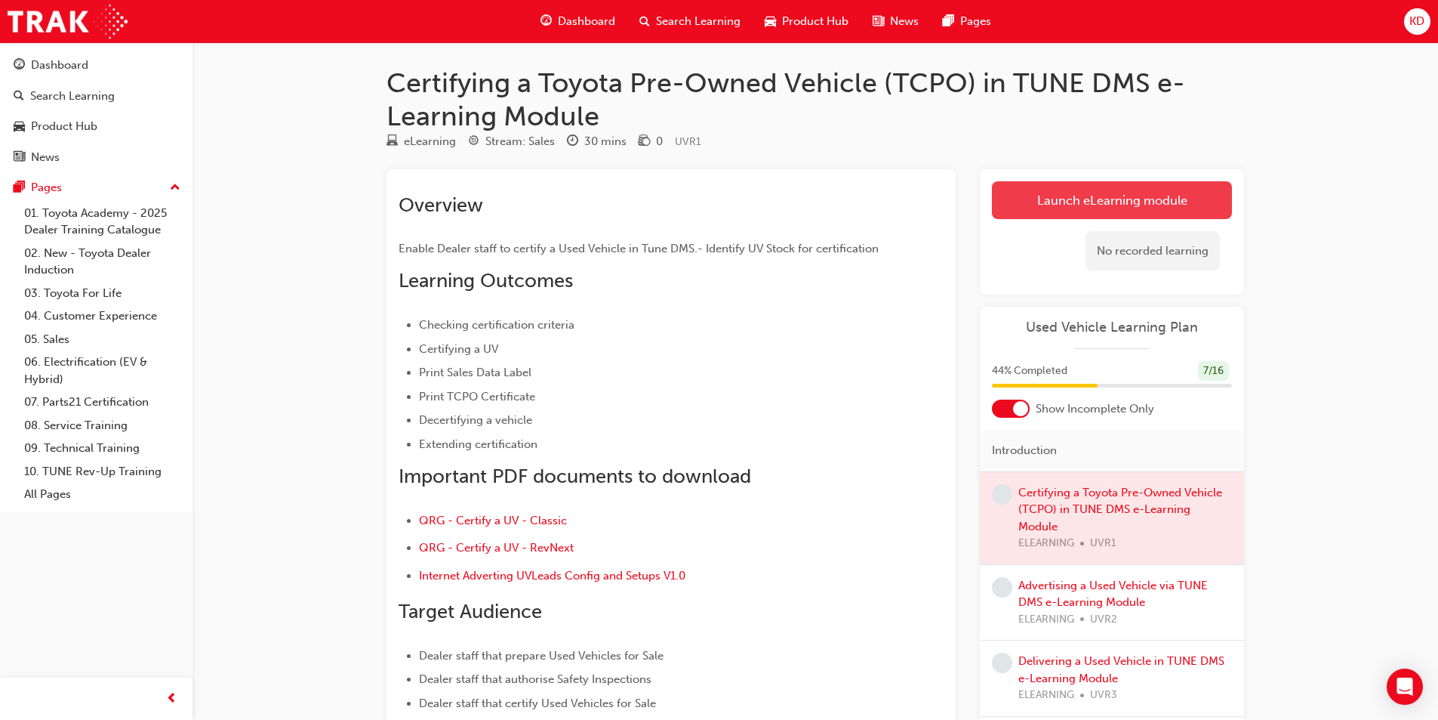
click at [1053, 198] on link "Launch eLearning module" at bounding box center [1112, 200] width 240 height 38
click at [1016, 409] on div at bounding box center [1020, 408] width 15 height 15
click at [1003, 407] on div at bounding box center [1001, 408] width 15 height 15
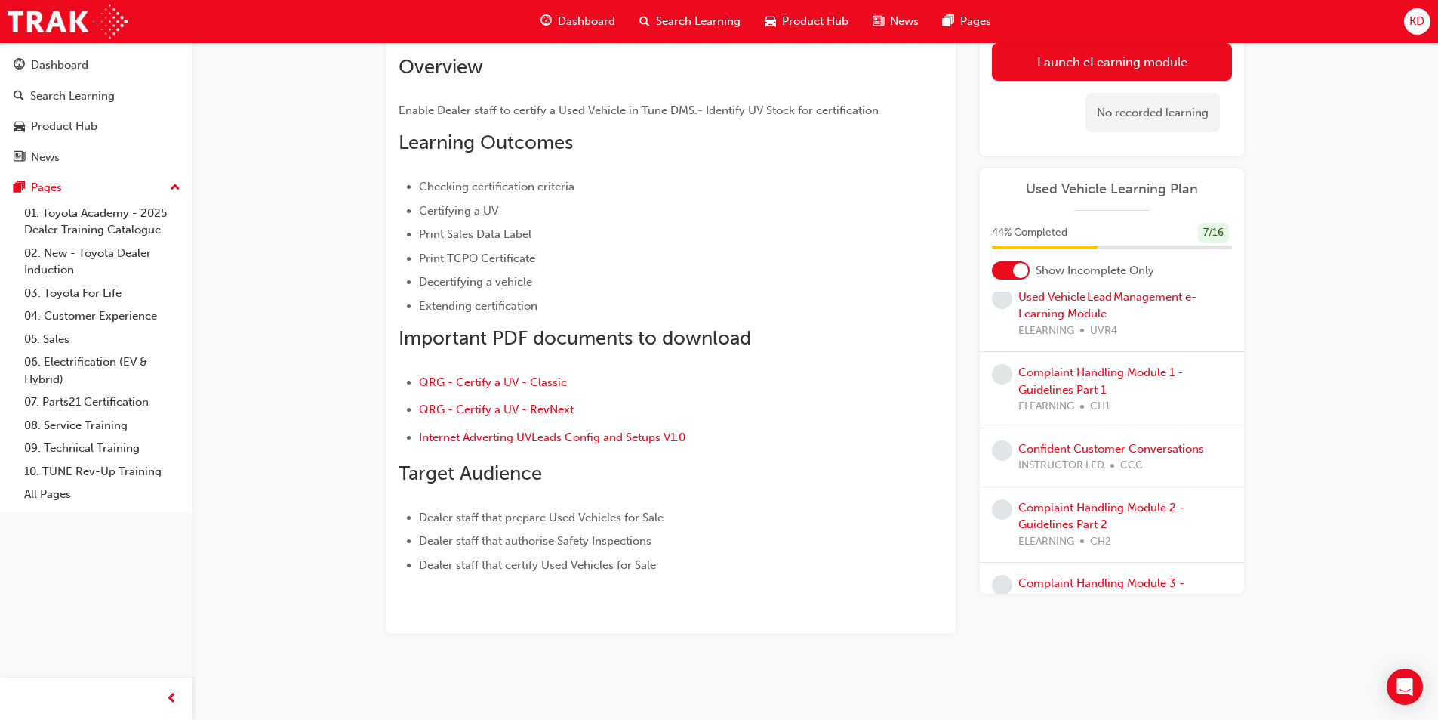
scroll to position [440, 0]
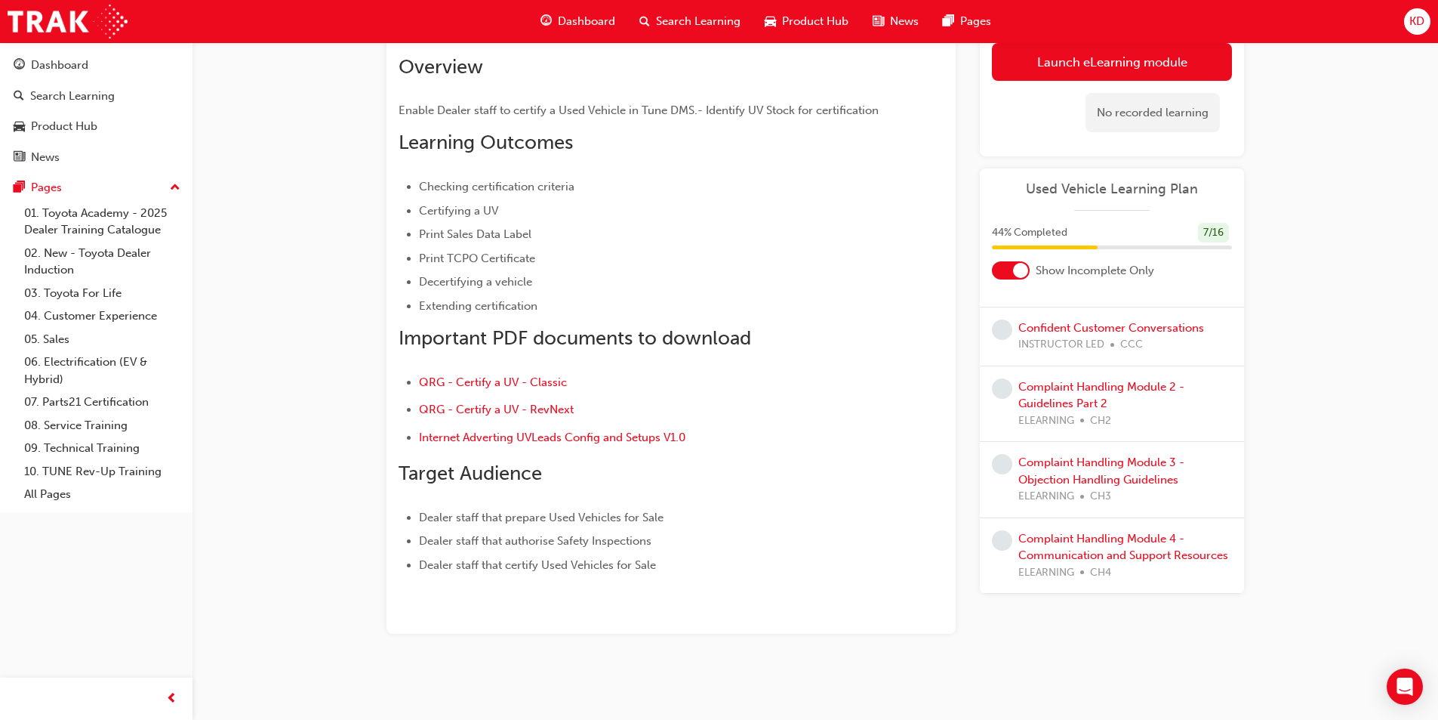
click at [1099, 530] on div "Complaint Handling Module 4 - Communication and Support Resources ELEARNING CH4" at bounding box center [1126, 555] width 214 height 51
click at [1050, 530] on div "Complaint Handling Module 4 - Communication and Support Resources ELEARNING CH4" at bounding box center [1126, 555] width 214 height 51
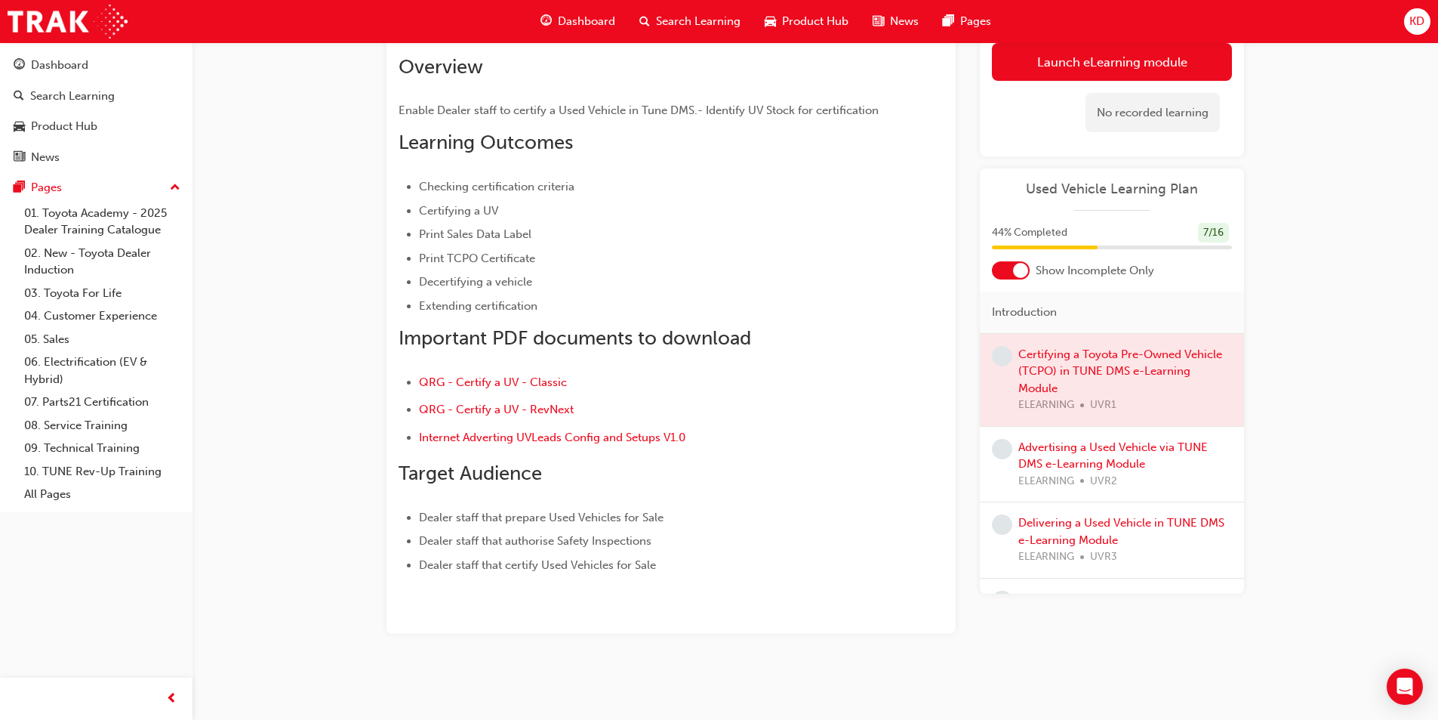
scroll to position [0, 0]
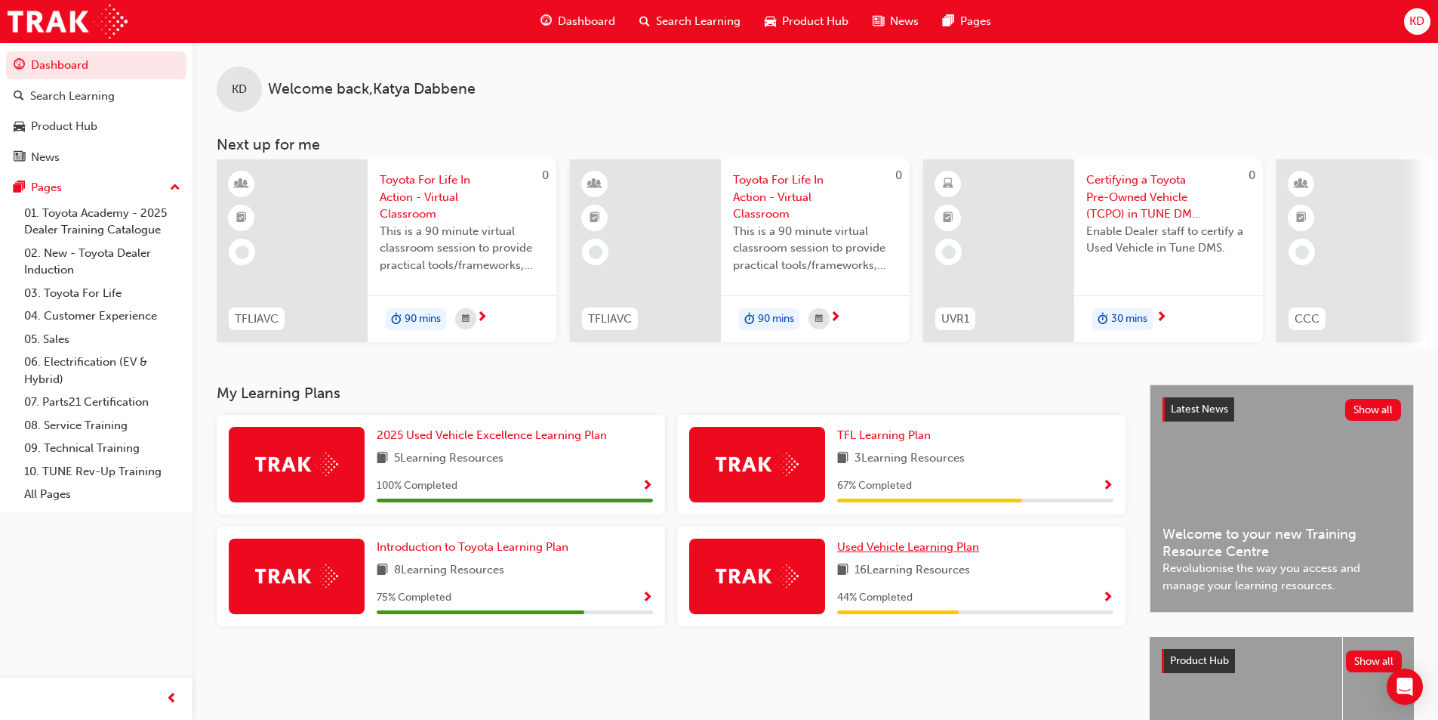
click at [911, 556] on link "Used Vehicle Learning Plan" at bounding box center [911, 546] width 148 height 17
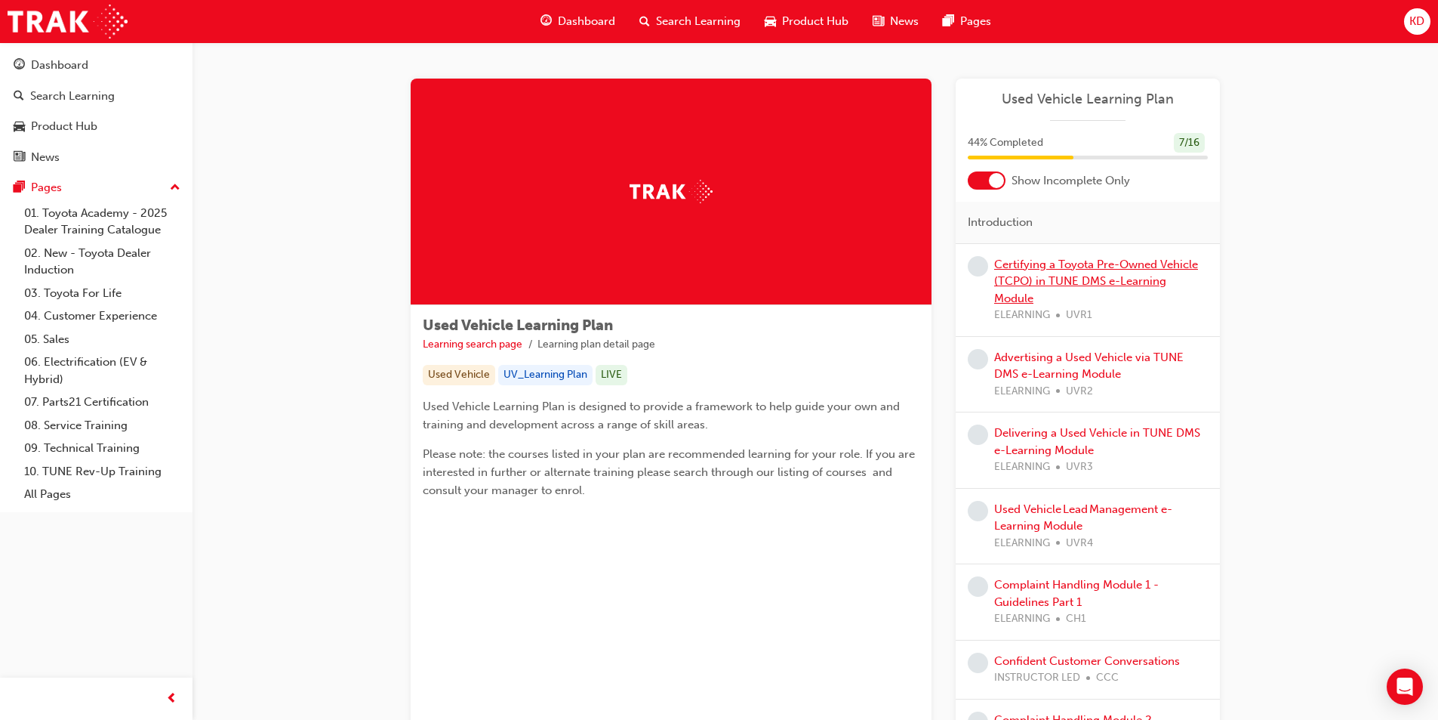
click at [1065, 279] on link "Certifying a Toyota Pre-Owned Vehicle (TCPO) in TUNE DMS e-Learning Module" at bounding box center [1096, 281] width 204 height 48
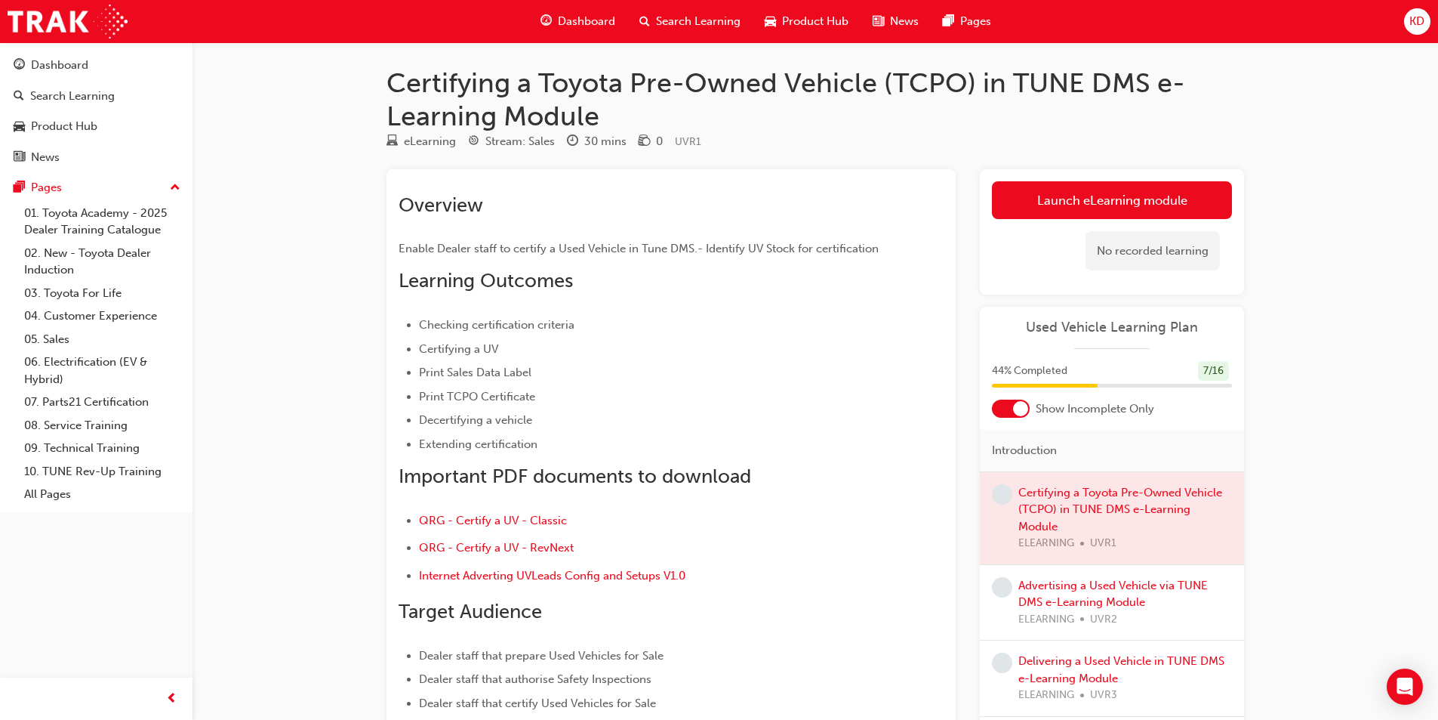
click at [1019, 409] on div at bounding box center [1020, 408] width 15 height 15
click at [1000, 405] on div at bounding box center [1001, 408] width 15 height 15
